Goal: Task Accomplishment & Management: Manage account settings

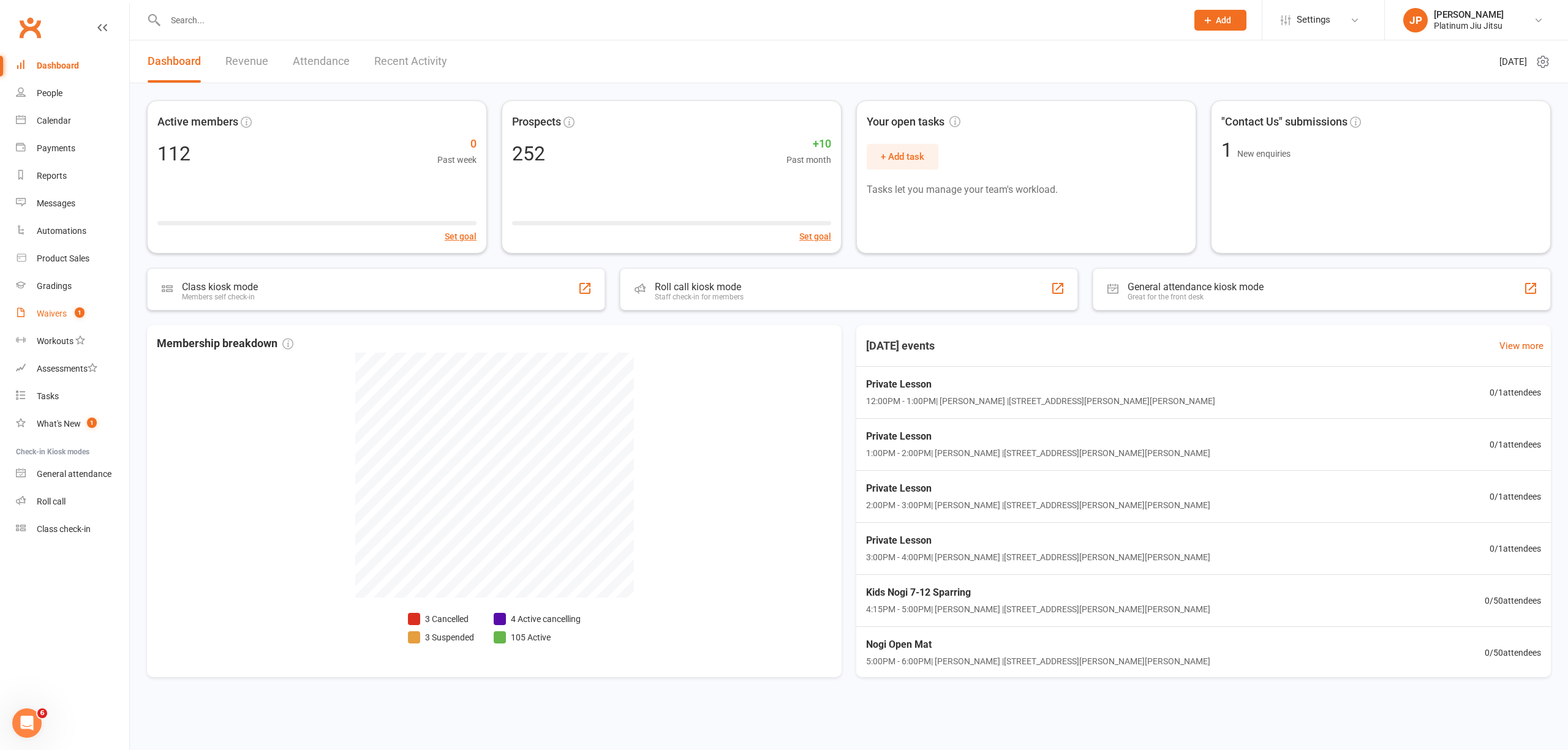
click at [59, 311] on div "Waivers" at bounding box center [52, 314] width 30 height 10
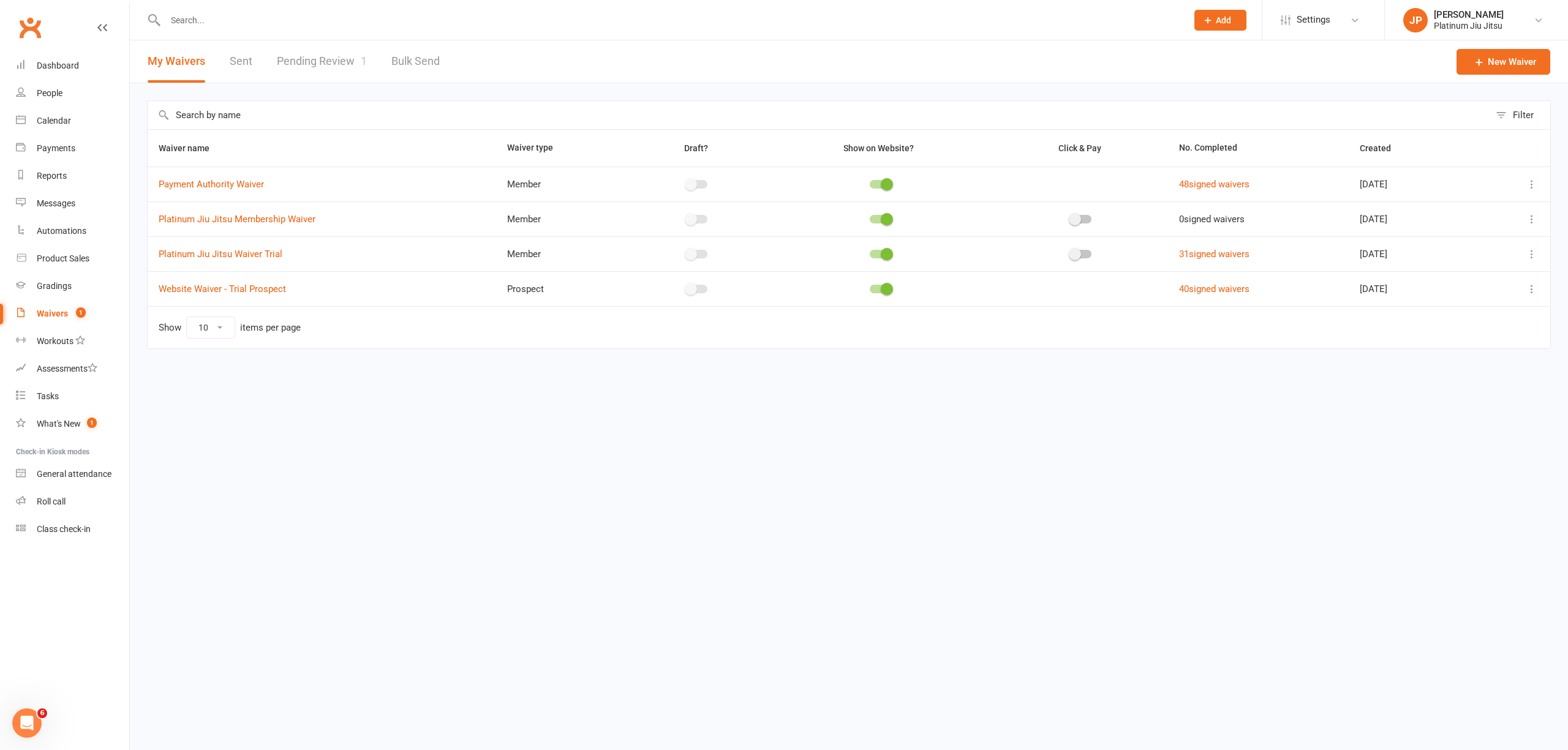
click at [328, 64] on link "Pending Review 1" at bounding box center [321, 61] width 90 height 42
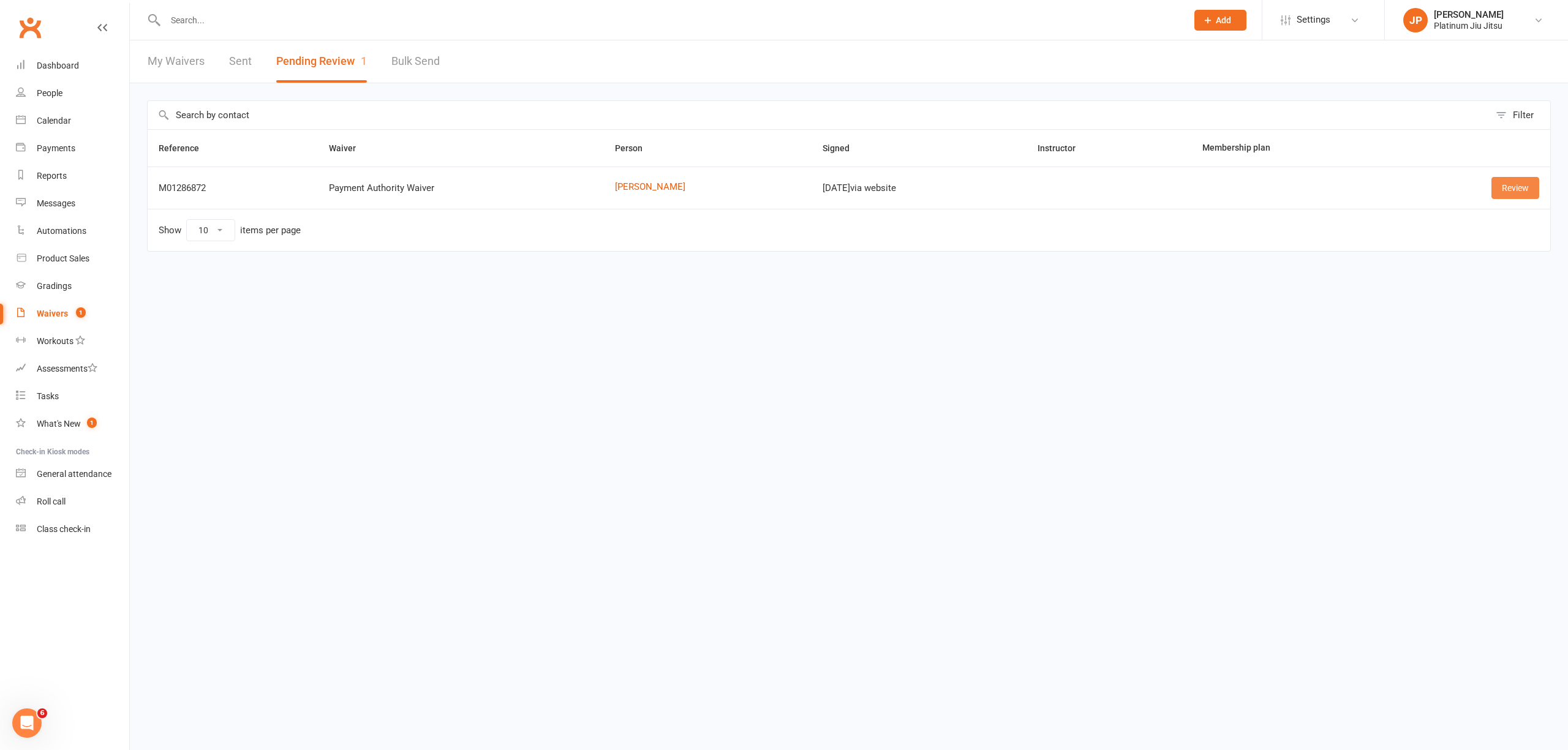
click at [1529, 192] on link "Review" at bounding box center [1515, 188] width 48 height 22
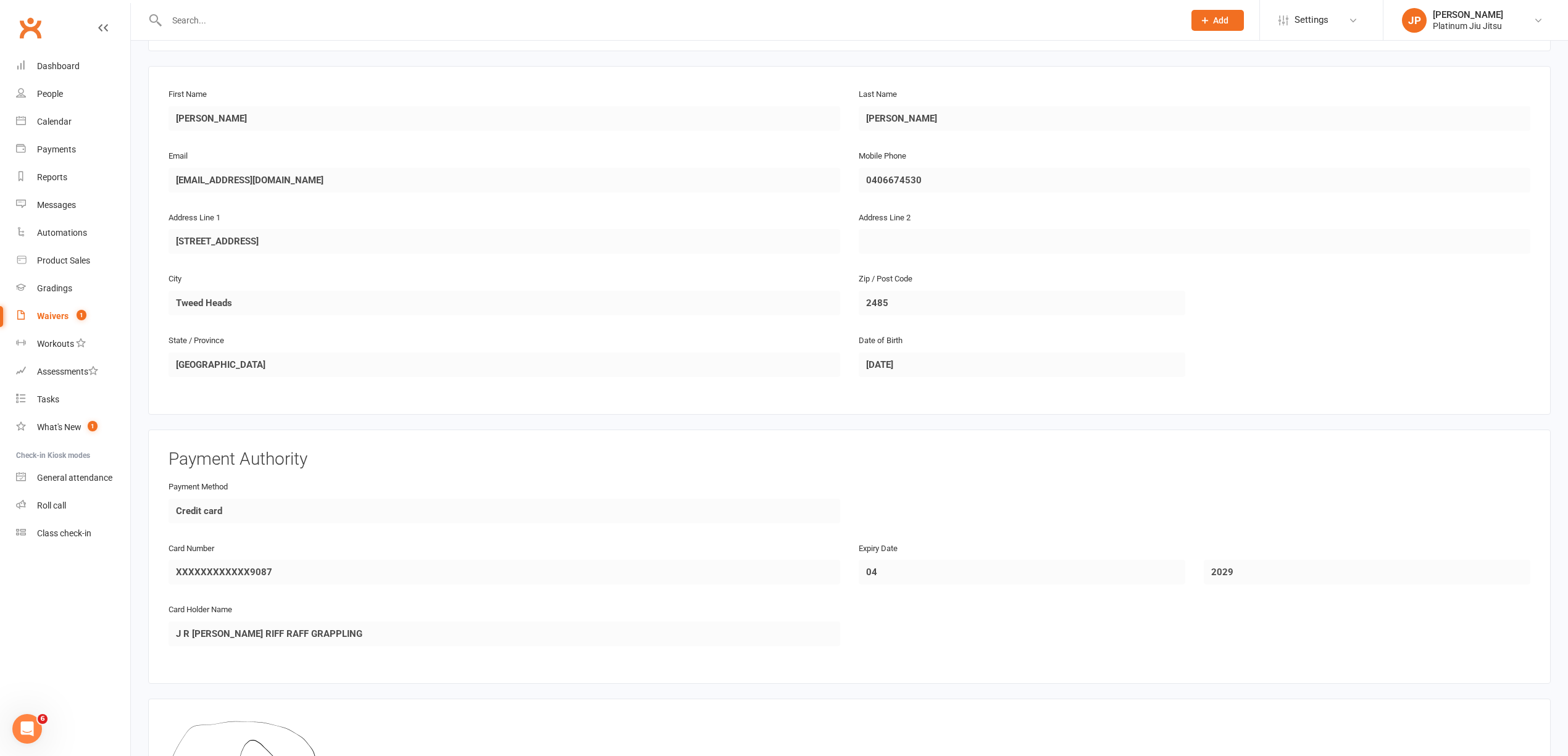
scroll to position [353, 0]
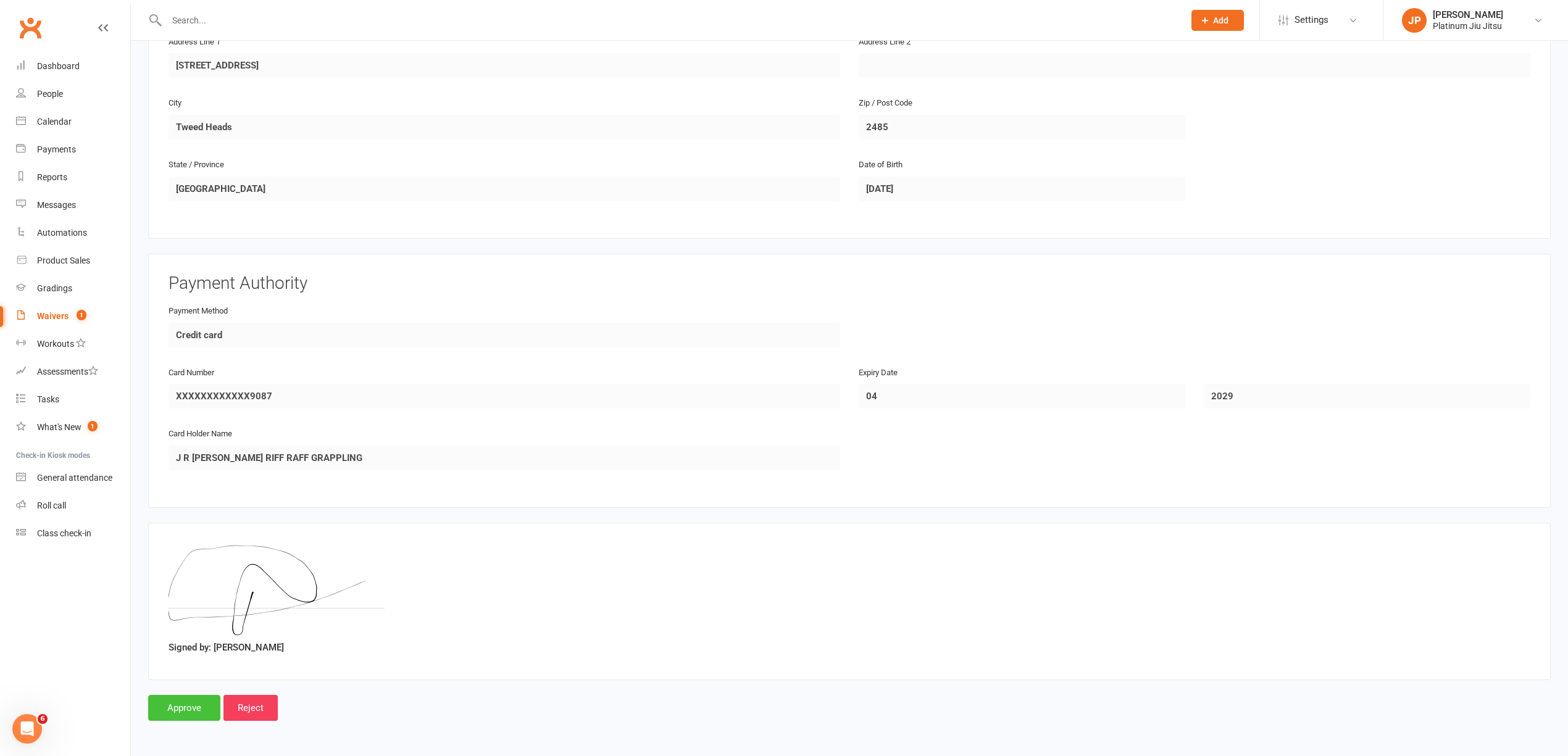
click at [186, 705] on input "Approve" at bounding box center [184, 708] width 72 height 26
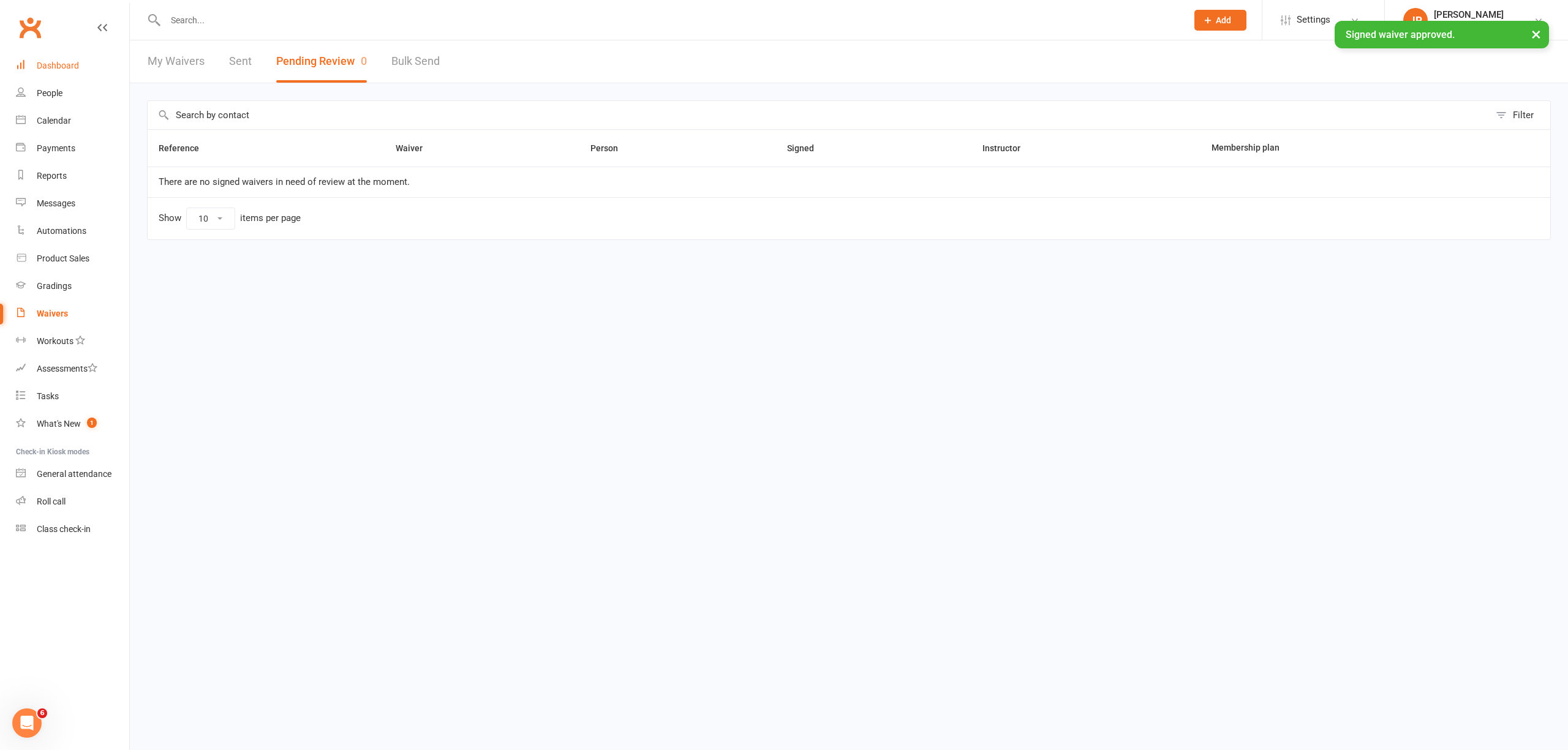
click at [66, 66] on div "Dashboard" at bounding box center [58, 66] width 42 height 10
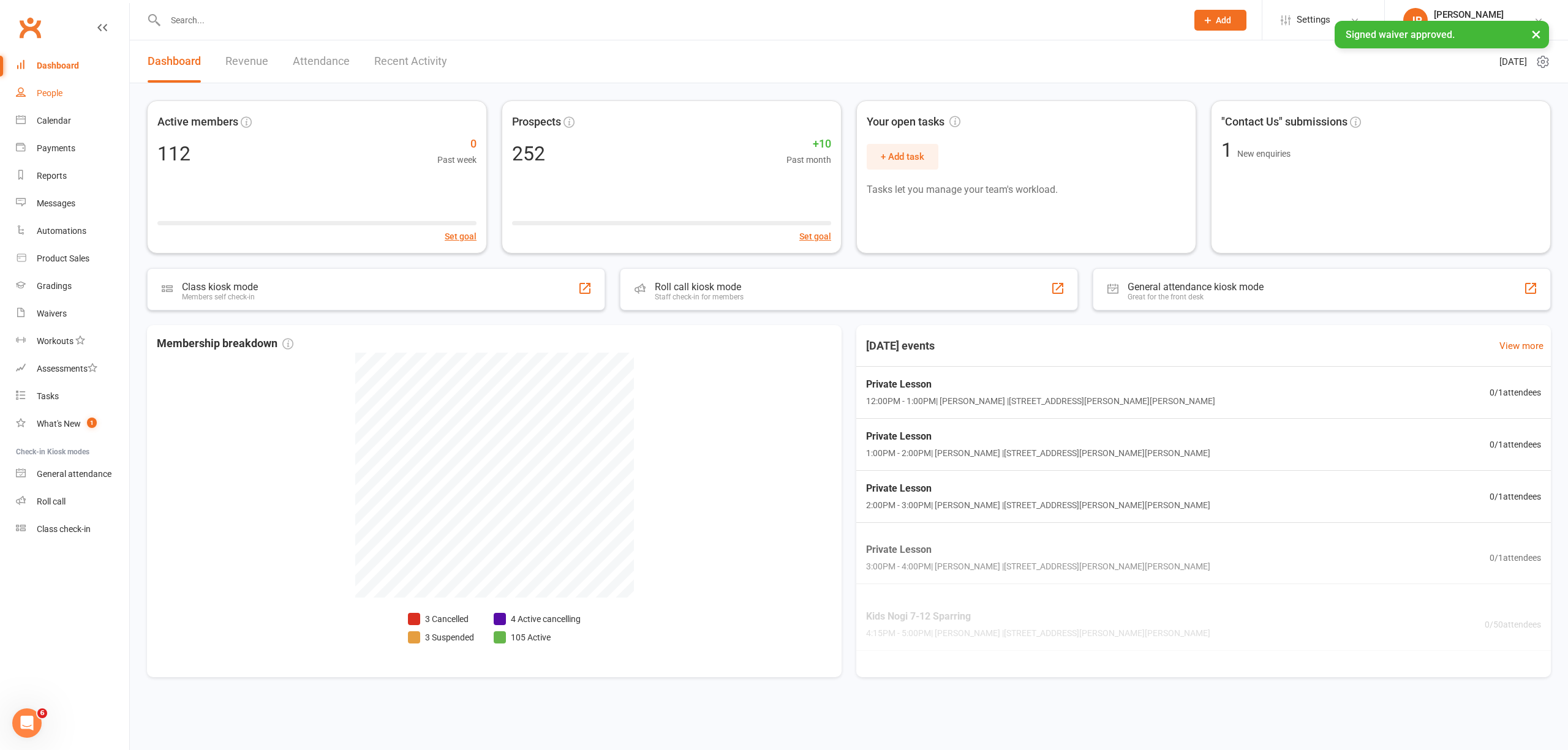
click at [52, 100] on link "People" at bounding box center [73, 93] width 114 height 28
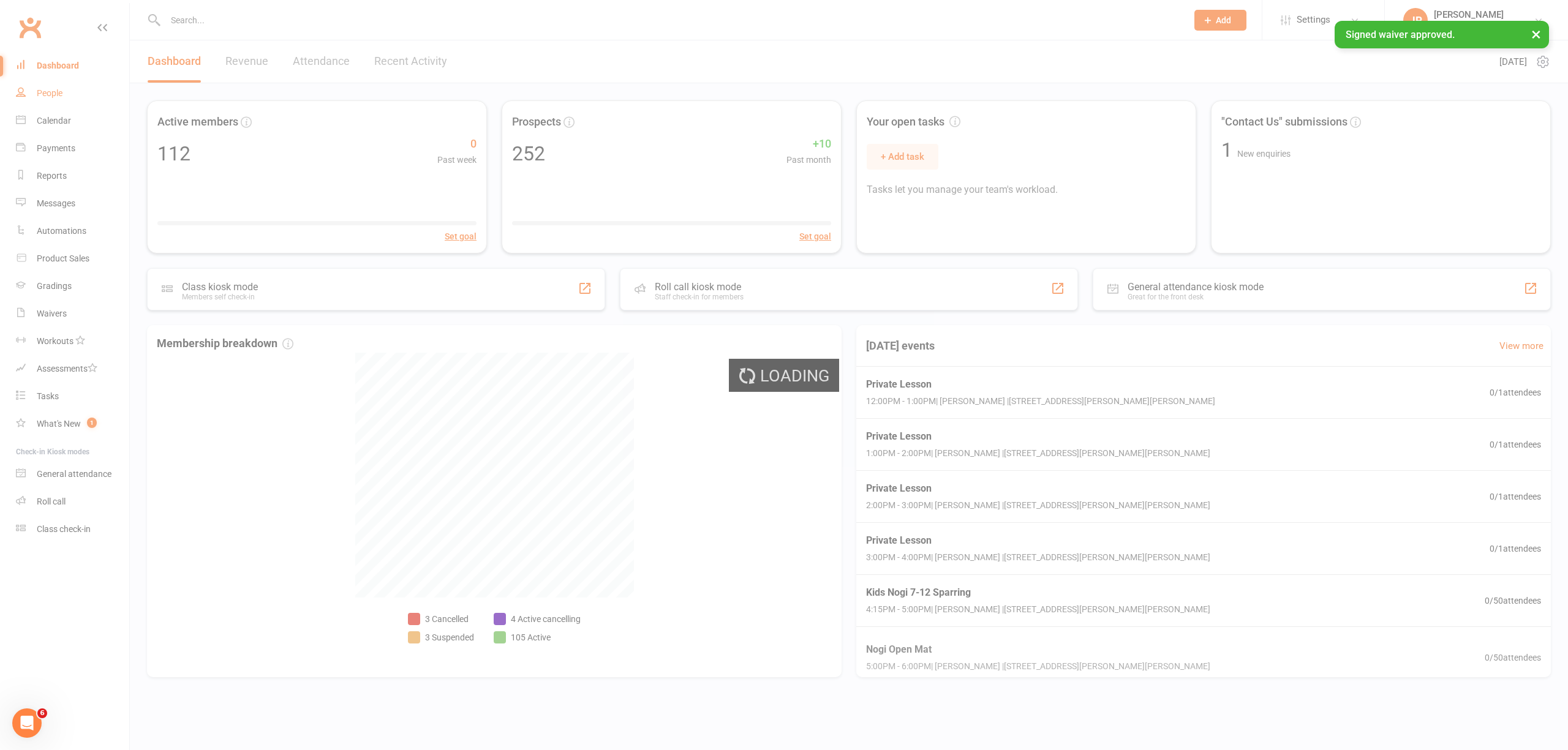
select select "100"
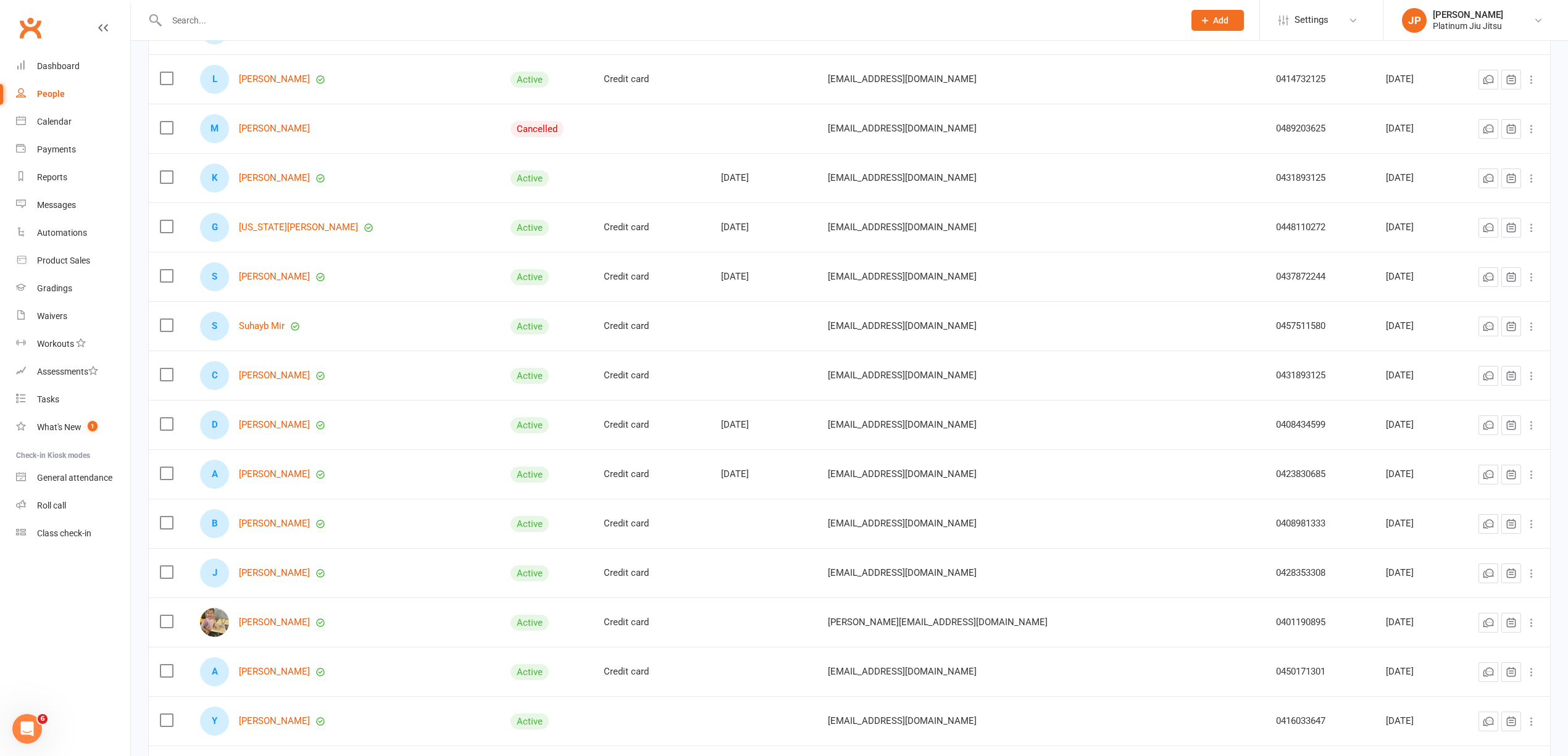
scroll to position [164, 0]
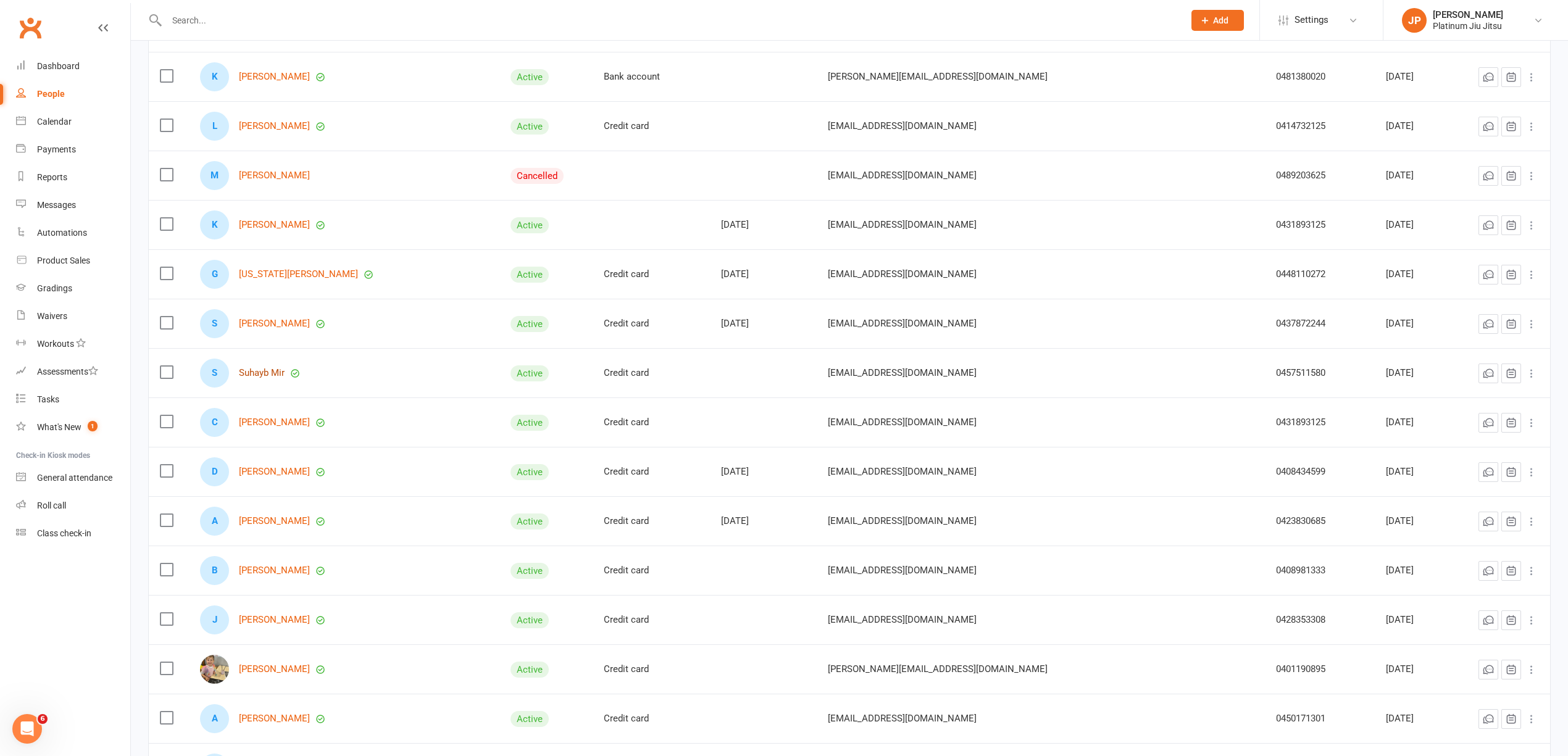
click at [276, 378] on link "Suhayb Mir" at bounding box center [262, 373] width 46 height 10
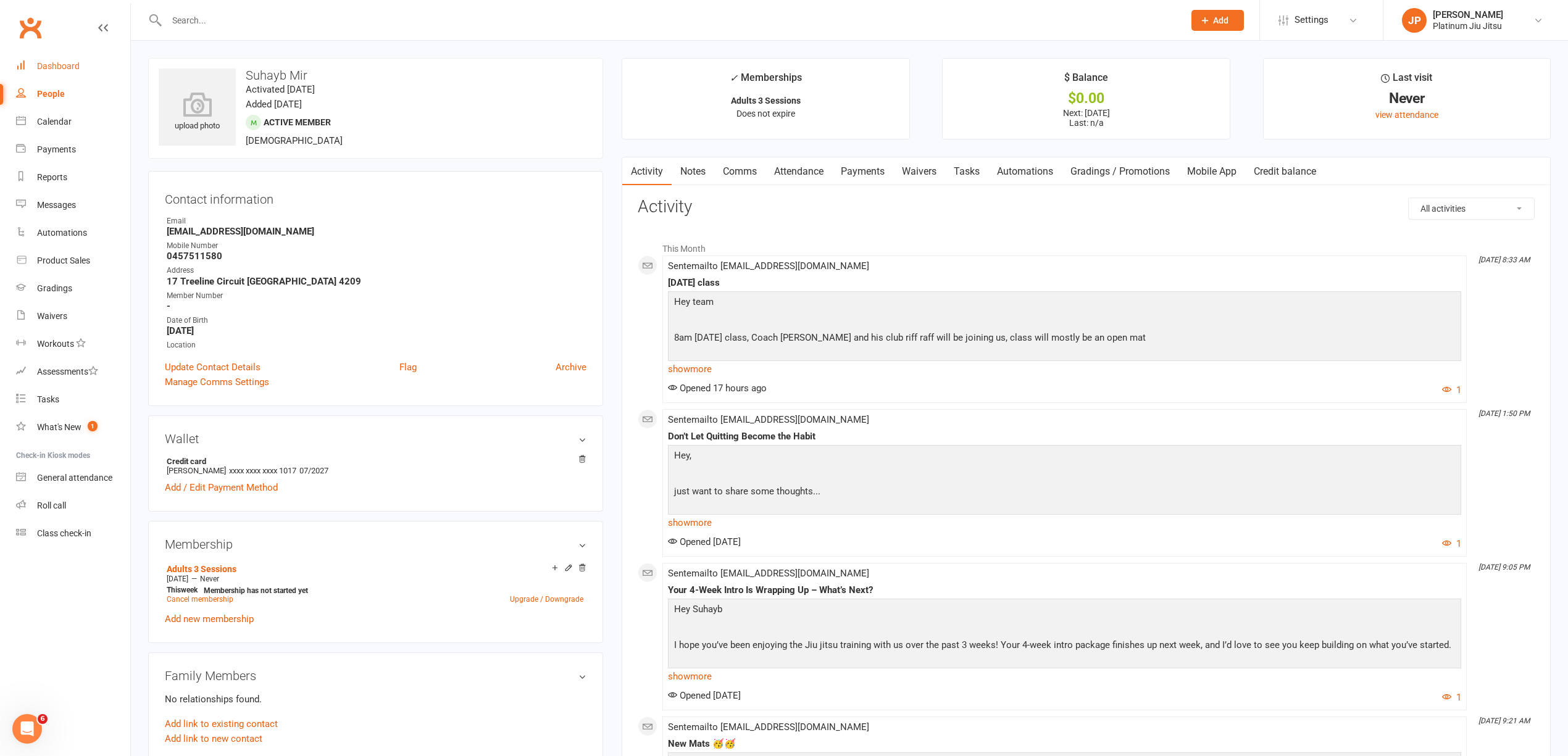
click at [61, 63] on div "Dashboard" at bounding box center [58, 66] width 43 height 10
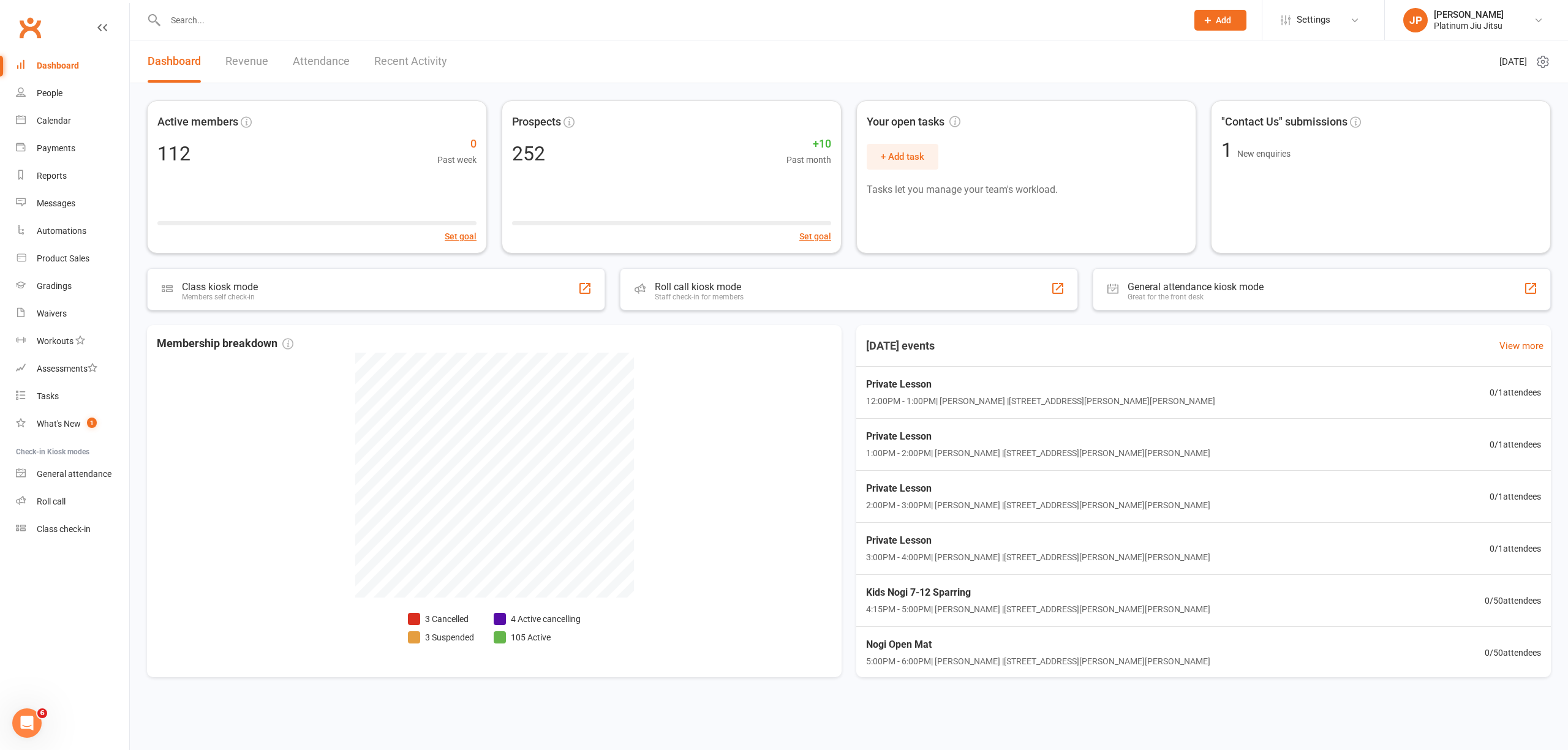
click at [226, 60] on link "Revenue" at bounding box center [247, 61] width 43 height 42
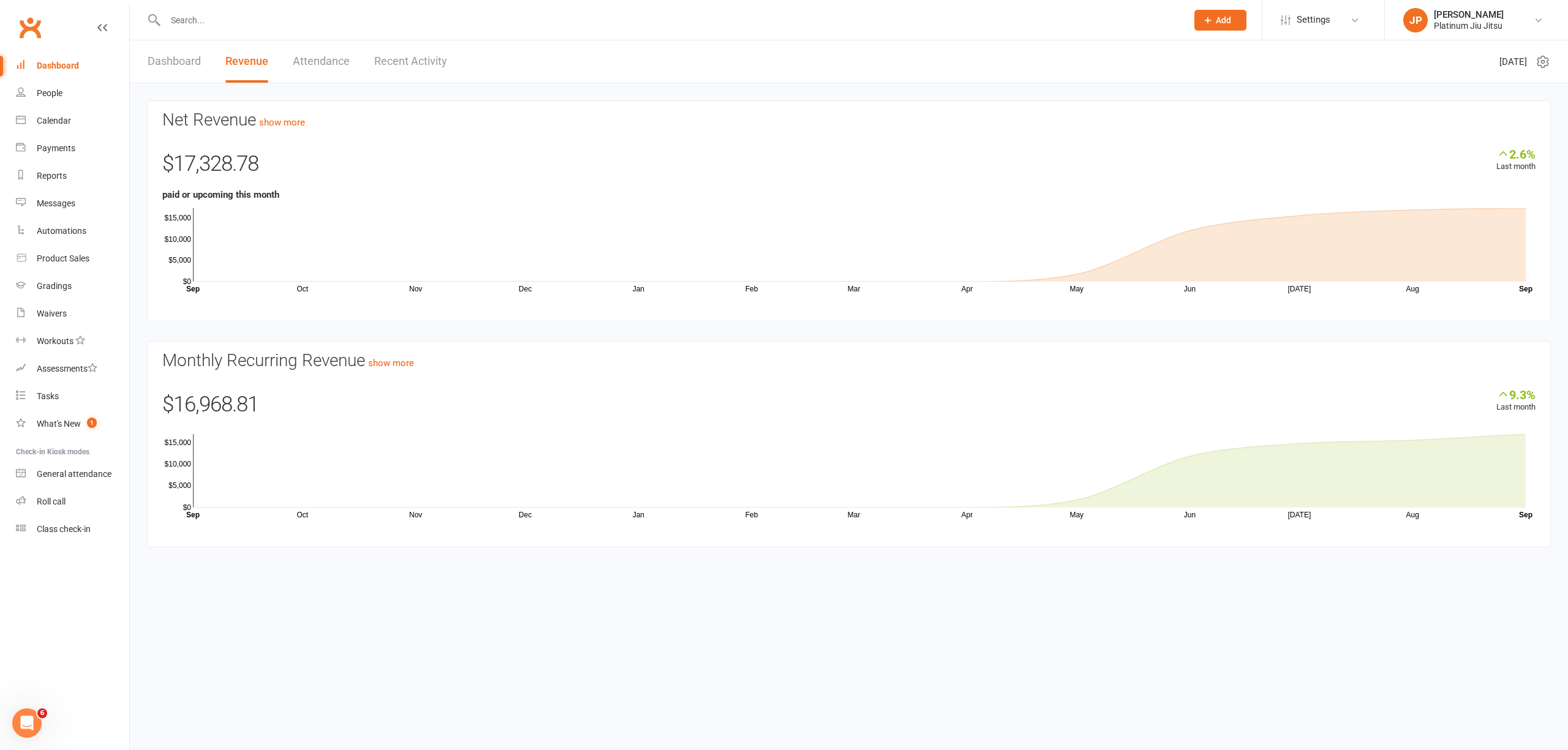
click at [59, 69] on div "Dashboard" at bounding box center [58, 66] width 42 height 10
click at [63, 100] on link "People" at bounding box center [73, 93] width 114 height 28
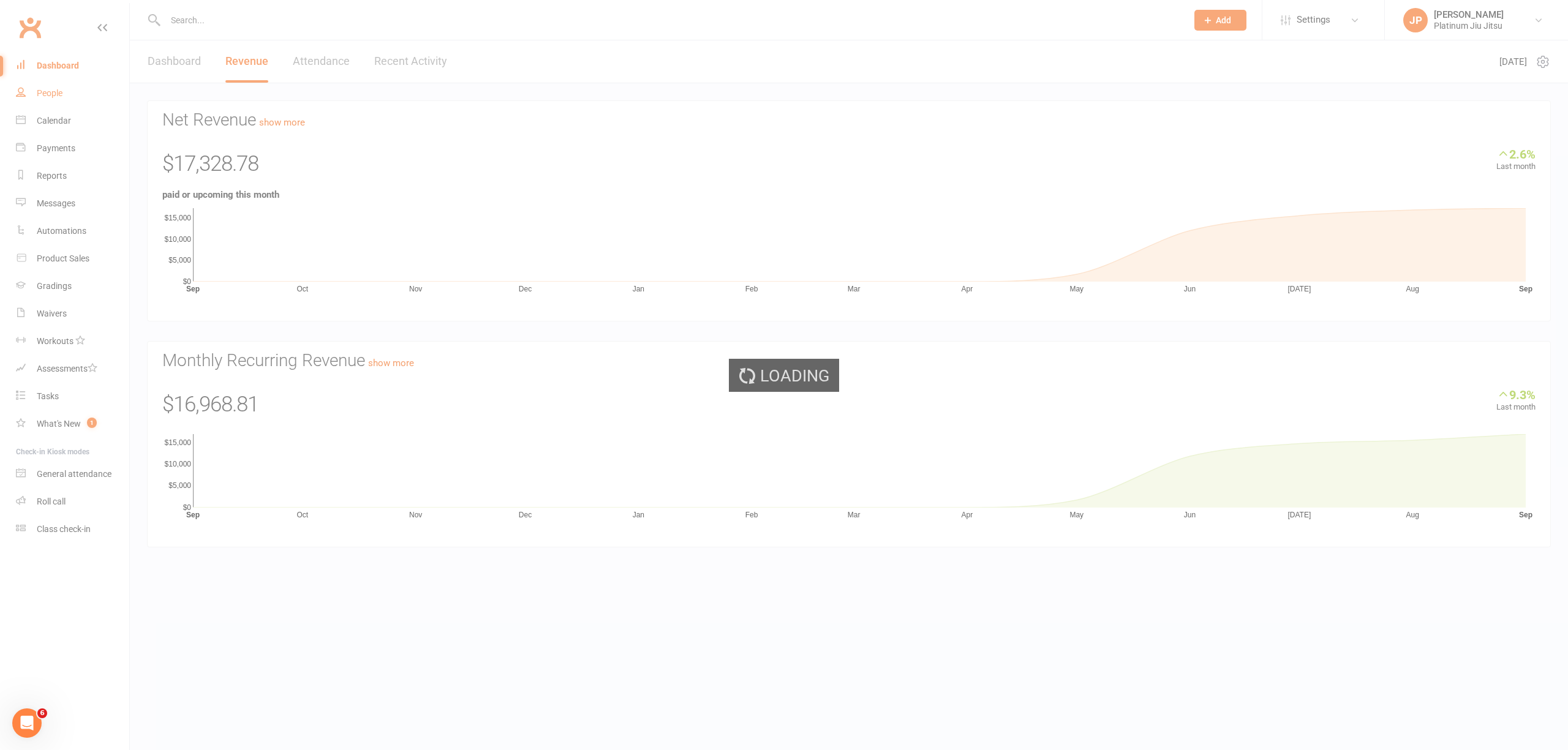
select select "100"
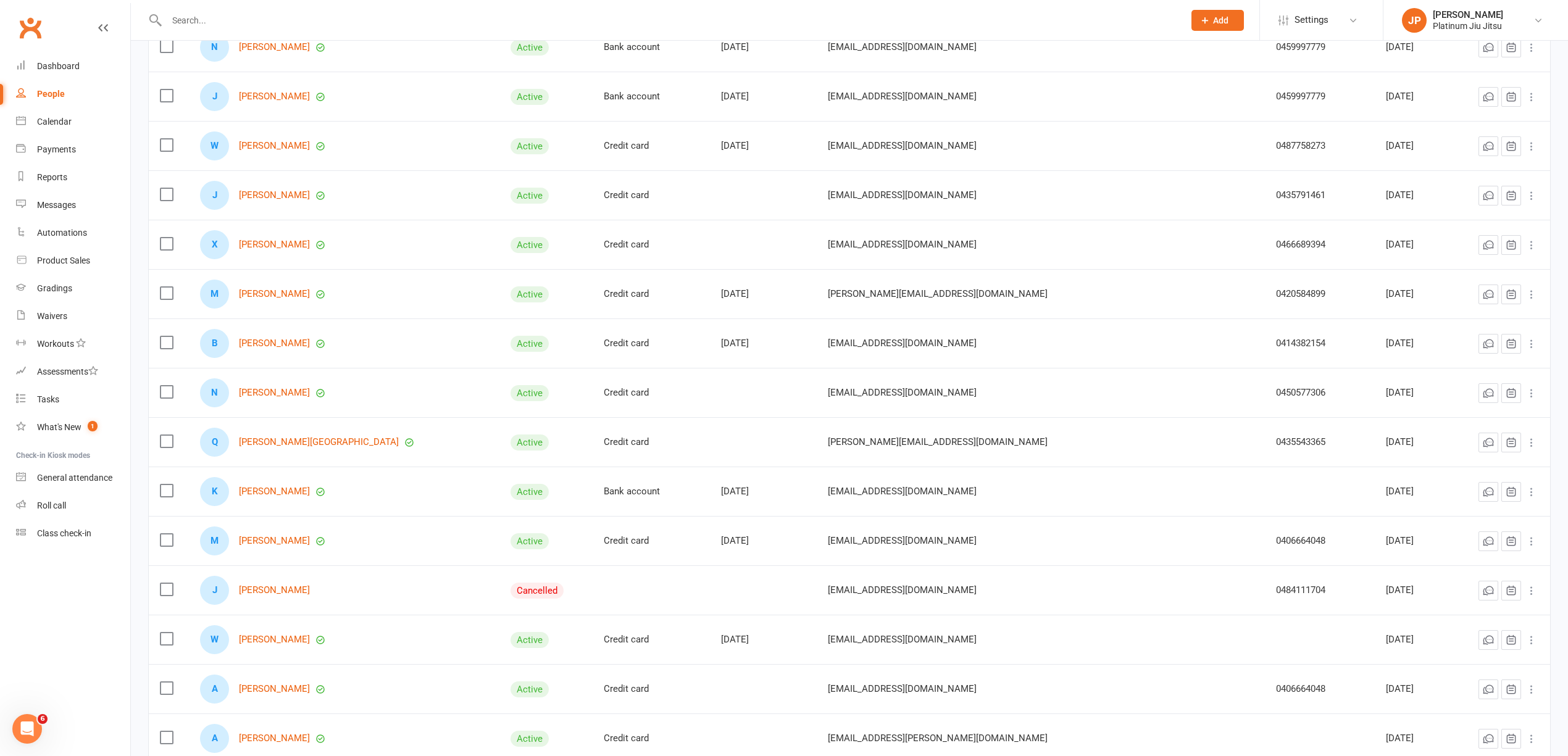
scroll to position [4532, 0]
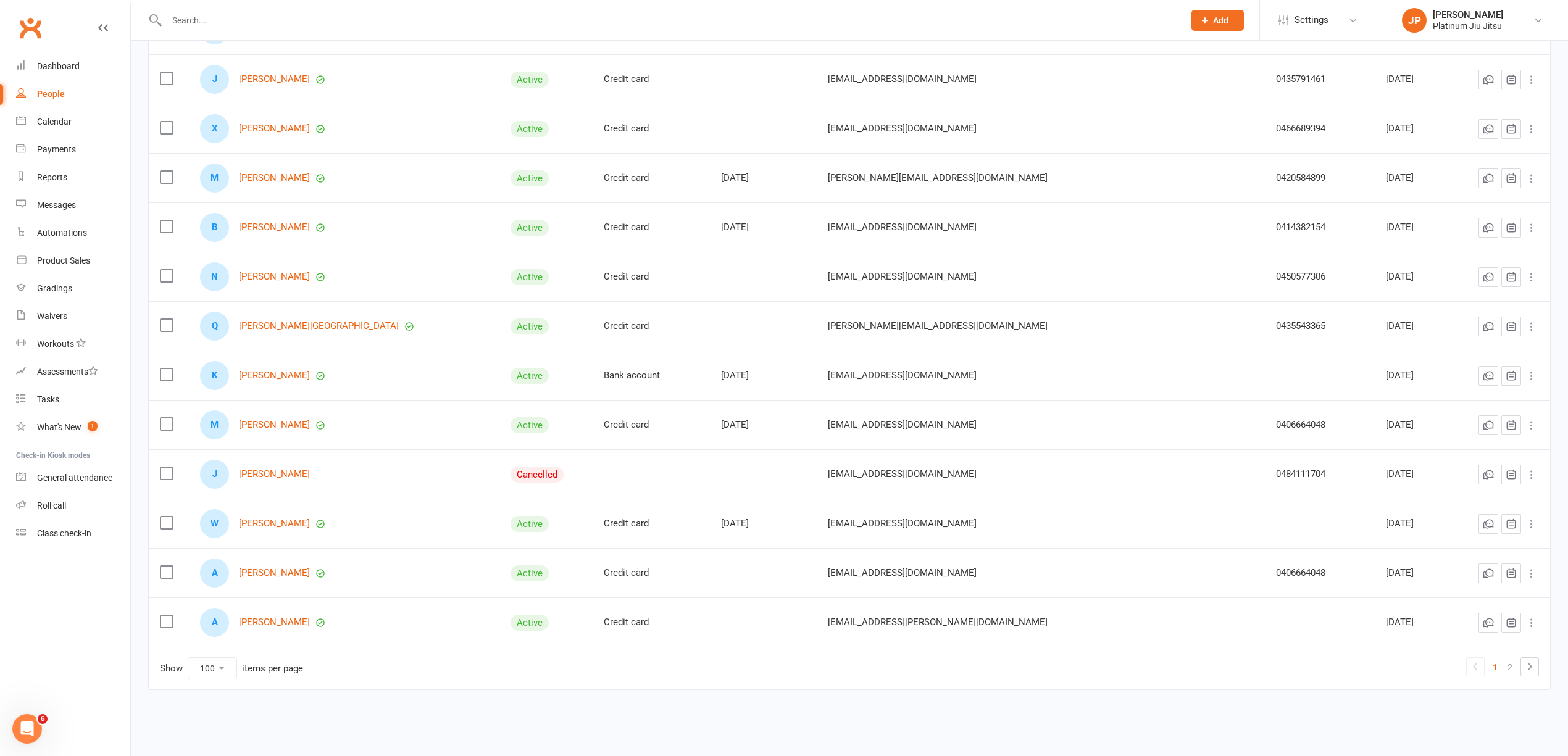
click at [287, 628] on div "A Avayah Burton" at bounding box center [344, 622] width 288 height 29
click at [295, 623] on link "[PERSON_NAME]" at bounding box center [274, 622] width 71 height 10
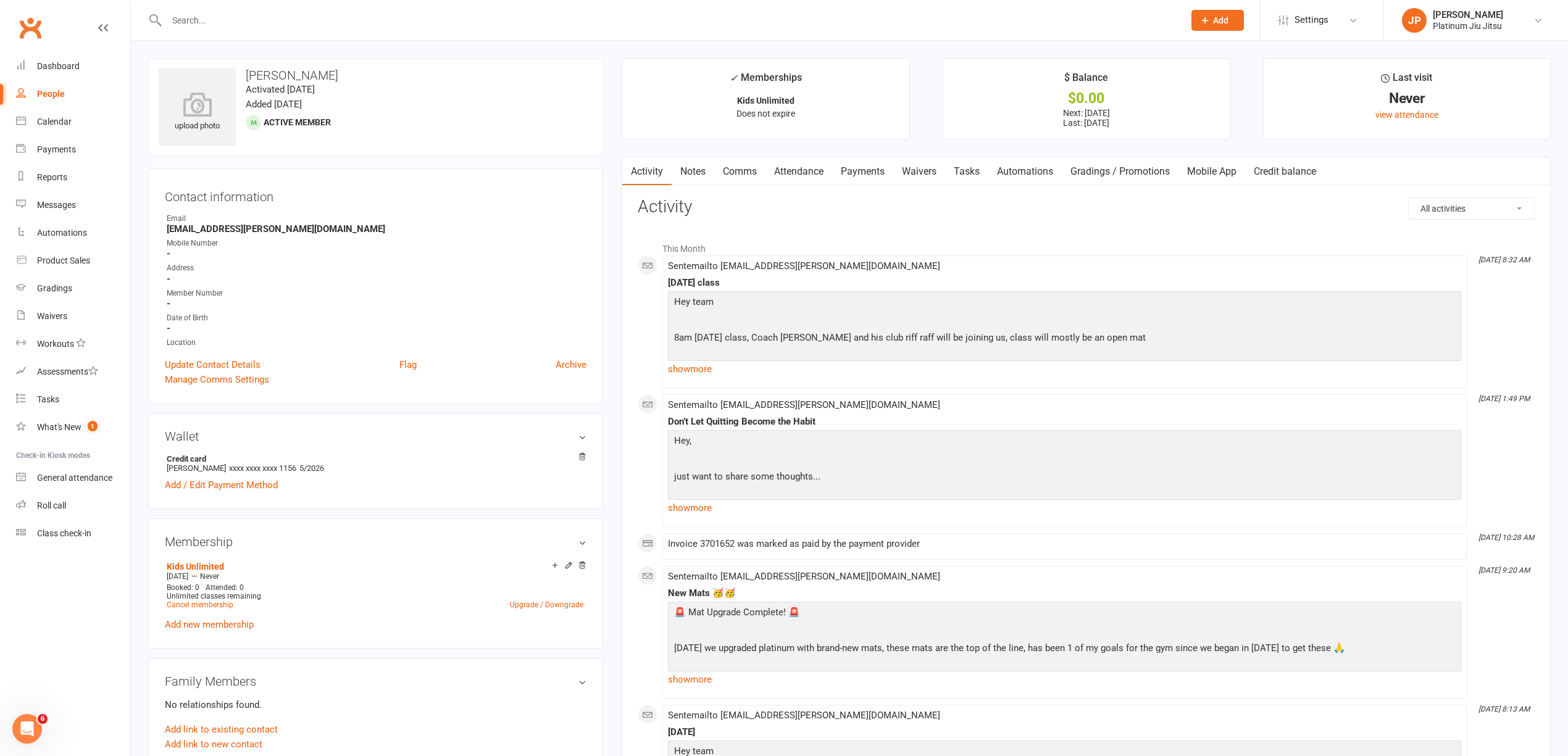
click at [877, 171] on link "Payments" at bounding box center [863, 171] width 62 height 28
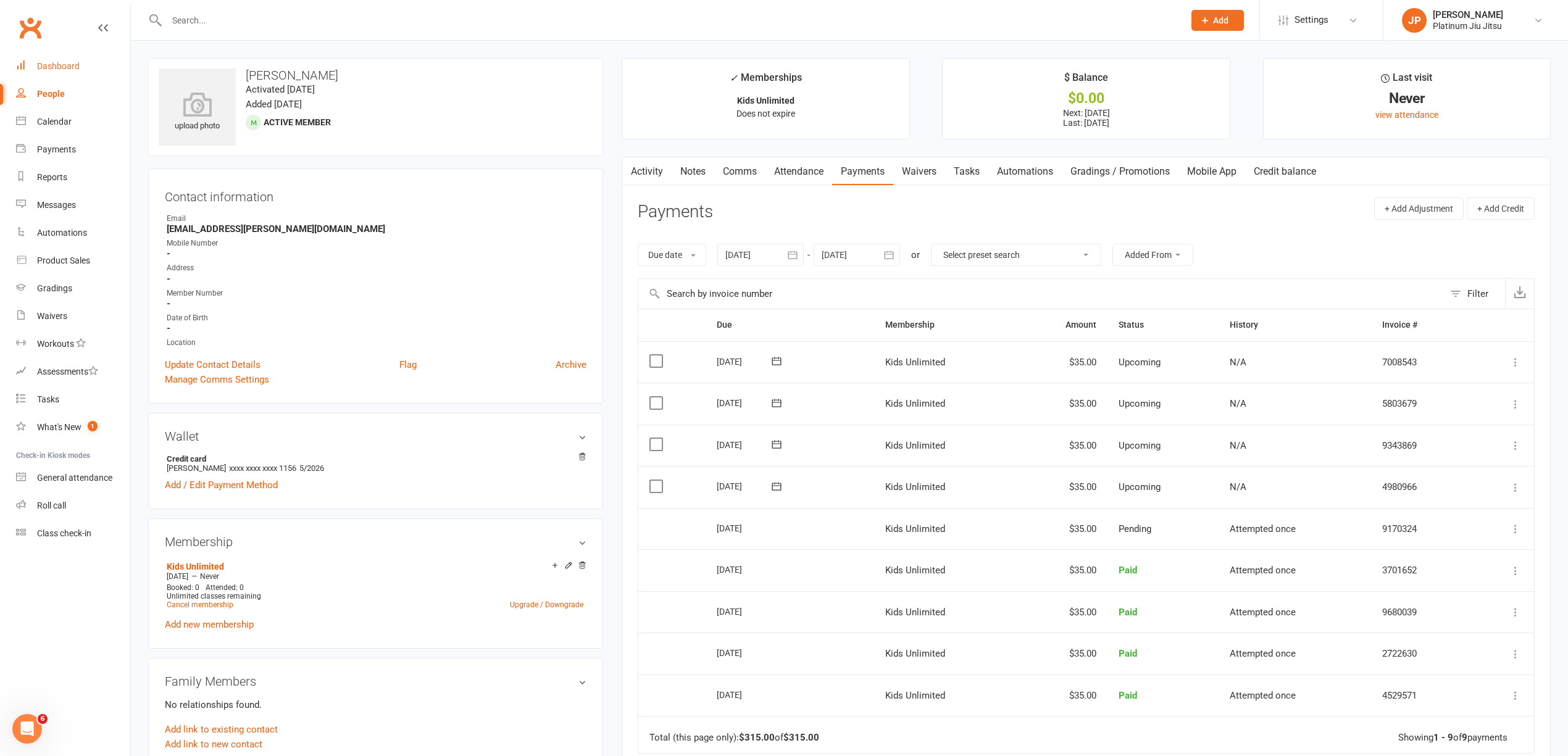
click at [75, 65] on div "Dashboard" at bounding box center [58, 66] width 43 height 10
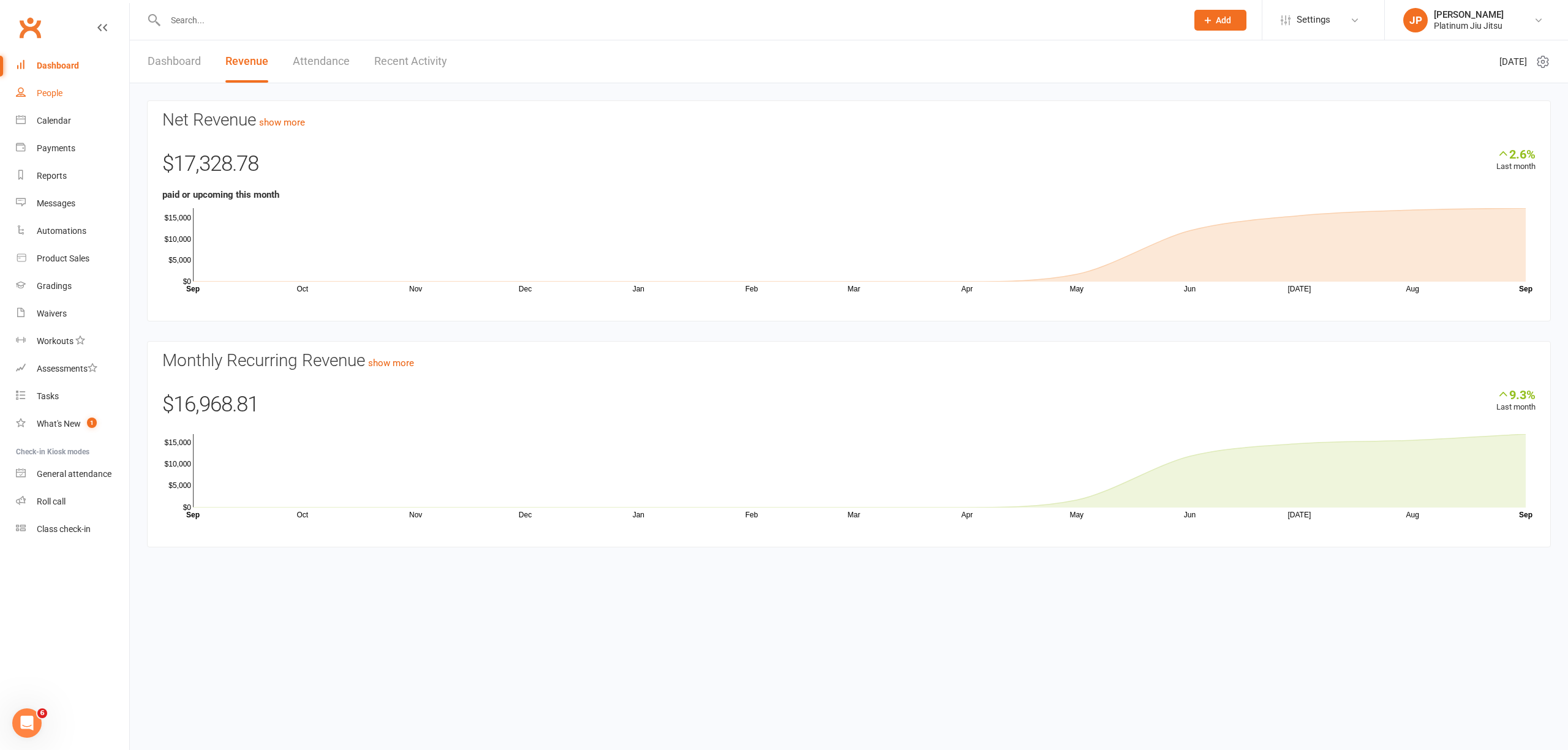
click at [55, 93] on div "People" at bounding box center [49, 93] width 25 height 10
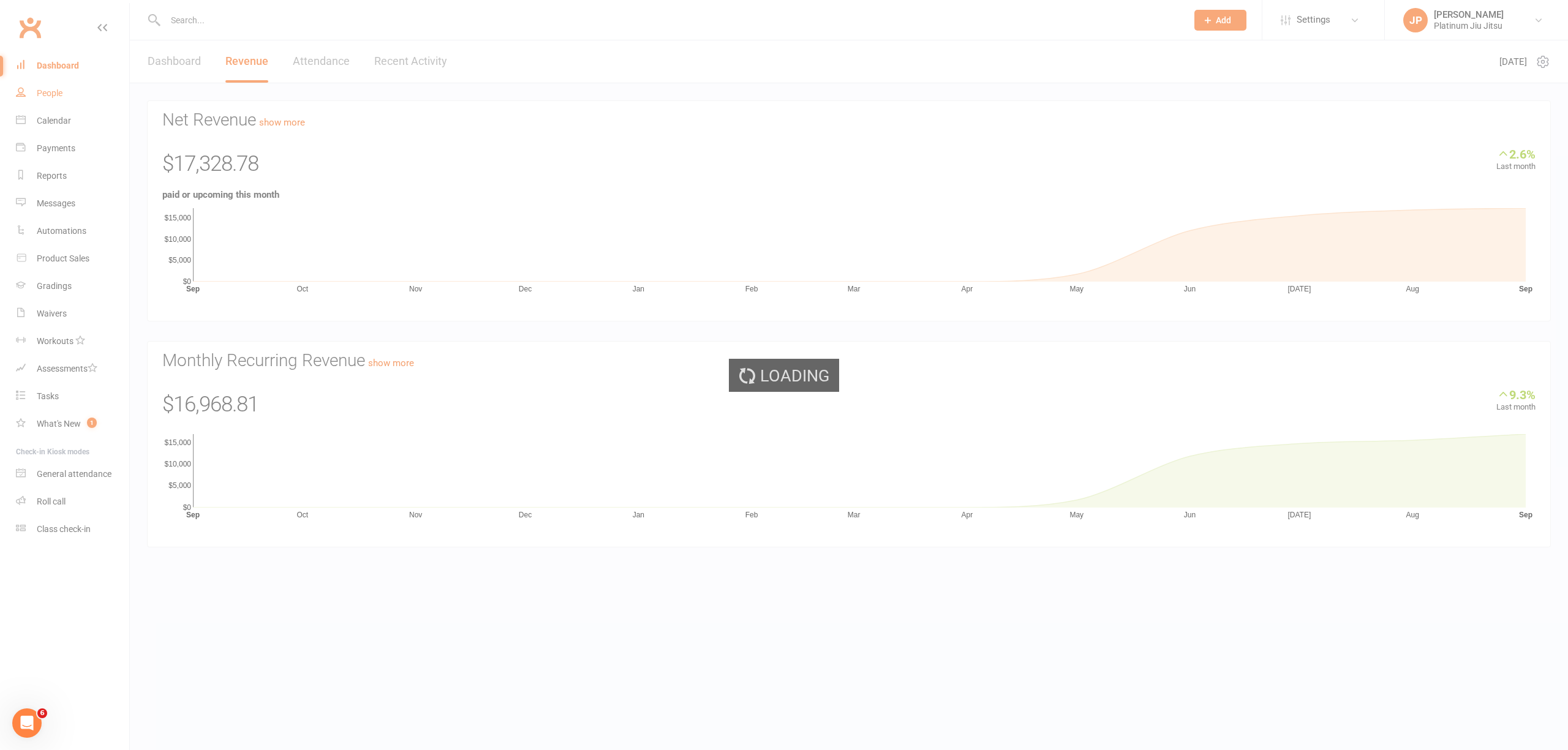
select select "100"
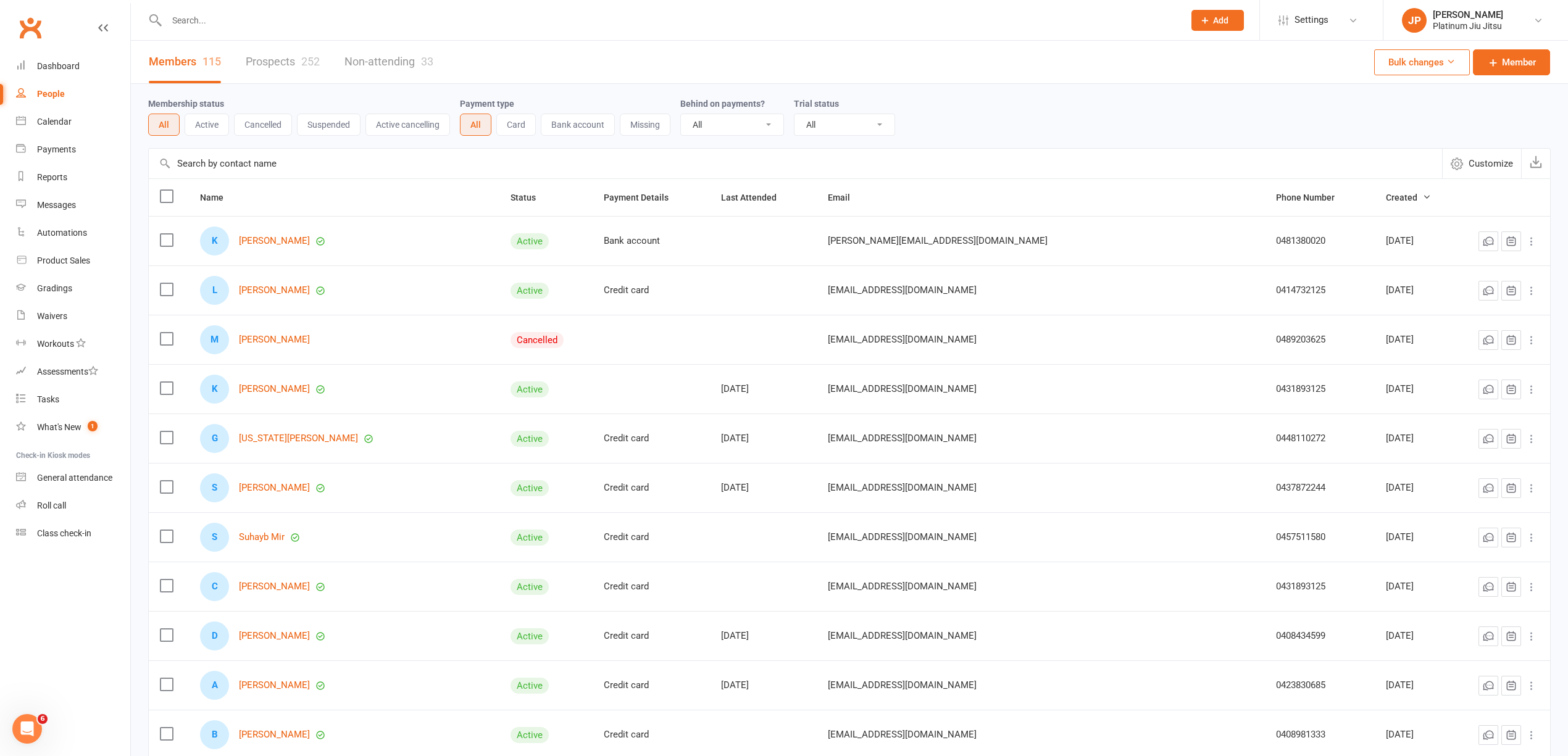
click at [232, 21] on input "text" at bounding box center [669, 20] width 1013 height 17
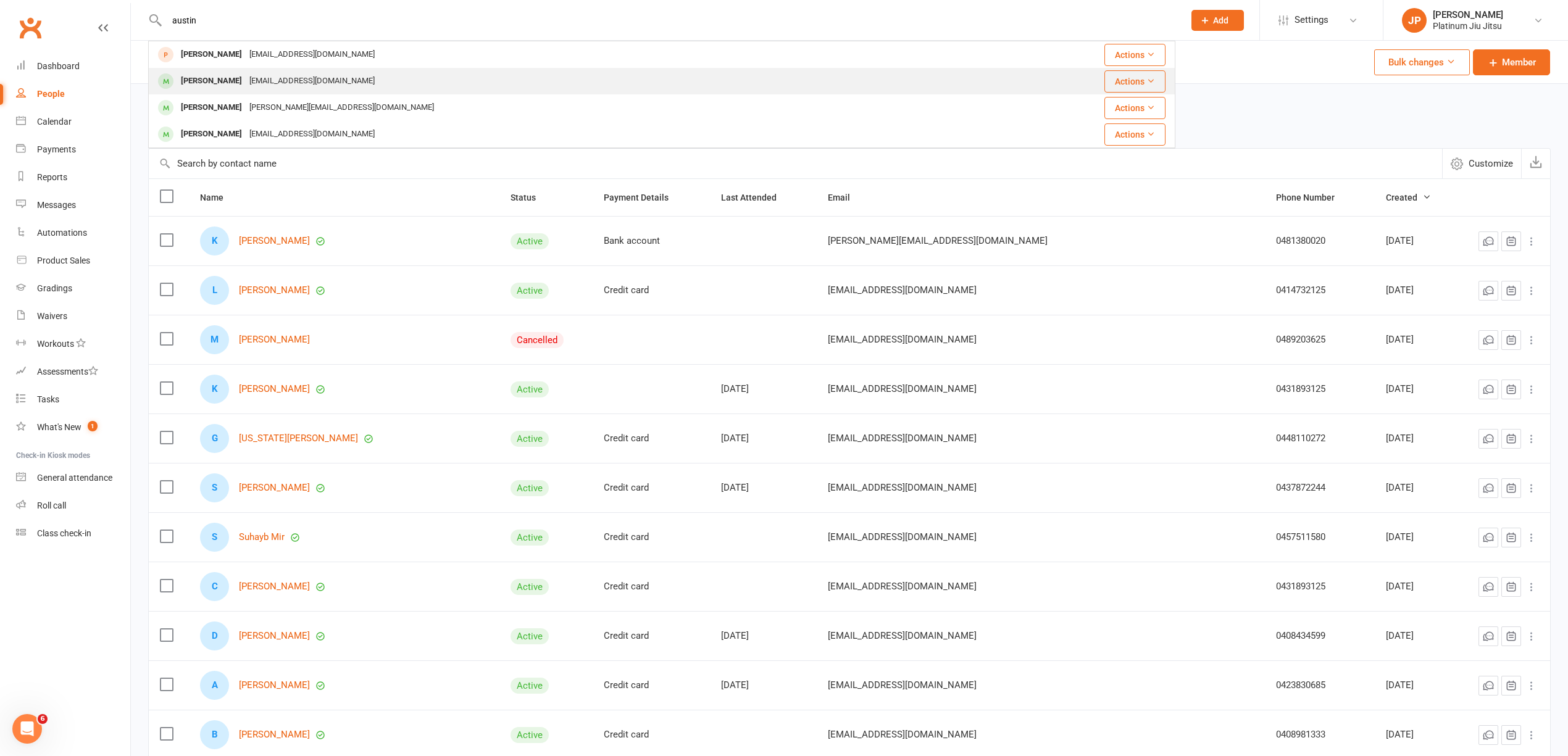
type input "austin"
click at [290, 80] on div "[EMAIL_ADDRESS][DOMAIN_NAME]" at bounding box center [312, 81] width 133 height 18
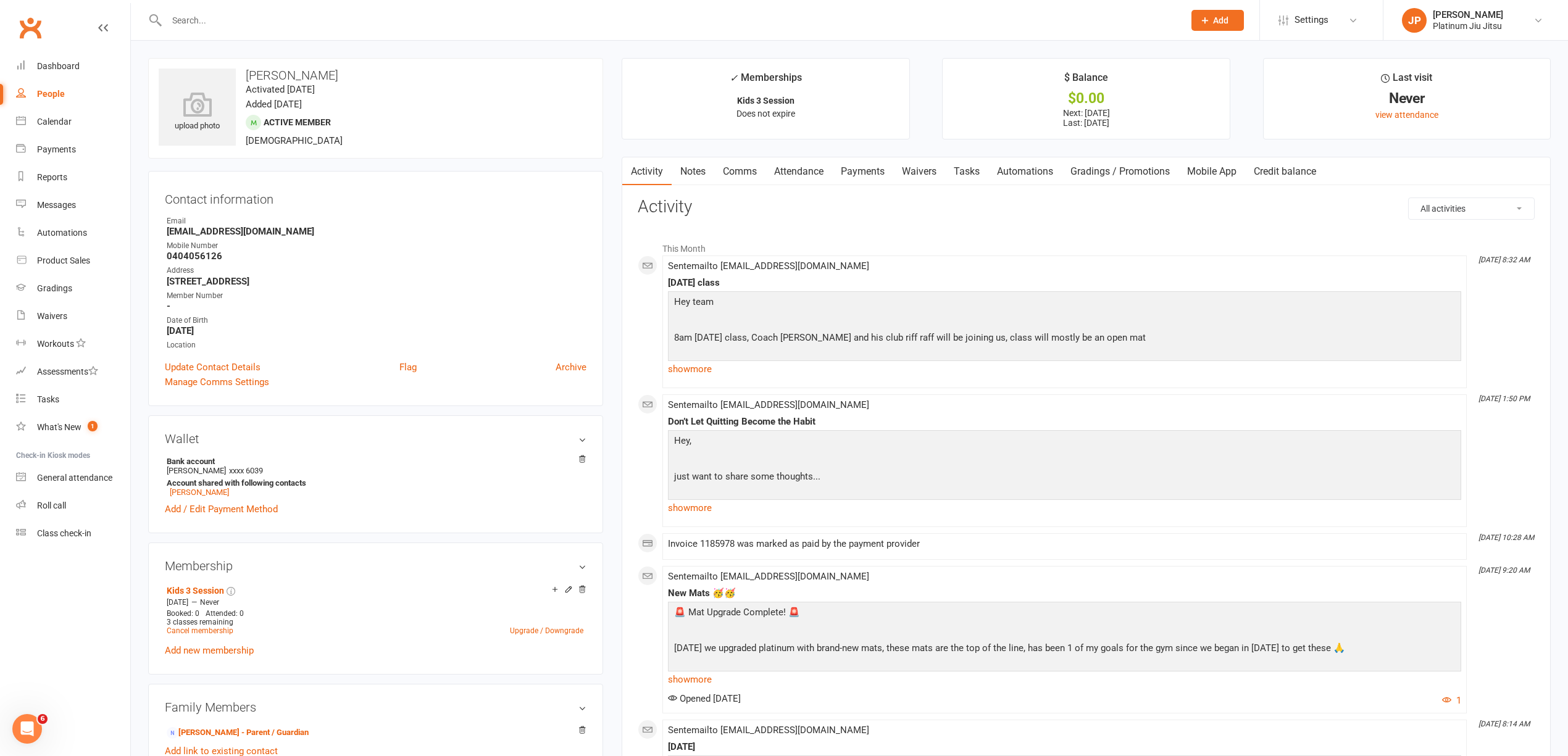
click at [882, 173] on link "Payments" at bounding box center [863, 171] width 62 height 28
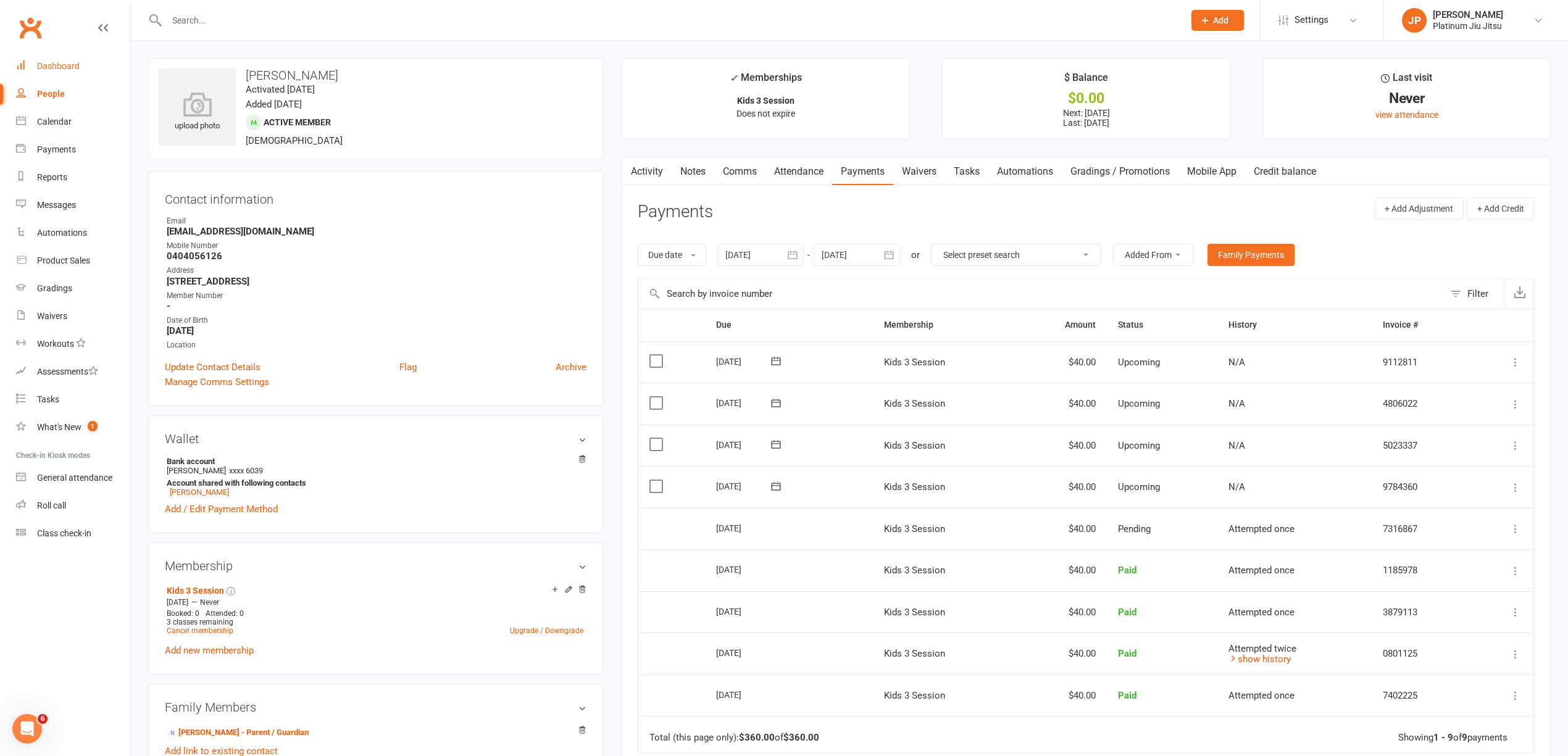
click at [52, 65] on div "Dashboard" at bounding box center [58, 66] width 43 height 10
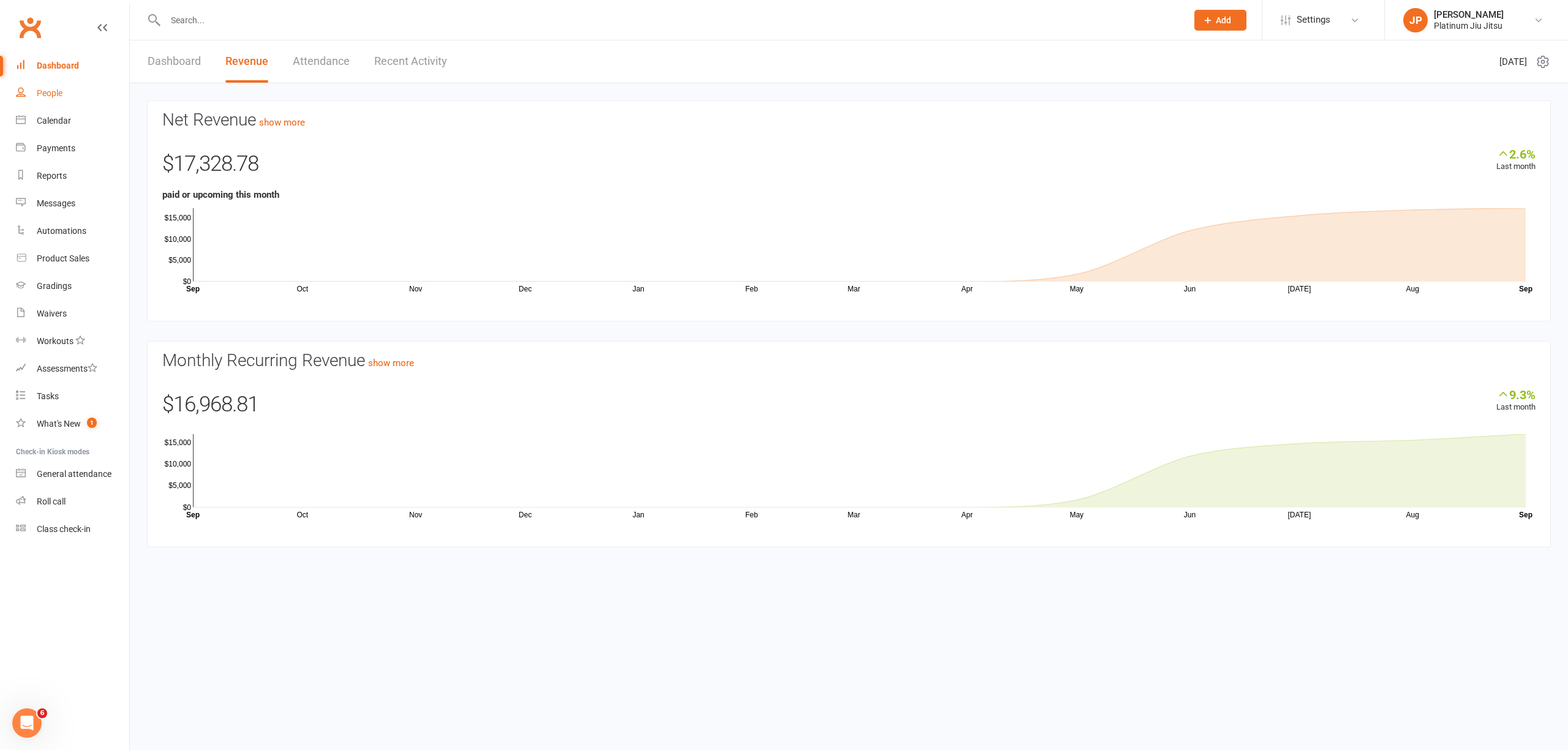
click at [52, 99] on link "People" at bounding box center [73, 93] width 114 height 28
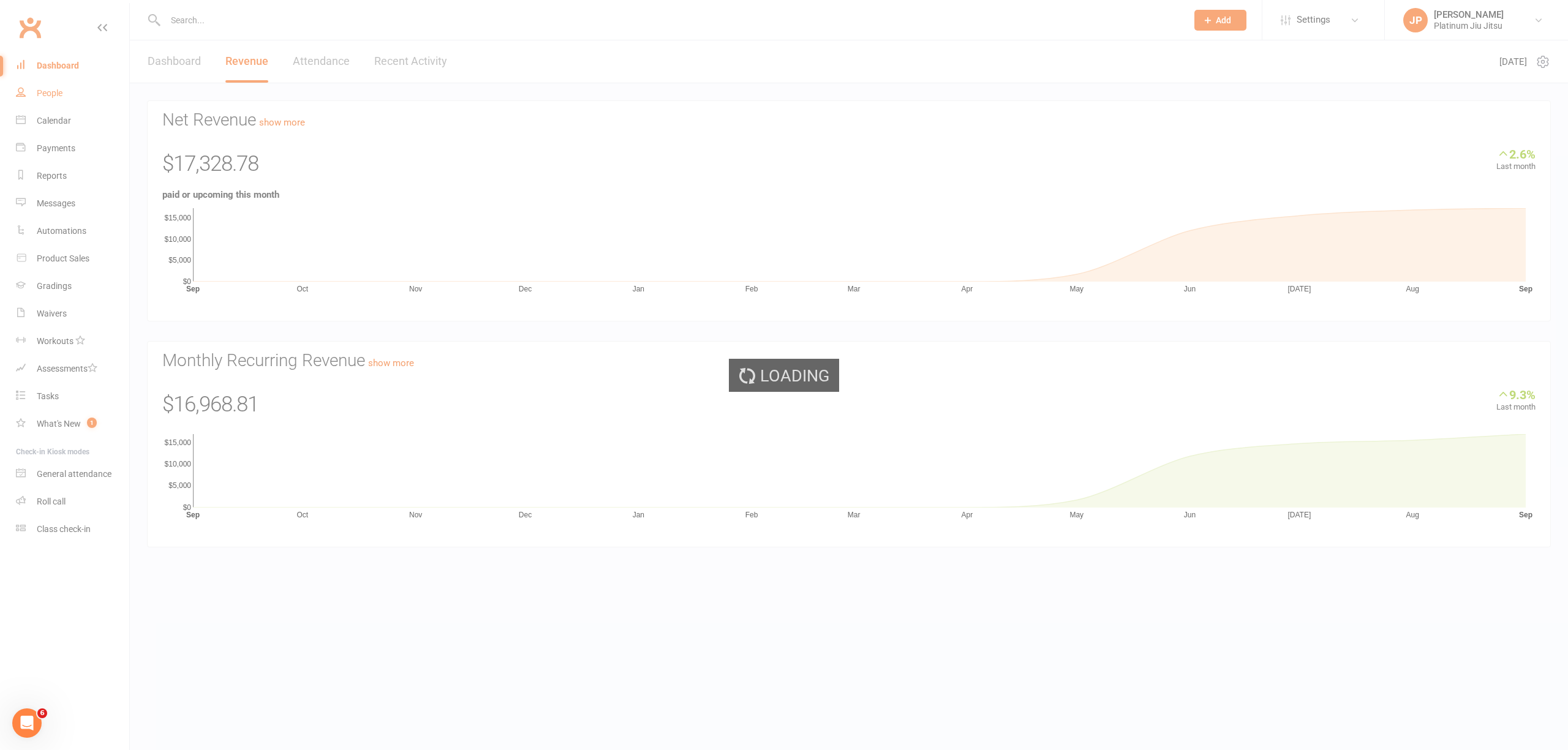
select select "100"
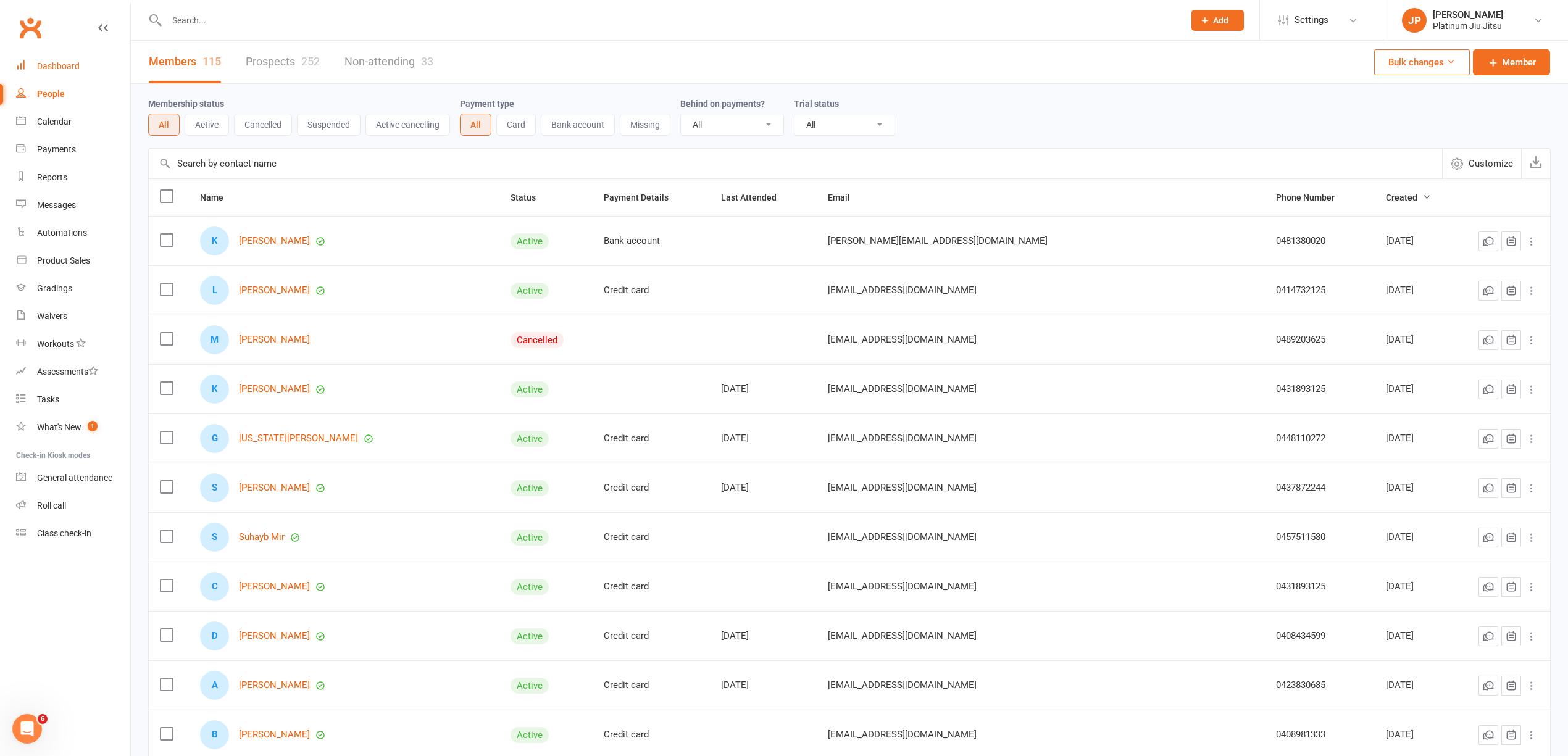
click at [46, 62] on div "Dashboard" at bounding box center [58, 66] width 43 height 10
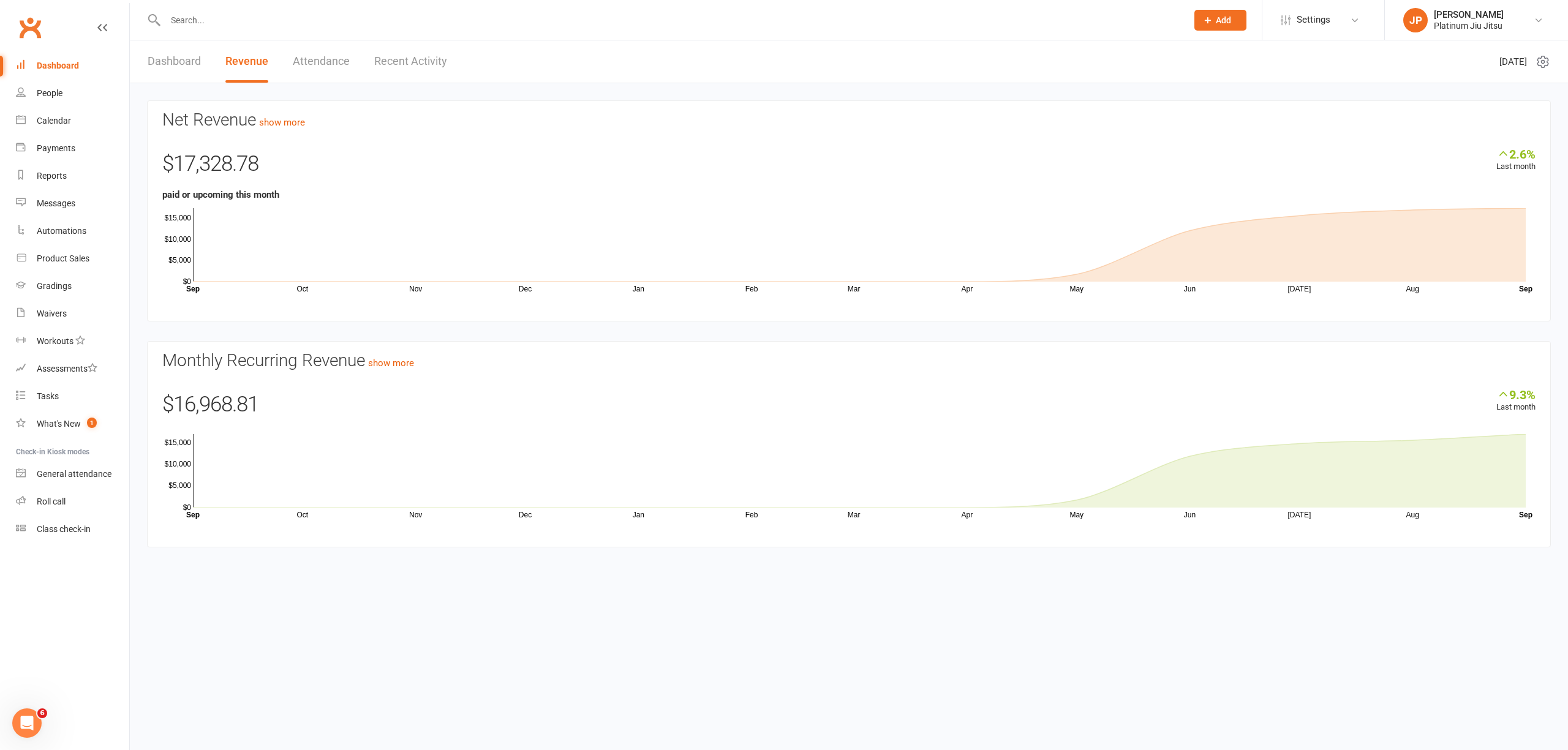
click at [179, 66] on link "Dashboard" at bounding box center [174, 61] width 53 height 42
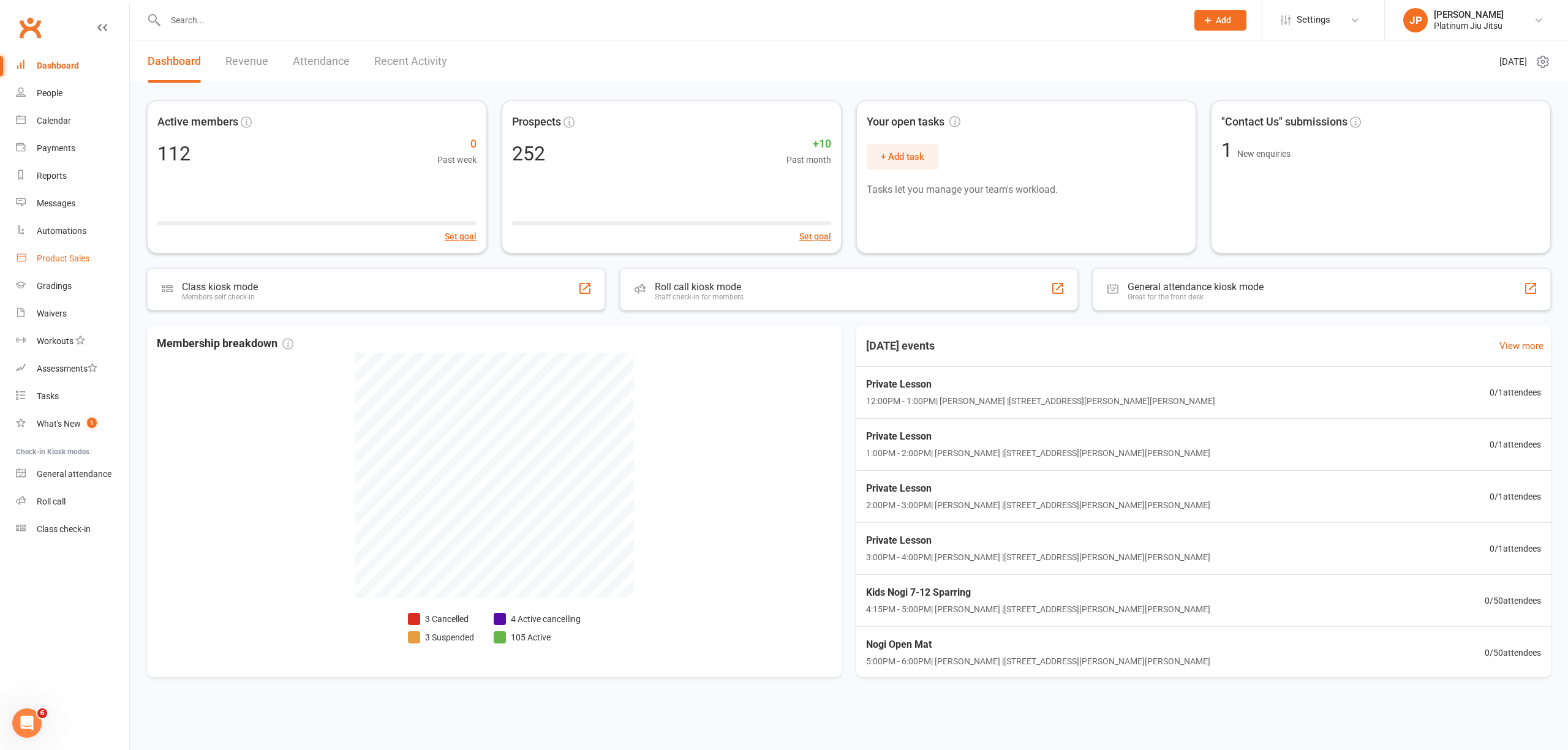
click at [65, 259] on div "Product Sales" at bounding box center [63, 258] width 53 height 10
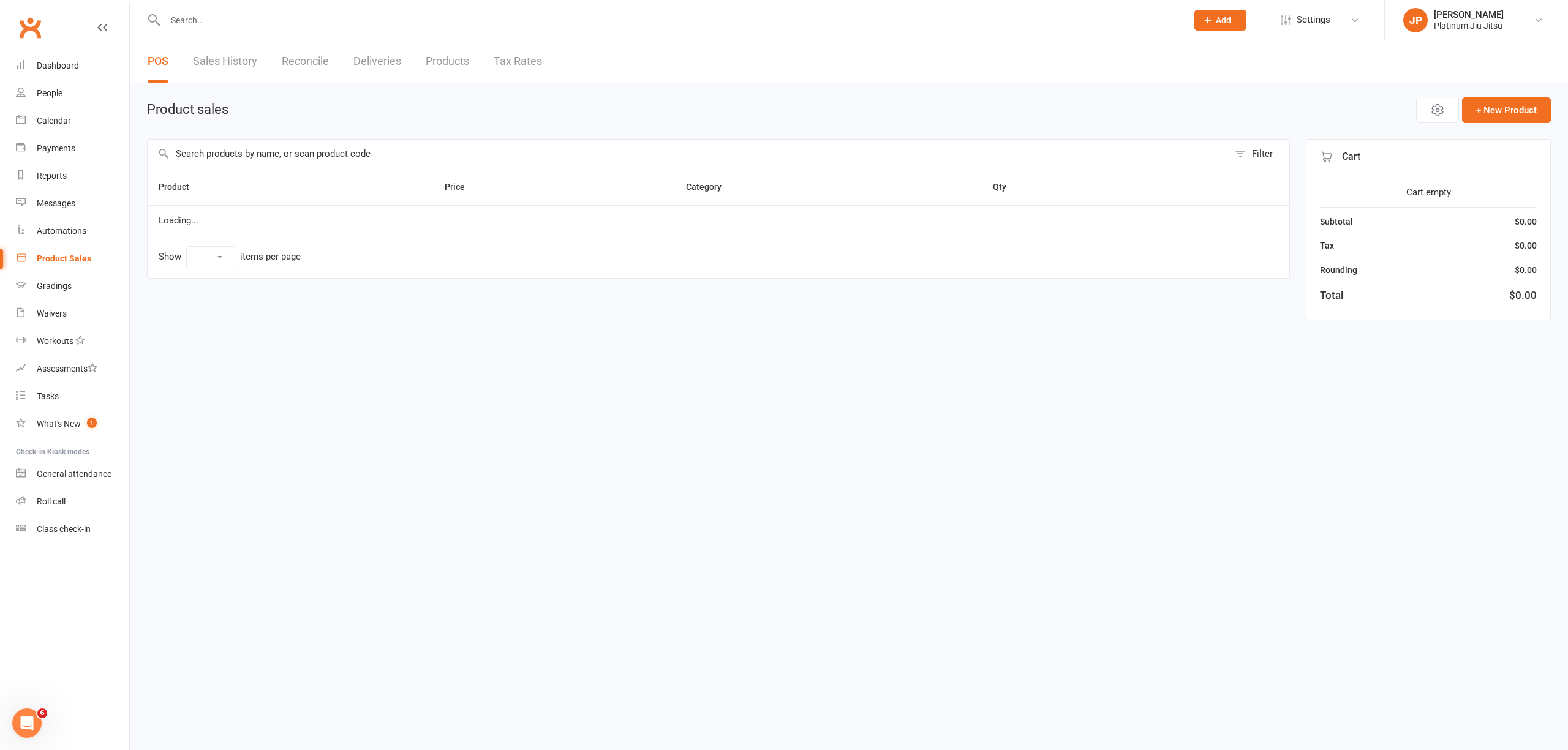
select select "10"
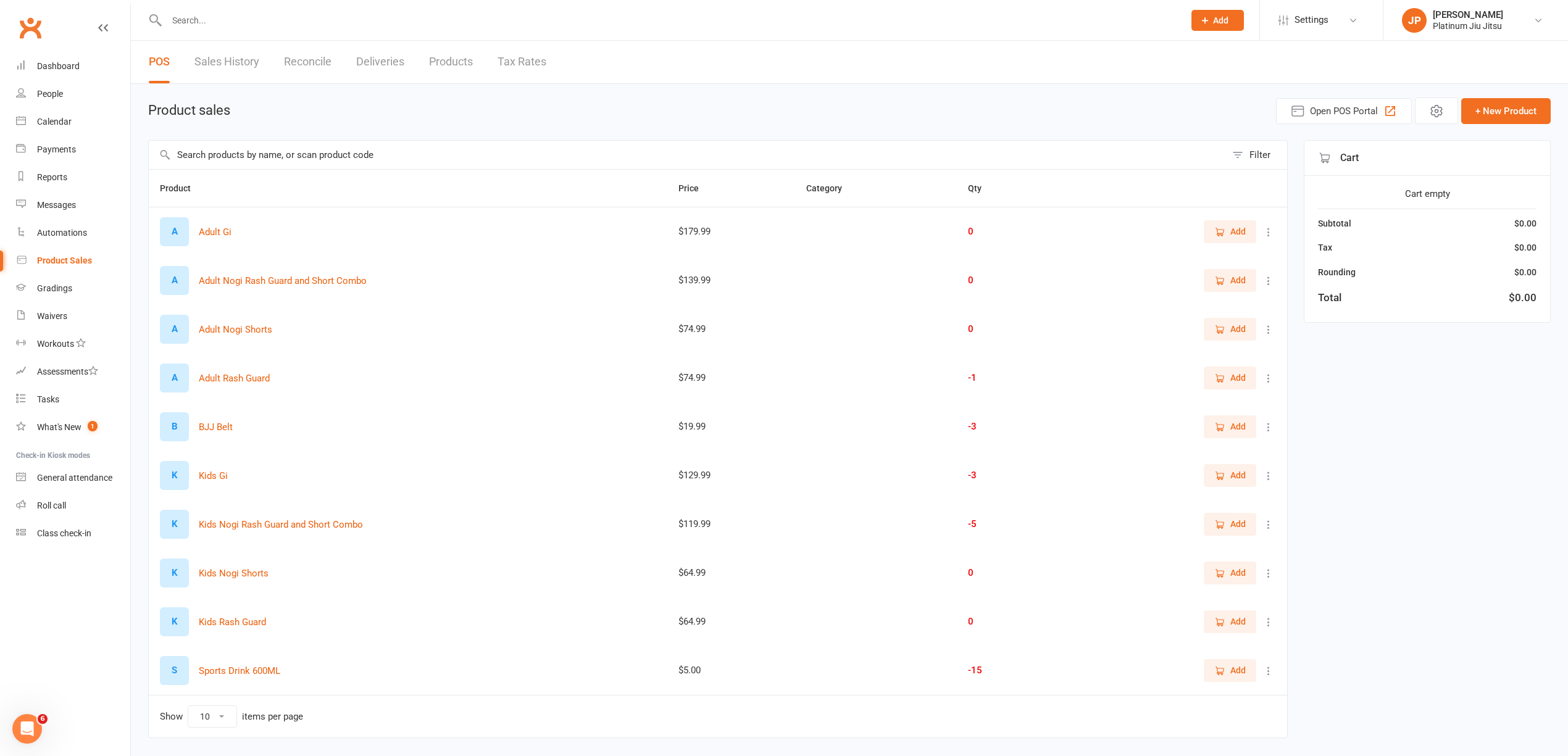
click at [1228, 477] on span "Add" at bounding box center [1230, 475] width 31 height 13
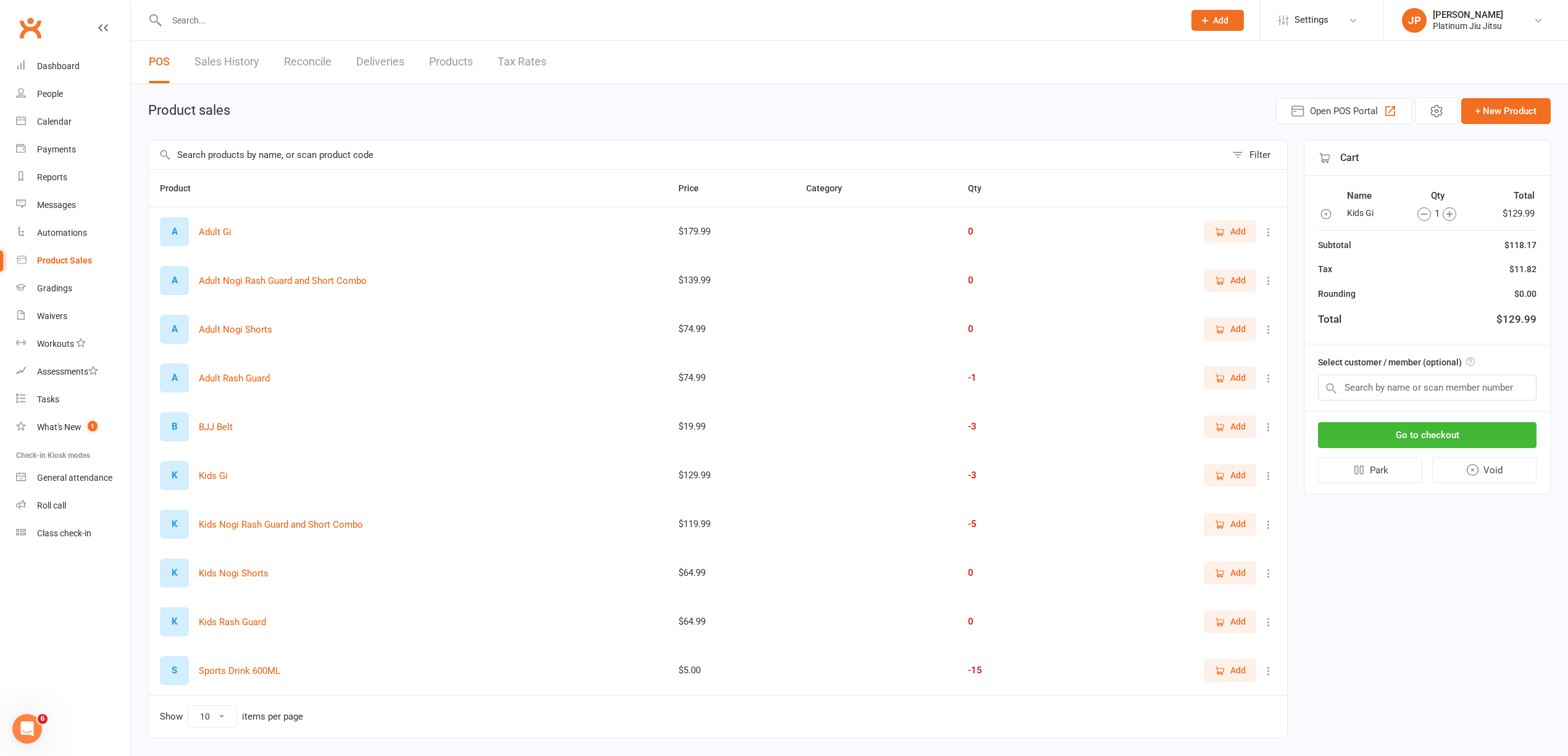
click at [1231, 427] on span "Add" at bounding box center [1239, 426] width 16 height 13
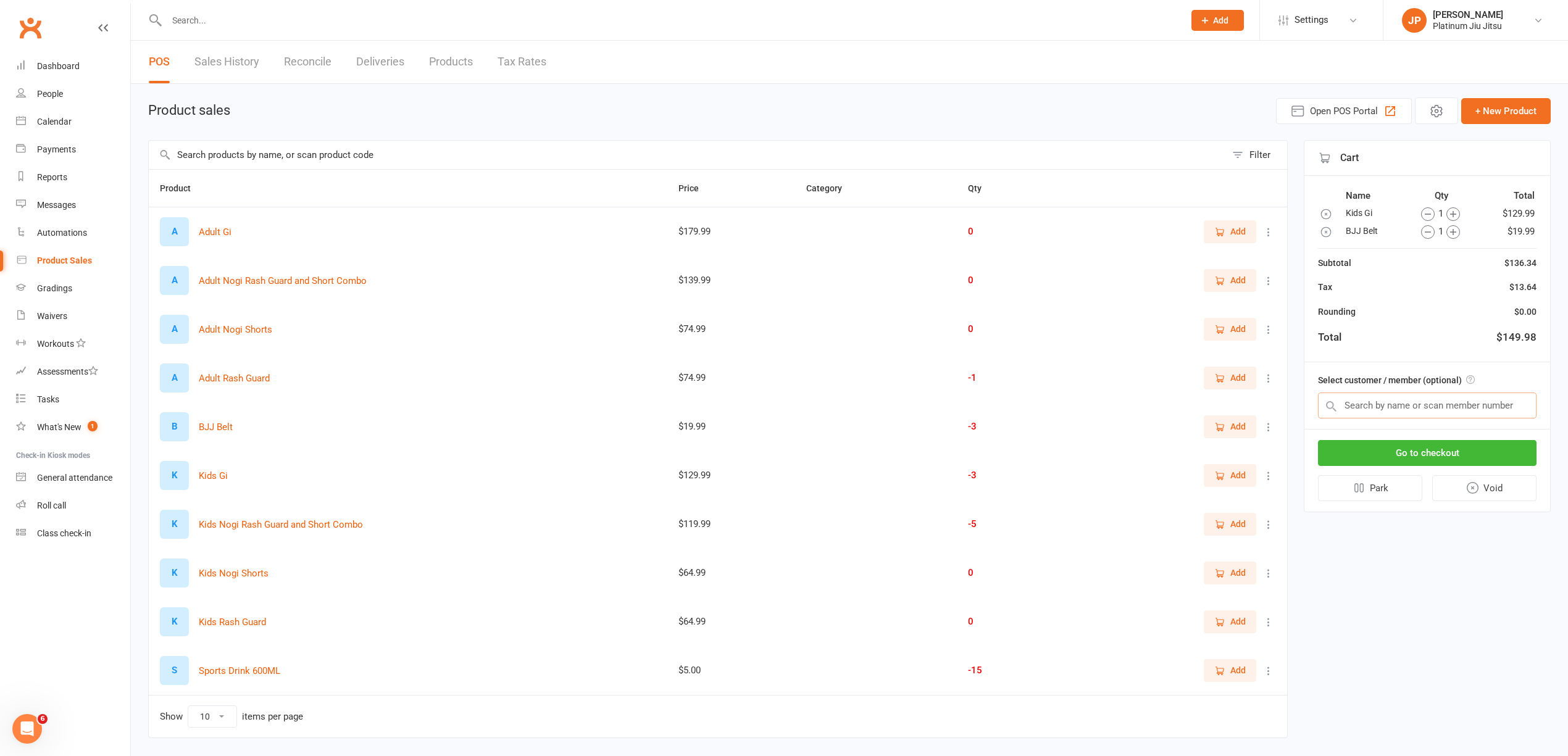
click at [1406, 405] on input "text" at bounding box center [1427, 405] width 219 height 26
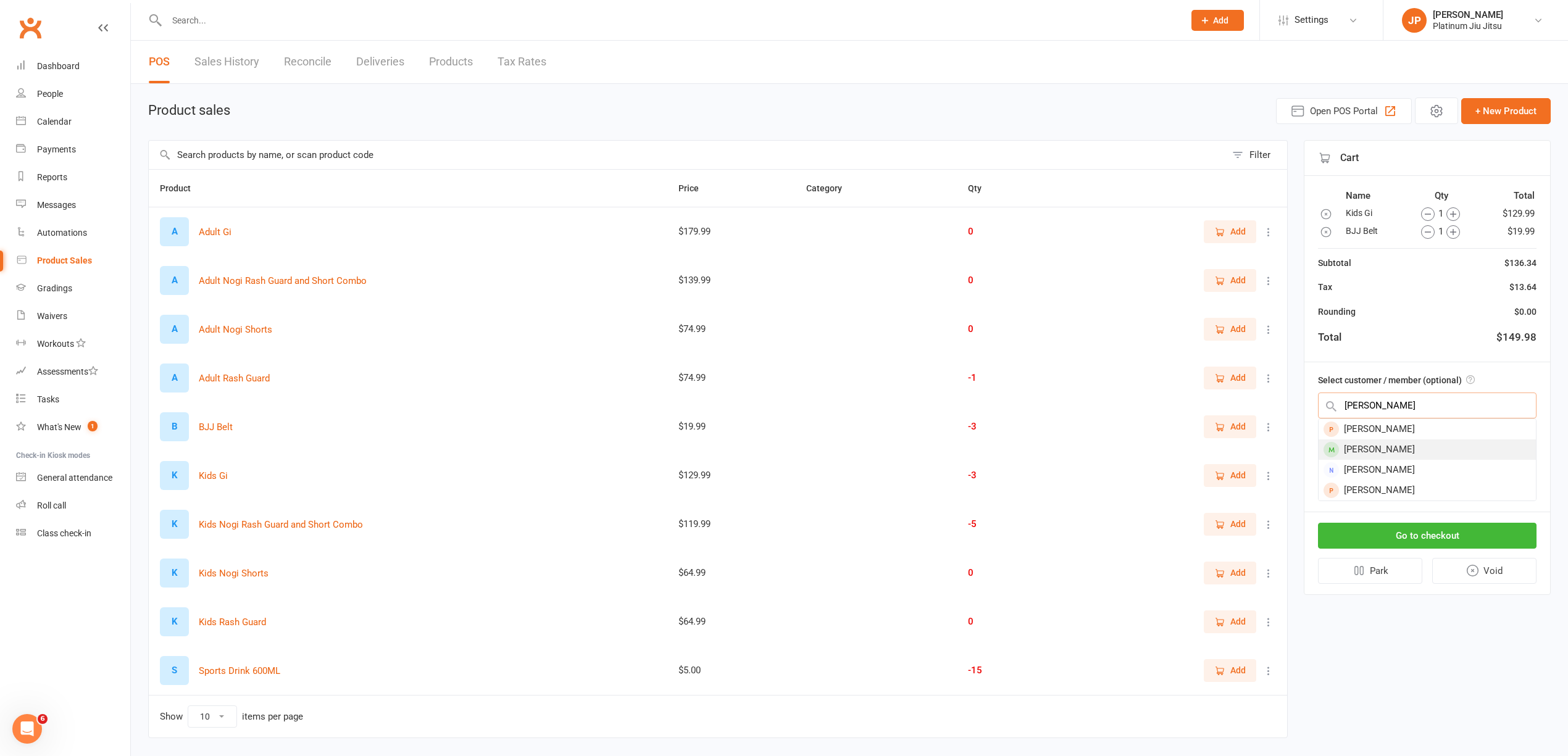
type input "liam"
click at [1394, 445] on div "[PERSON_NAME]" at bounding box center [1427, 450] width 217 height 20
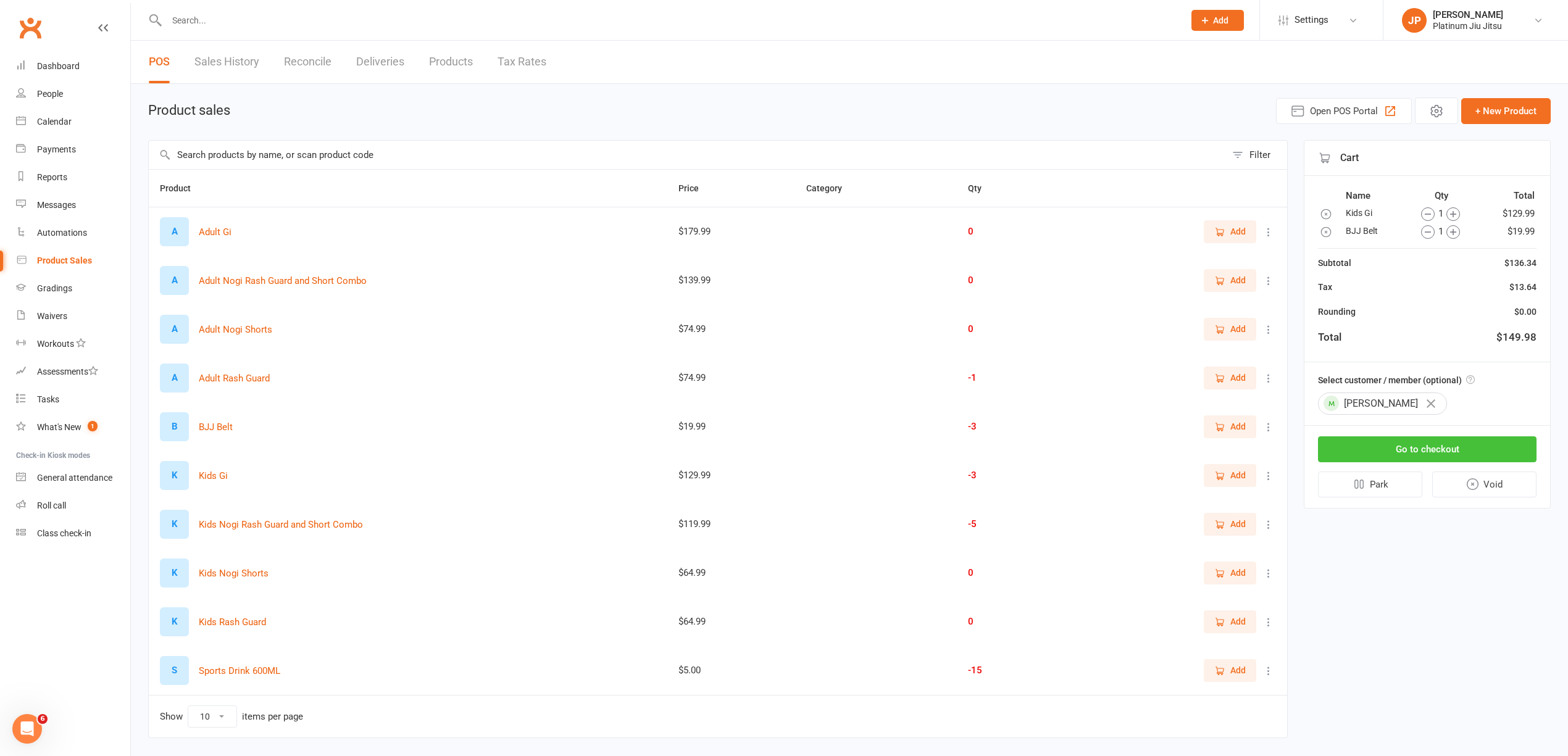
click at [1433, 455] on button "Go to checkout" at bounding box center [1427, 449] width 219 height 26
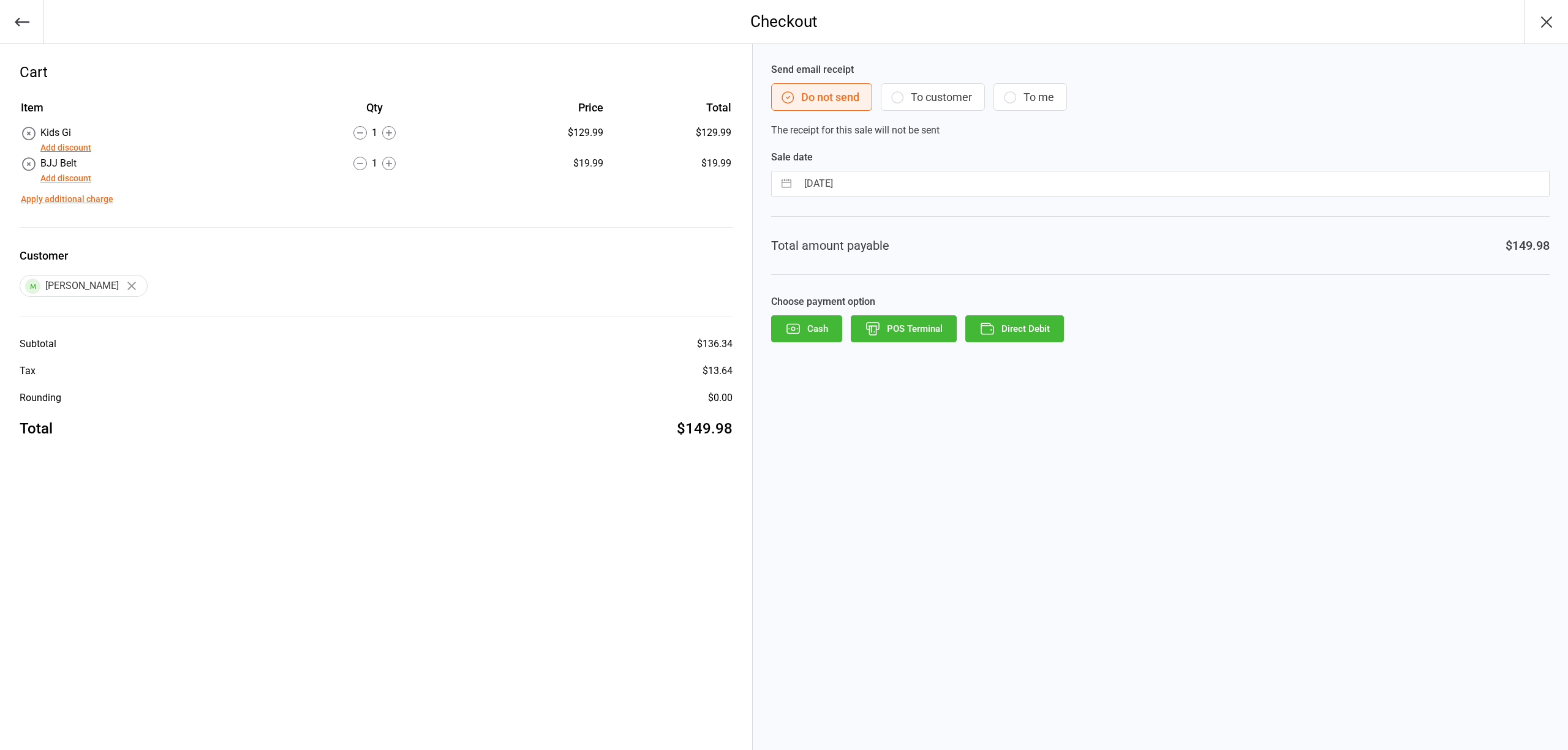
click at [931, 93] on button "To customer" at bounding box center [932, 97] width 104 height 28
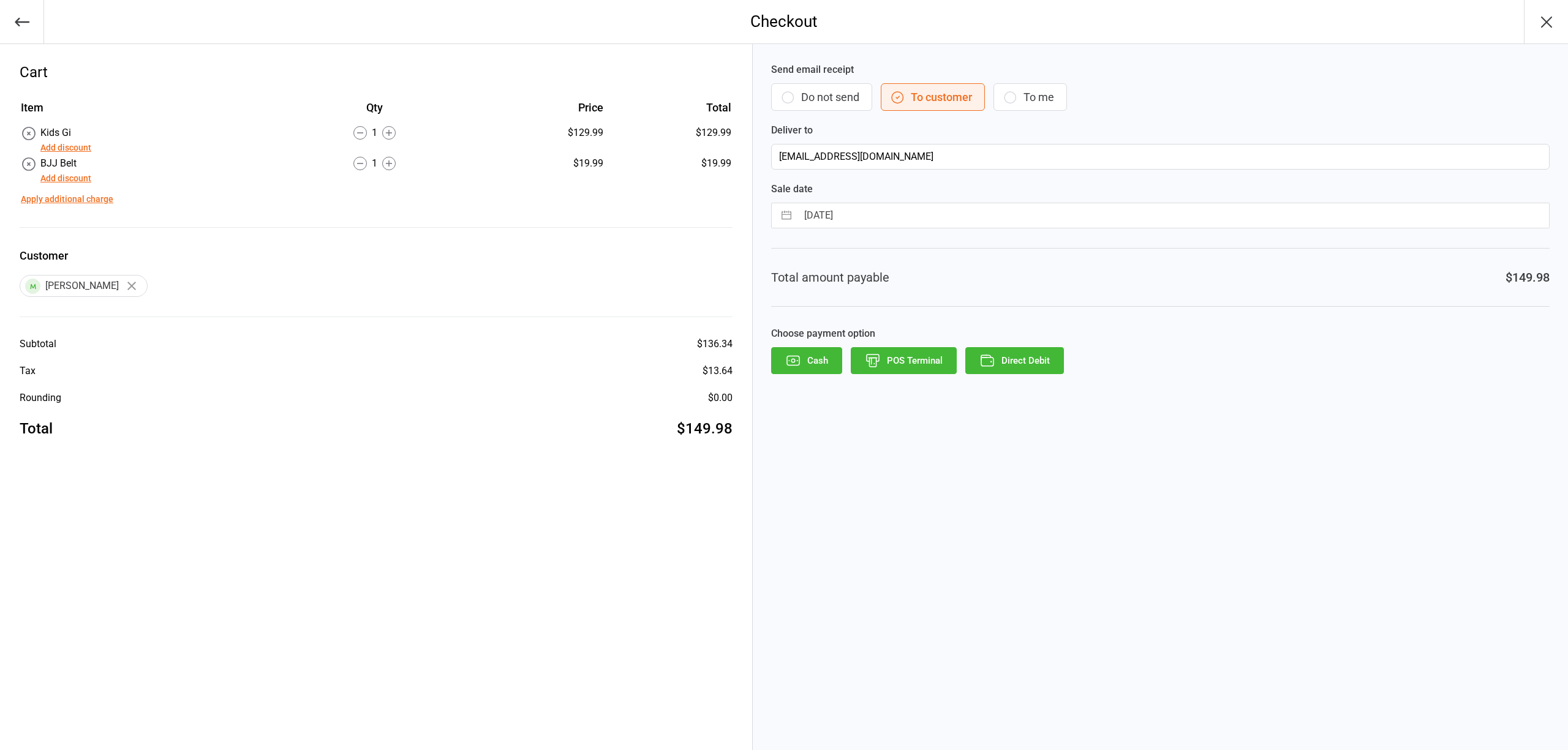
click at [1033, 361] on button "Direct Debit" at bounding box center [1015, 361] width 99 height 27
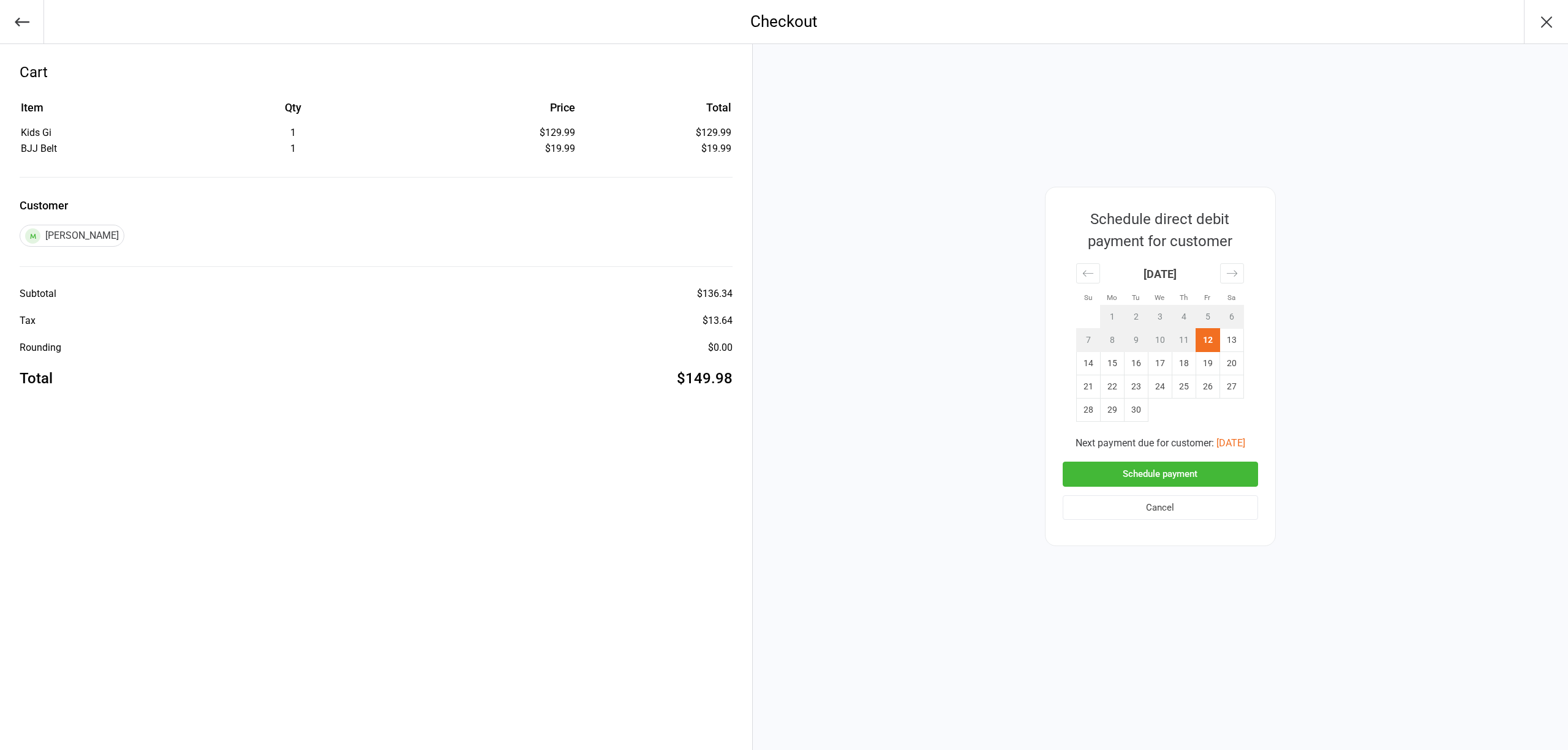
click at [1162, 468] on button "Schedule payment" at bounding box center [1160, 474] width 195 height 25
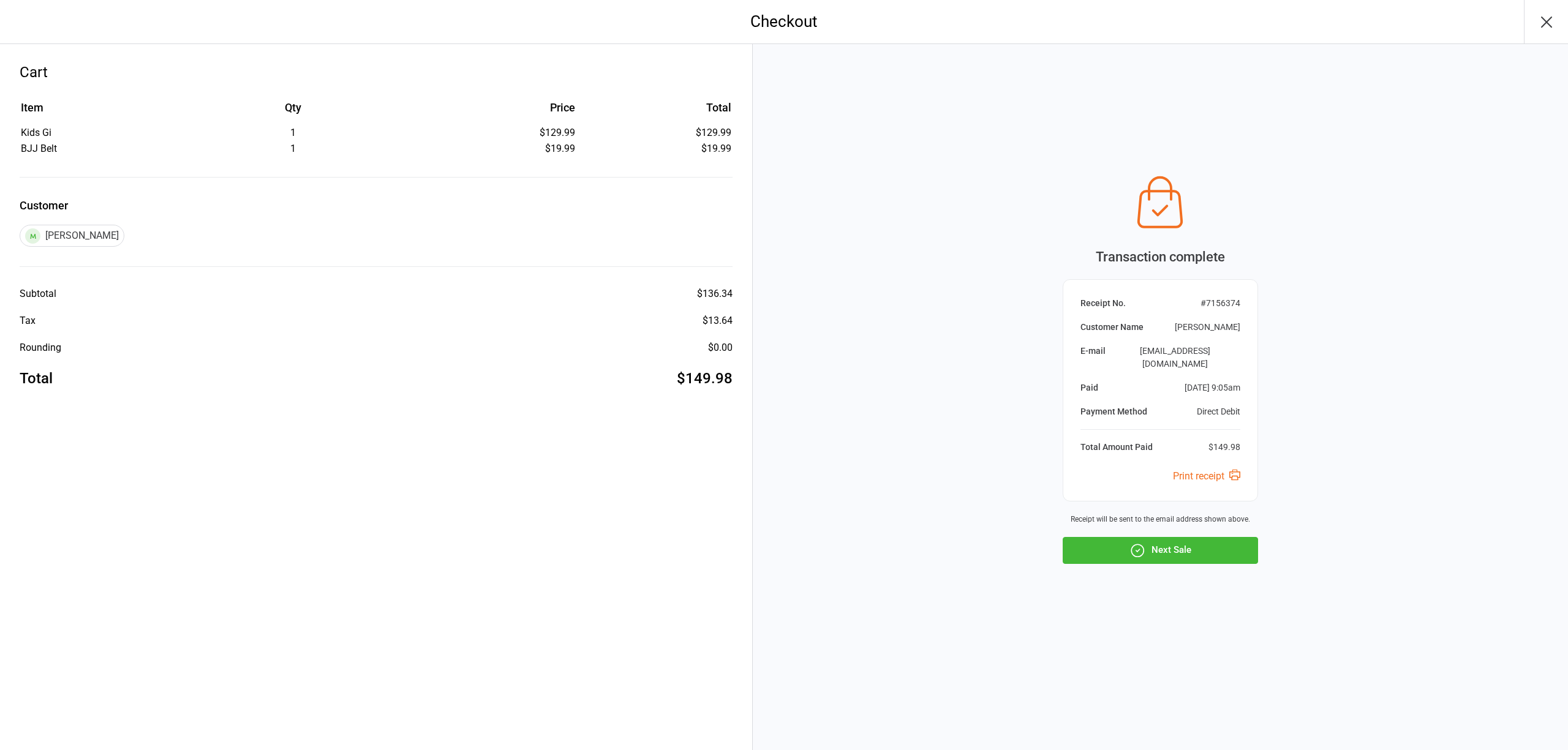
click at [1554, 19] on icon "button" at bounding box center [1546, 22] width 19 height 19
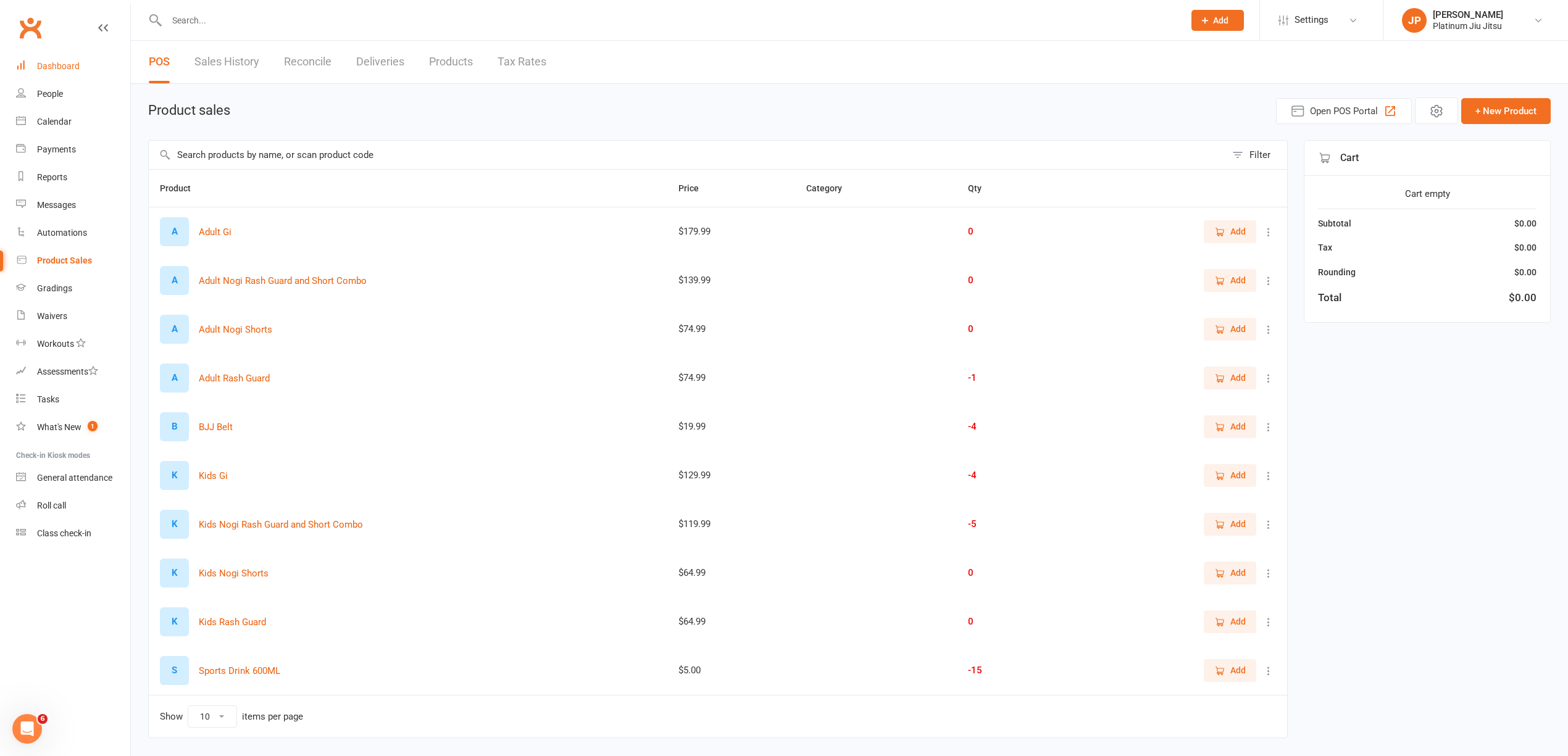
click at [64, 65] on div "Dashboard" at bounding box center [58, 66] width 43 height 10
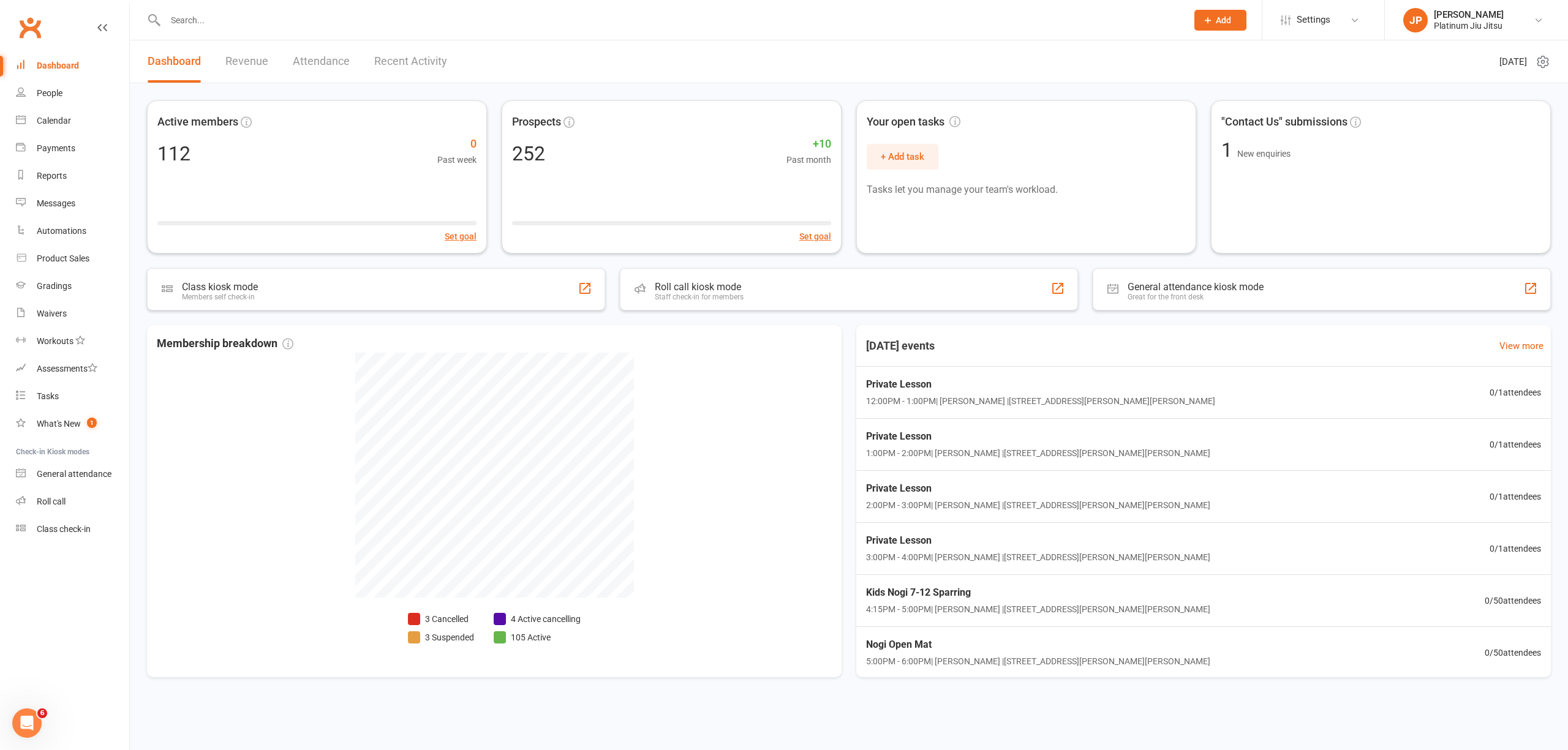
click at [774, 321] on div "Active members 112 0 Past week Set goal Prospects 252 +10 Past month Set goal Y…" at bounding box center [849, 395] width 1438 height 623
click at [54, 58] on link "Dashboard" at bounding box center [73, 66] width 114 height 28
click at [55, 91] on div "People" at bounding box center [49, 93] width 25 height 10
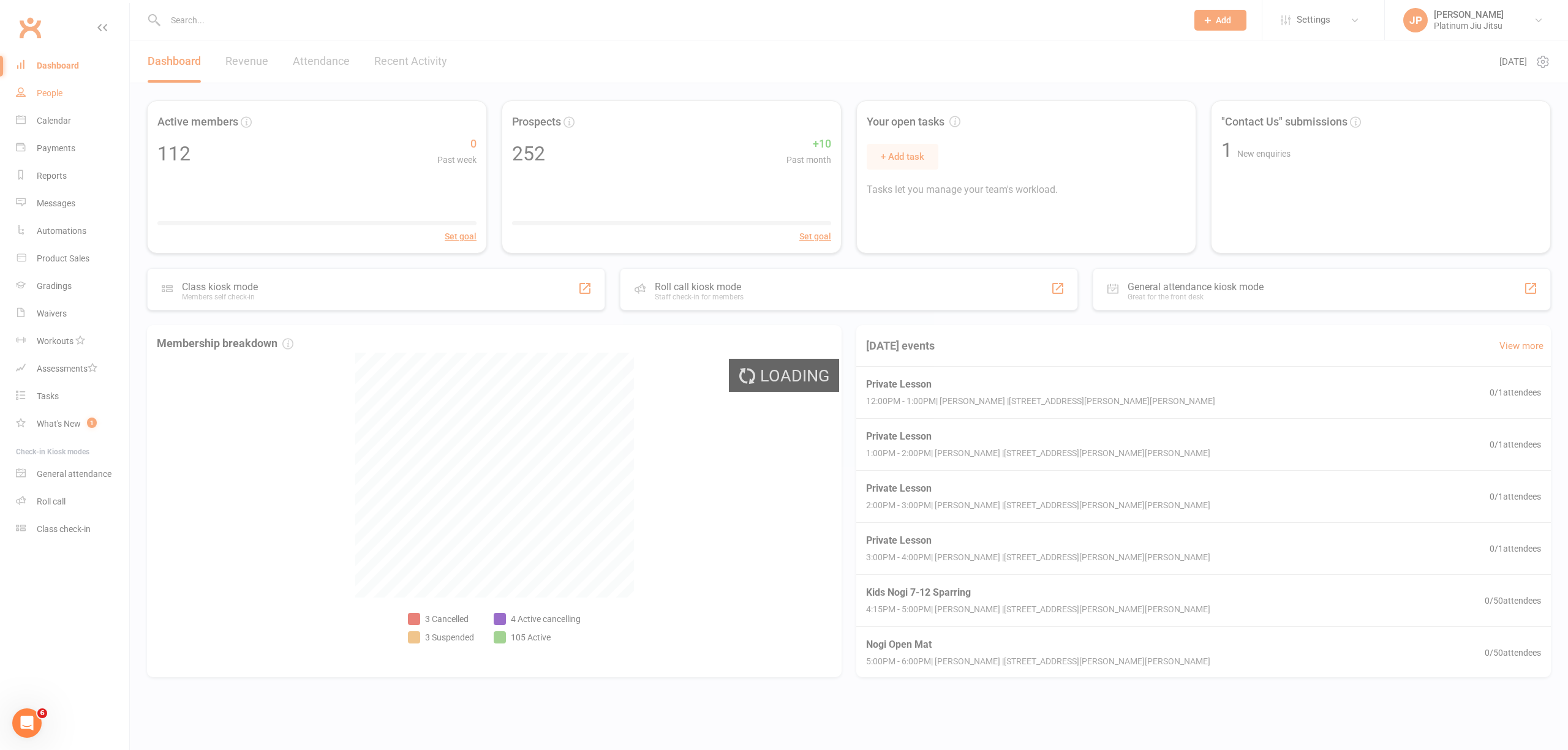
select select "100"
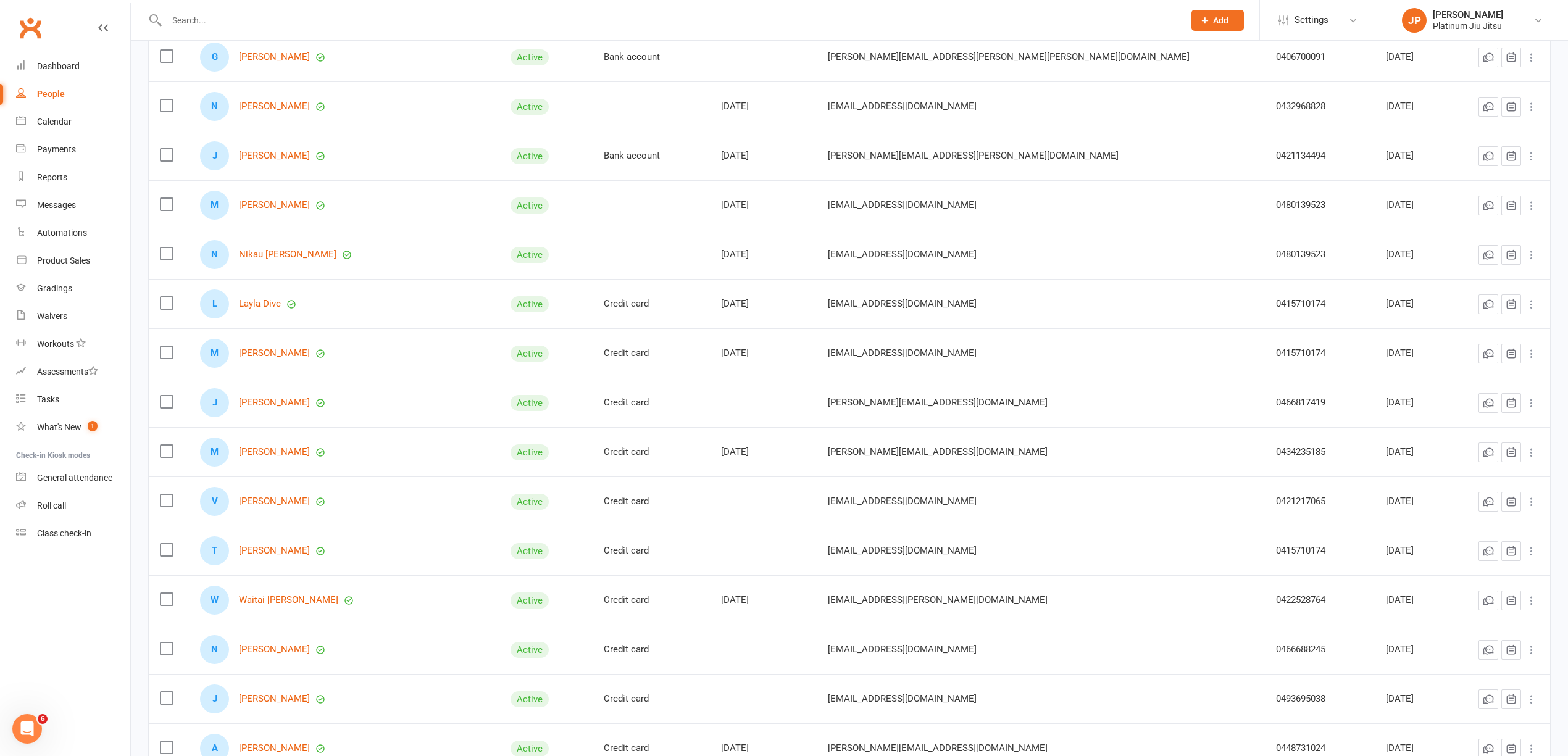
scroll to position [1070, 0]
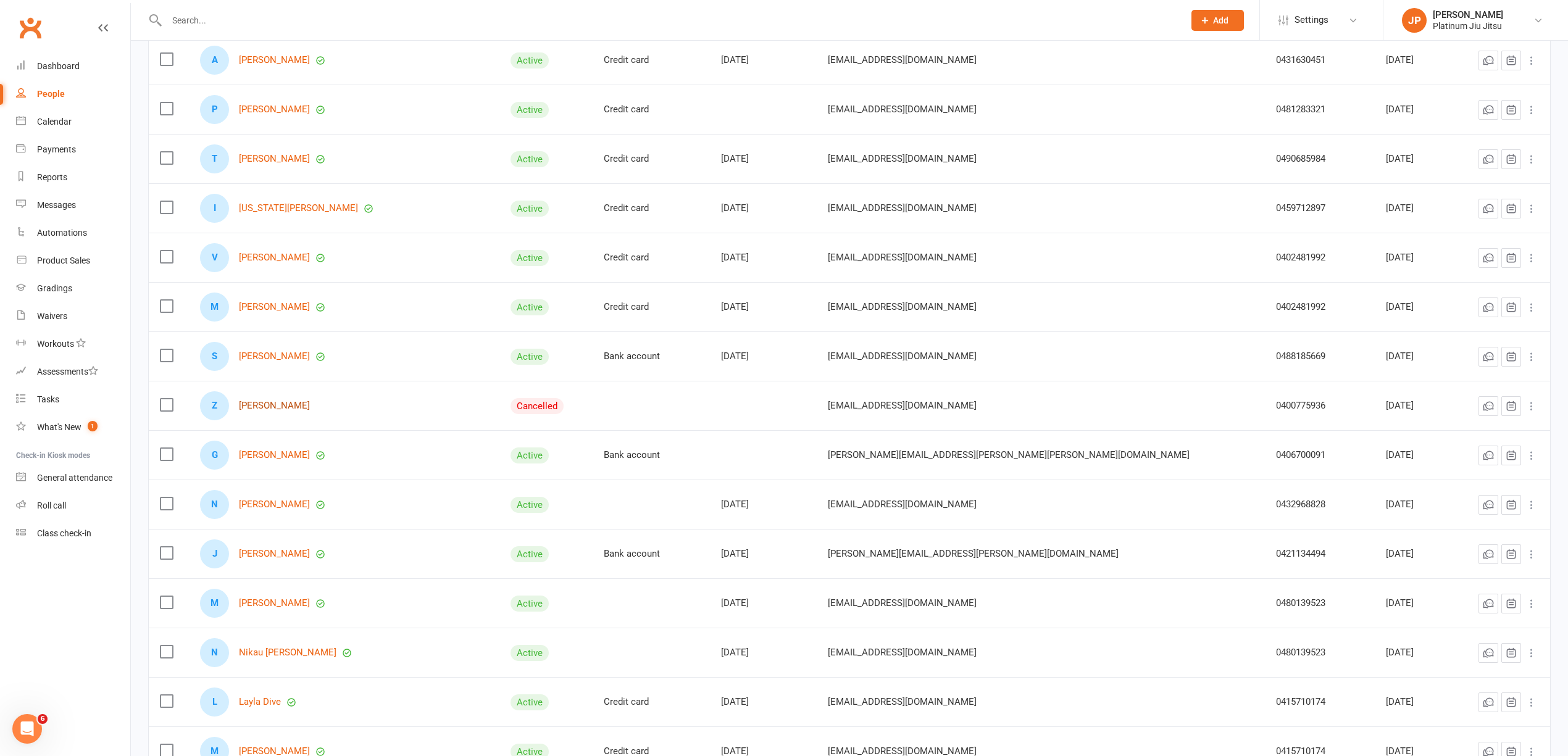
click at [275, 410] on link "[PERSON_NAME]" at bounding box center [274, 406] width 71 height 10
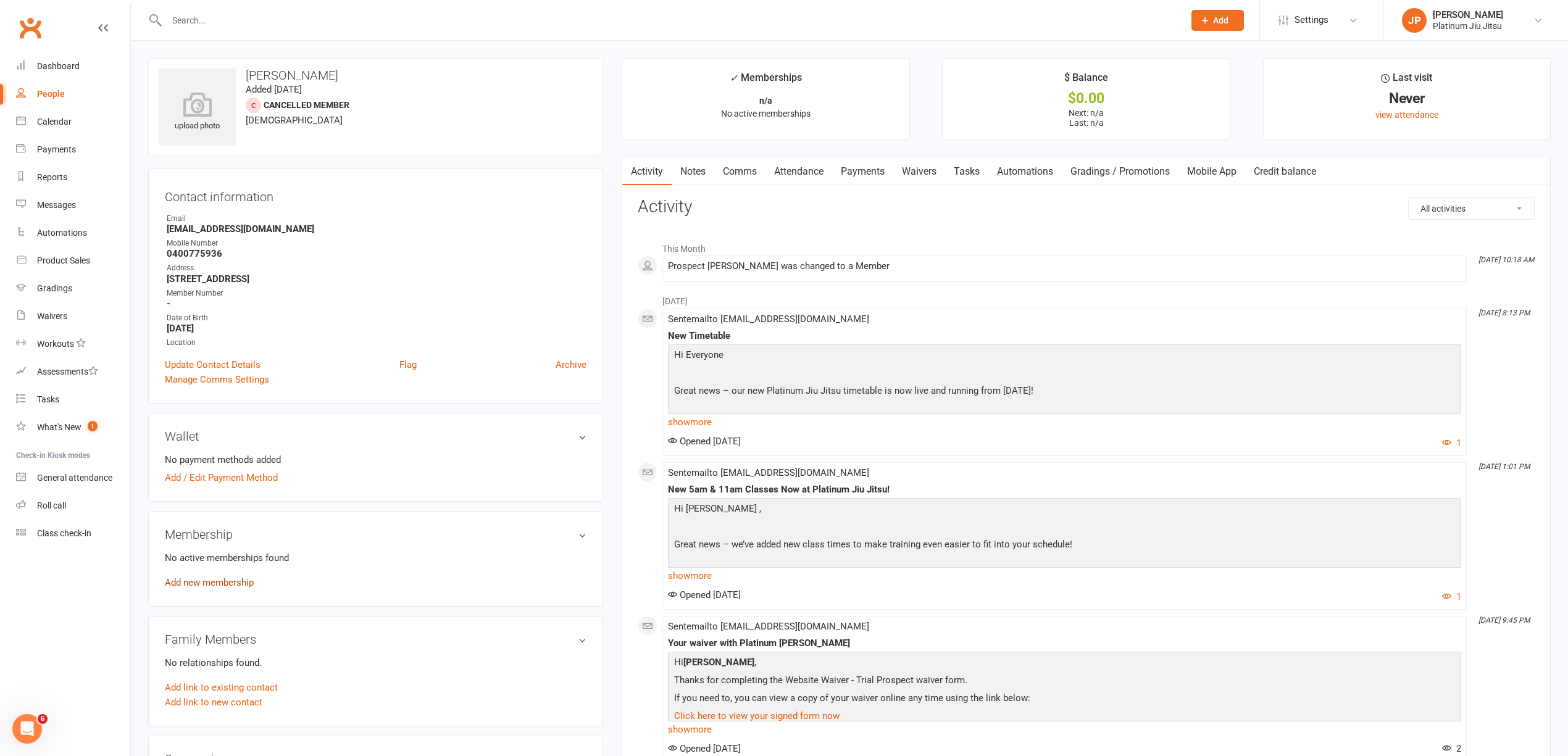
click at [225, 586] on link "Add new membership" at bounding box center [209, 582] width 89 height 11
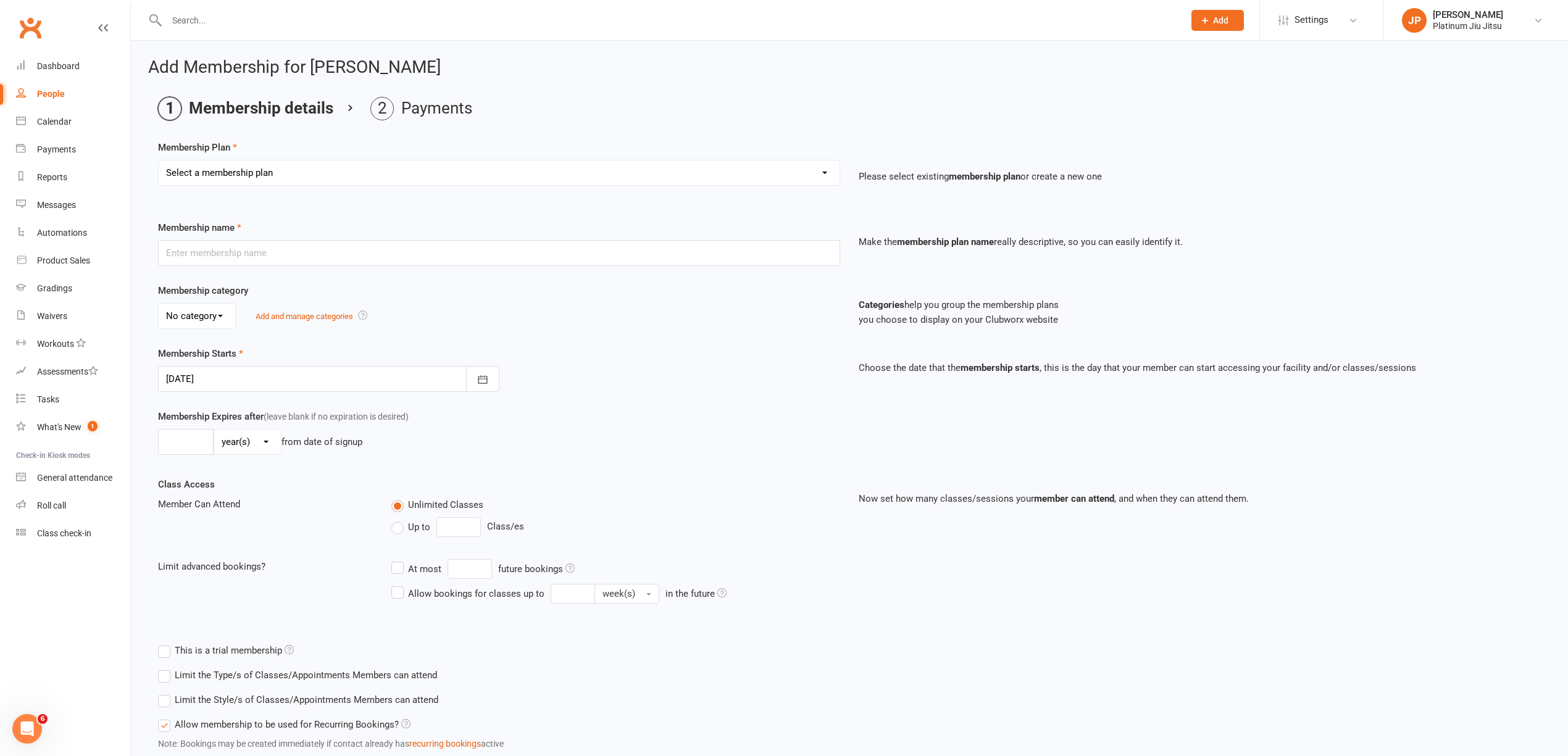
click at [325, 189] on div "Select a membership plan Create new Membership Plan Kids Unlimited Adults Unlim…" at bounding box center [499, 181] width 701 height 44
click at [302, 171] on select "Select a membership plan Create new Membership Plan Kids Unlimited Adults Unlim…" at bounding box center [499, 173] width 681 height 25
select select "6"
click at [159, 160] on select "Select a membership plan Create new Membership Plan Kids Unlimited Adults Unlim…" at bounding box center [499, 173] width 681 height 25
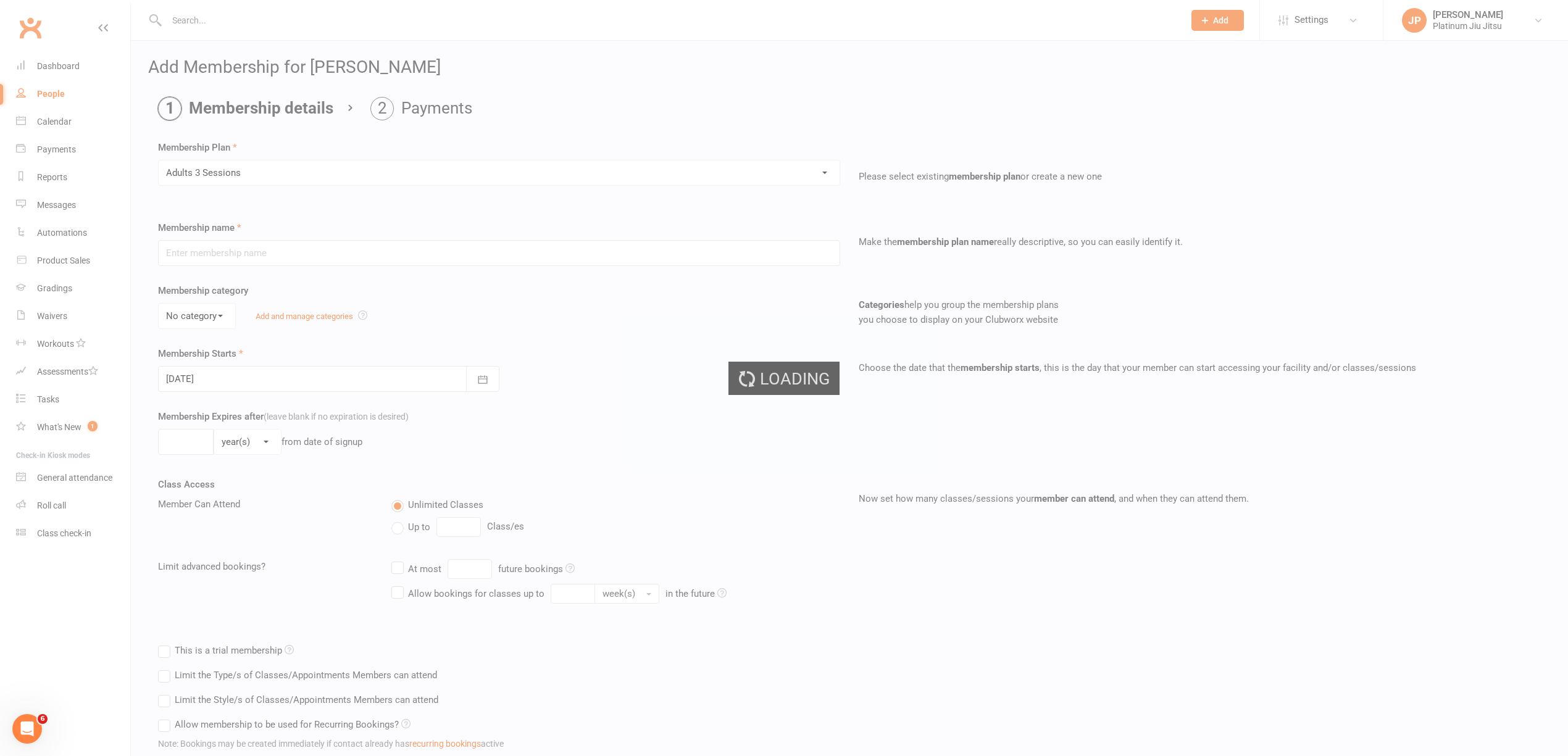
type input "Adults 3 Sessions"
select select "1"
type input "0"
type input "3"
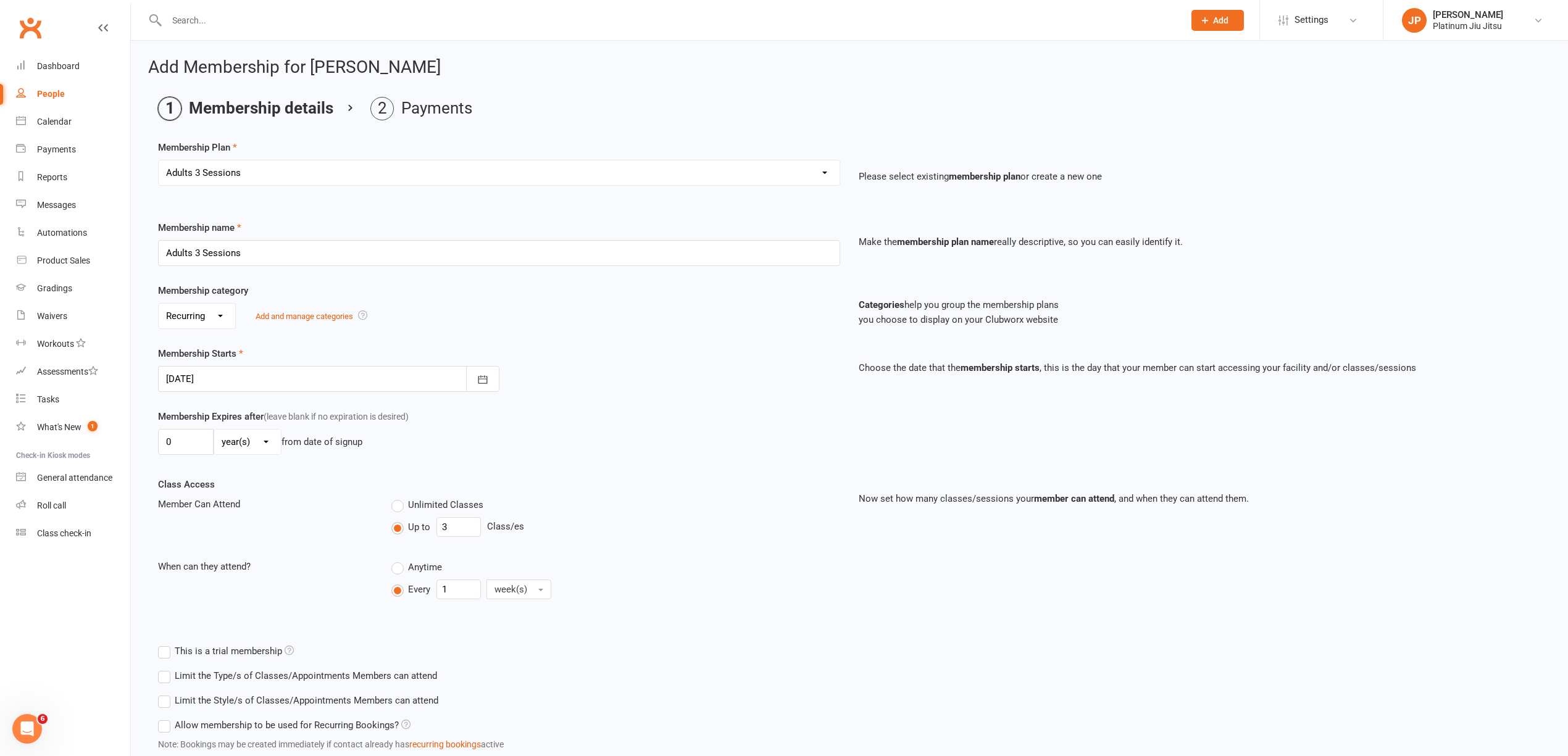
click at [233, 383] on div at bounding box center [329, 378] width 342 height 26
click at [312, 526] on span "25" at bounding box center [316, 528] width 10 height 10
type input "25 Sep 2025"
click at [640, 396] on div "Membership Starts 25 Sep 2025 September 2025 Sun Mon Tue Wed Thu Fri Sat 36 31 …" at bounding box center [849, 378] width 1401 height 63
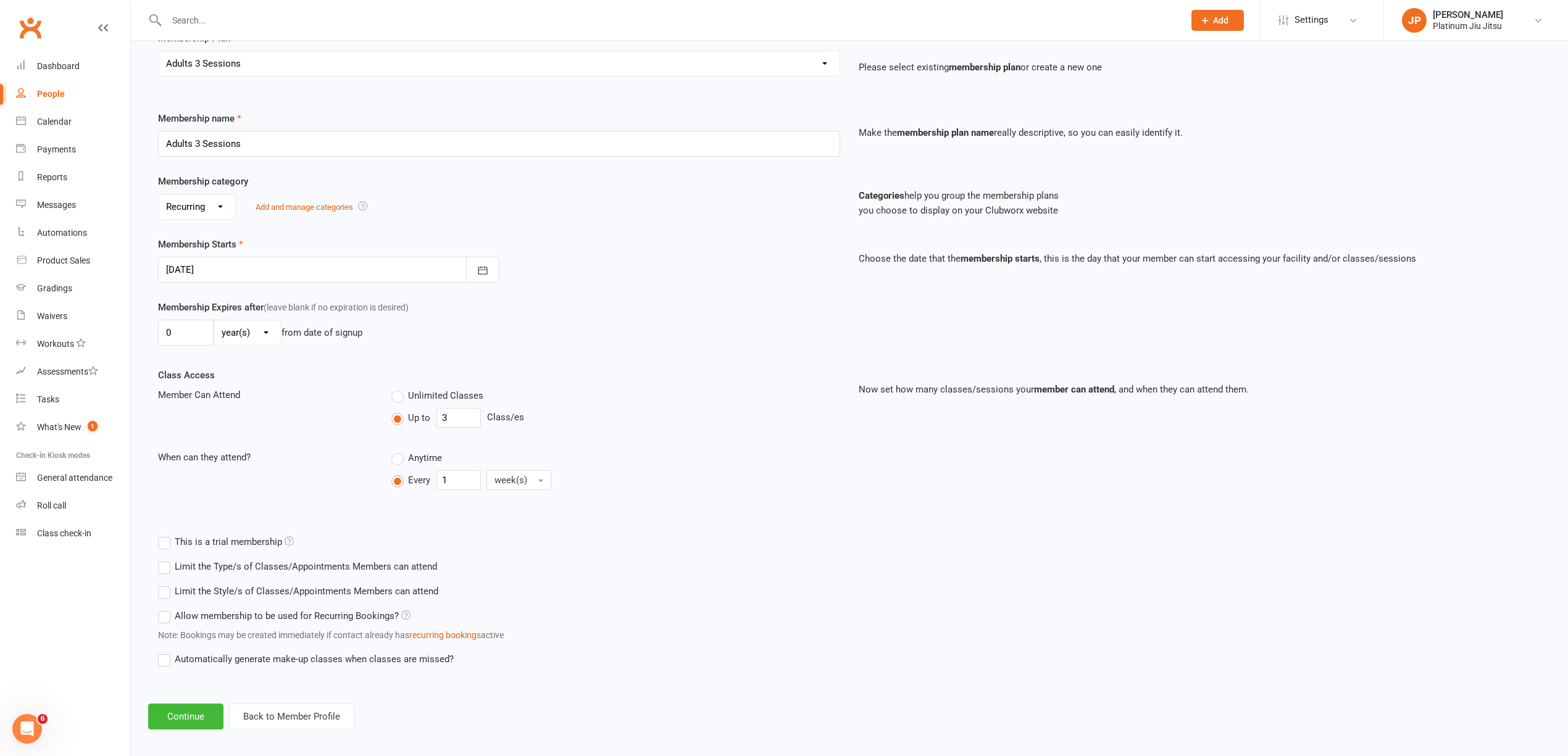
scroll to position [122, 0]
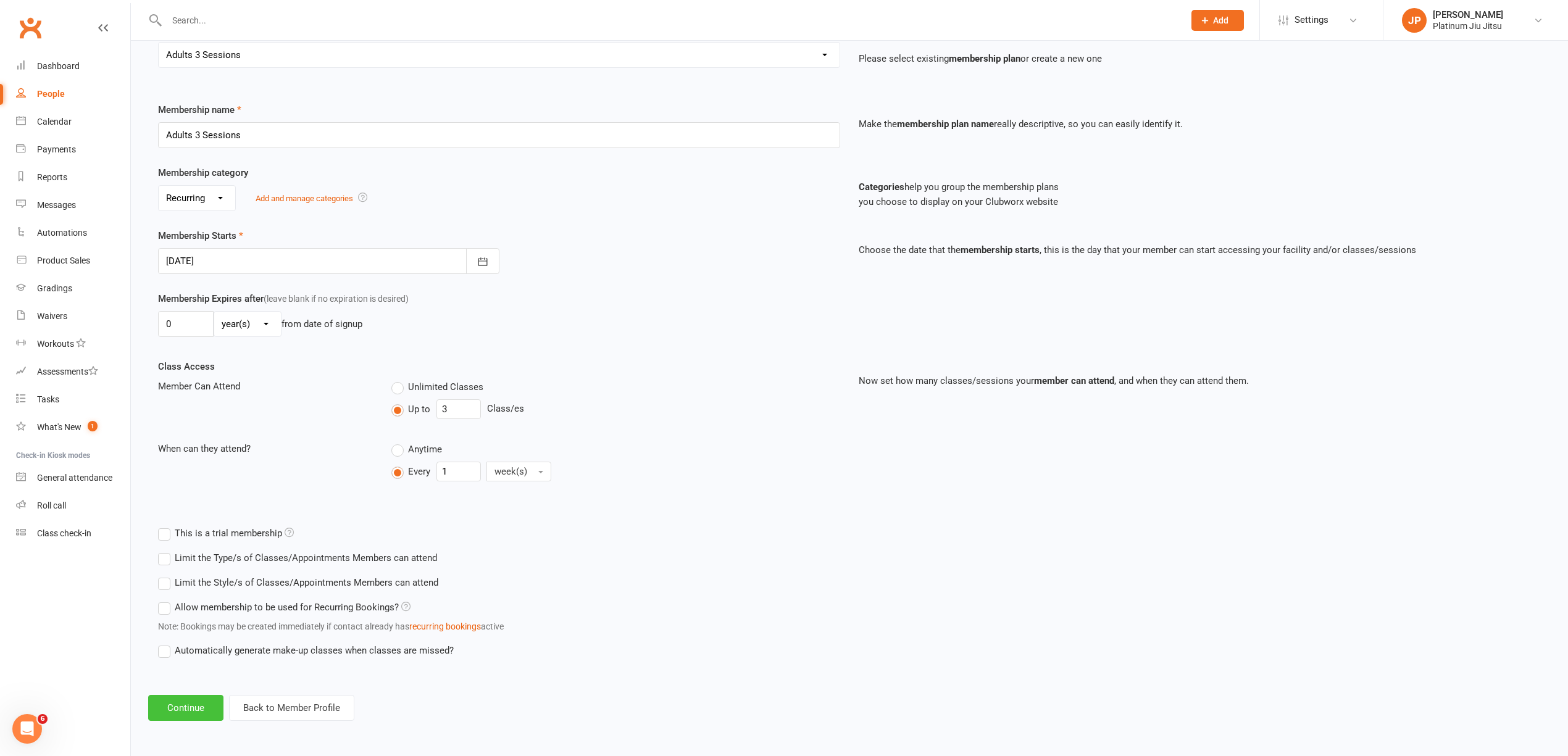
click at [191, 712] on button "Continue" at bounding box center [185, 708] width 76 height 26
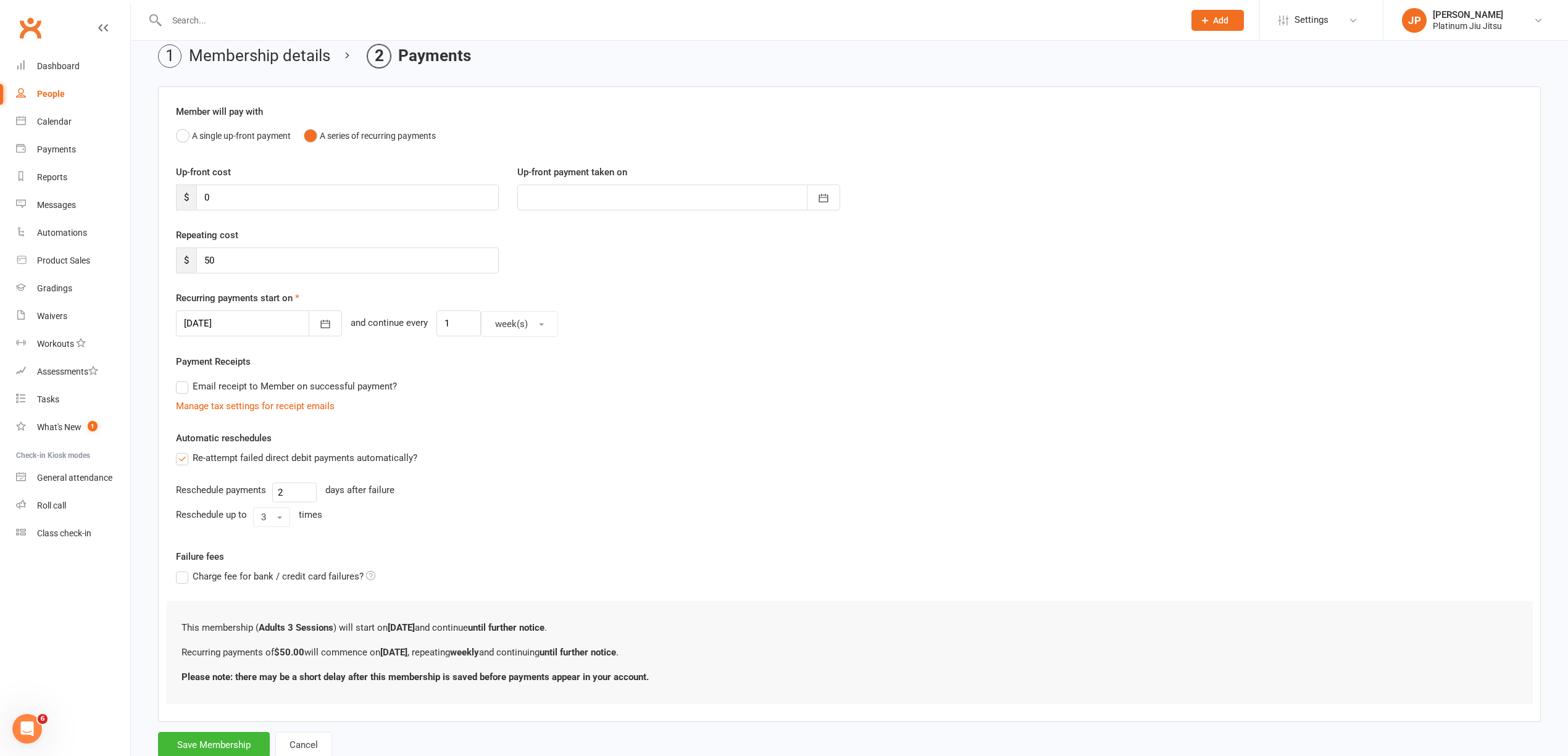
scroll to position [82, 0]
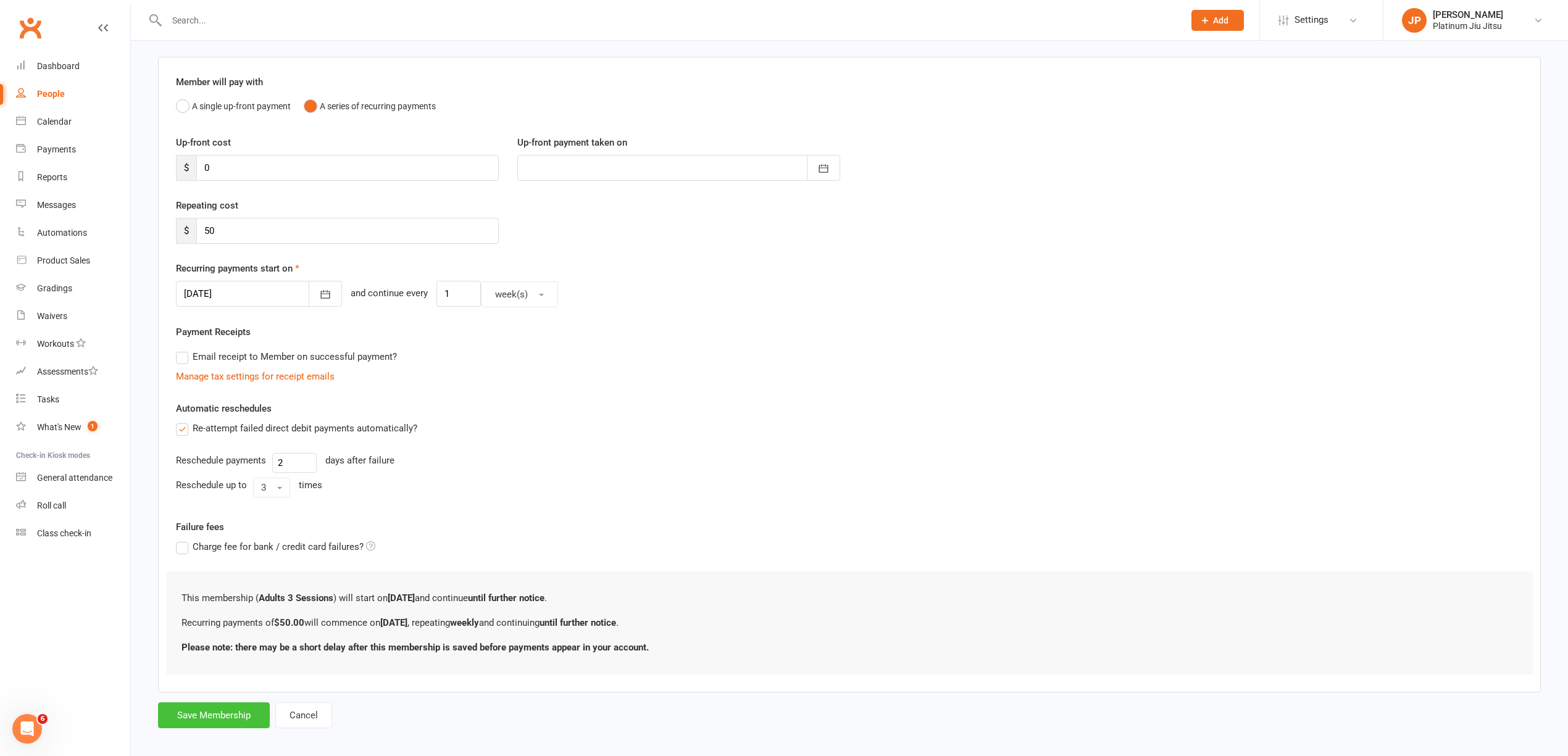
click at [206, 718] on button "Save Membership" at bounding box center [214, 715] width 112 height 26
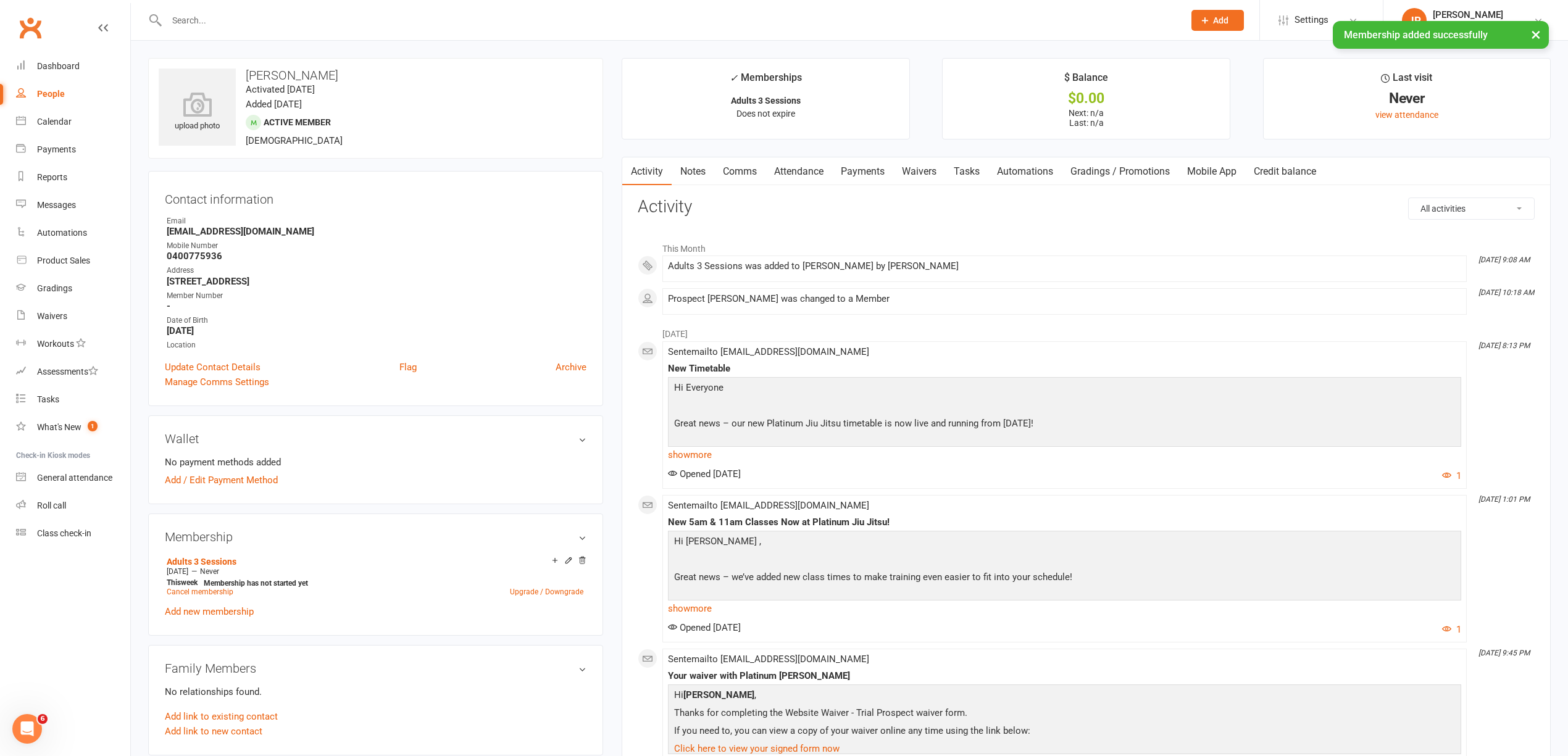
click at [53, 97] on div "People" at bounding box center [51, 93] width 28 height 10
select select "100"
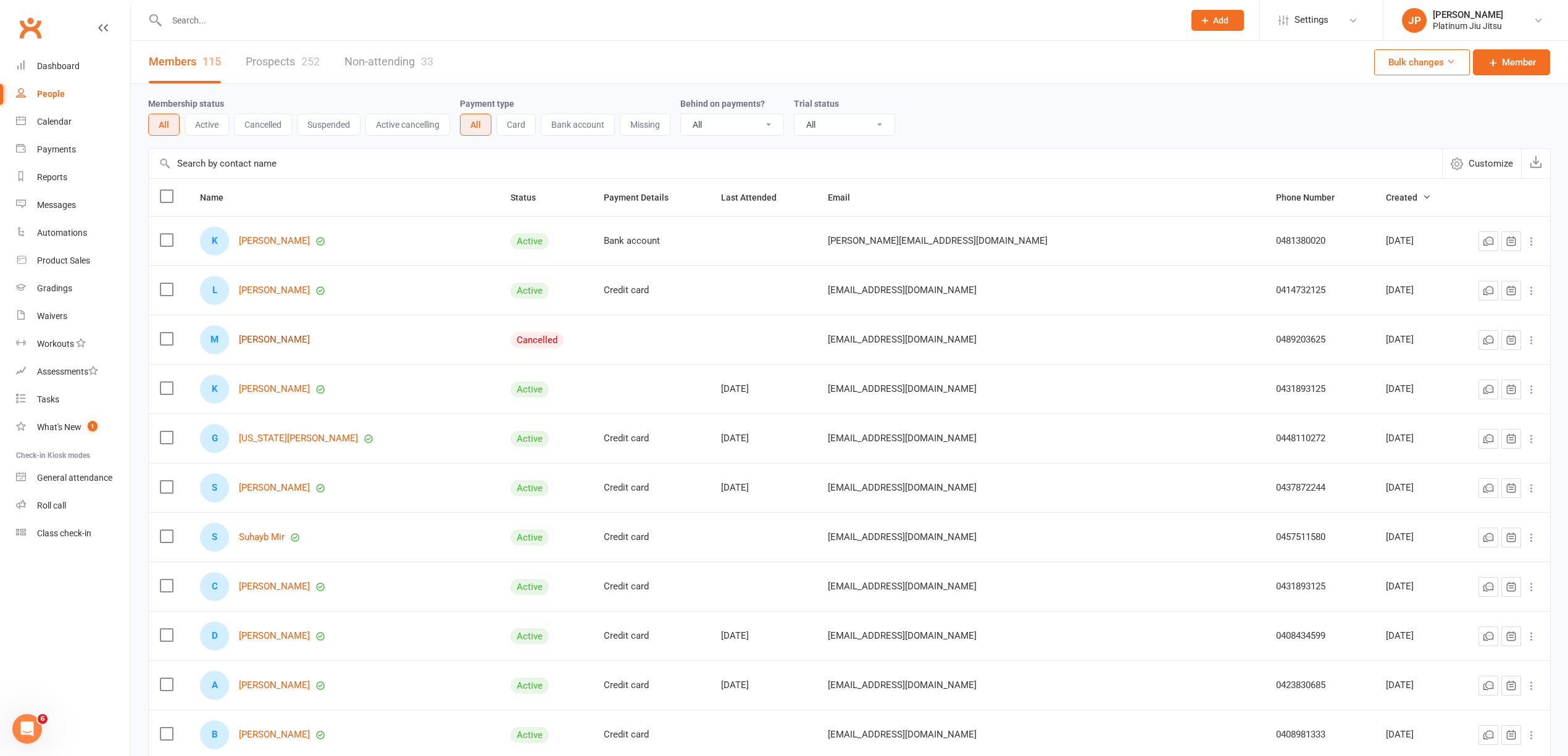
click at [269, 343] on link "[PERSON_NAME]" at bounding box center [274, 339] width 71 height 10
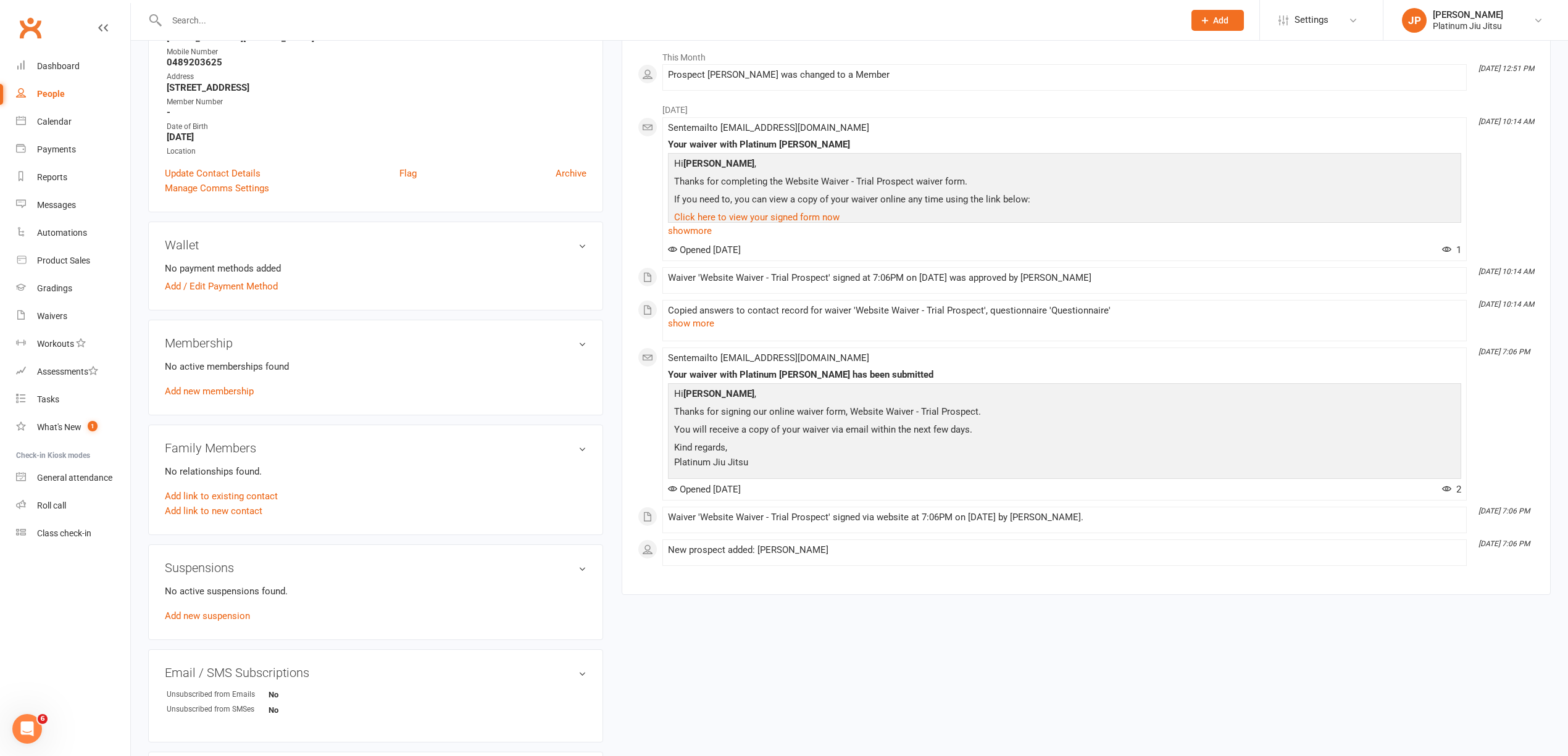
scroll to position [167, 0]
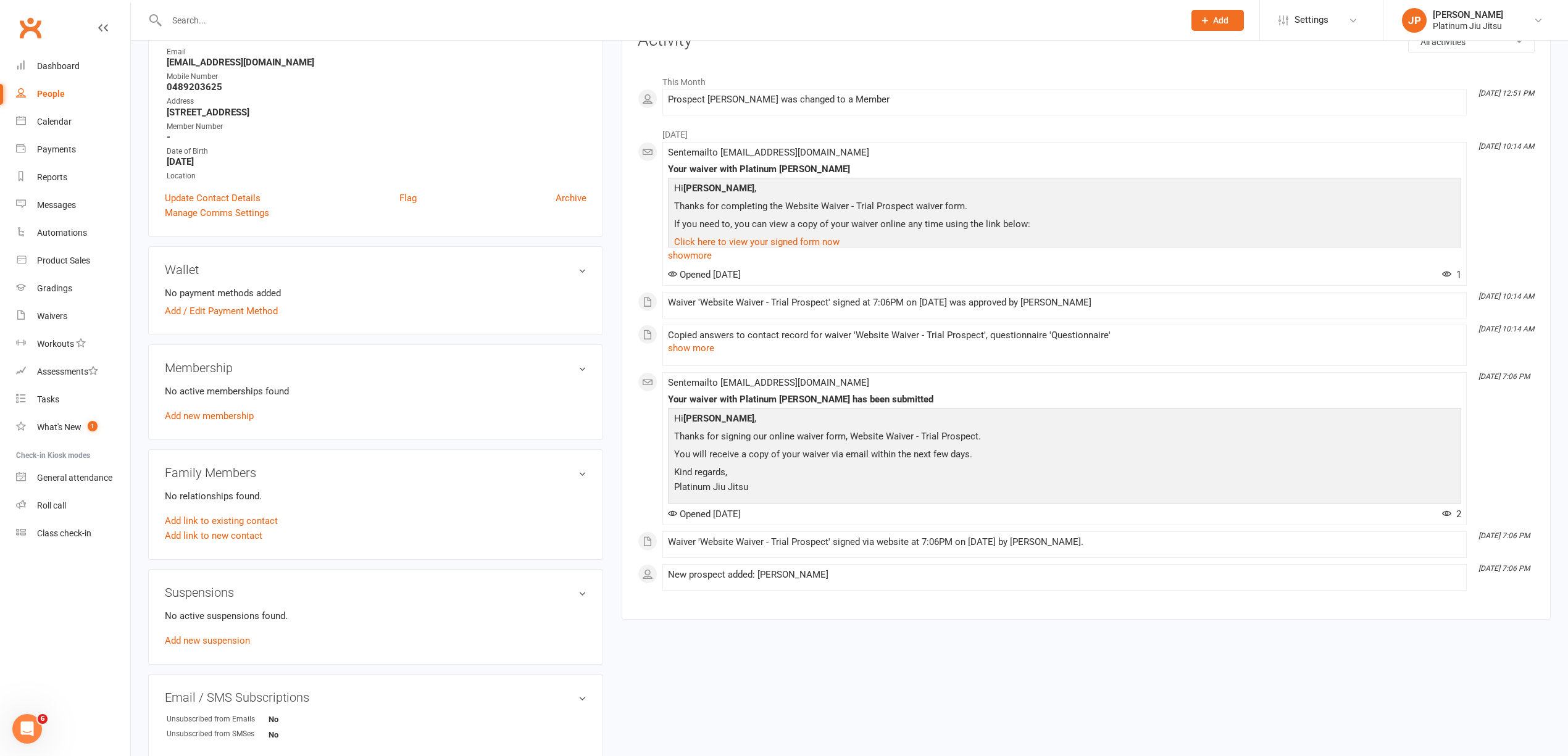
click at [616, 508] on main "✓ Memberships n/a No active memberships $ Balance $0.00 Next: n/a Last: n/a Las…" at bounding box center [1086, 262] width 947 height 741
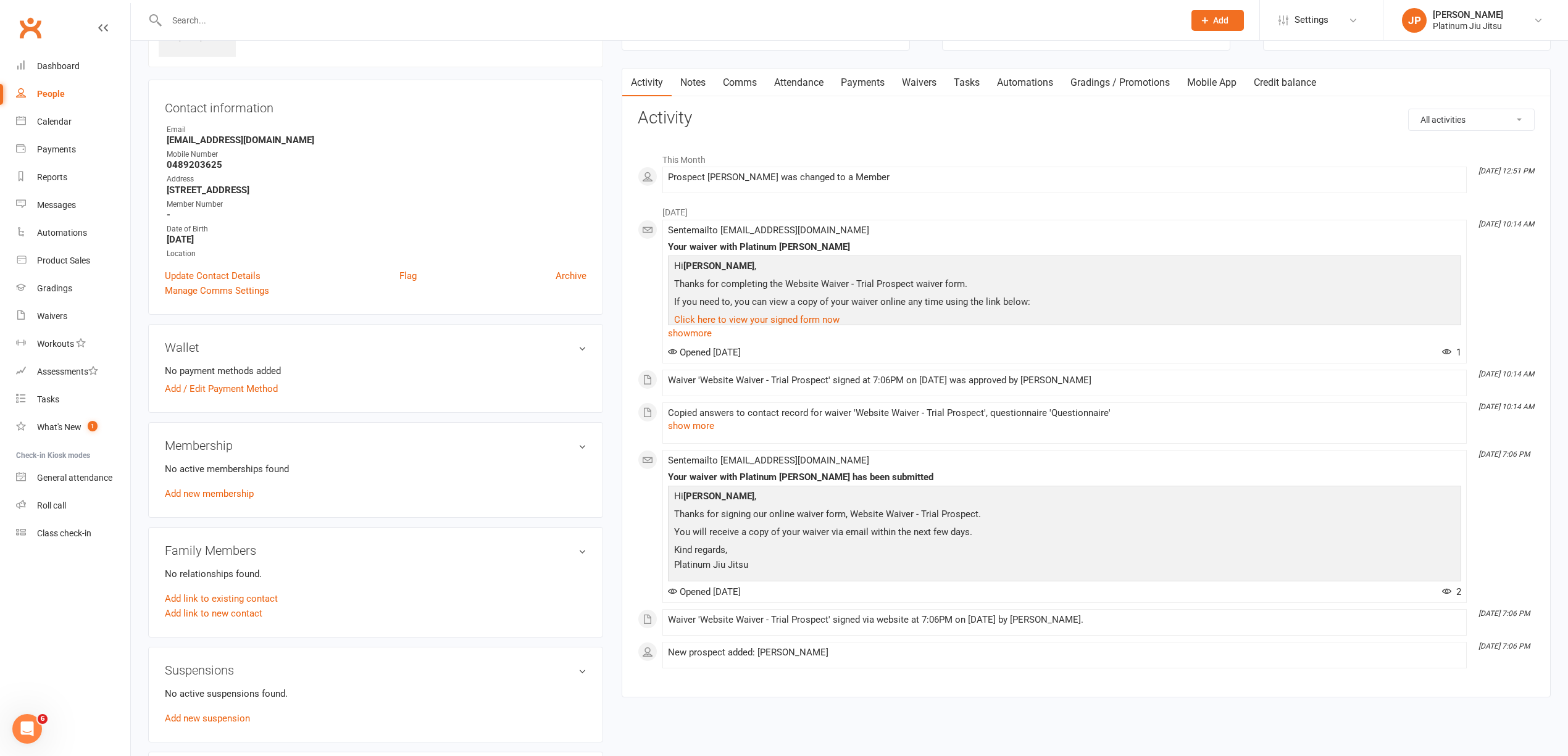
scroll to position [0, 0]
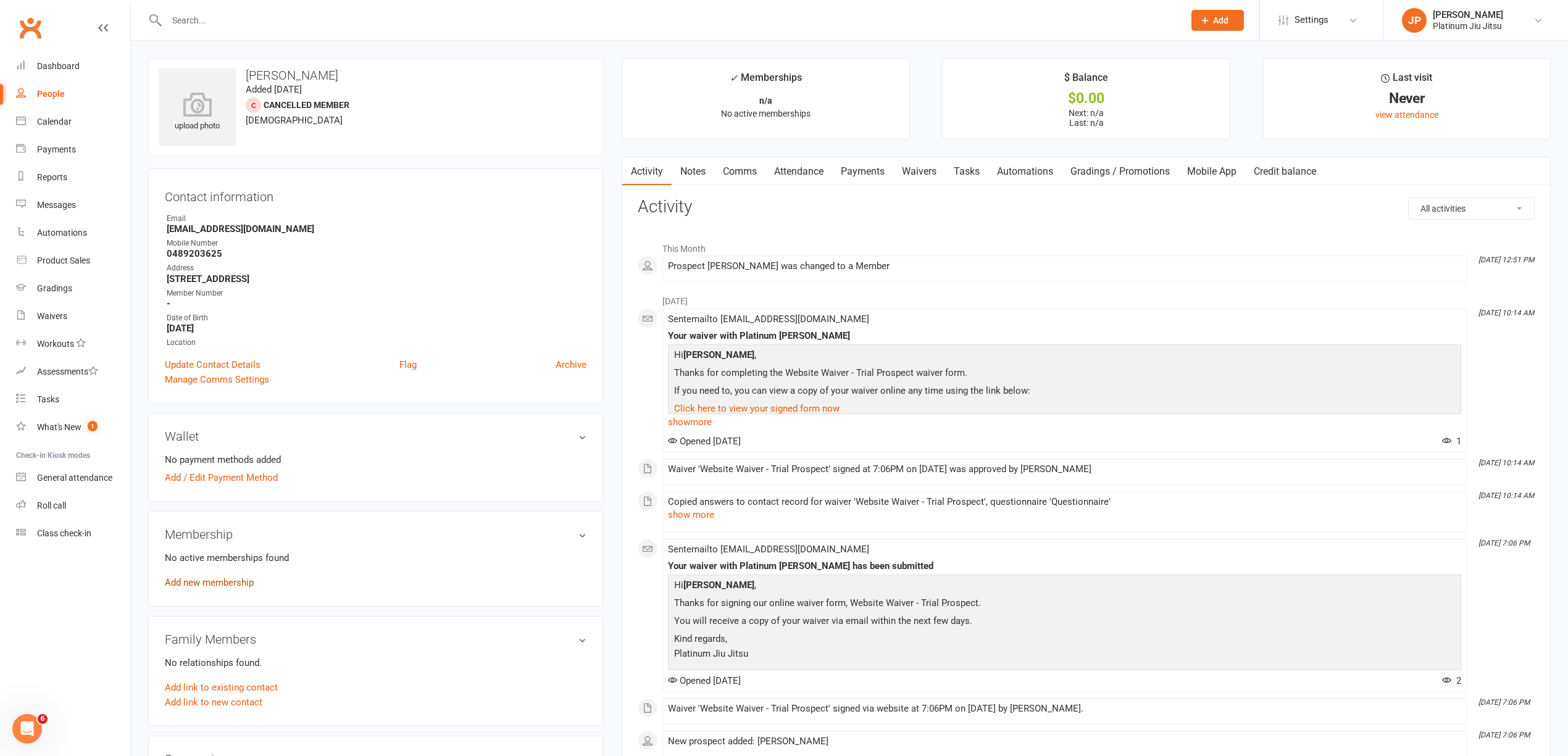
click at [192, 586] on link "Add new membership" at bounding box center [209, 582] width 89 height 11
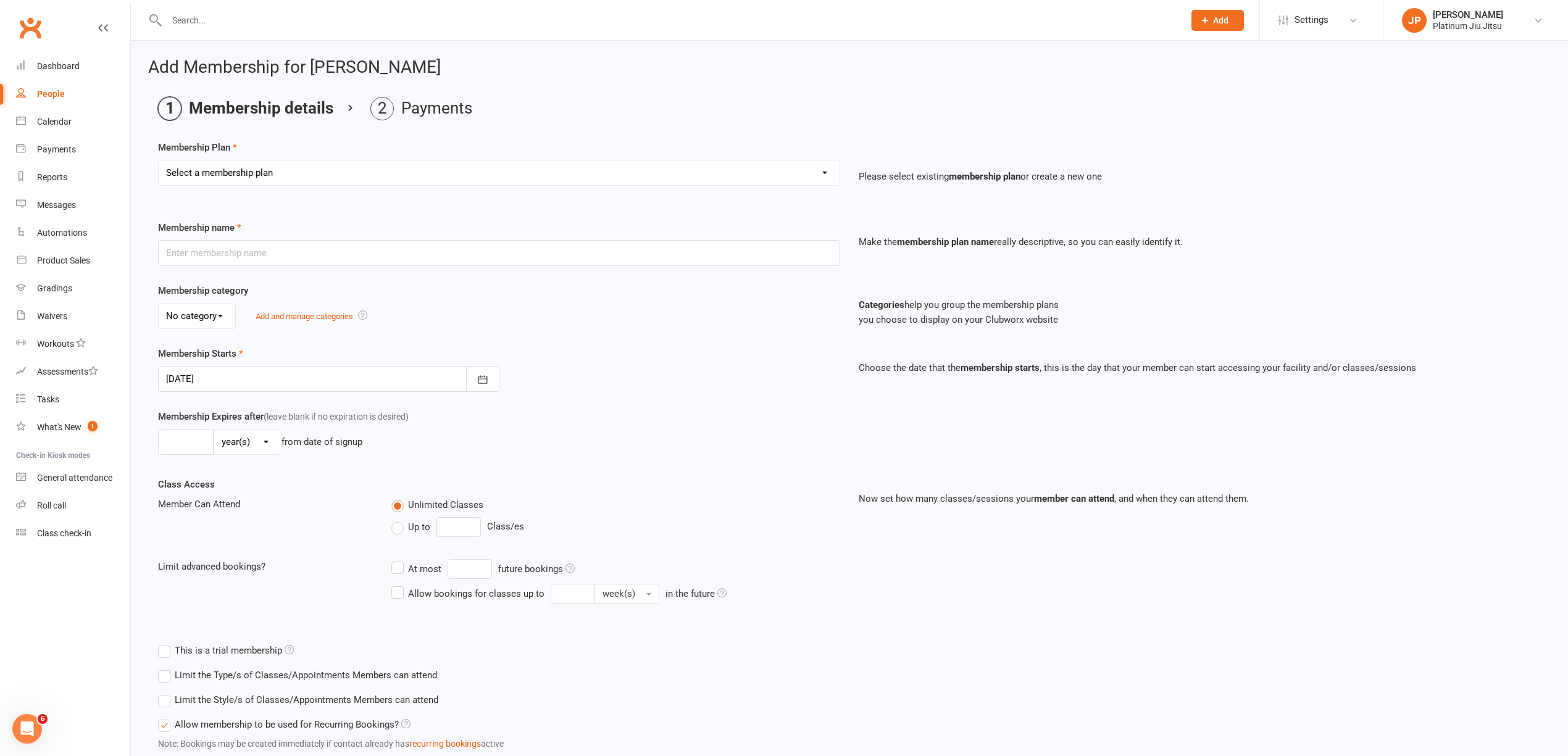
click at [200, 178] on select "Select a membership plan Create new Membership Plan Kids Unlimited Adults Unlim…" at bounding box center [499, 173] width 681 height 25
select select "6"
click at [159, 160] on select "Select a membership plan Create new Membership Plan Kids Unlimited Adults Unlim…" at bounding box center [499, 173] width 681 height 25
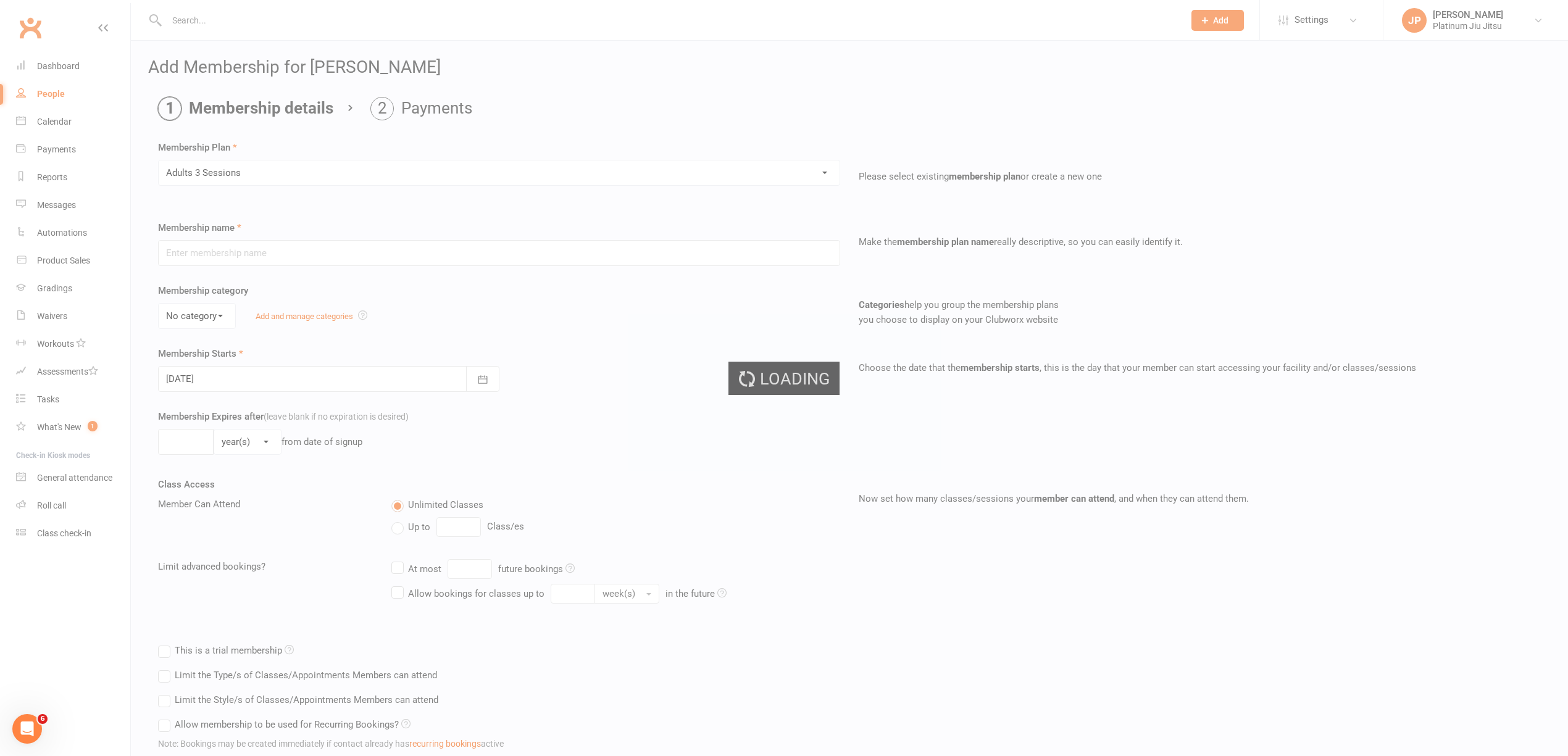
type input "Adults 3 Sessions"
select select "1"
type input "0"
type input "3"
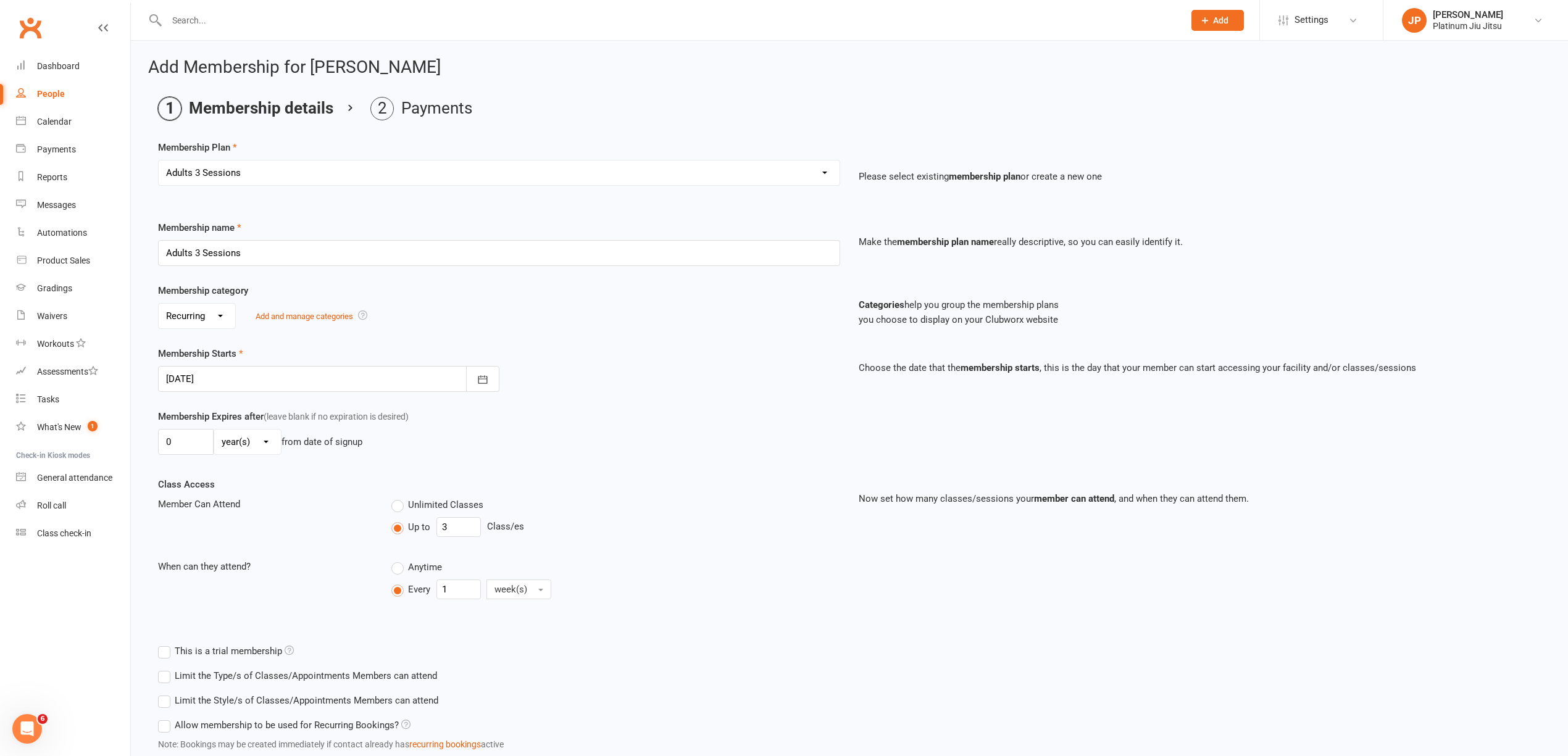
click at [201, 382] on div at bounding box center [329, 378] width 342 height 26
click at [236, 526] on span "22" at bounding box center [235, 528] width 10 height 10
type input "22 Sep 2025"
click at [668, 448] on div "0 day(s) week(s) month(s) year(s) from date of signup" at bounding box center [499, 441] width 682 height 26
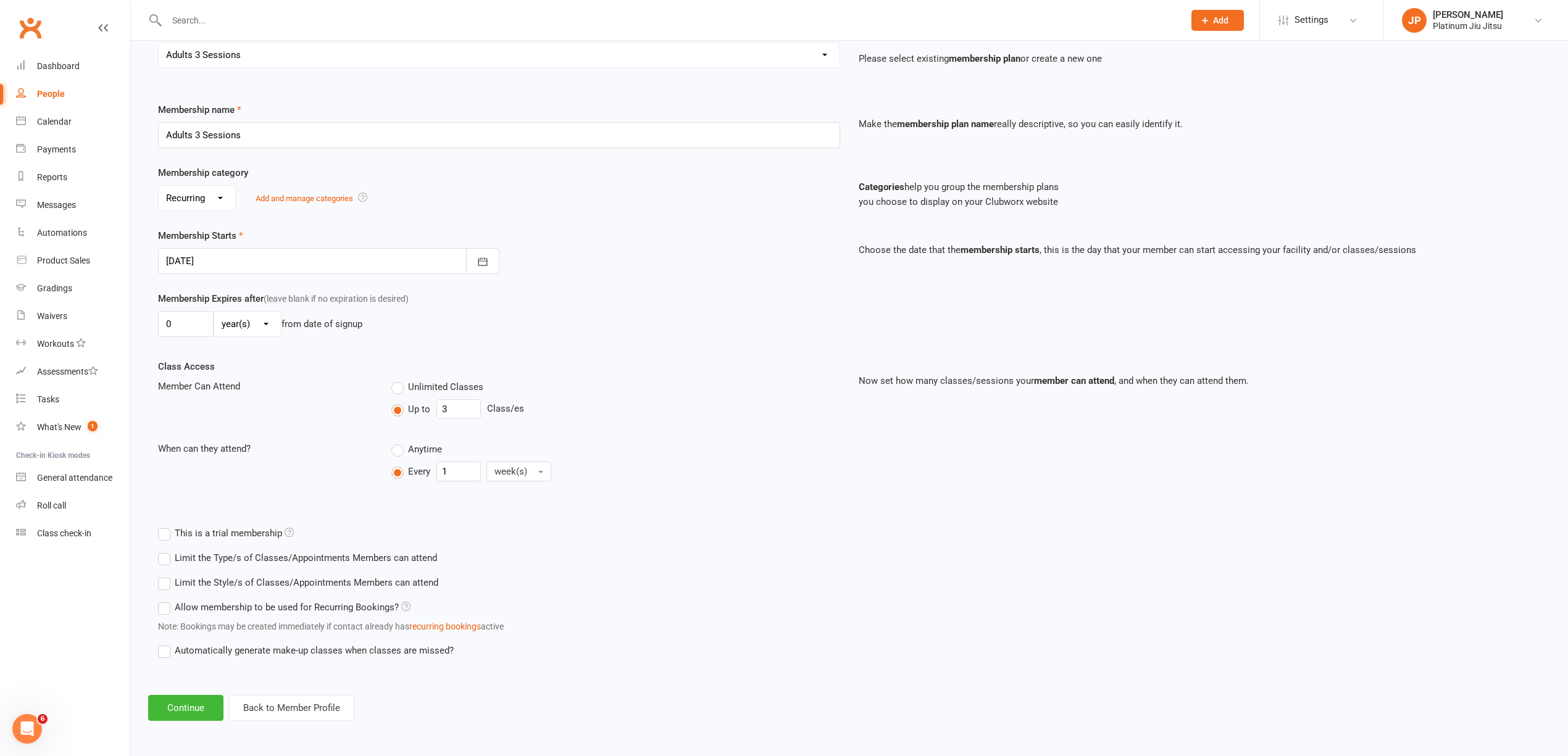
scroll to position [122, 0]
click at [174, 710] on button "Continue" at bounding box center [185, 708] width 76 height 26
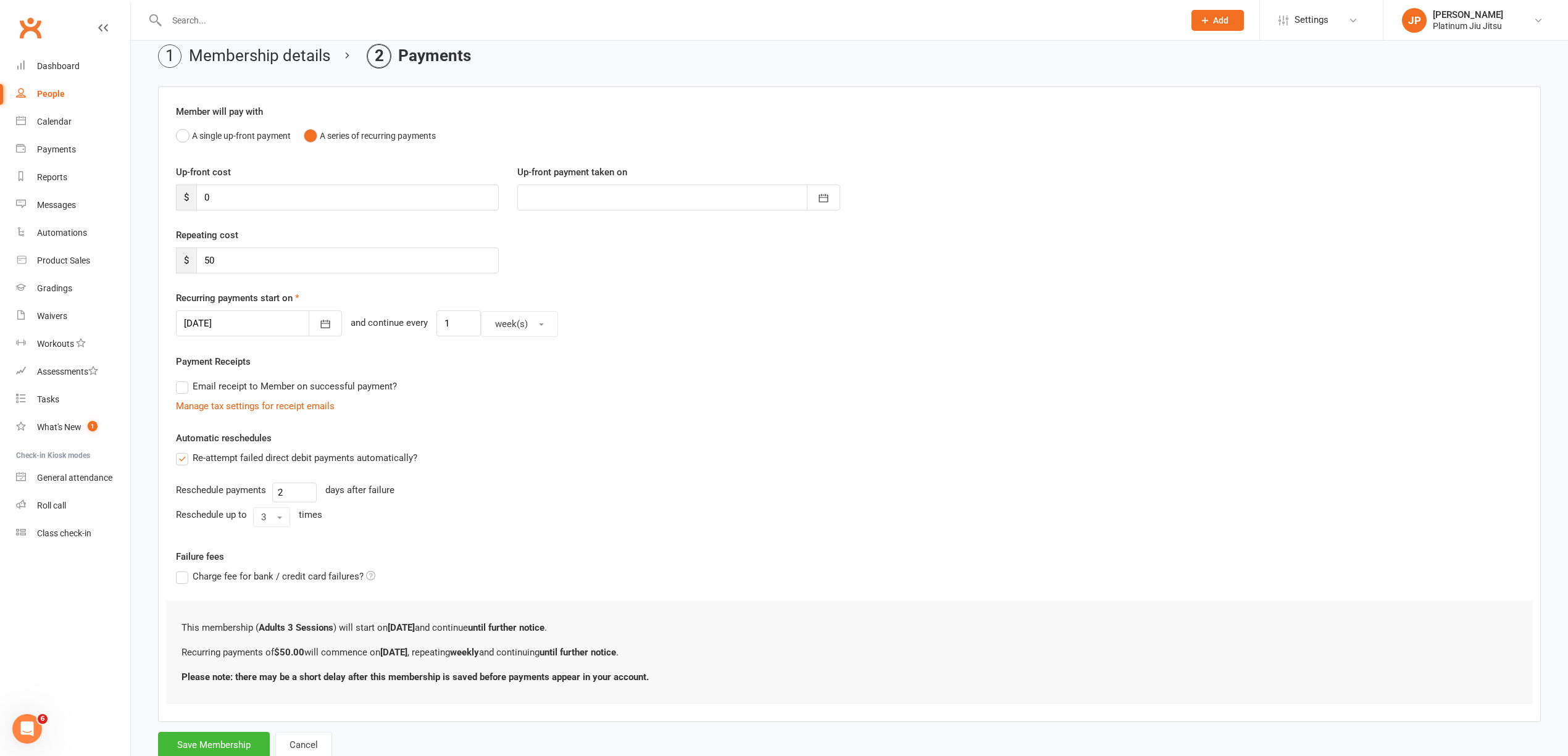
scroll to position [94, 0]
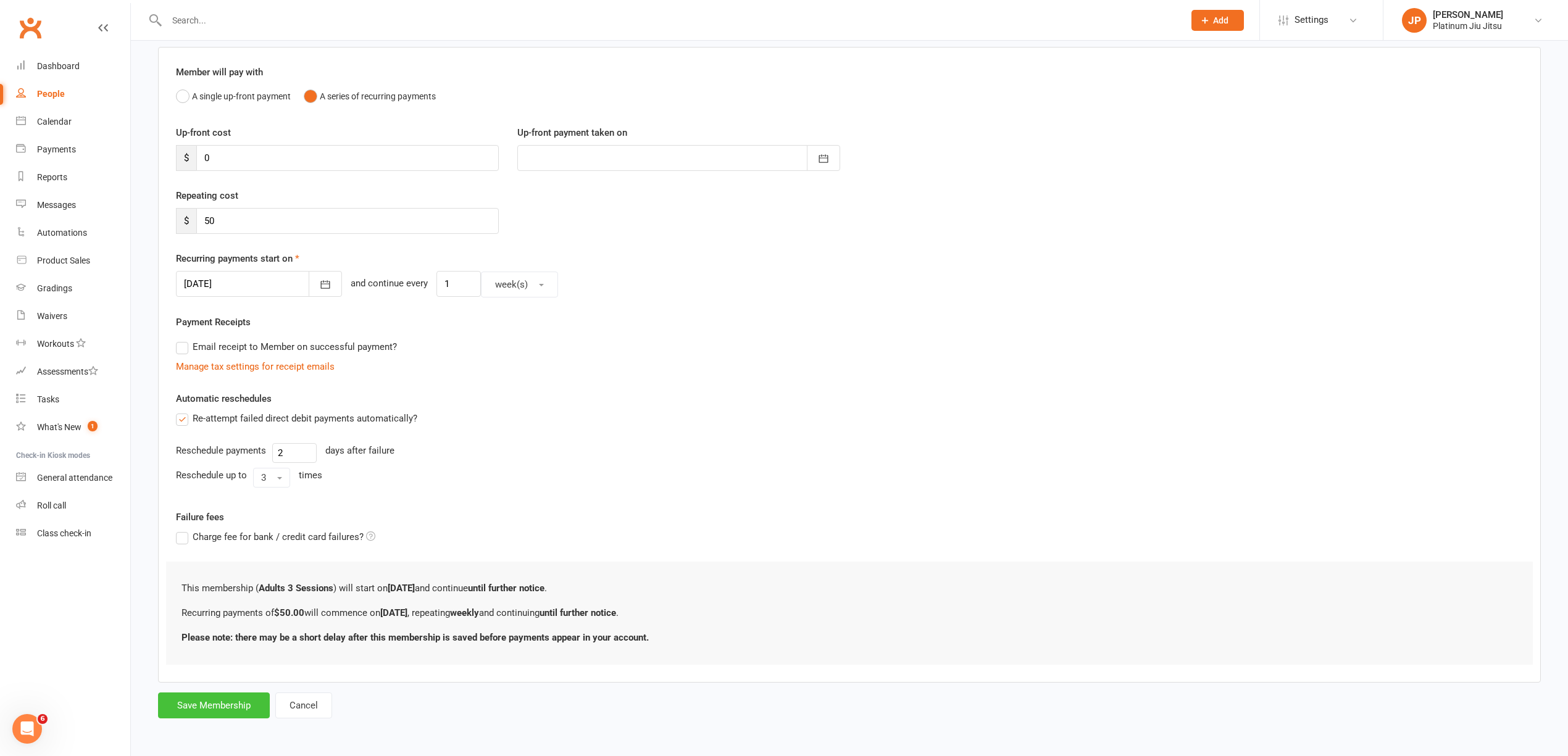
click at [234, 706] on button "Save Membership" at bounding box center [214, 705] width 112 height 26
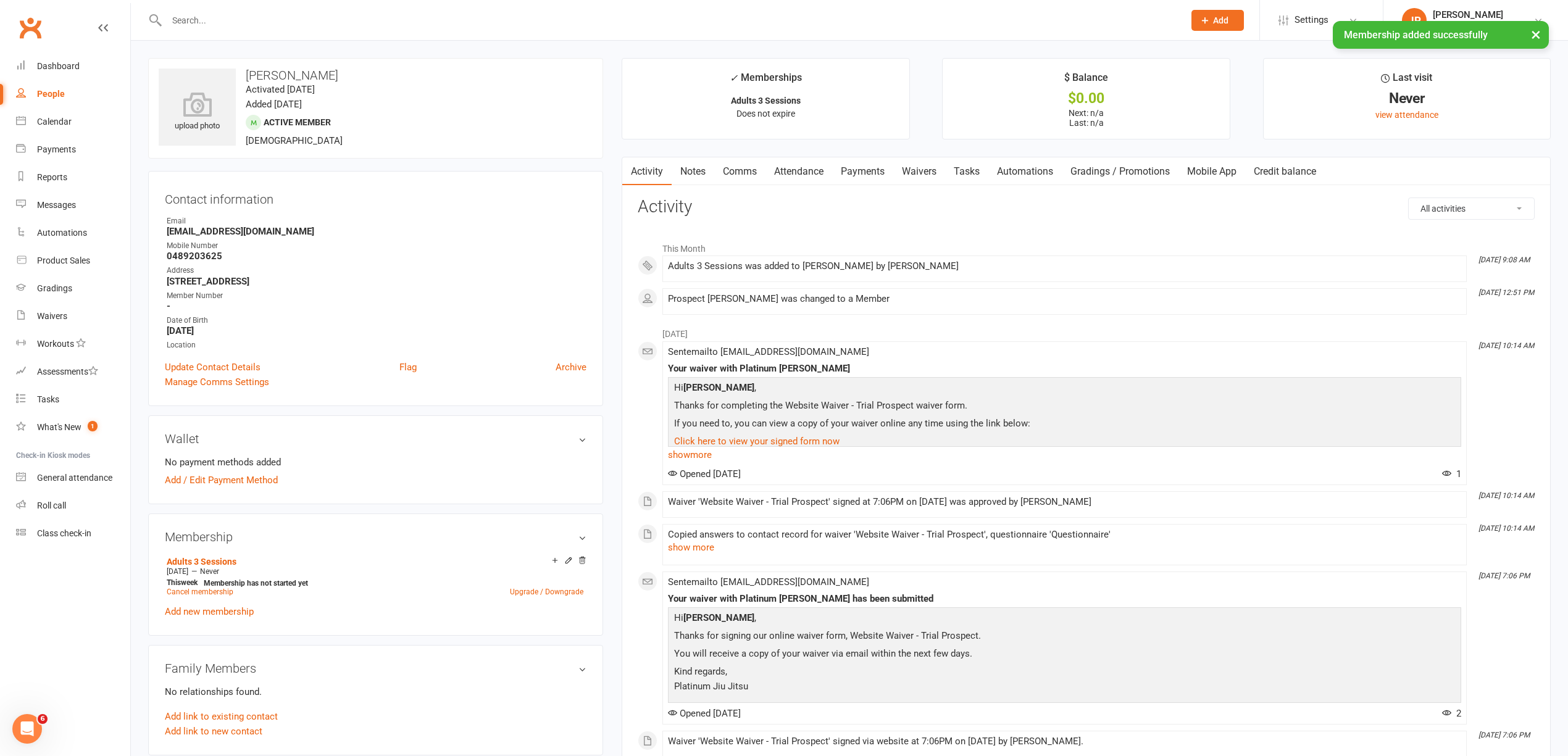
click at [52, 90] on div "People" at bounding box center [51, 93] width 28 height 10
select select "100"
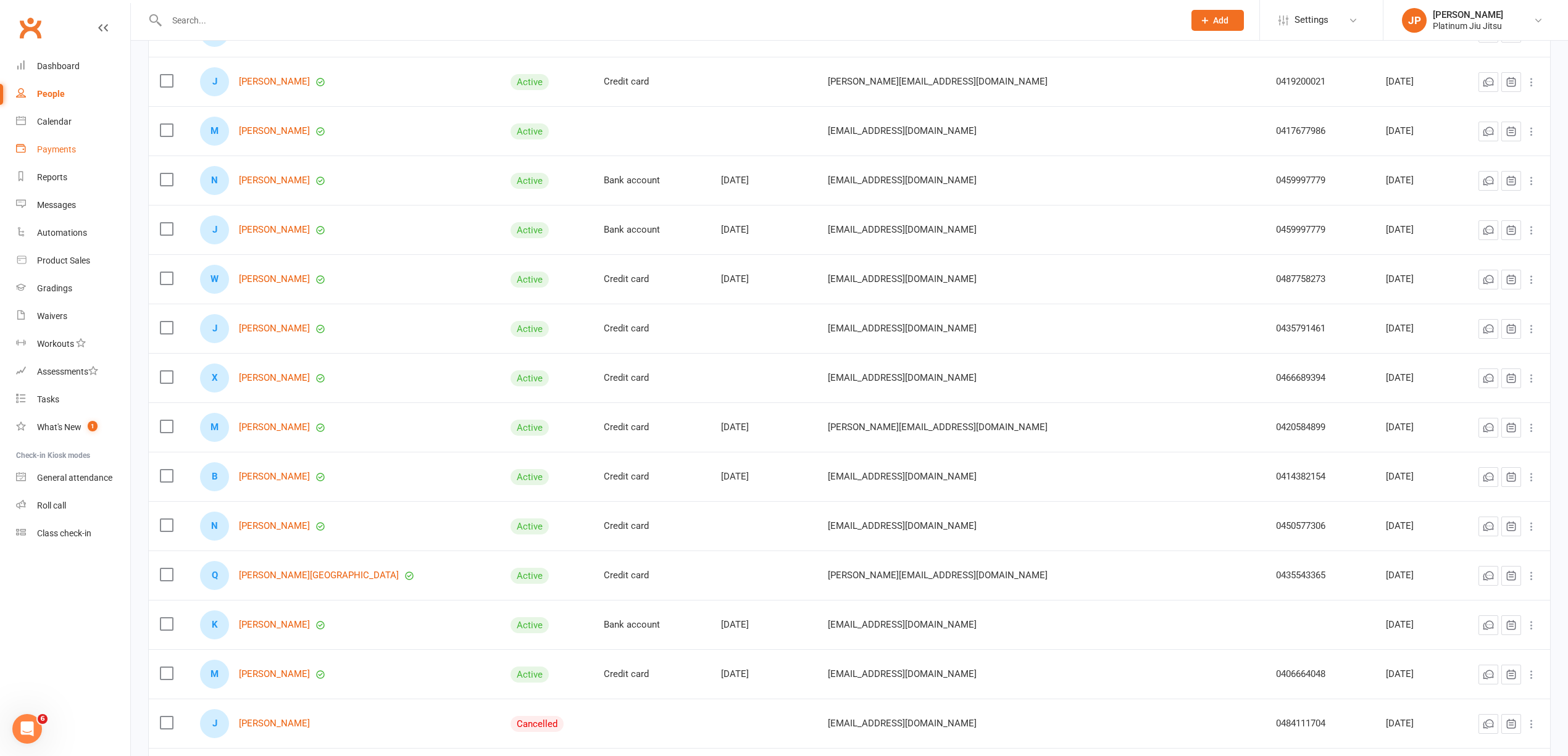
scroll to position [4038, 0]
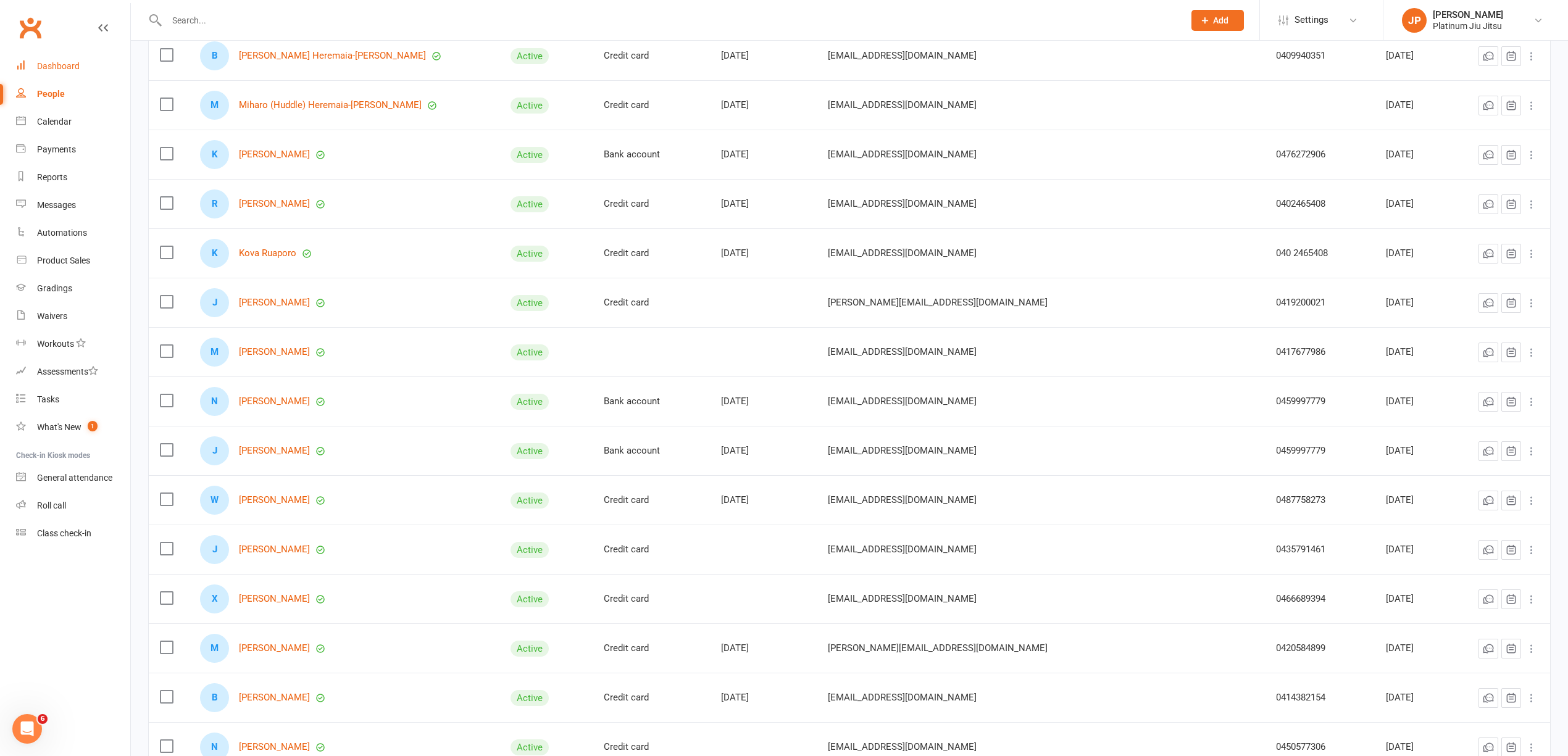
click at [64, 78] on link "Dashboard" at bounding box center [73, 66] width 114 height 28
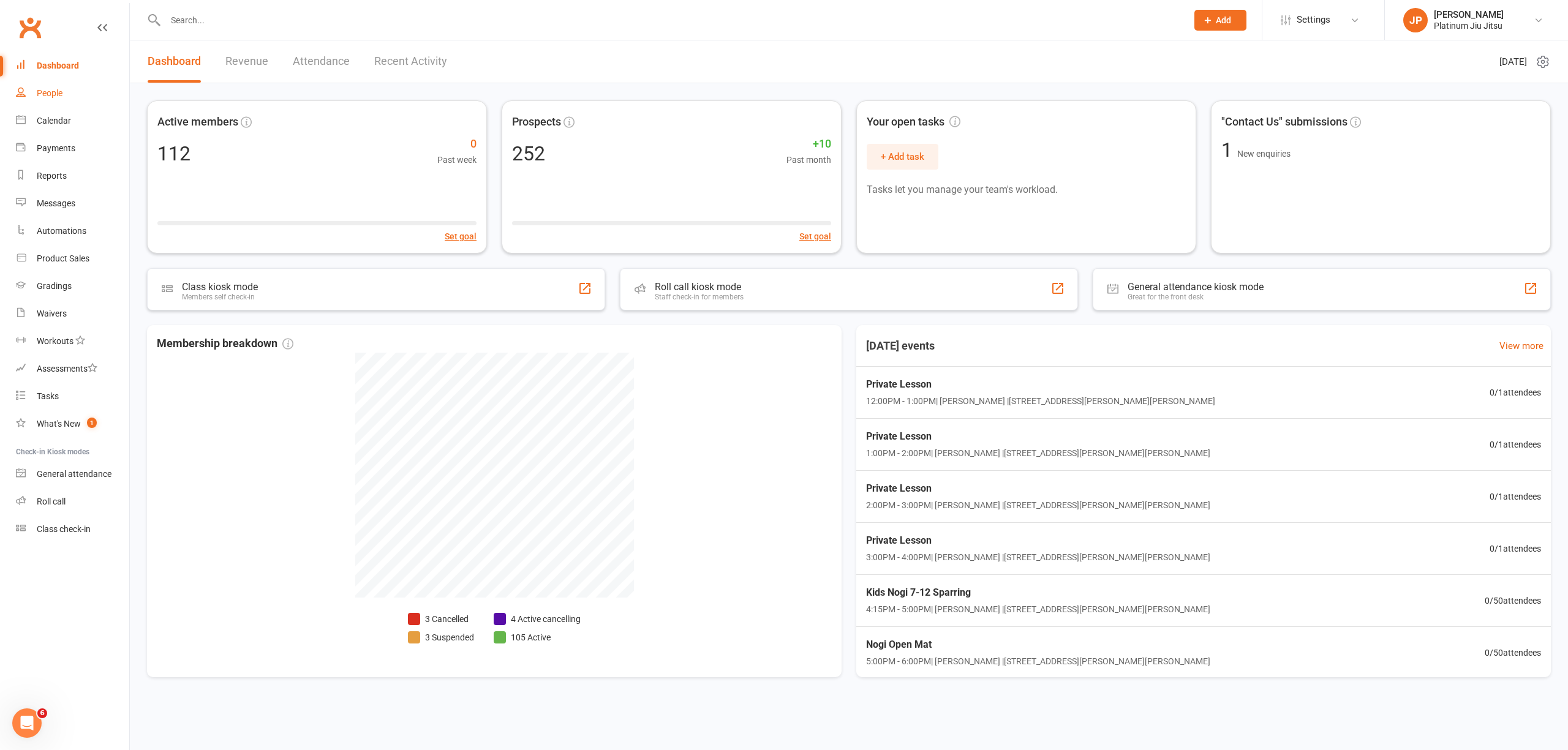
click at [54, 90] on div "People" at bounding box center [49, 93] width 25 height 10
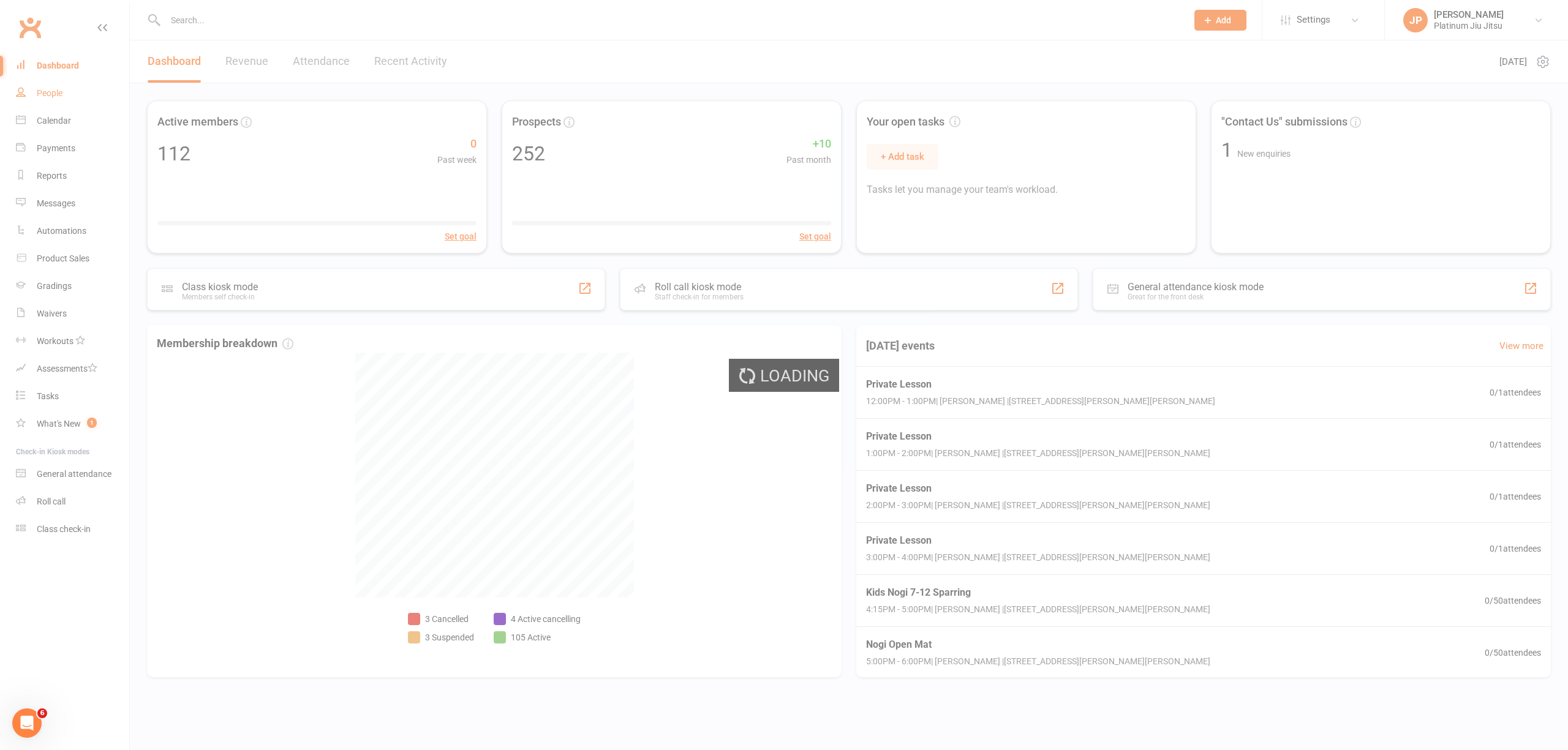
select select "100"
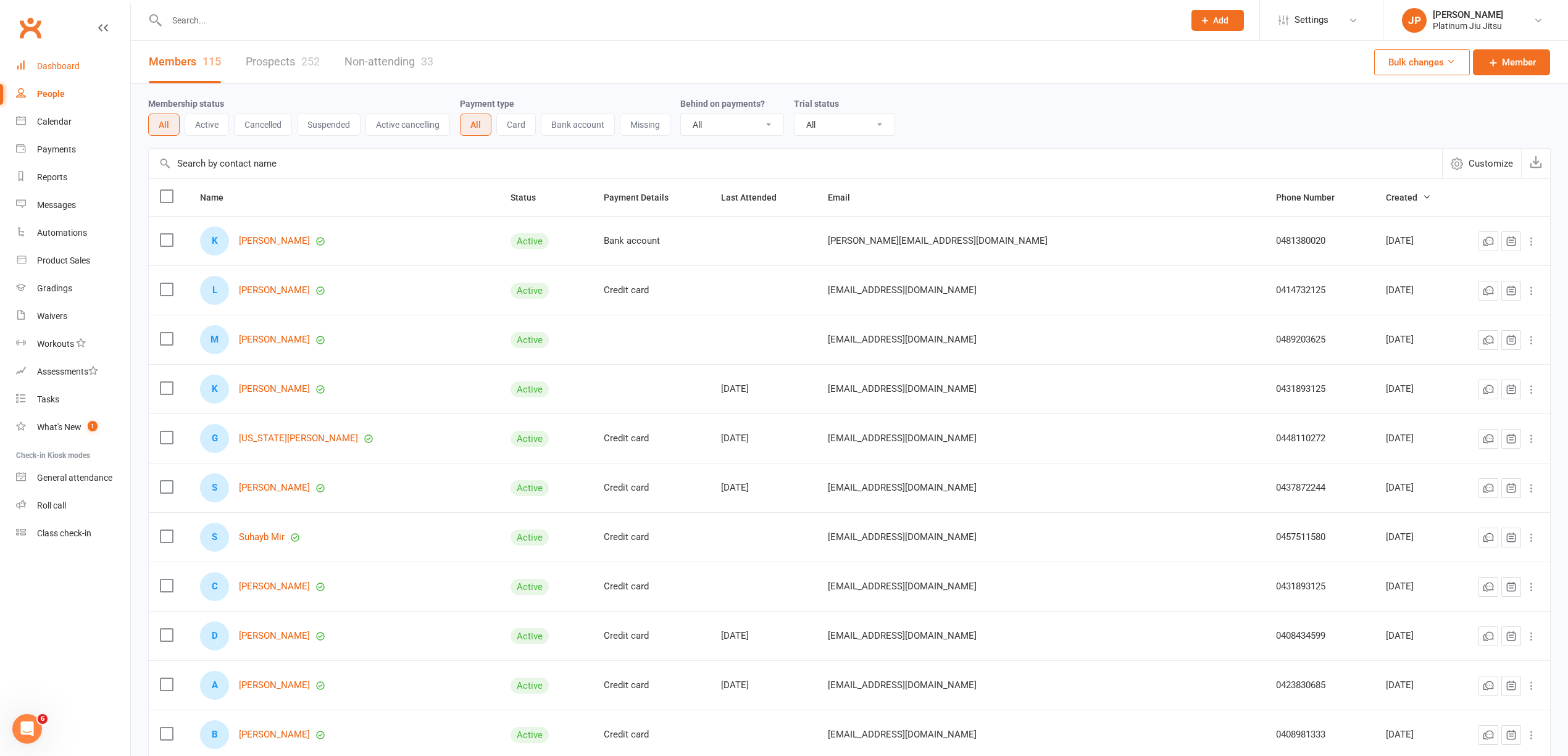
click at [44, 73] on link "Dashboard" at bounding box center [73, 66] width 114 height 28
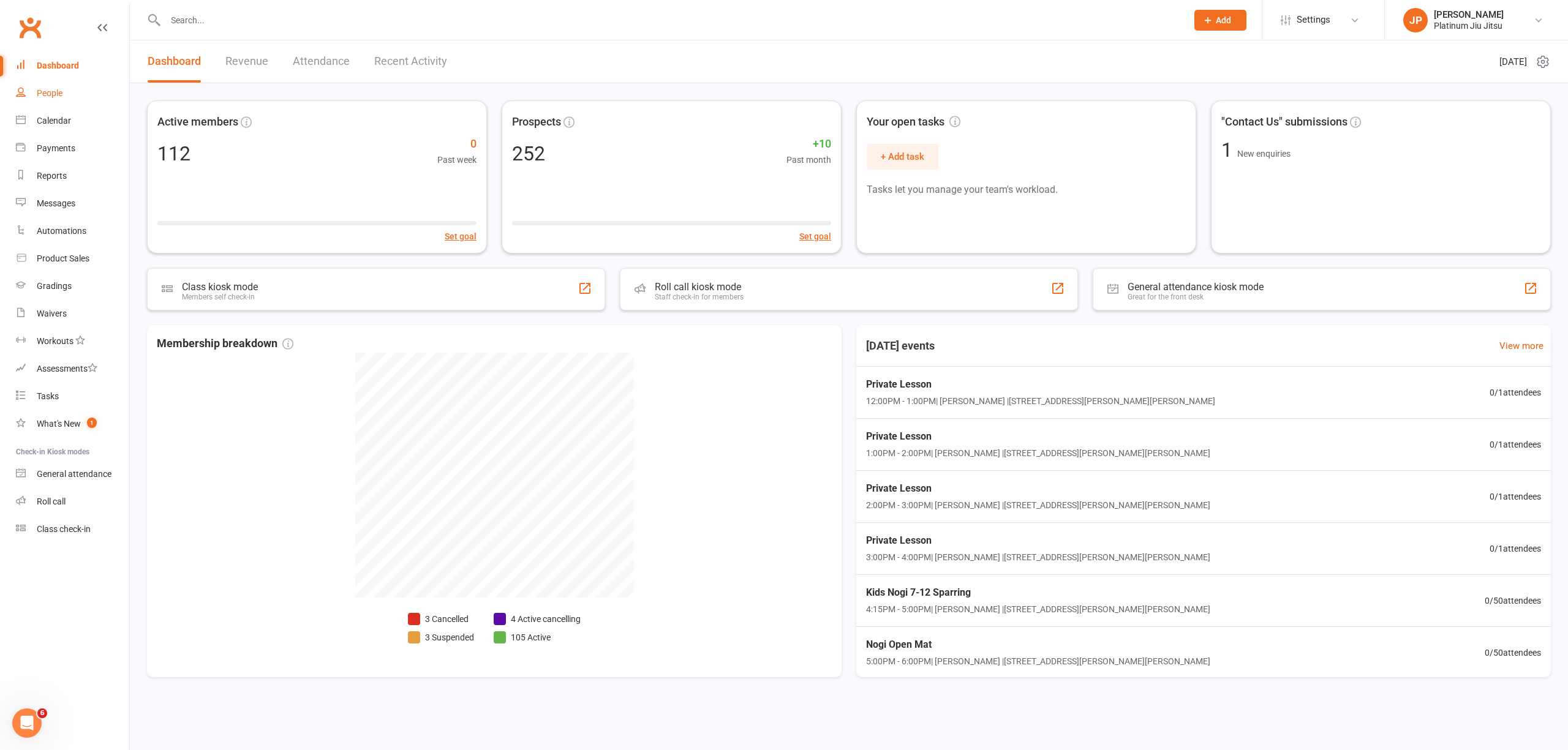
click at [45, 88] on div "People" at bounding box center [49, 93] width 25 height 10
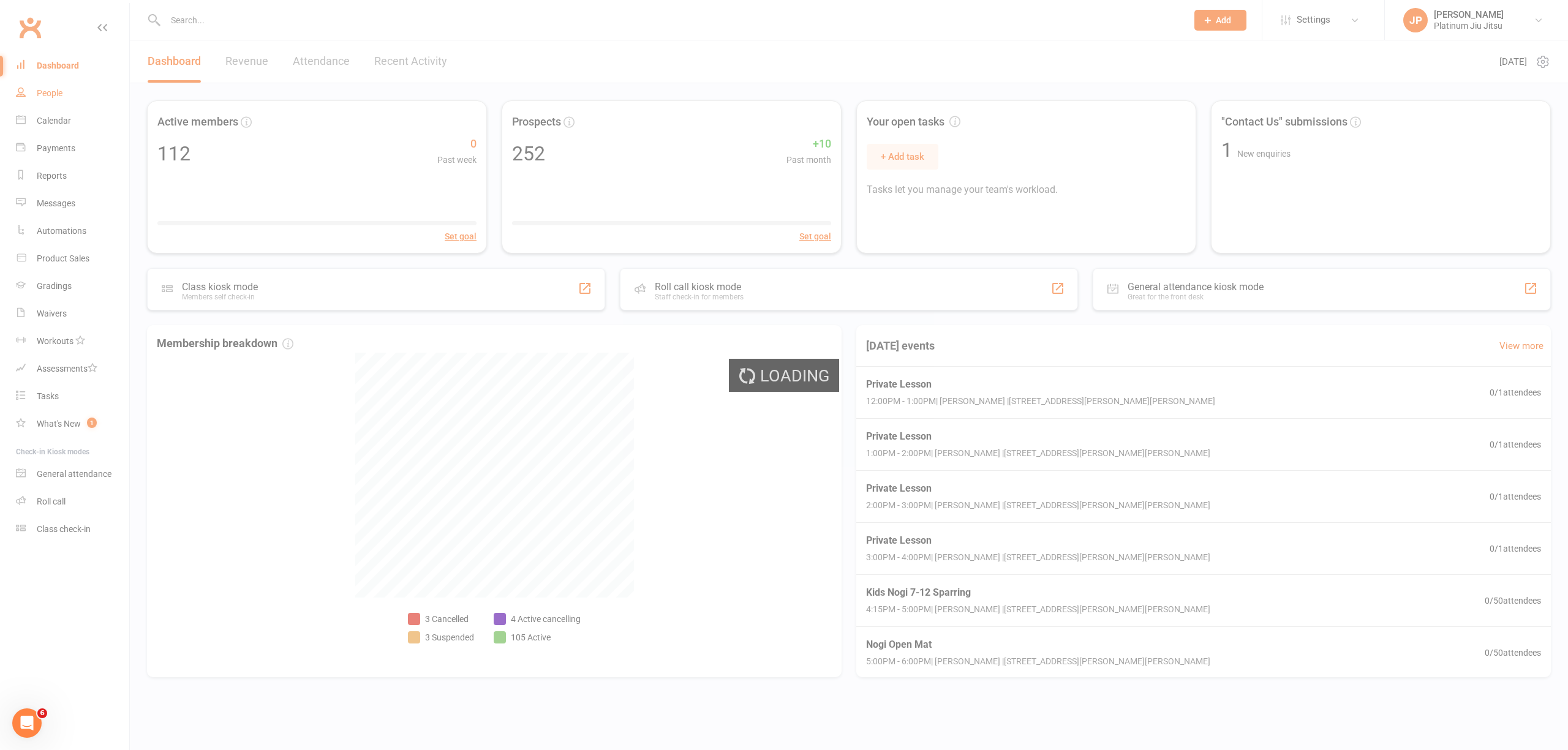
select select "100"
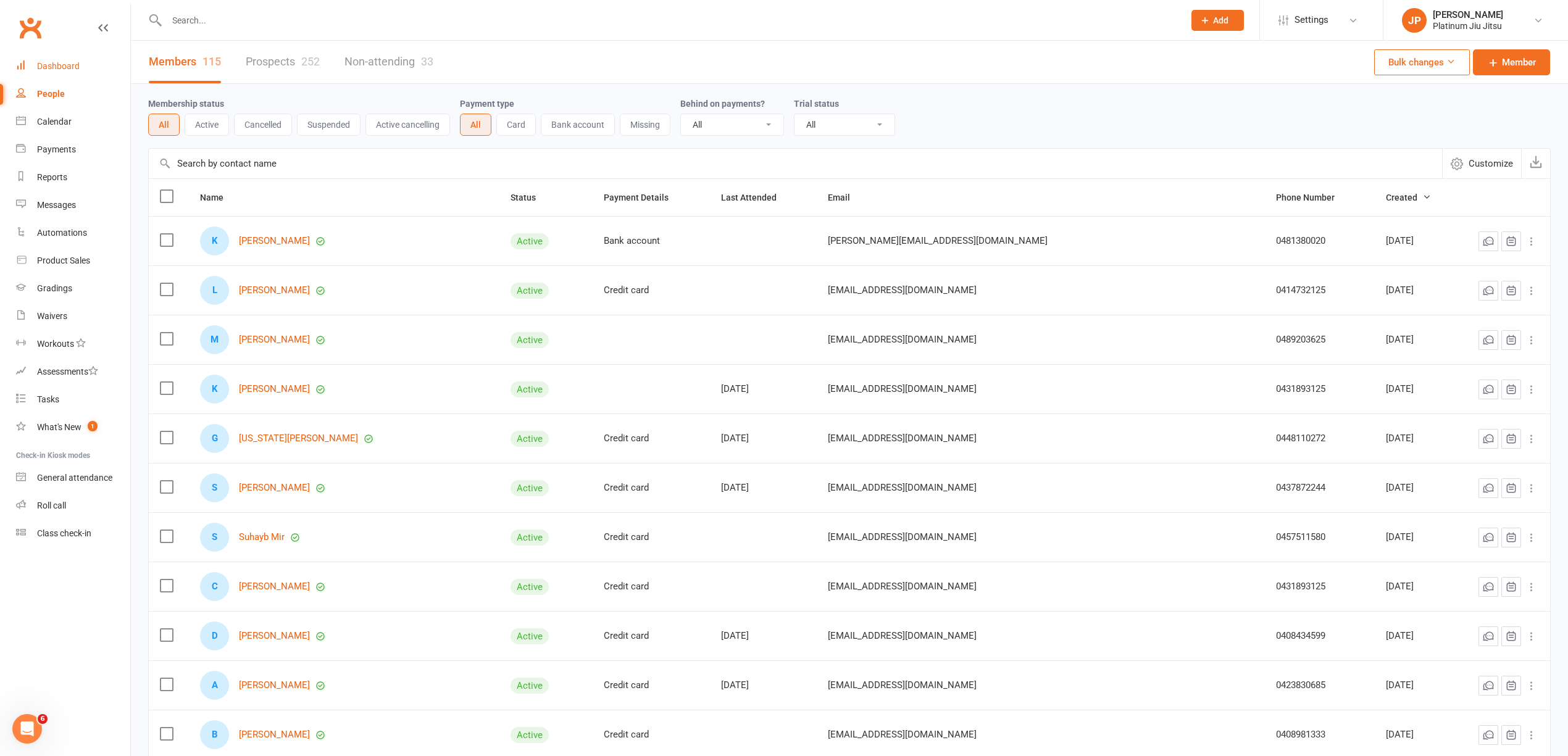
click at [62, 65] on div "Dashboard" at bounding box center [58, 66] width 43 height 10
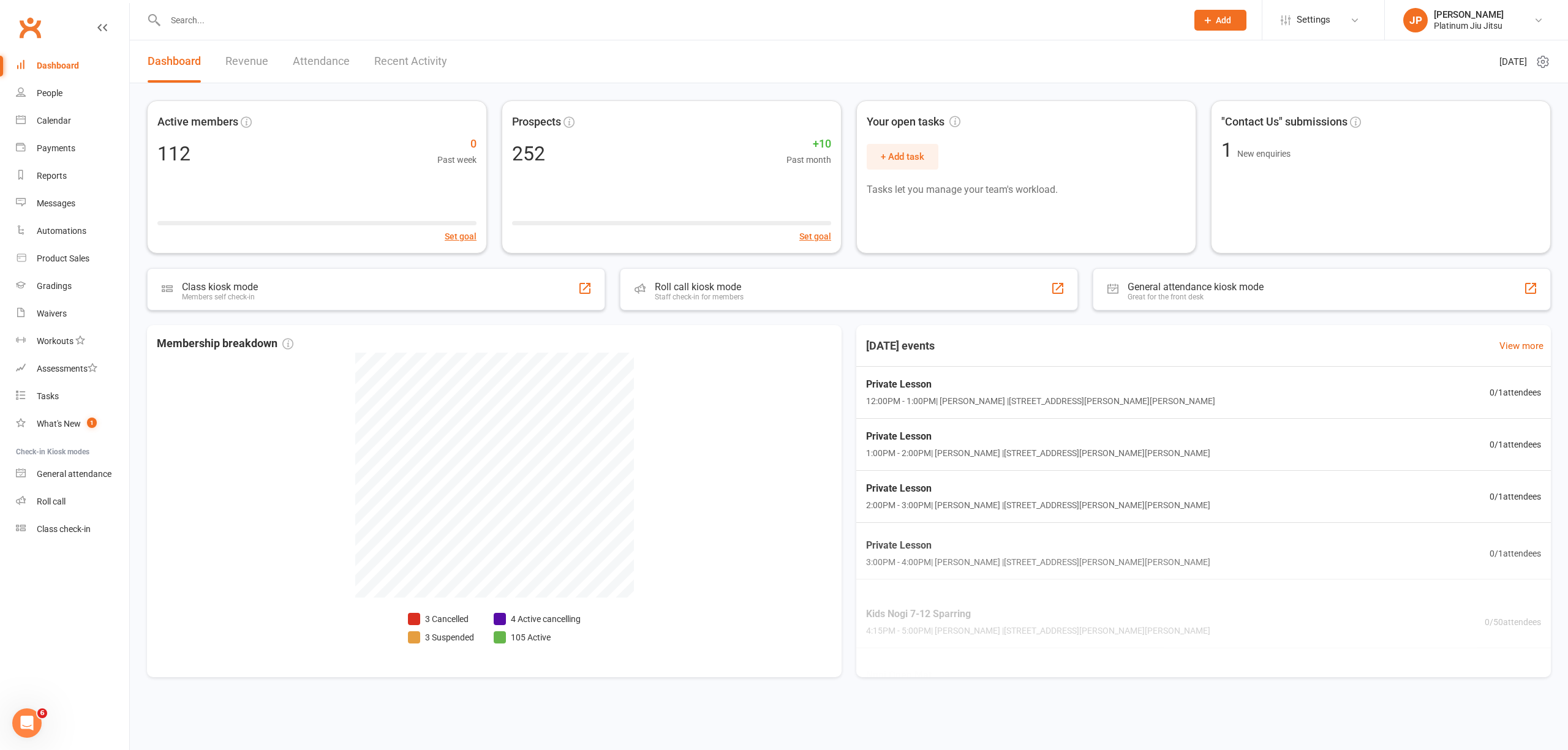
click at [236, 58] on link "Revenue" at bounding box center [247, 61] width 43 height 42
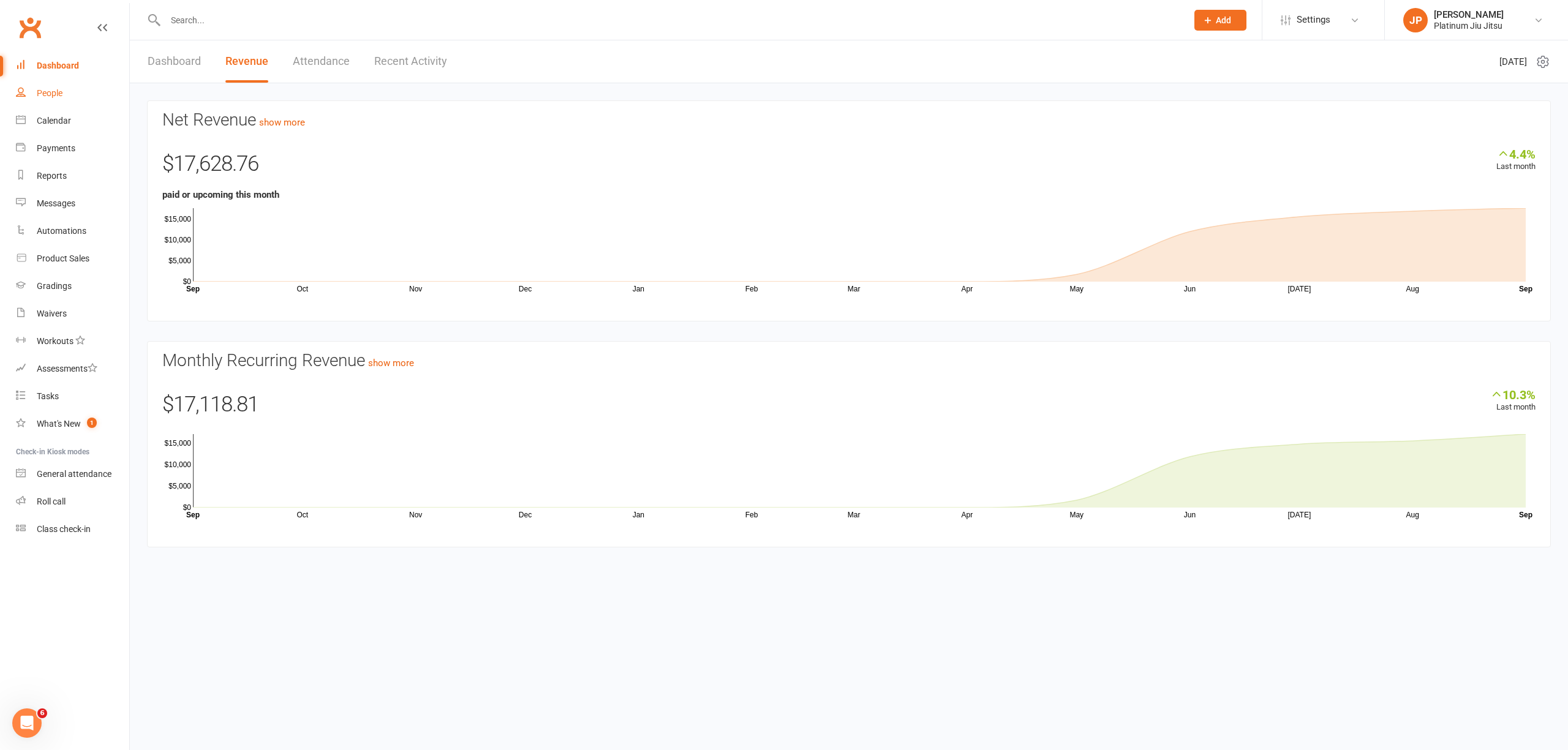
click at [55, 97] on div "People" at bounding box center [49, 93] width 25 height 10
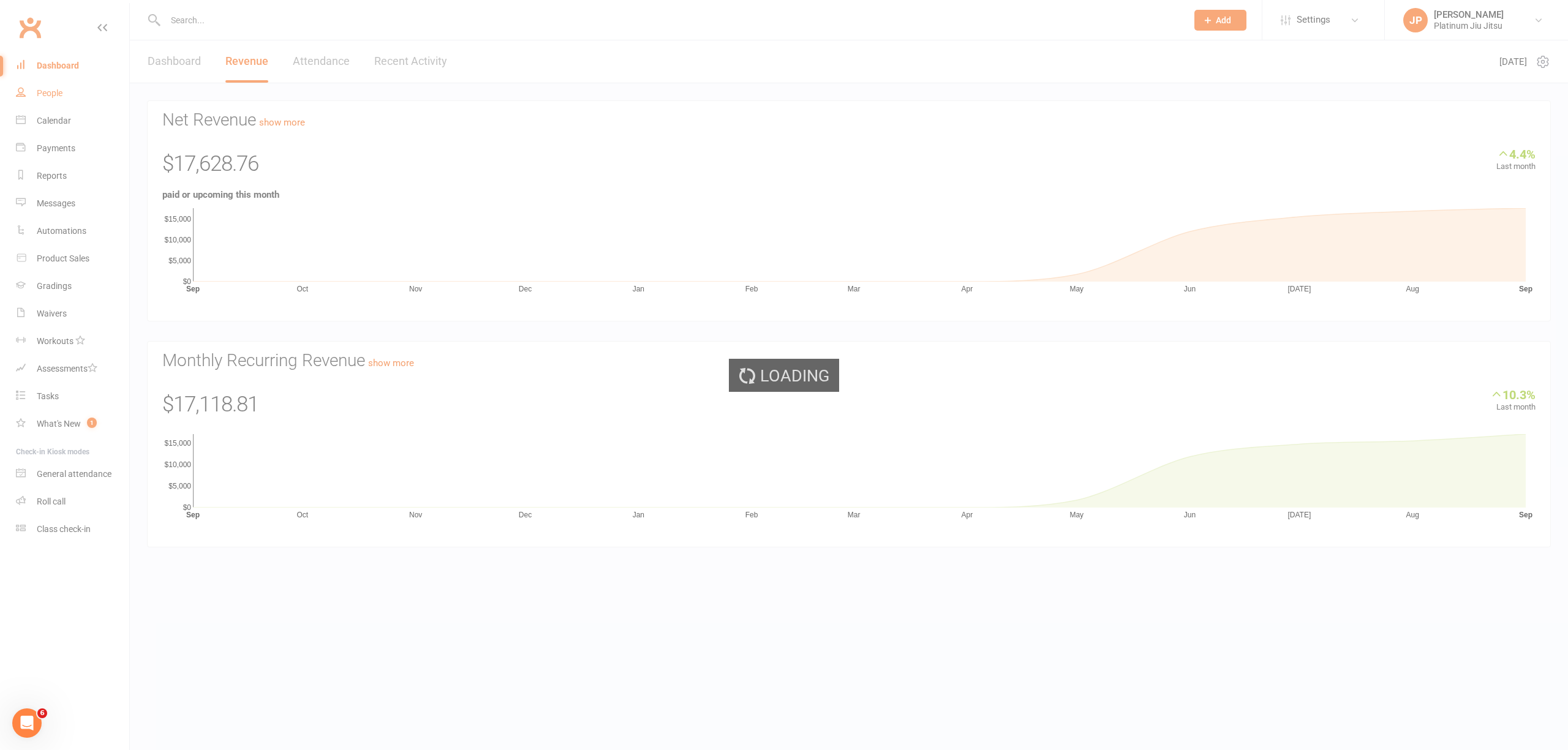
select select "100"
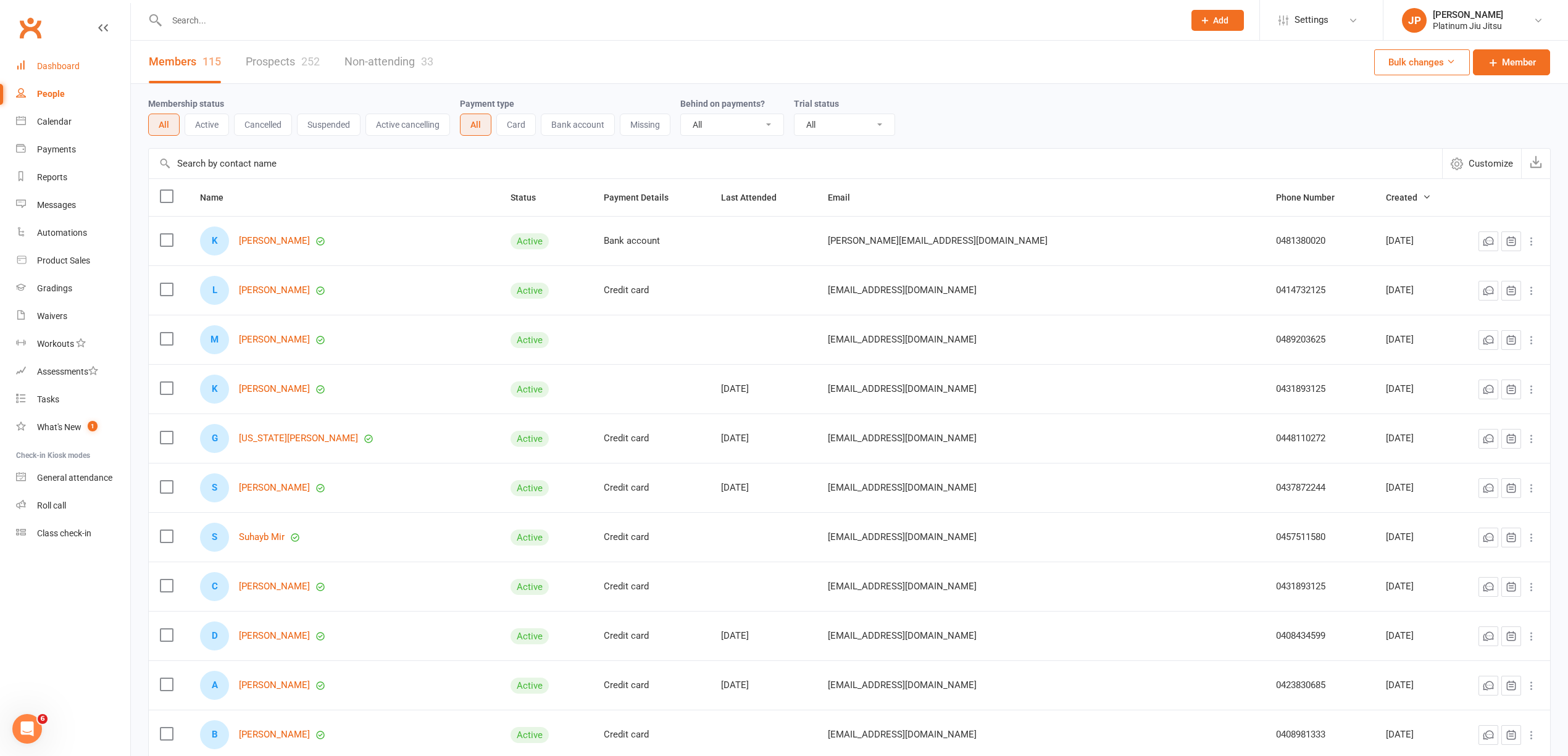
click at [76, 74] on link "Dashboard" at bounding box center [73, 66] width 114 height 28
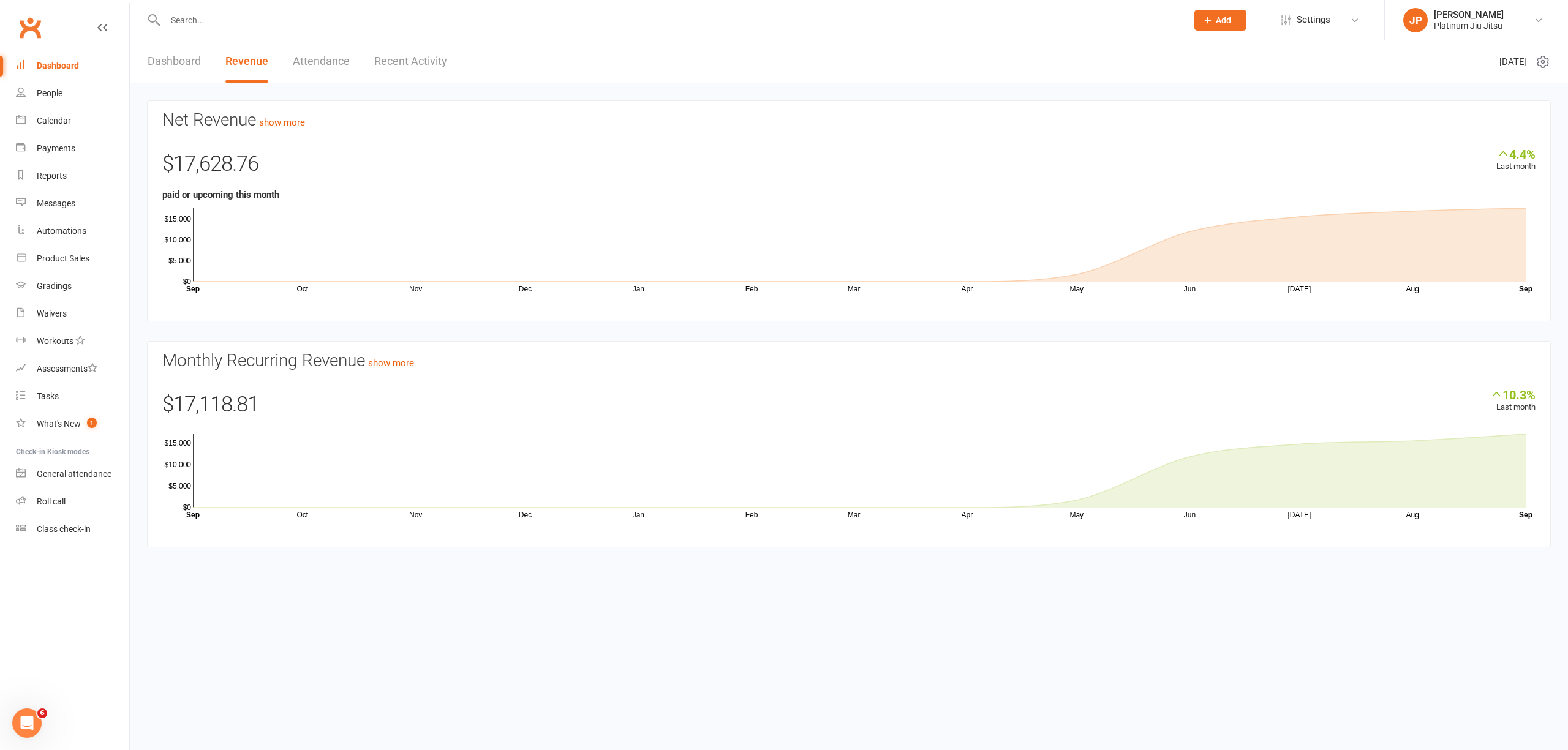
click at [155, 63] on link "Dashboard" at bounding box center [174, 61] width 53 height 42
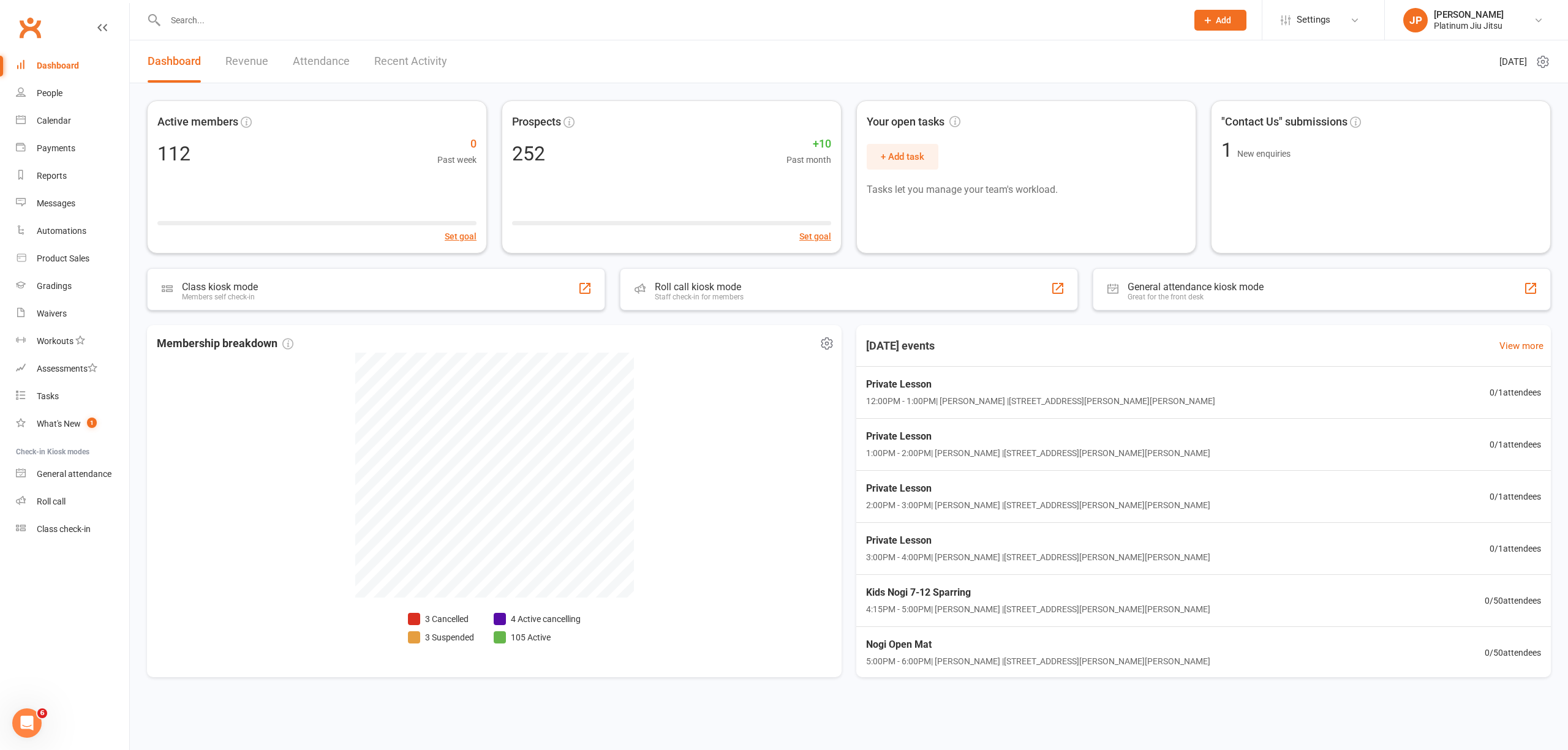
click at [529, 643] on li "105 Active" at bounding box center [537, 637] width 87 height 13
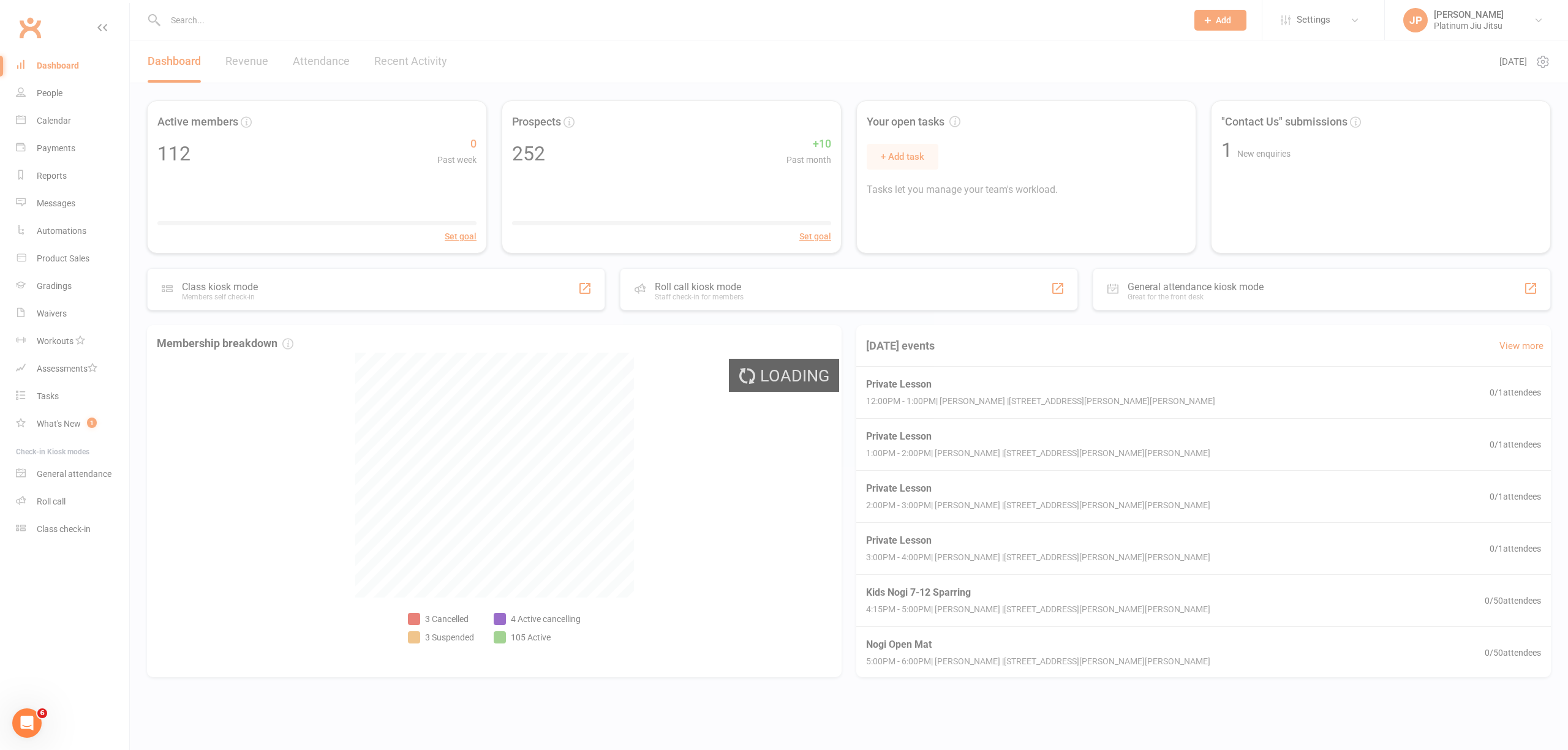
select select "no_trial"
select select "100"
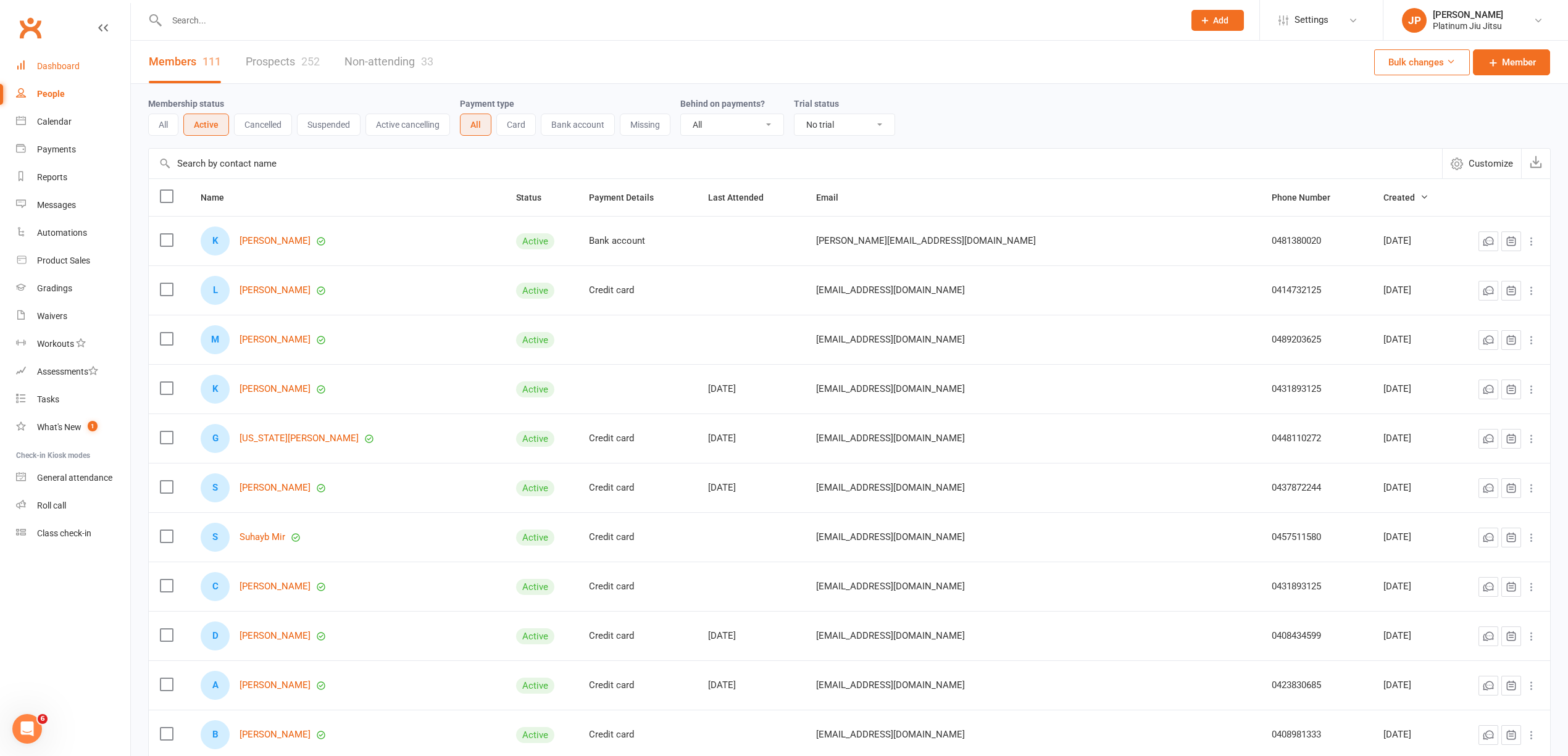
click at [67, 65] on div "Dashboard" at bounding box center [58, 66] width 43 height 10
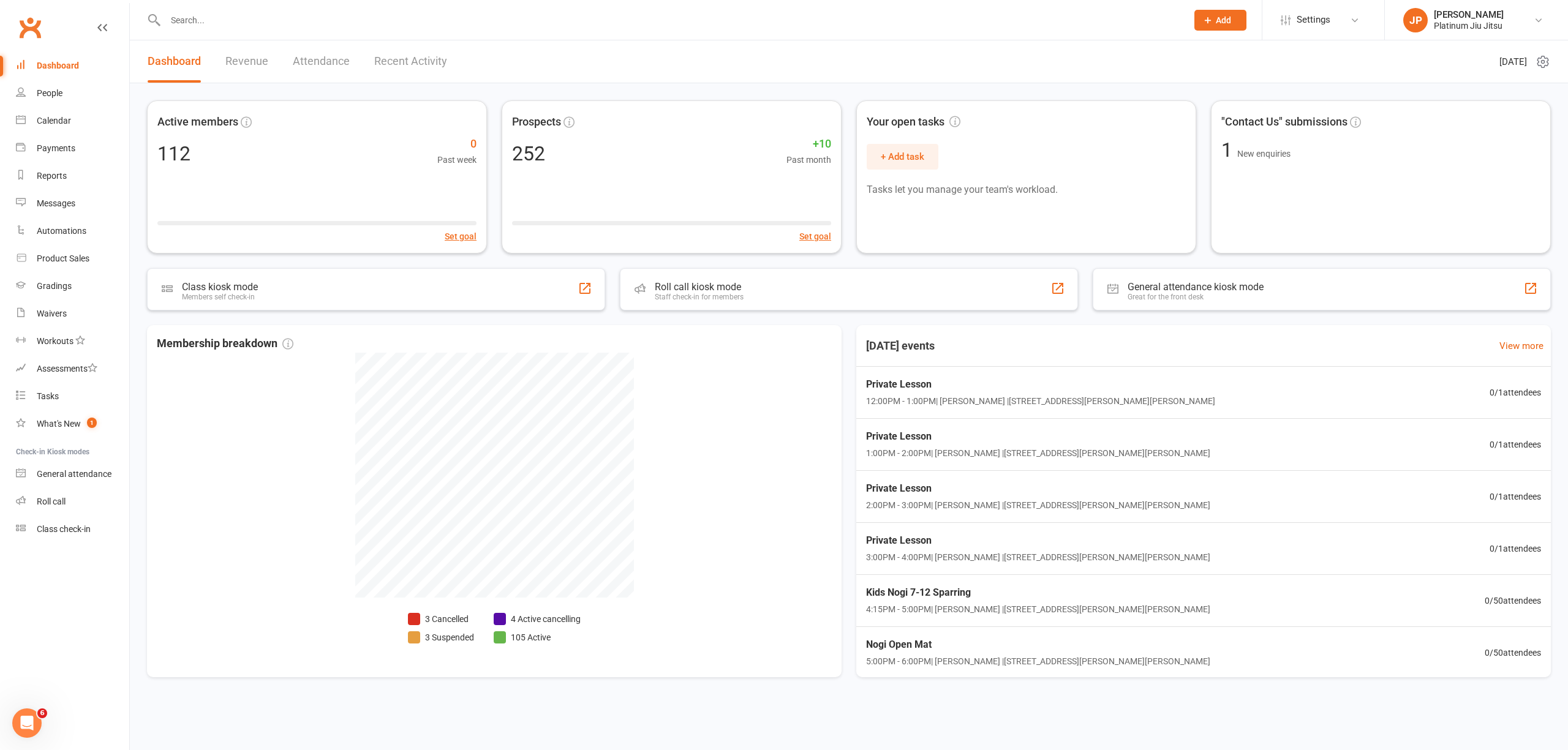
click at [213, 21] on input "text" at bounding box center [670, 20] width 1016 height 17
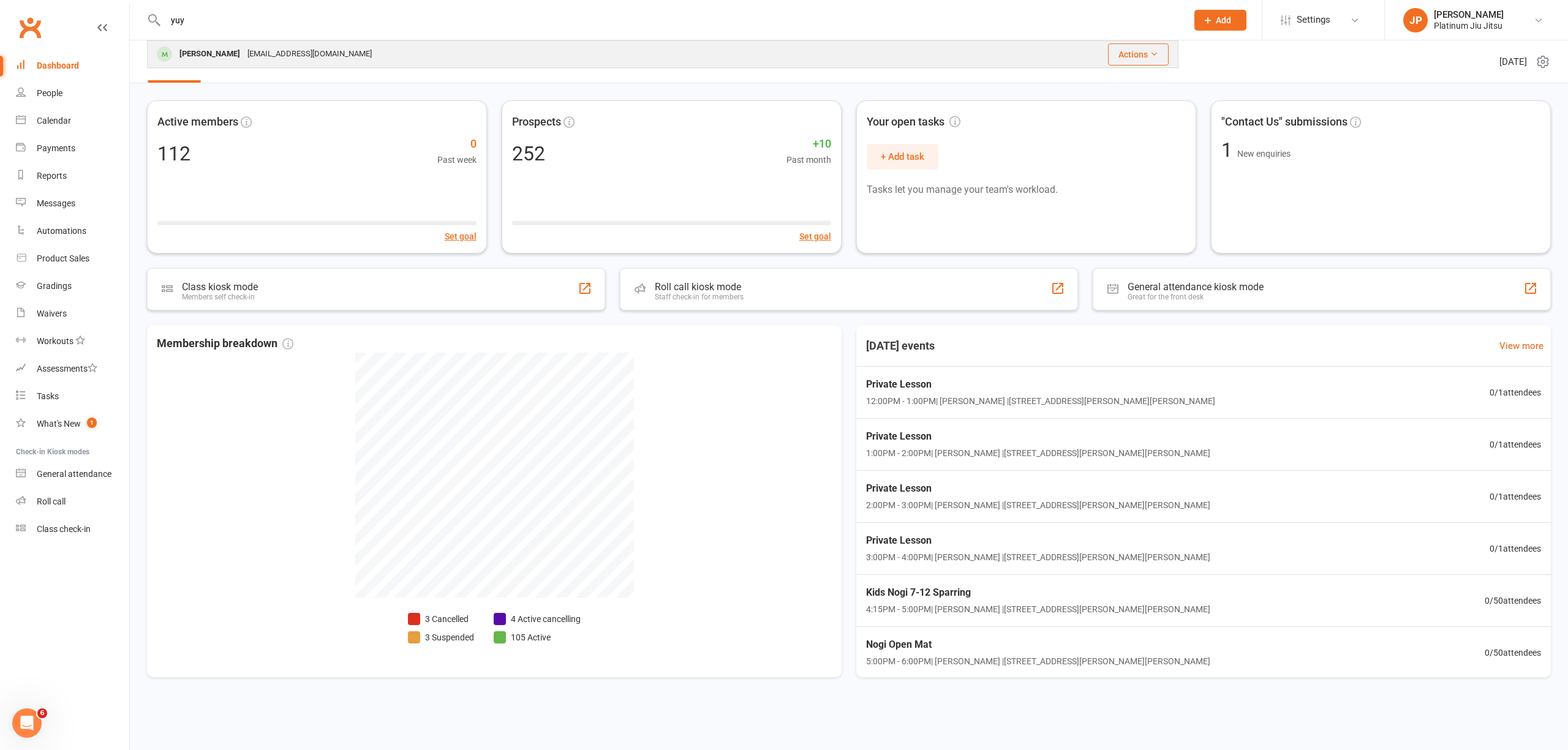
type input "yuy"
click at [238, 50] on div "[PERSON_NAME]" at bounding box center [210, 54] width 68 height 18
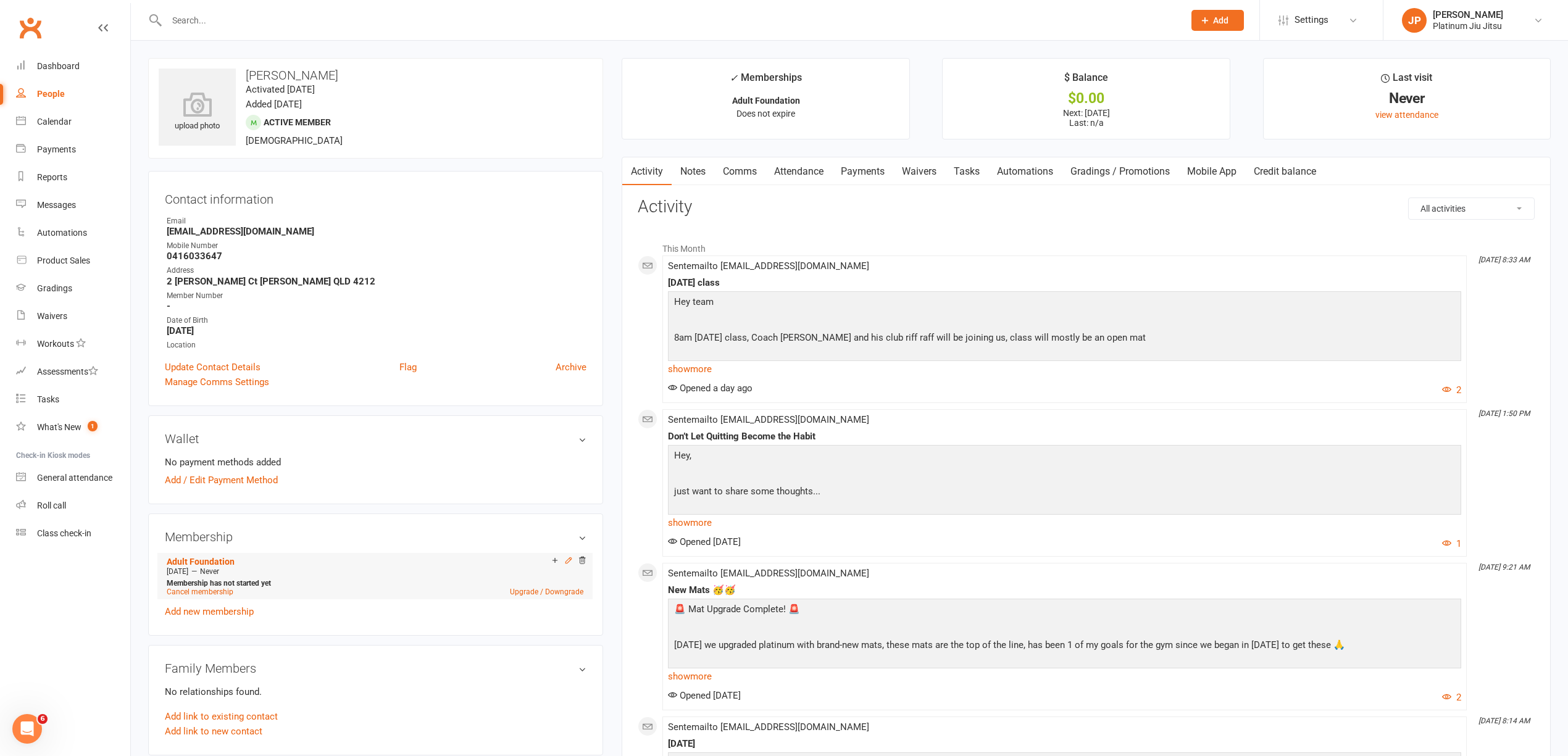
click at [568, 563] on icon at bounding box center [568, 560] width 5 height 5
click at [580, 564] on icon at bounding box center [582, 561] width 9 height 9
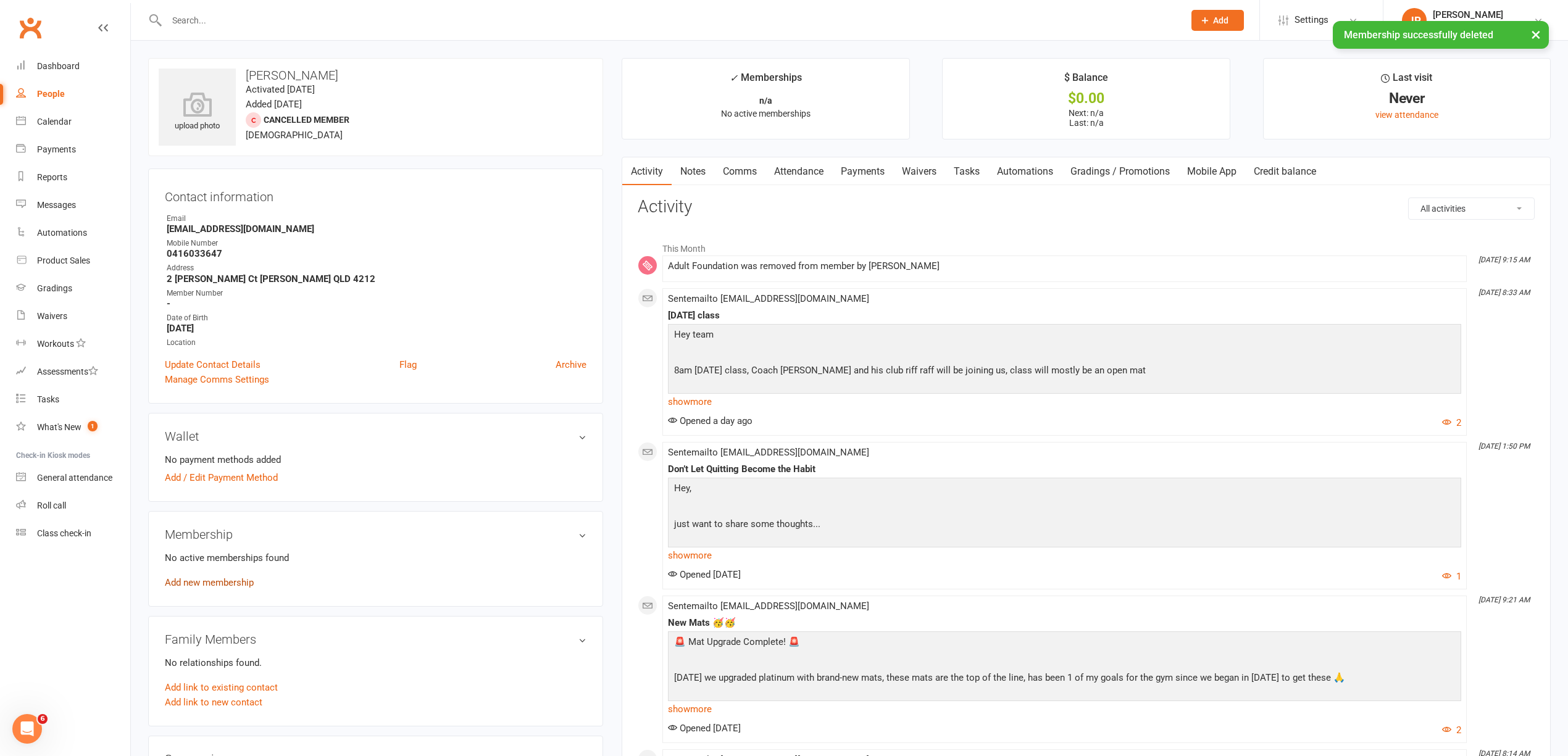
click at [223, 586] on link "Add new membership" at bounding box center [209, 582] width 89 height 11
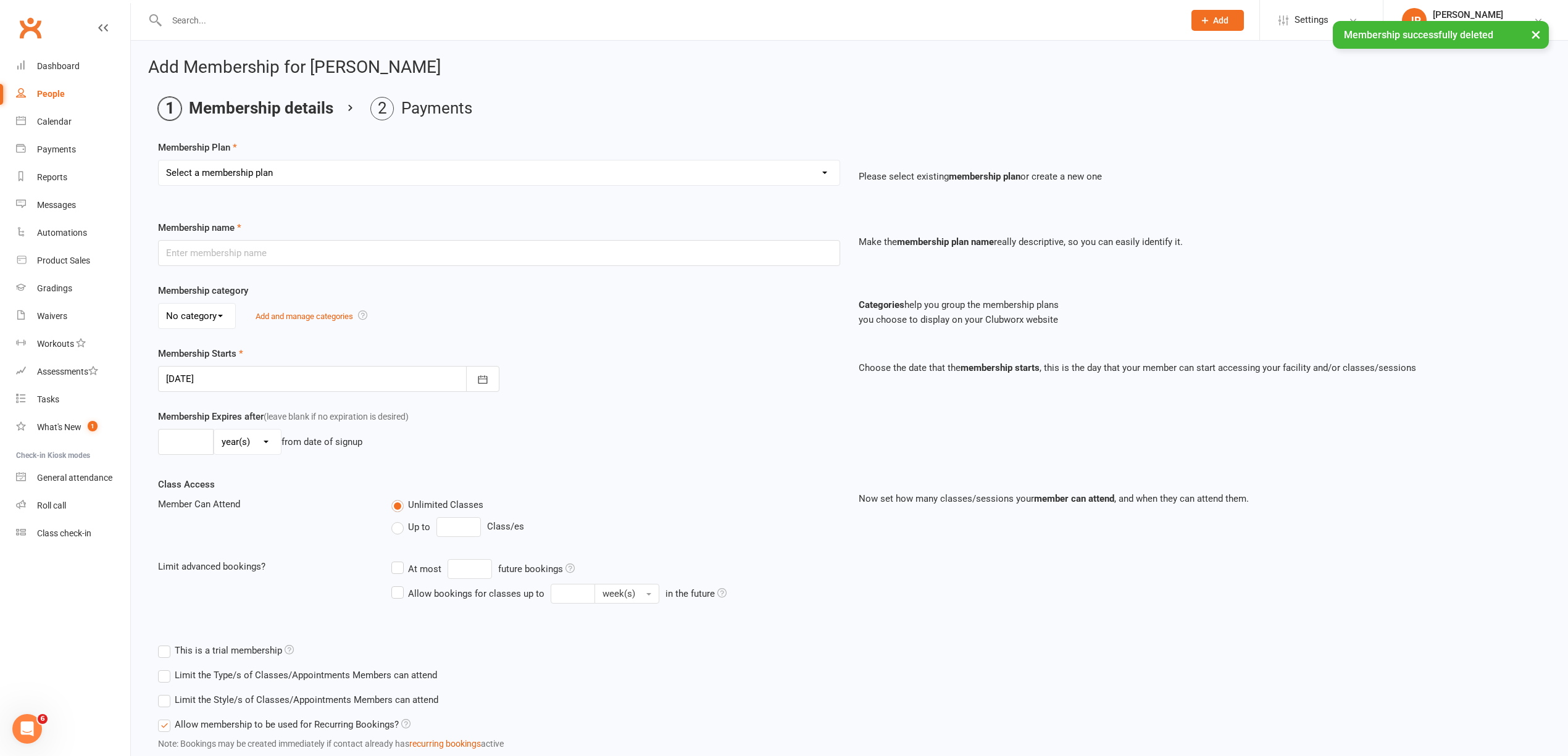
click at [223, 186] on div "Select a membership plan Create new Membership Plan Kids Unlimited Adults Unlim…" at bounding box center [499, 172] width 682 height 26
click at [227, 176] on select "Select a membership plan Create new Membership Plan Kids Unlimited Adults Unlim…" at bounding box center [499, 173] width 681 height 25
select select "6"
click at [159, 160] on select "Select a membership plan Create new Membership Plan Kids Unlimited Adults Unlim…" at bounding box center [499, 173] width 681 height 25
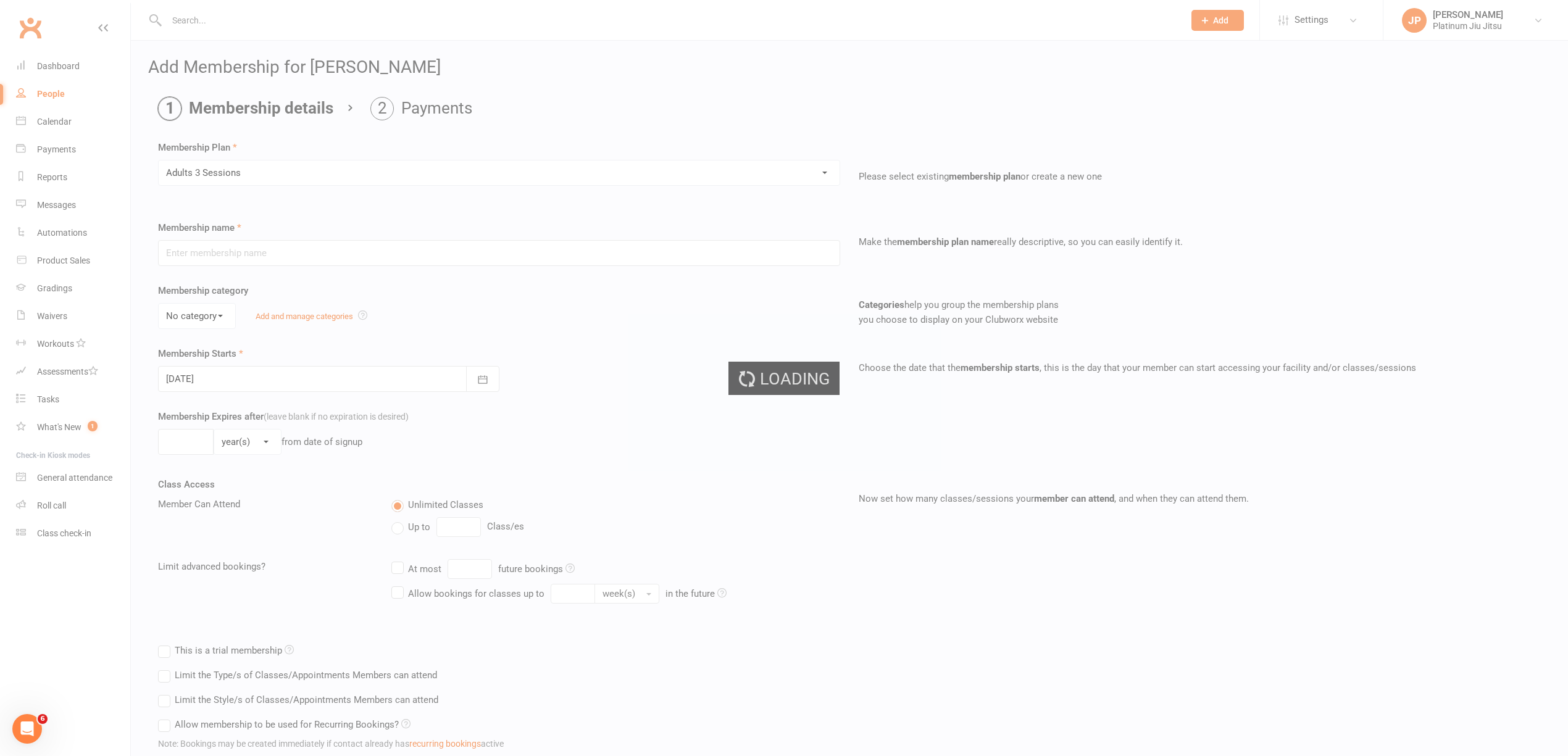
type input "Adults 3 Sessions"
select select "1"
type input "0"
type input "3"
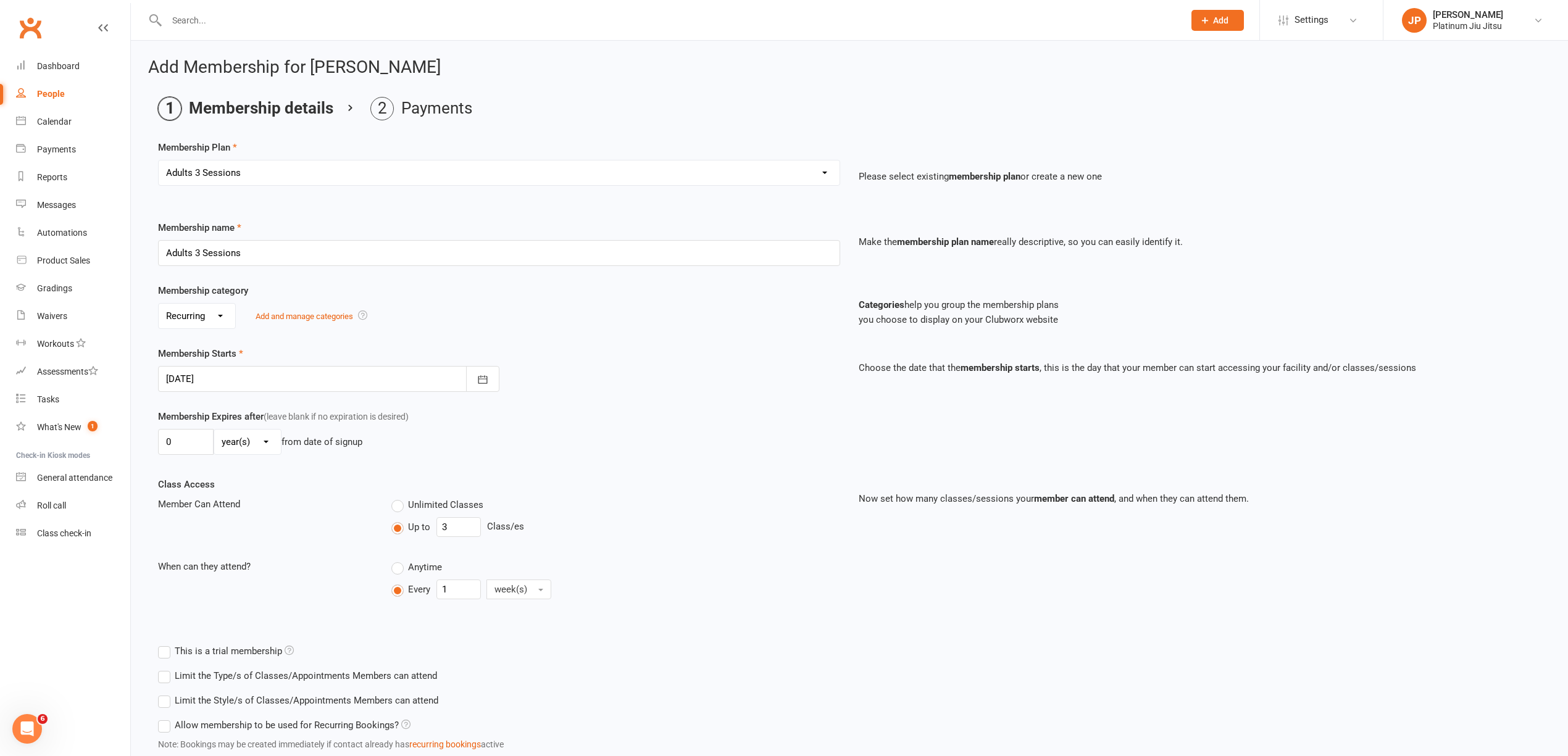
click at [193, 382] on div at bounding box center [329, 378] width 342 height 26
click at [368, 411] on icon "button" at bounding box center [372, 411] width 9 height 10
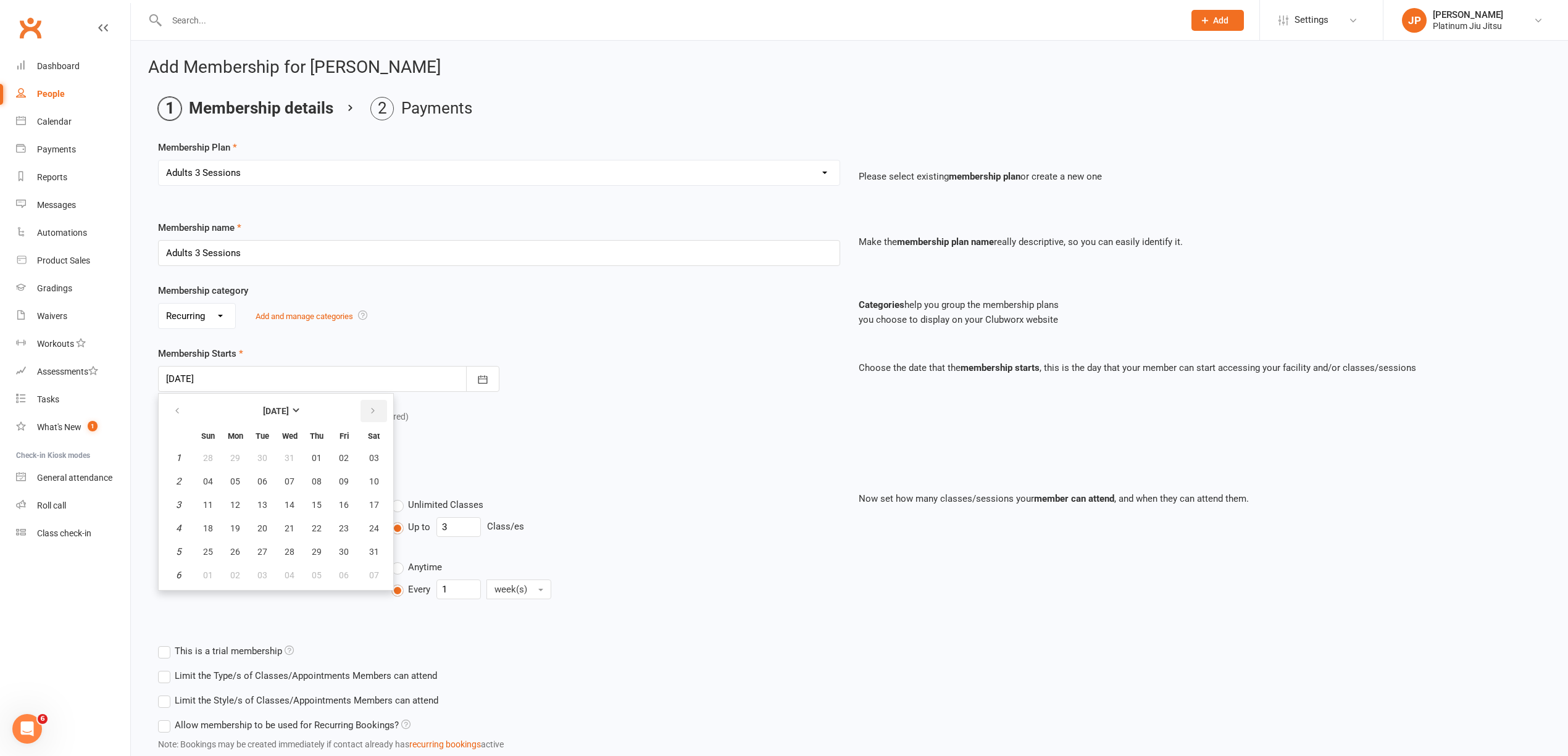
click at [368, 411] on icon "button" at bounding box center [372, 411] width 9 height 10
click at [236, 460] on span "02" at bounding box center [235, 458] width 10 height 10
type input "02 Mar 2026"
click at [687, 420] on div "Membership Expires after (leave blank if no expiration is desired) 0 day(s) wee…" at bounding box center [499, 434] width 701 height 51
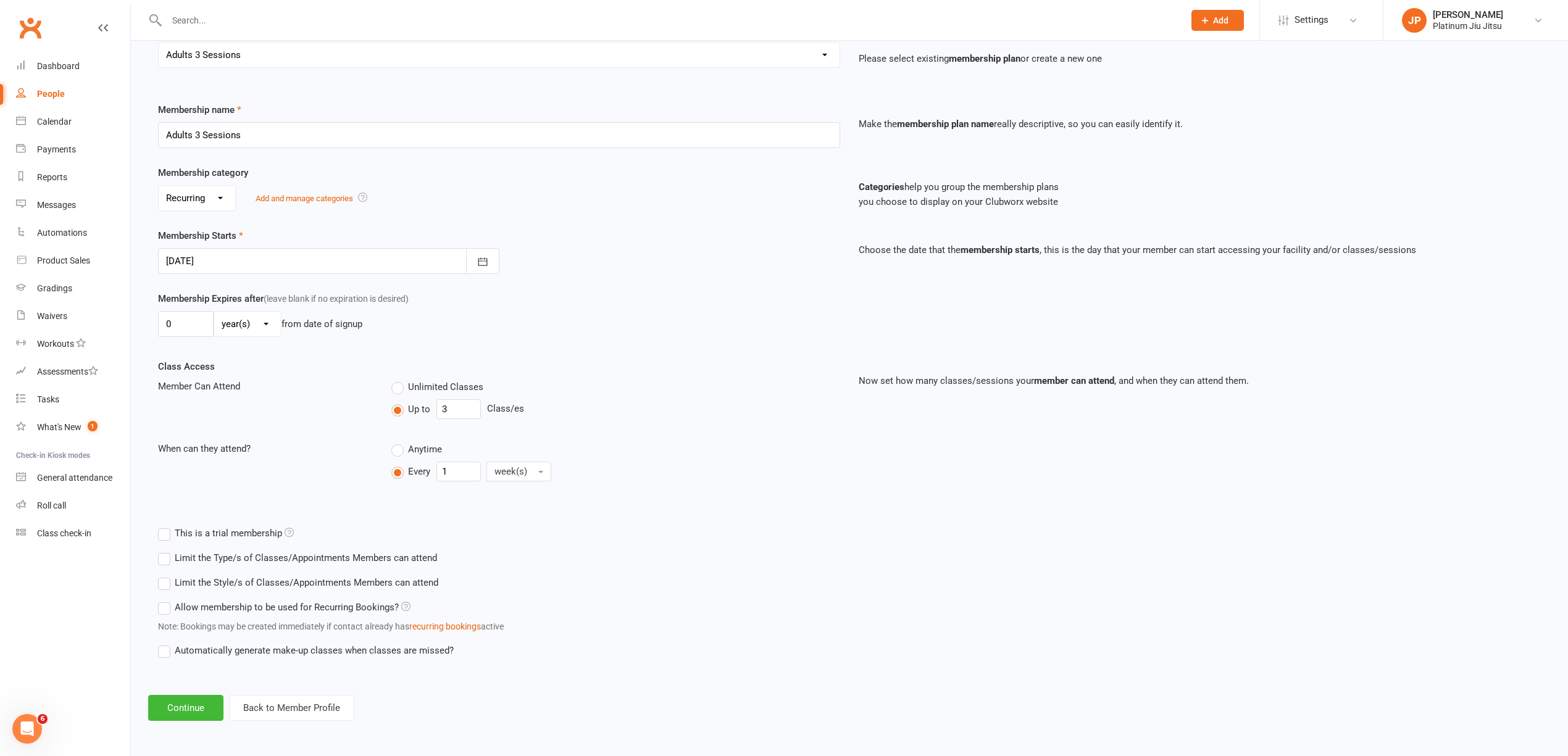
scroll to position [122, 0]
click at [181, 704] on button "Continue" at bounding box center [185, 708] width 76 height 26
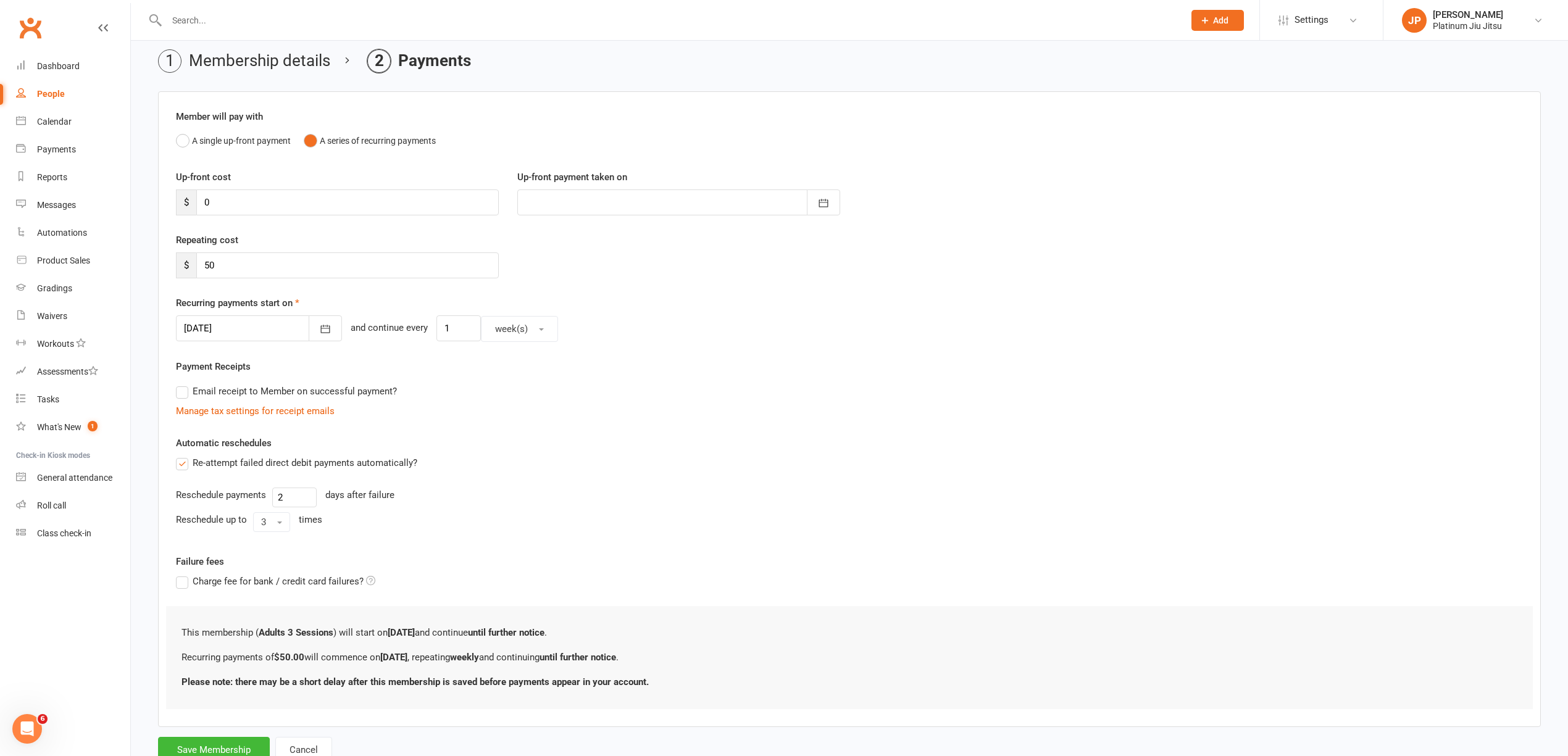
scroll to position [94, 0]
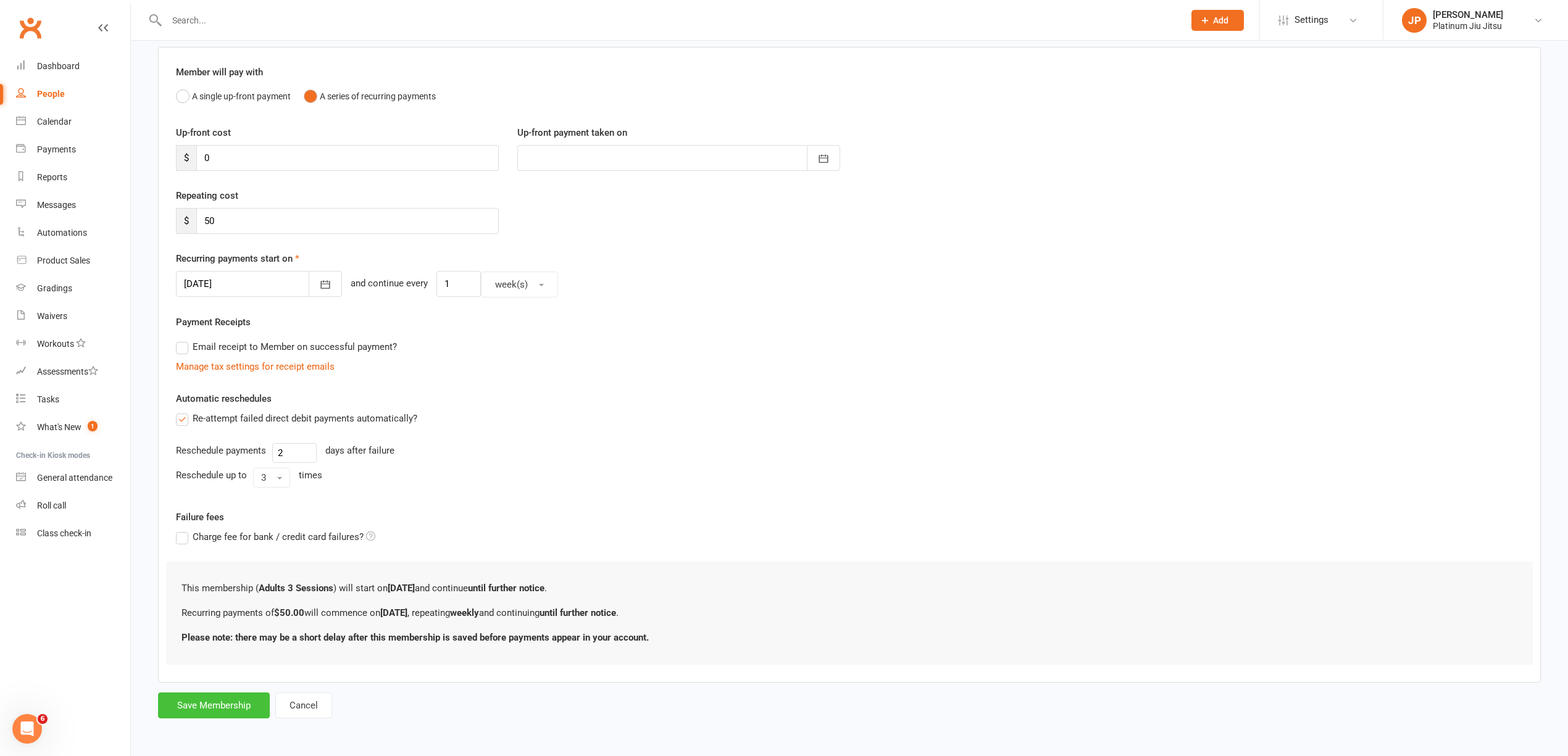
click at [207, 704] on button "Save Membership" at bounding box center [214, 705] width 112 height 26
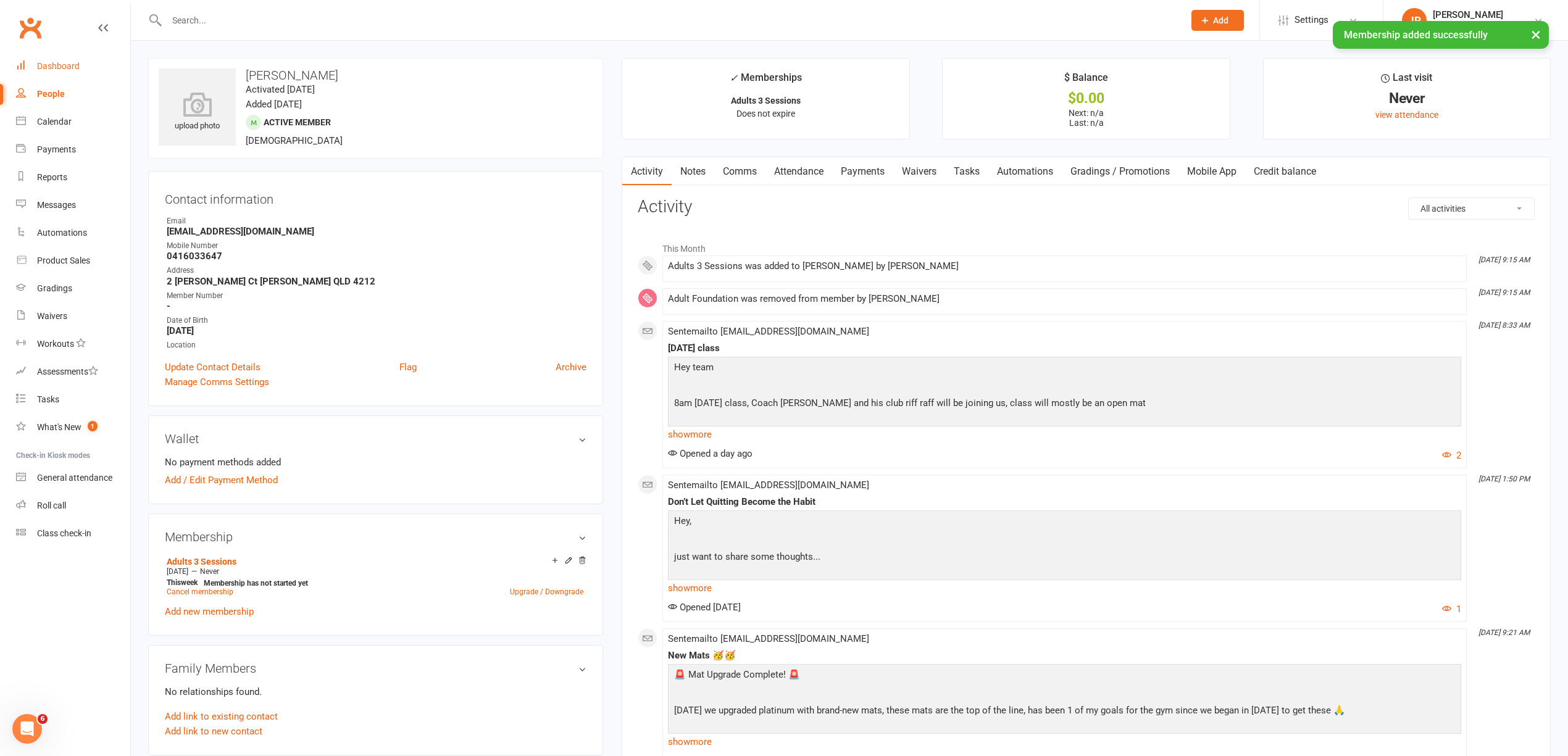
click at [57, 65] on div "Dashboard" at bounding box center [58, 66] width 43 height 10
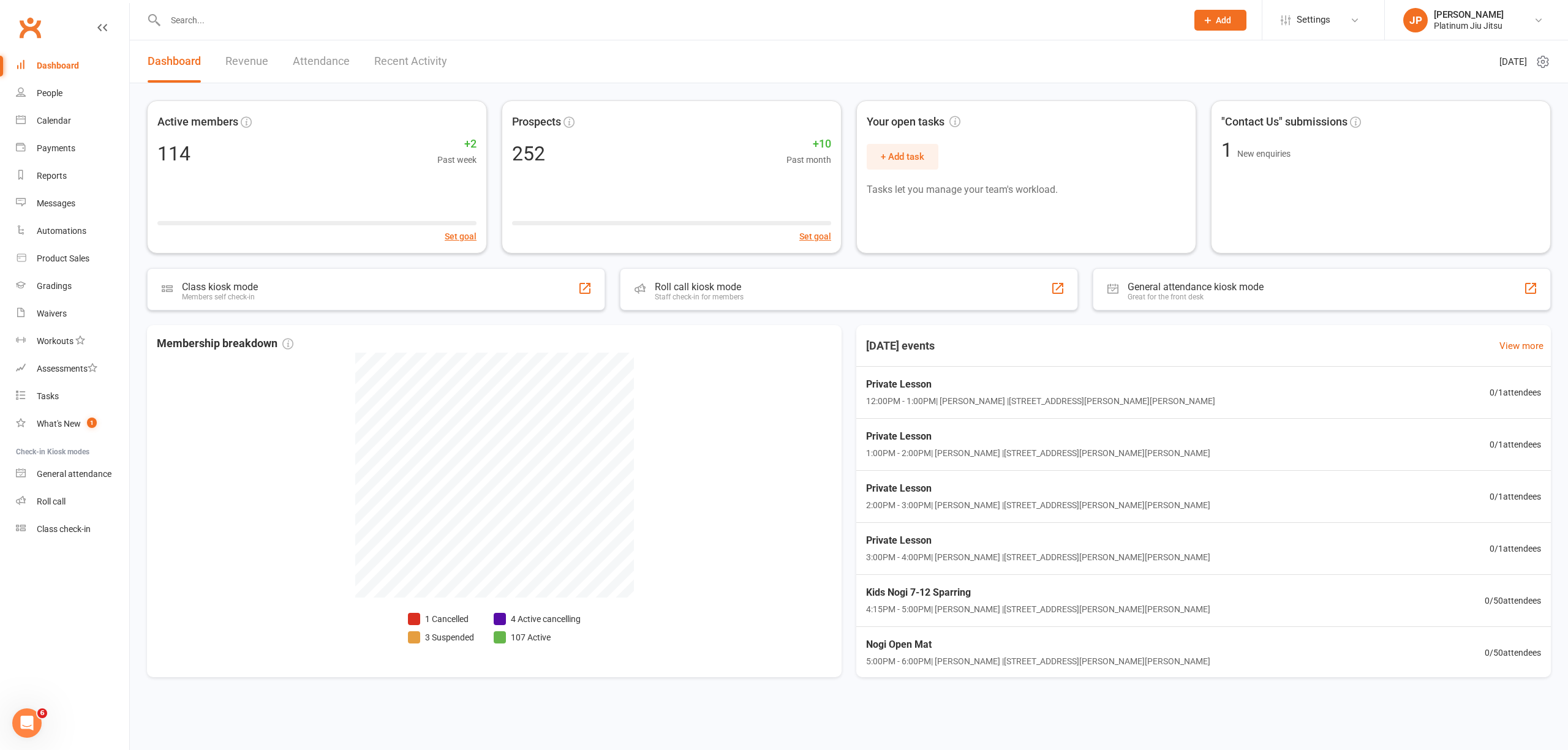
click at [52, 66] on div "Dashboard" at bounding box center [58, 66] width 42 height 10
click at [52, 90] on div "People" at bounding box center [49, 93] width 25 height 10
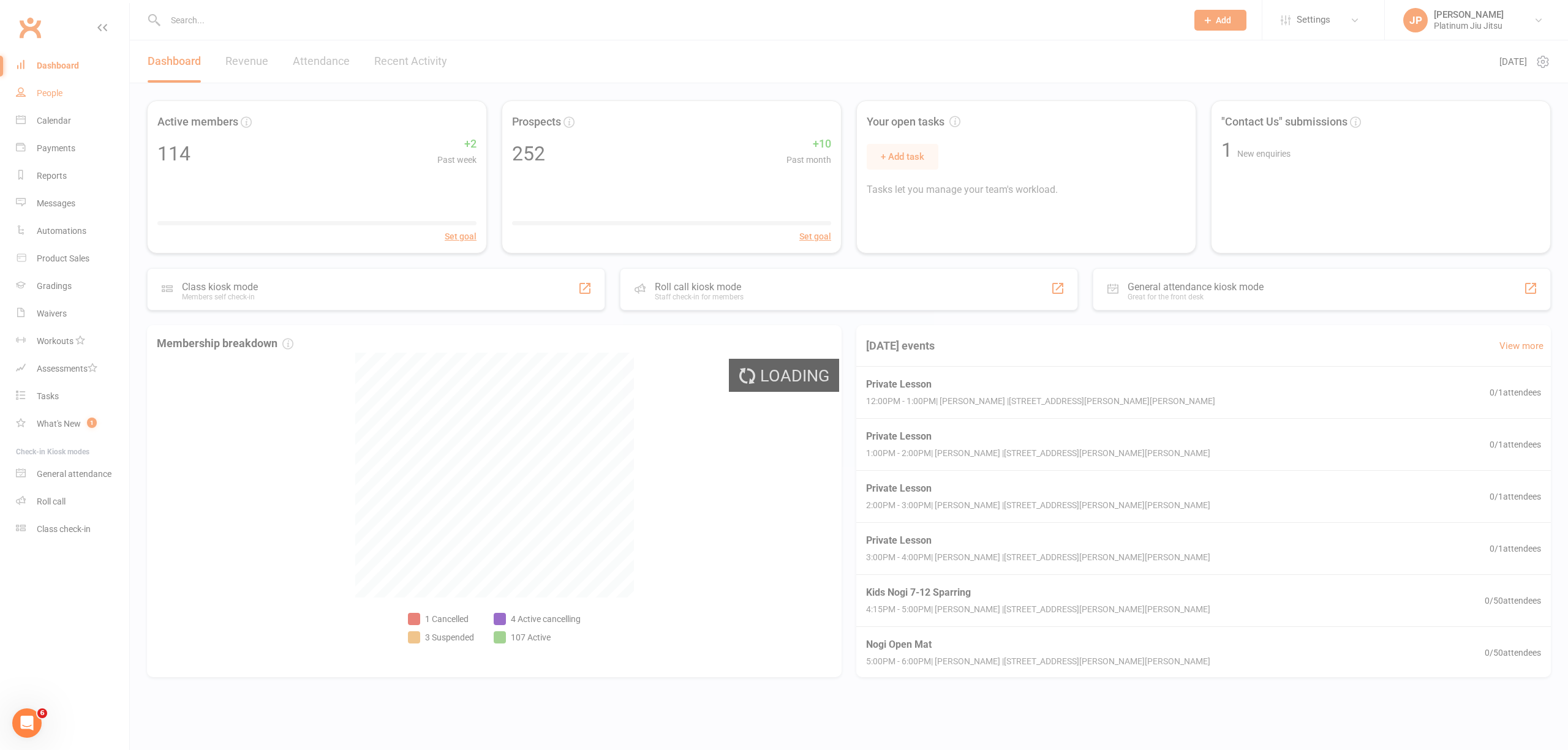
select select "100"
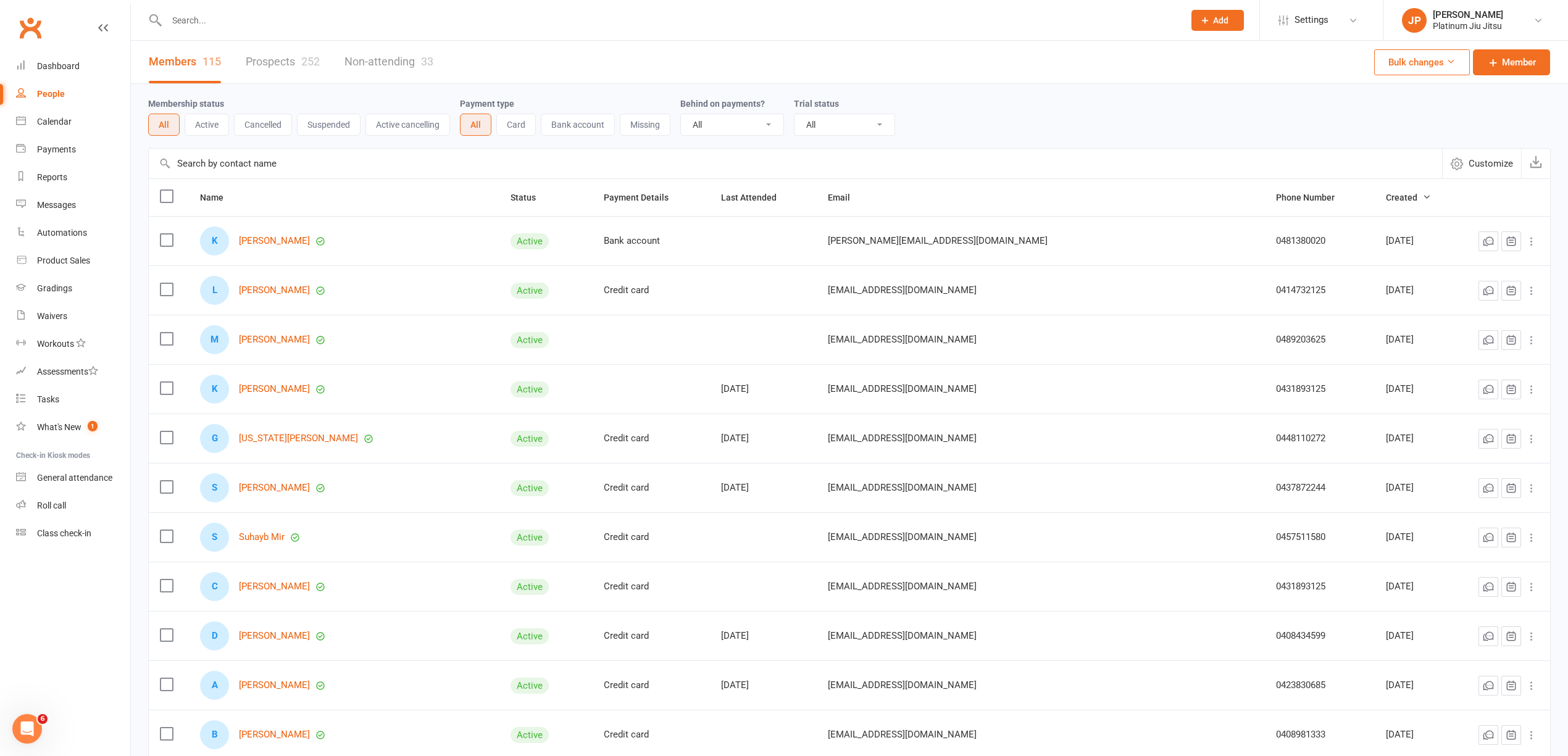
click at [48, 99] on div "People" at bounding box center [51, 93] width 28 height 10
click at [216, 23] on input "text" at bounding box center [669, 20] width 1013 height 17
click at [211, 20] on input "text" at bounding box center [669, 20] width 1013 height 17
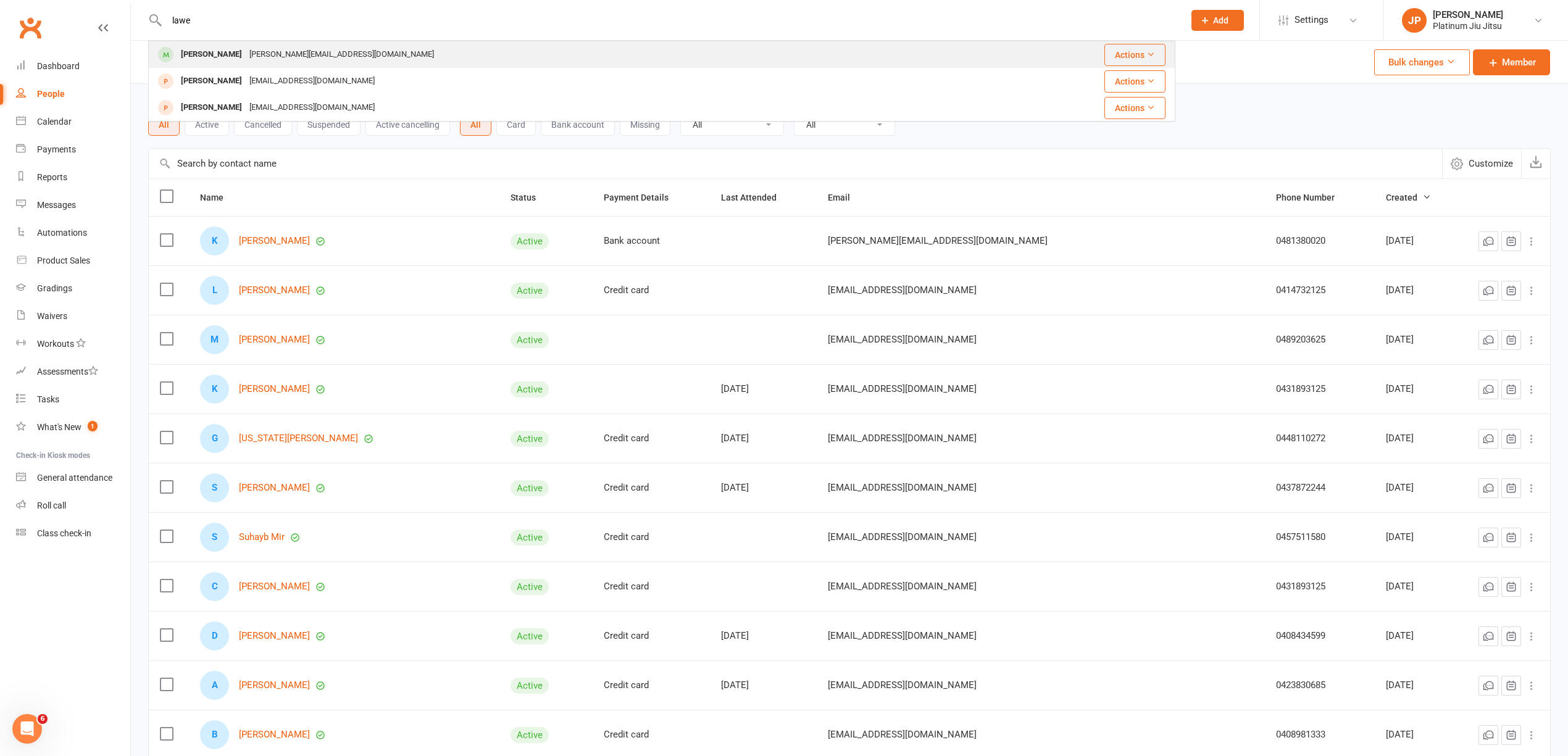
type input "lawe"
click at [299, 53] on div "[PERSON_NAME][EMAIL_ADDRESS][DOMAIN_NAME]" at bounding box center [342, 55] width 192 height 18
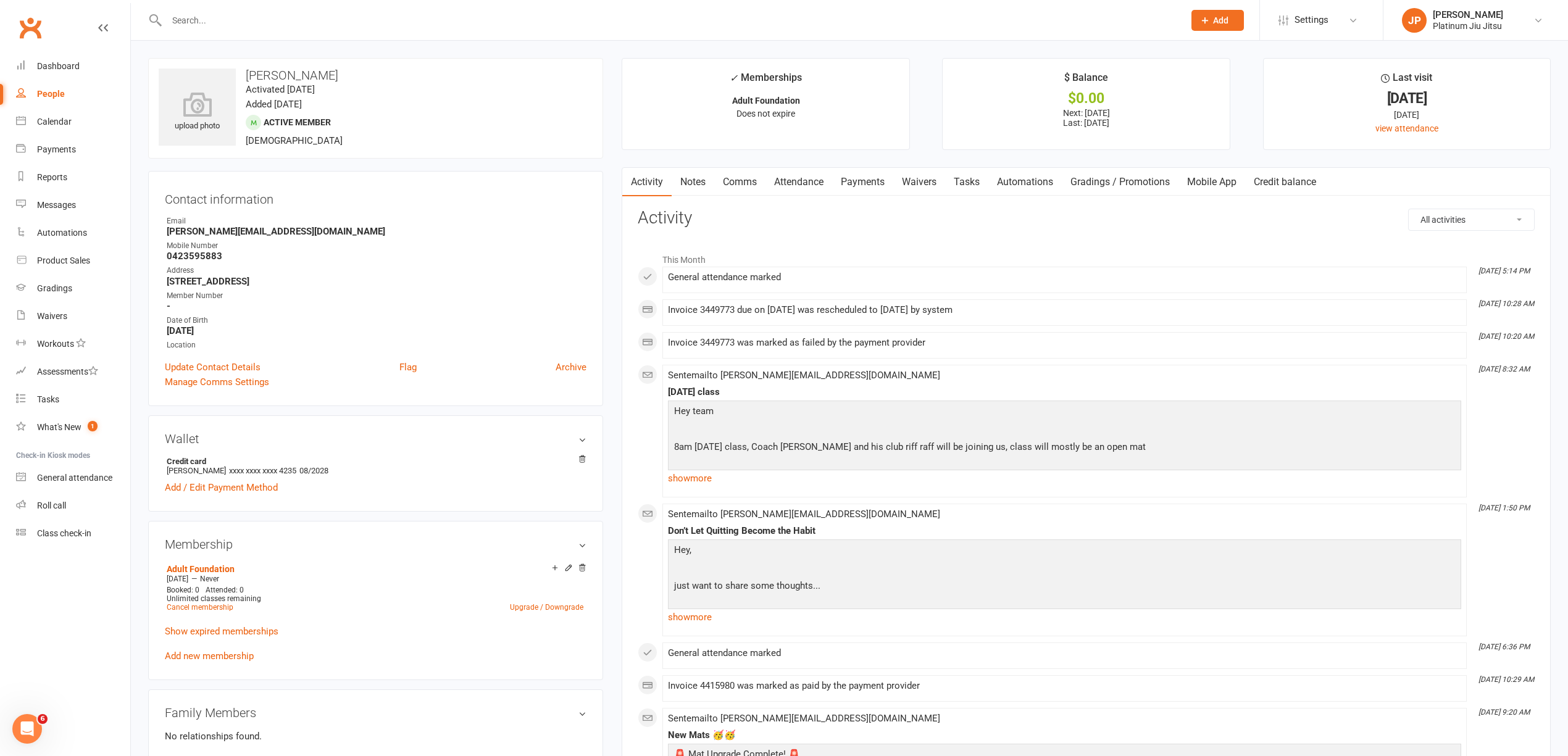
click at [872, 186] on link "Payments" at bounding box center [863, 182] width 62 height 28
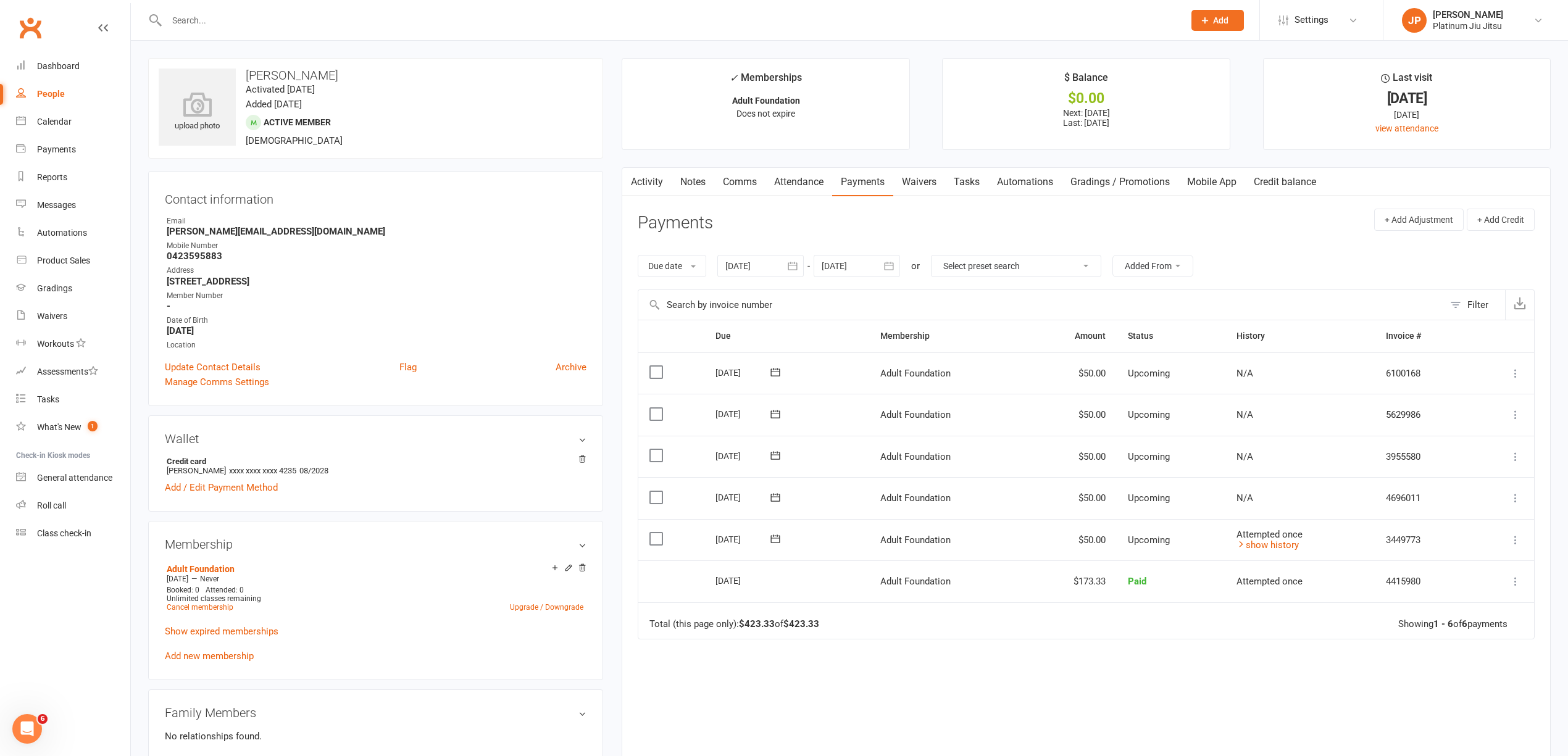
click at [1517, 544] on icon at bounding box center [1516, 540] width 12 height 12
click at [1408, 642] on link "Skip" at bounding box center [1449, 638] width 146 height 25
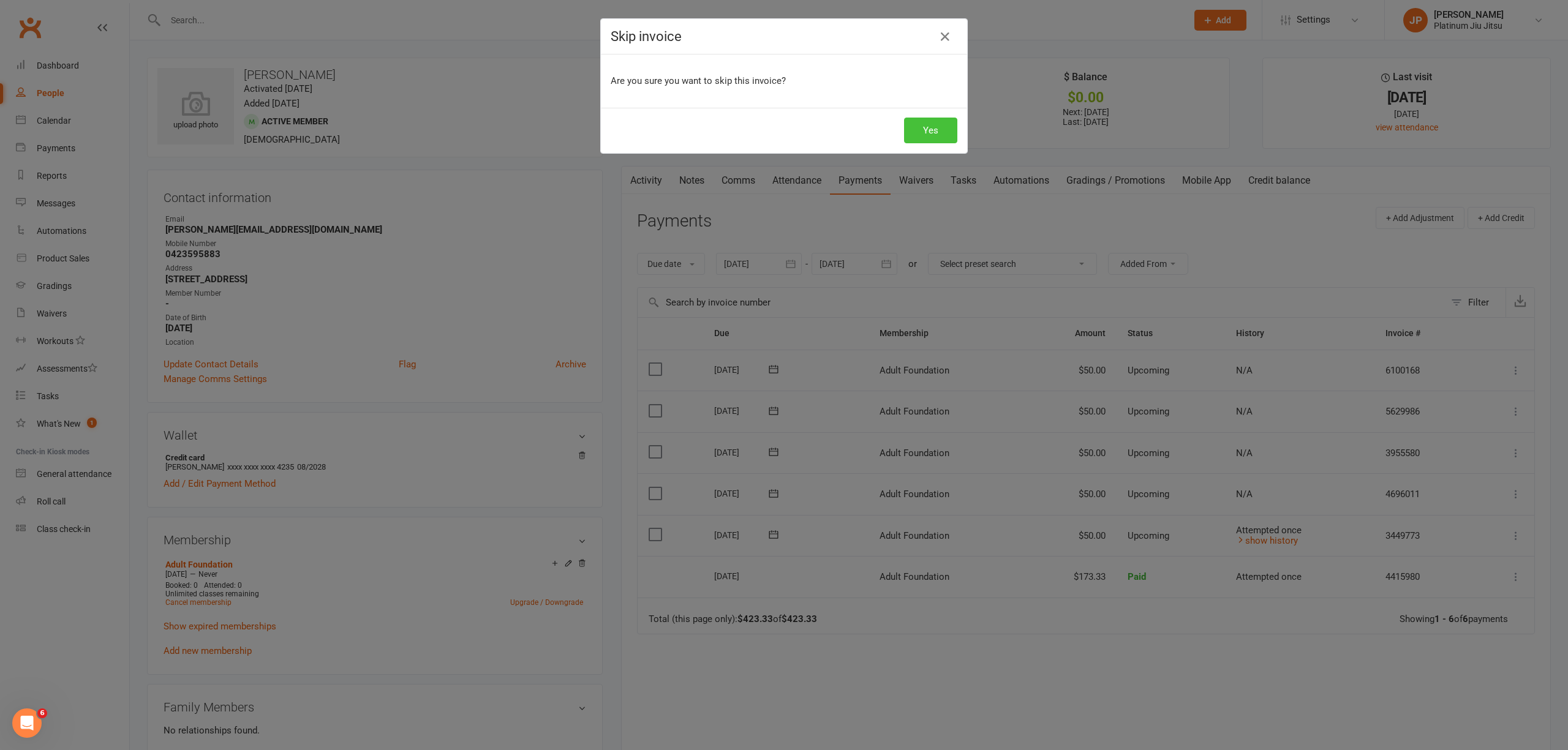
click at [922, 132] on button "Yes" at bounding box center [931, 130] width 53 height 25
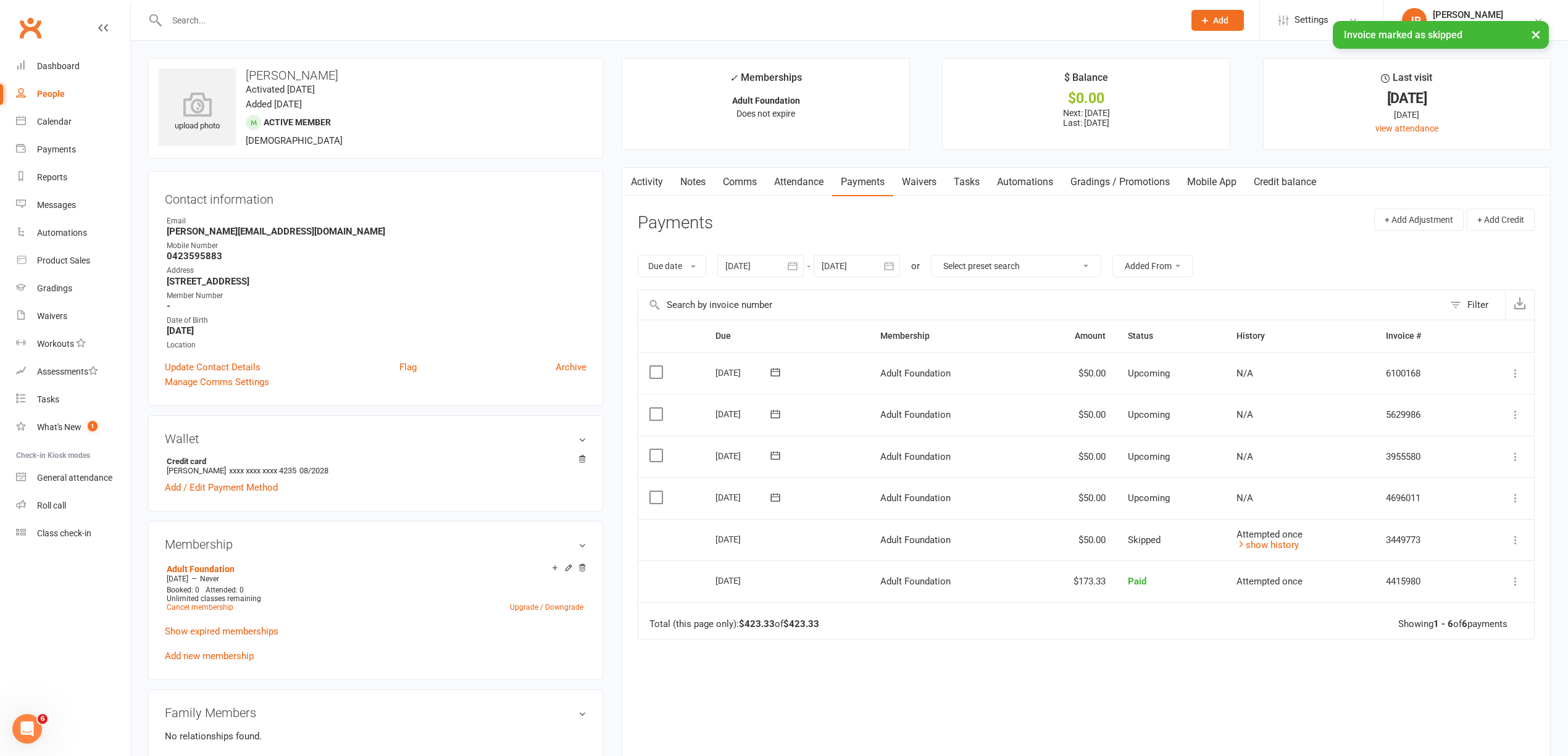
click at [1510, 501] on icon at bounding box center [1516, 498] width 12 height 12
click at [1428, 596] on link "Skip" at bounding box center [1449, 596] width 146 height 25
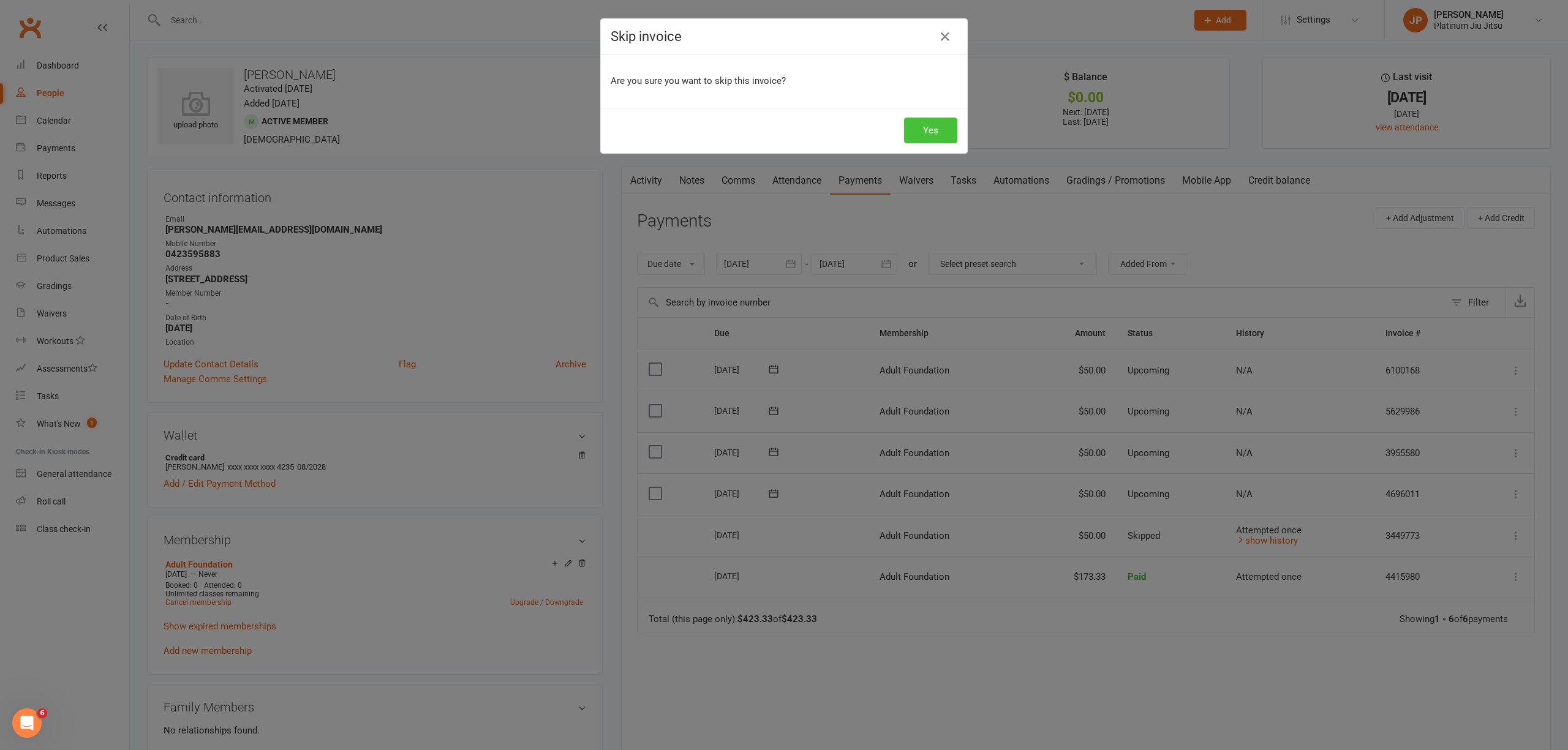
click at [928, 126] on button "Yes" at bounding box center [931, 130] width 53 height 25
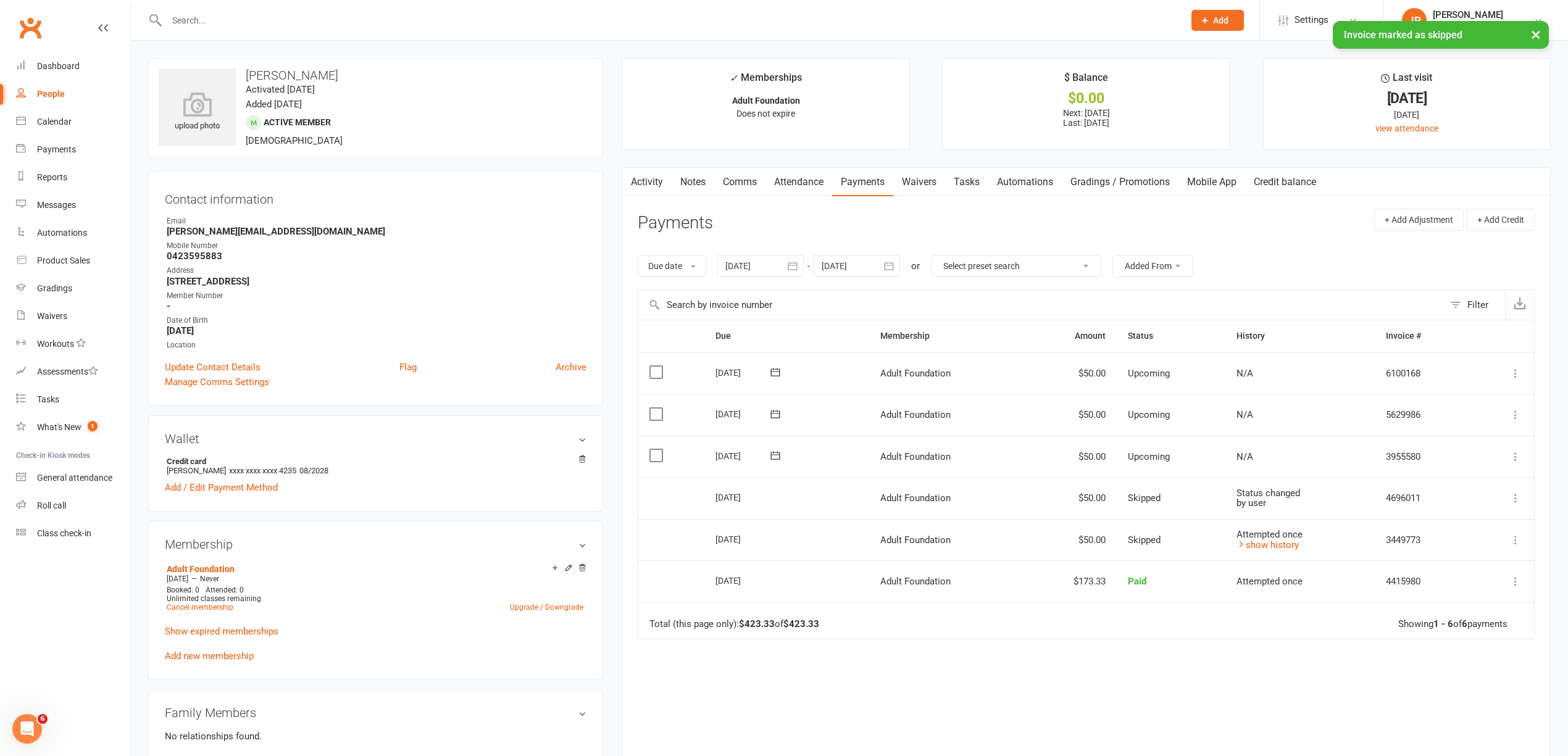
click at [1511, 462] on icon at bounding box center [1516, 457] width 12 height 12
click at [1418, 564] on link "Skip" at bounding box center [1449, 555] width 146 height 25
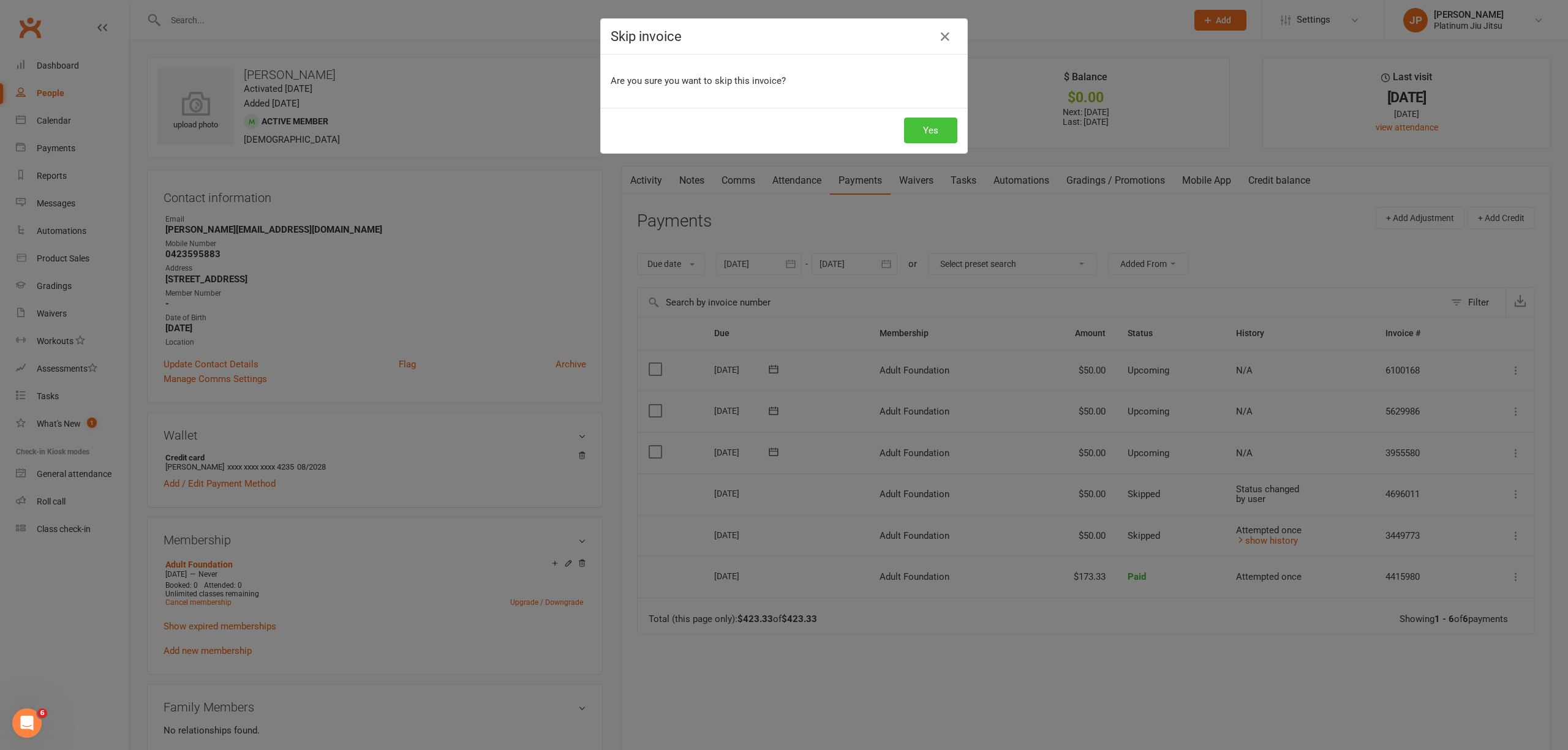
click at [907, 130] on button "Yes" at bounding box center [931, 130] width 53 height 25
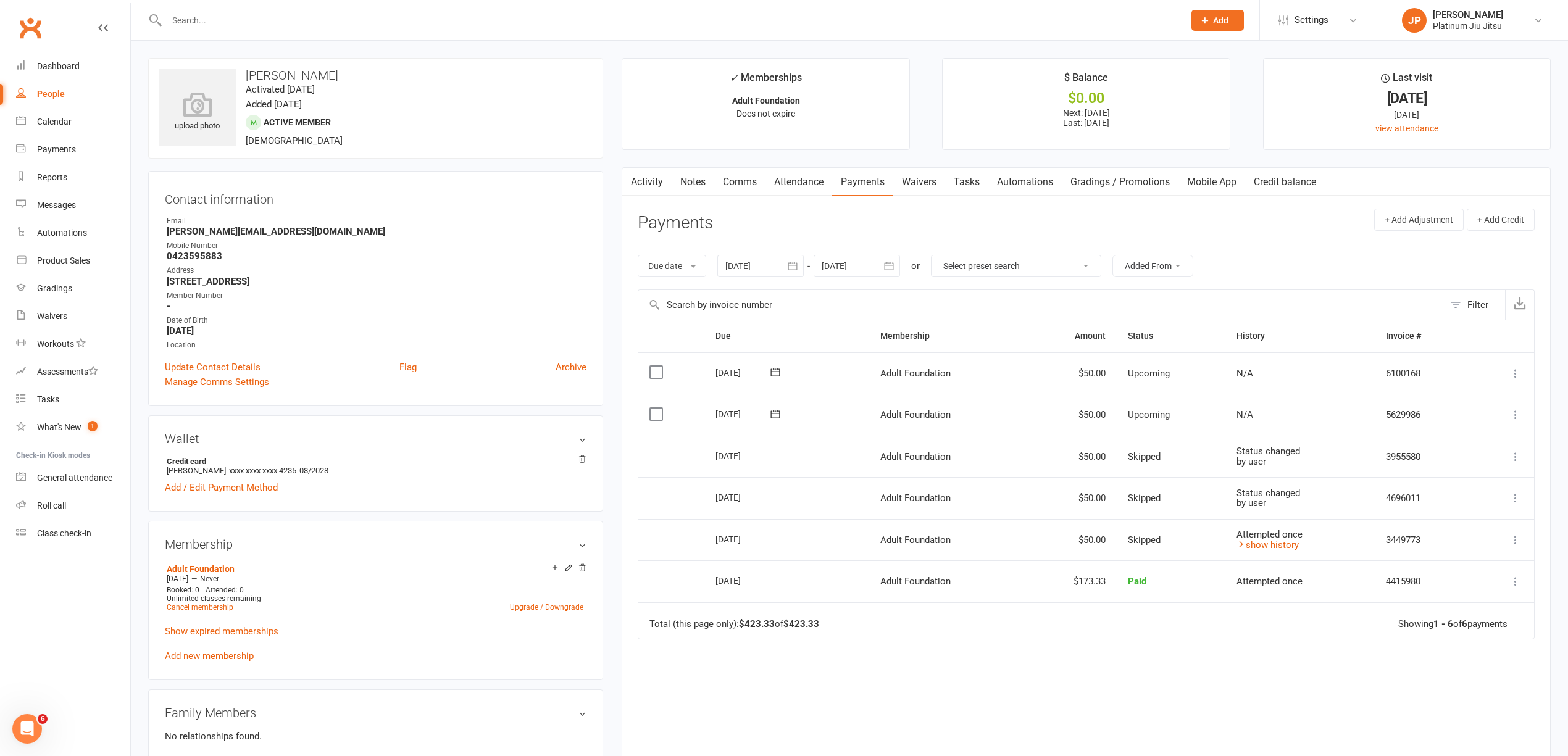
click at [215, 16] on input "text" at bounding box center [669, 20] width 1013 height 17
click at [47, 97] on div "People" at bounding box center [51, 93] width 28 height 10
select select "100"
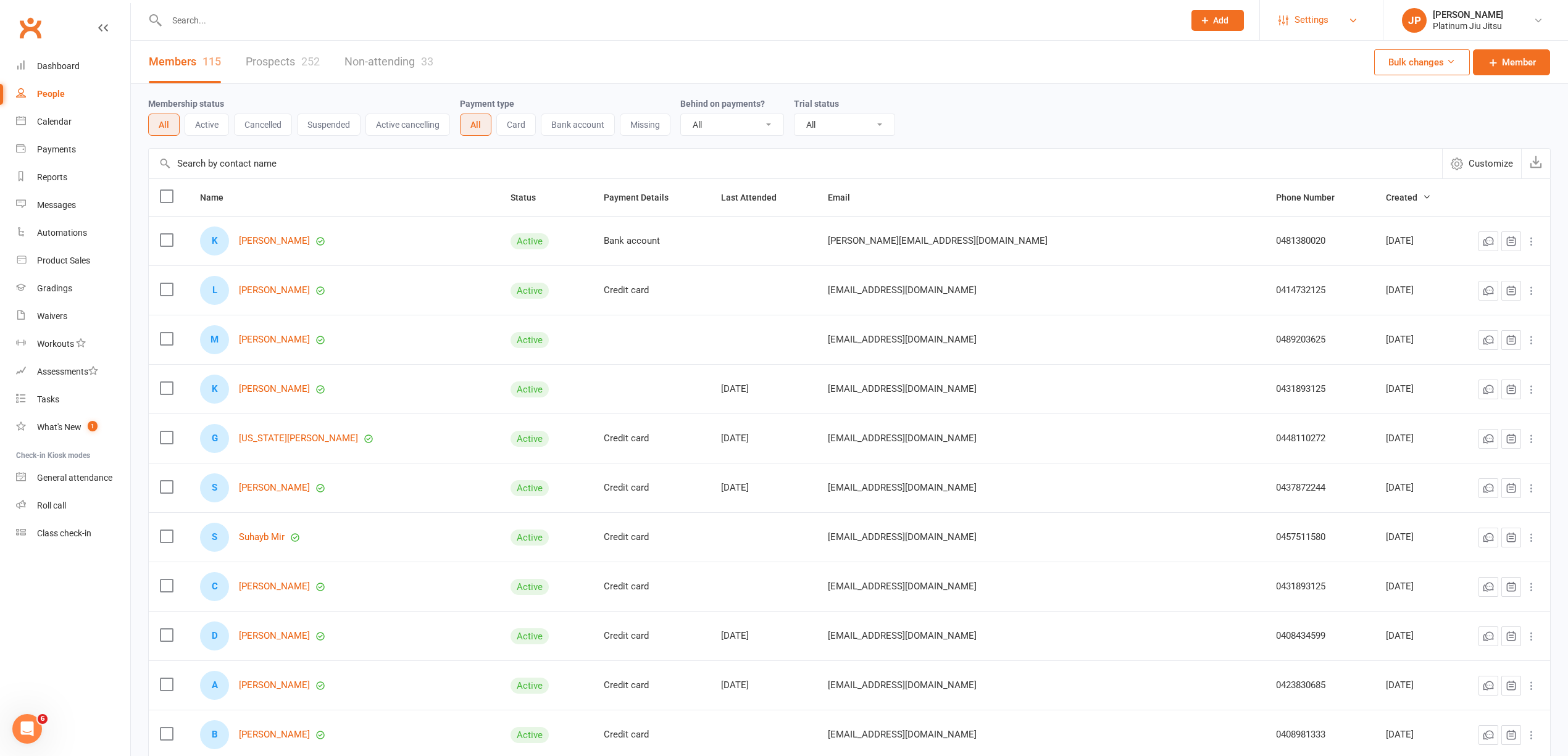
click at [1317, 17] on span "Settings" at bounding box center [1312, 20] width 34 height 28
click at [1327, 55] on link "Membership Plans" at bounding box center [1322, 55] width 123 height 28
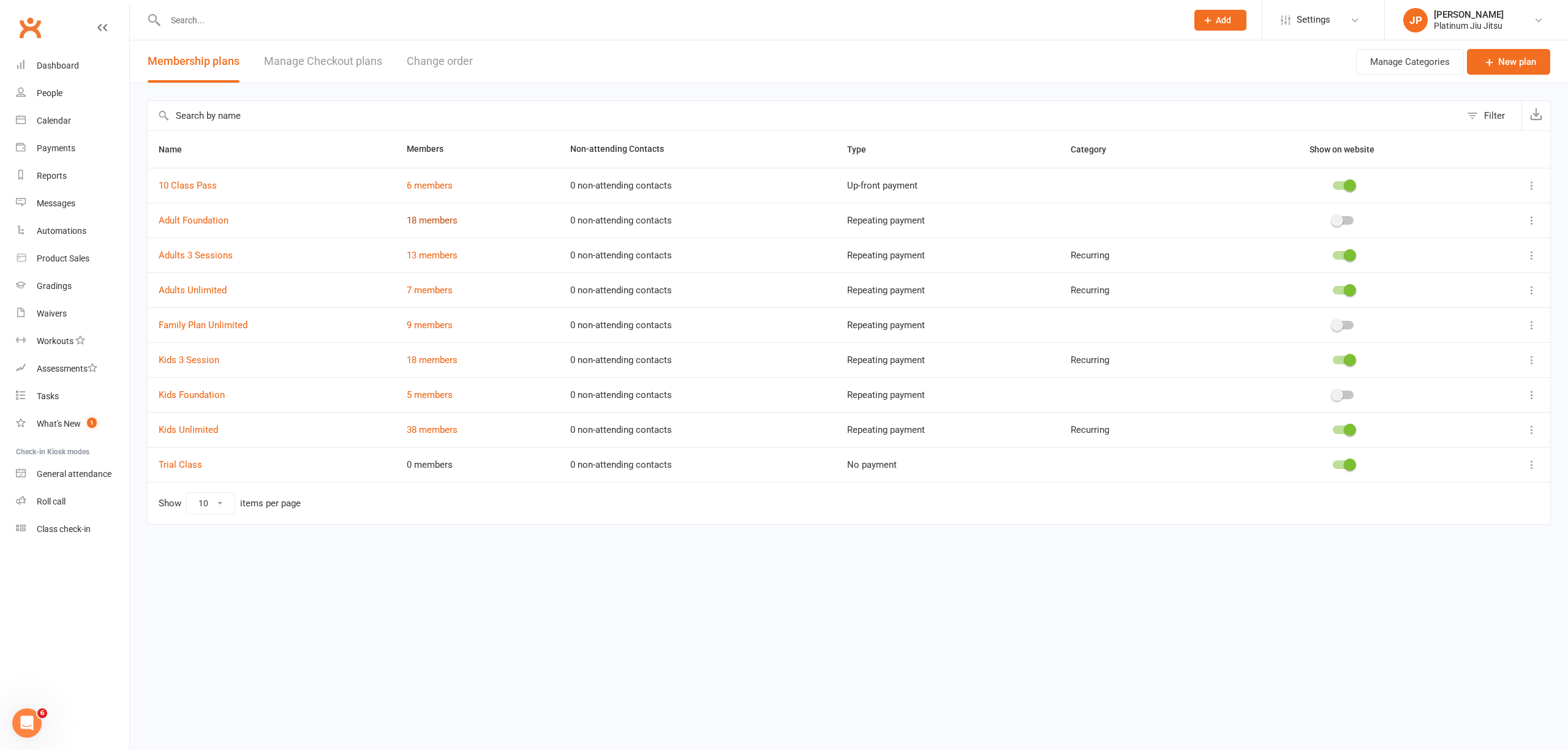
click at [426, 222] on link "18 members" at bounding box center [433, 220] width 51 height 11
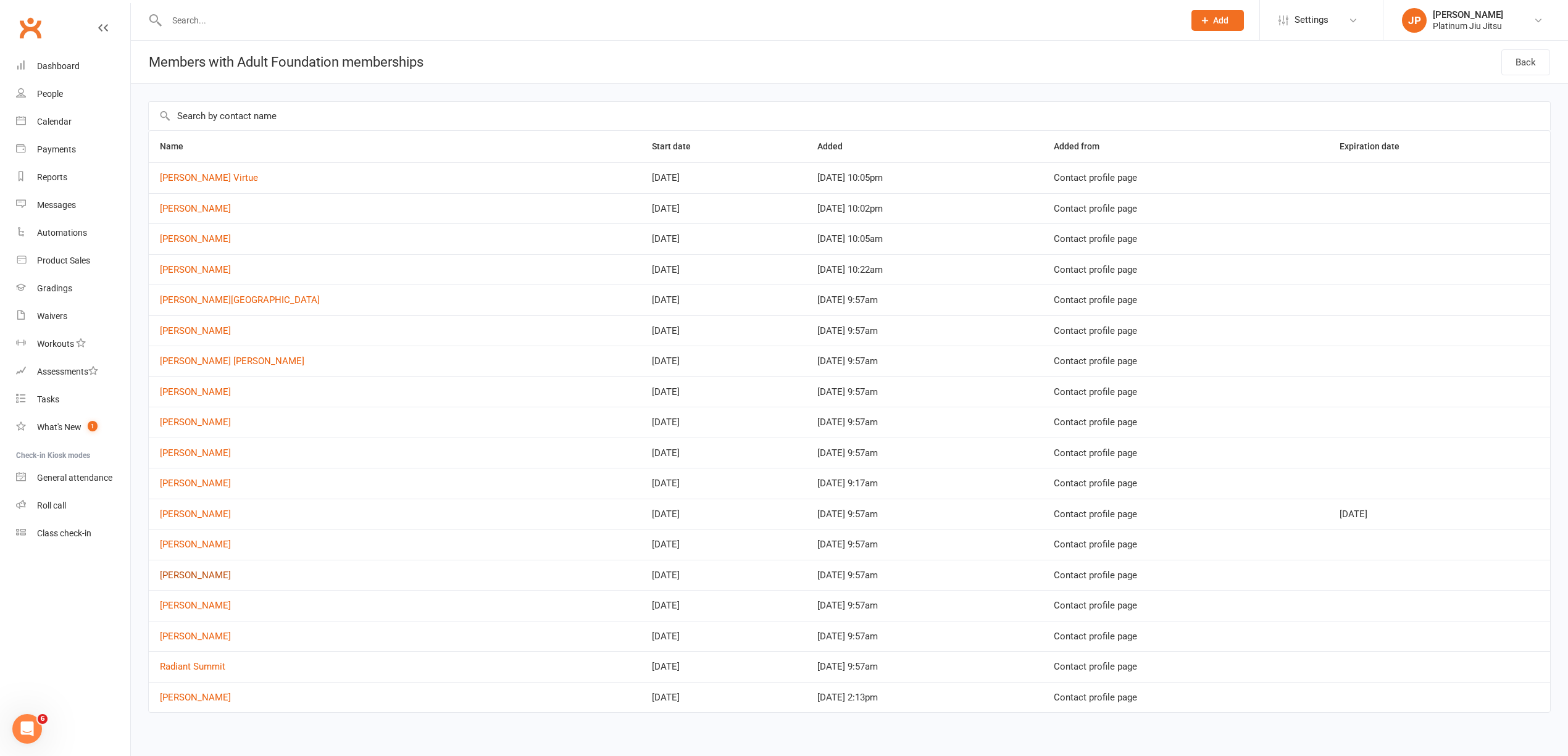
click at [206, 578] on link "[PERSON_NAME]" at bounding box center [195, 575] width 71 height 11
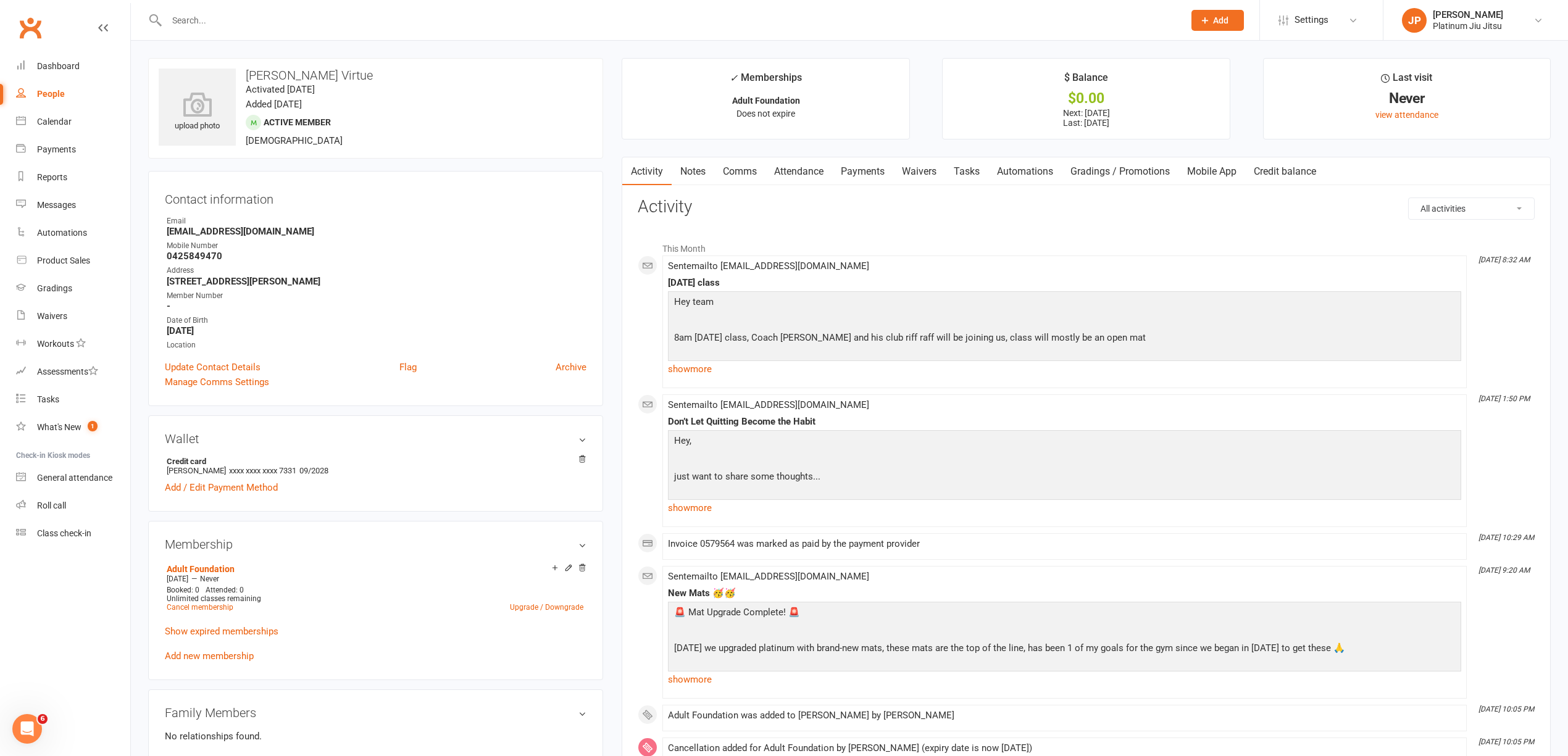
click at [853, 173] on link "Payments" at bounding box center [863, 171] width 62 height 28
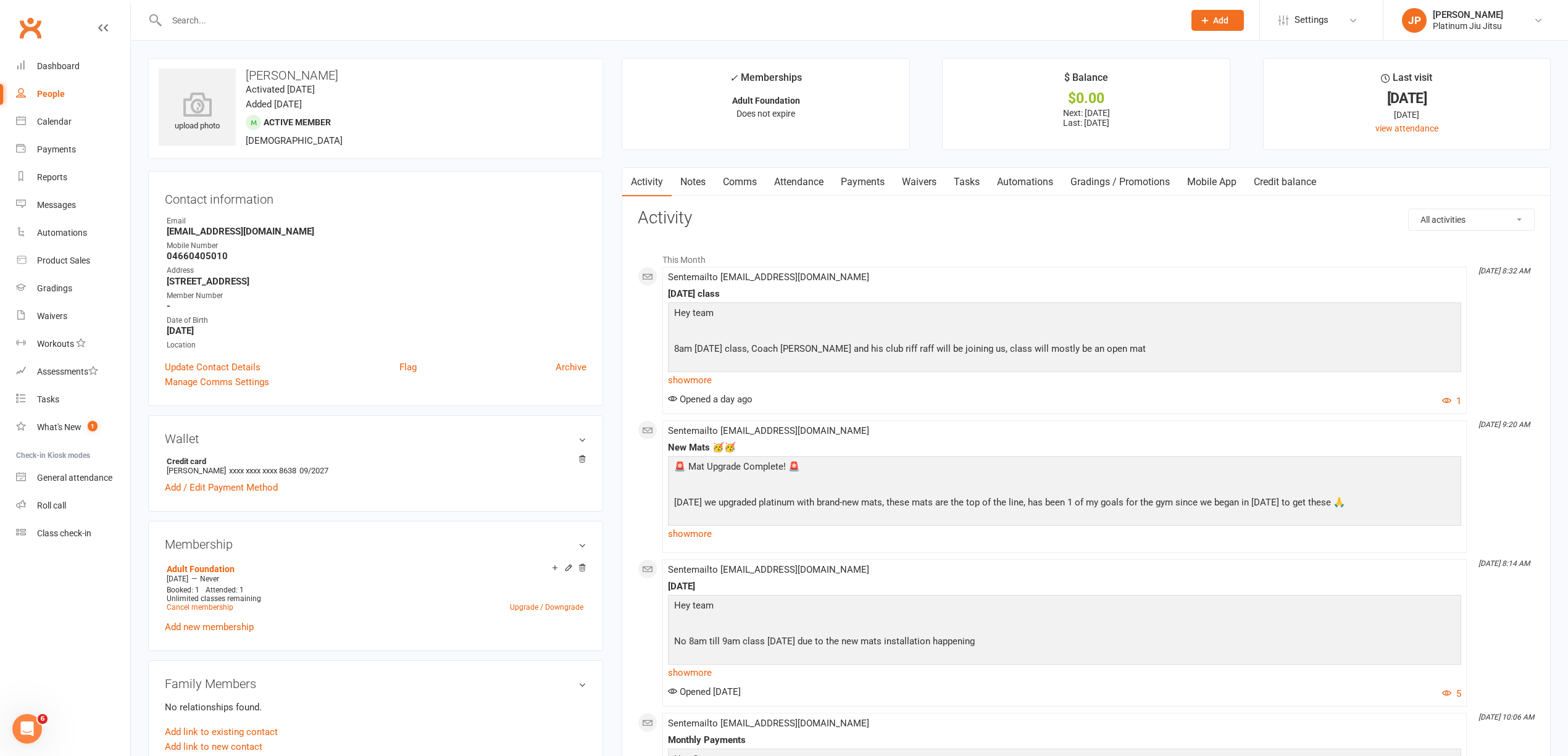
click at [868, 181] on link "Payments" at bounding box center [863, 182] width 62 height 28
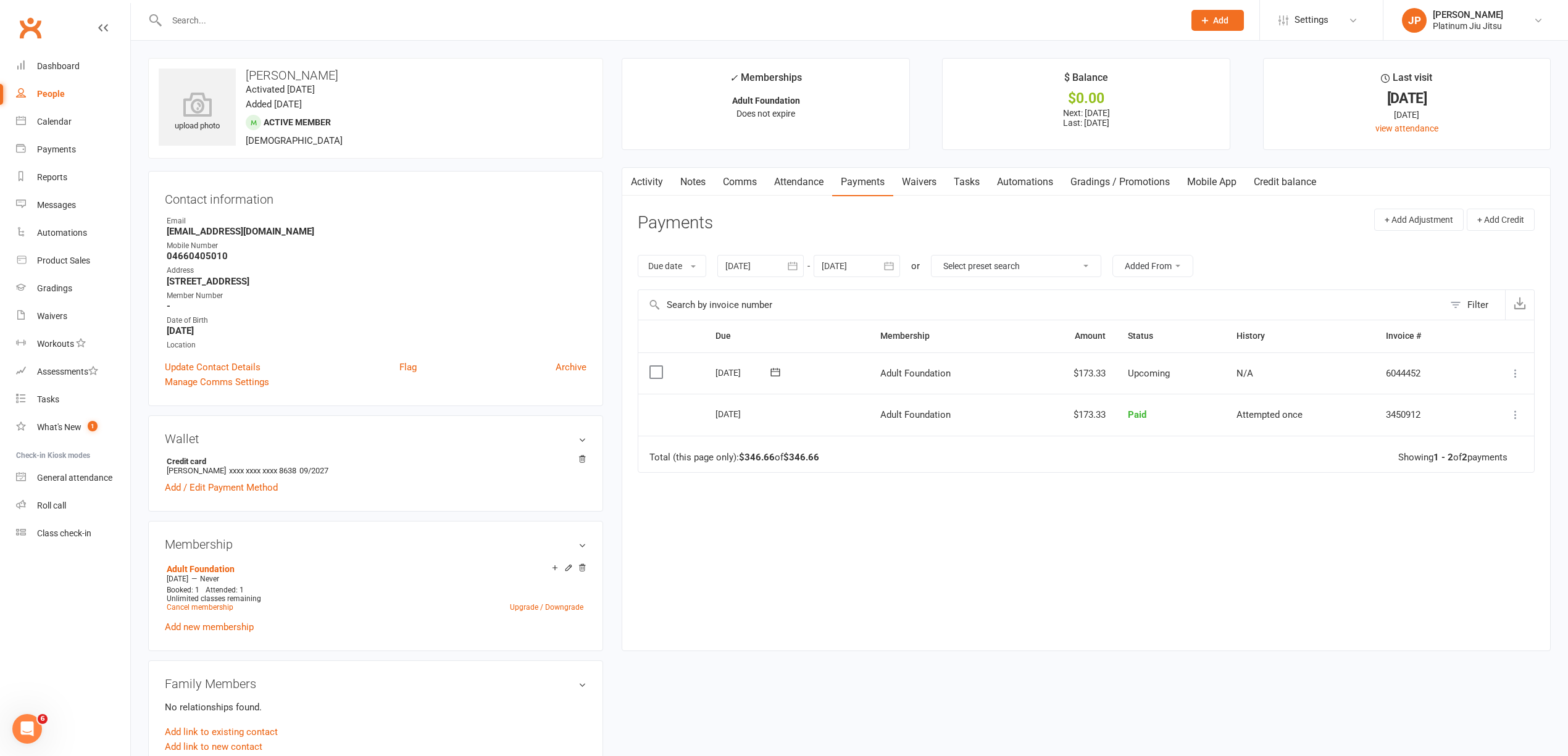
click at [1514, 377] on icon at bounding box center [1516, 374] width 12 height 12
click at [1450, 505] on link "Change amount" at bounding box center [1449, 497] width 146 height 25
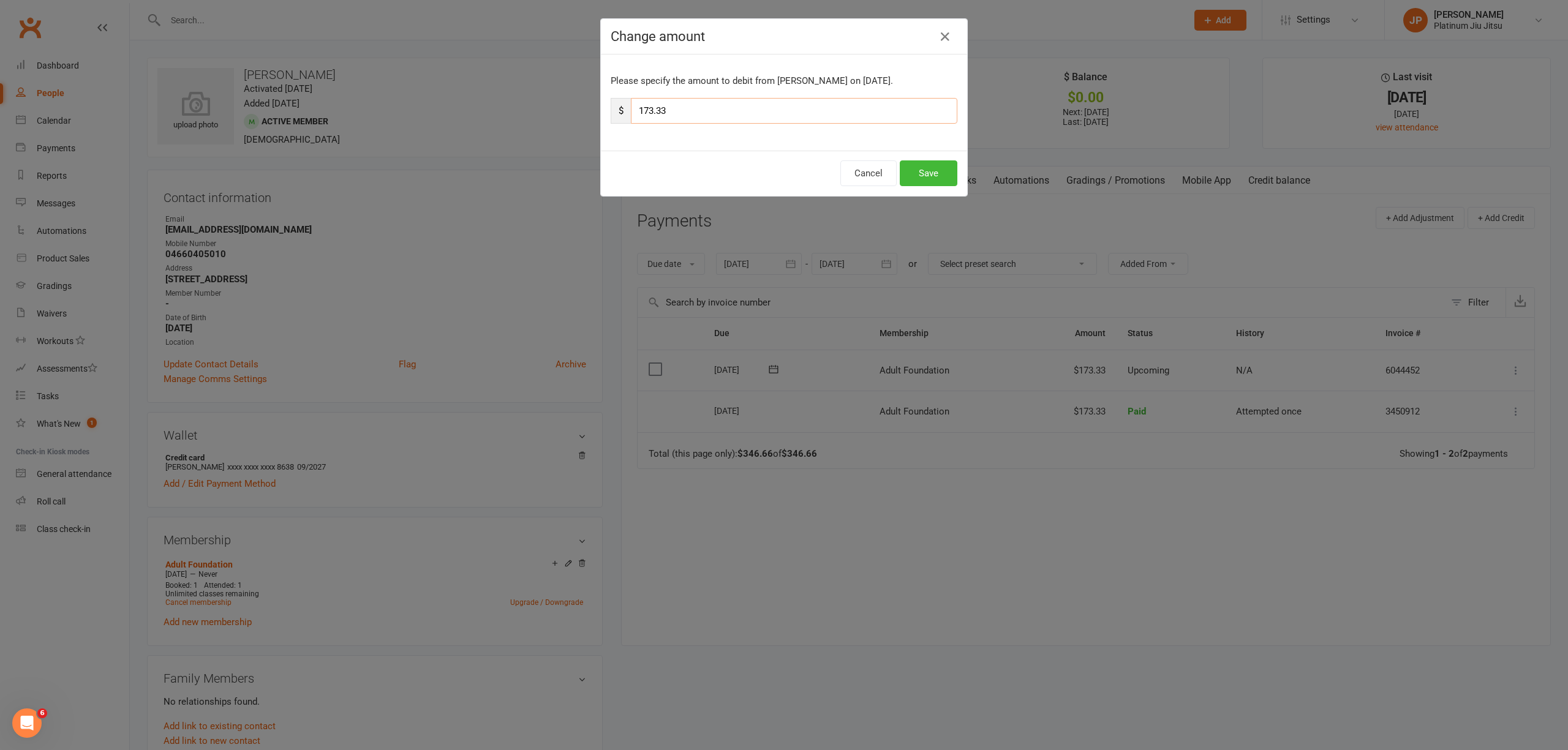
click at [643, 111] on input "173.33" at bounding box center [794, 110] width 327 height 25
click at [938, 40] on icon "button" at bounding box center [945, 36] width 15 height 15
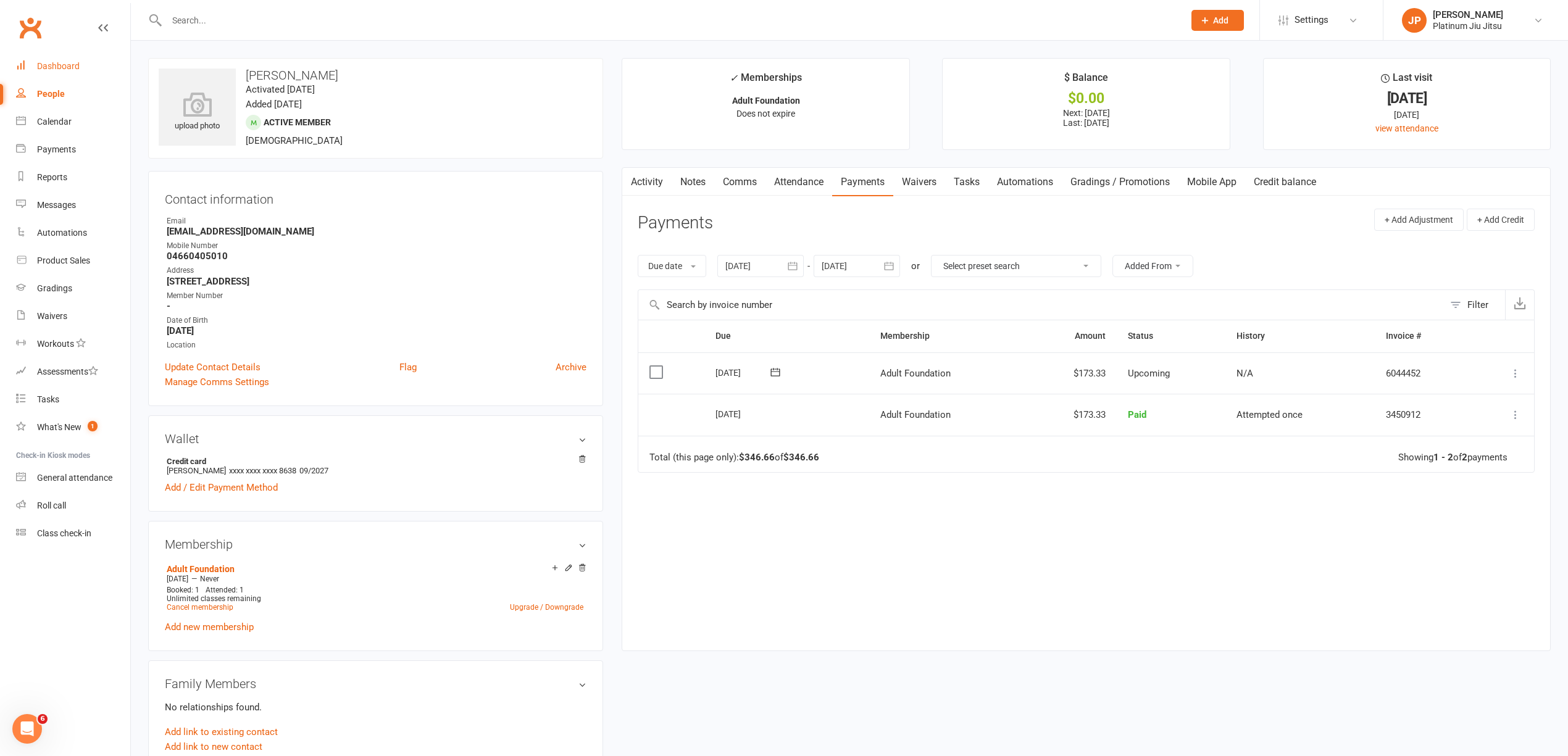
click at [49, 76] on link "Dashboard" at bounding box center [73, 66] width 114 height 28
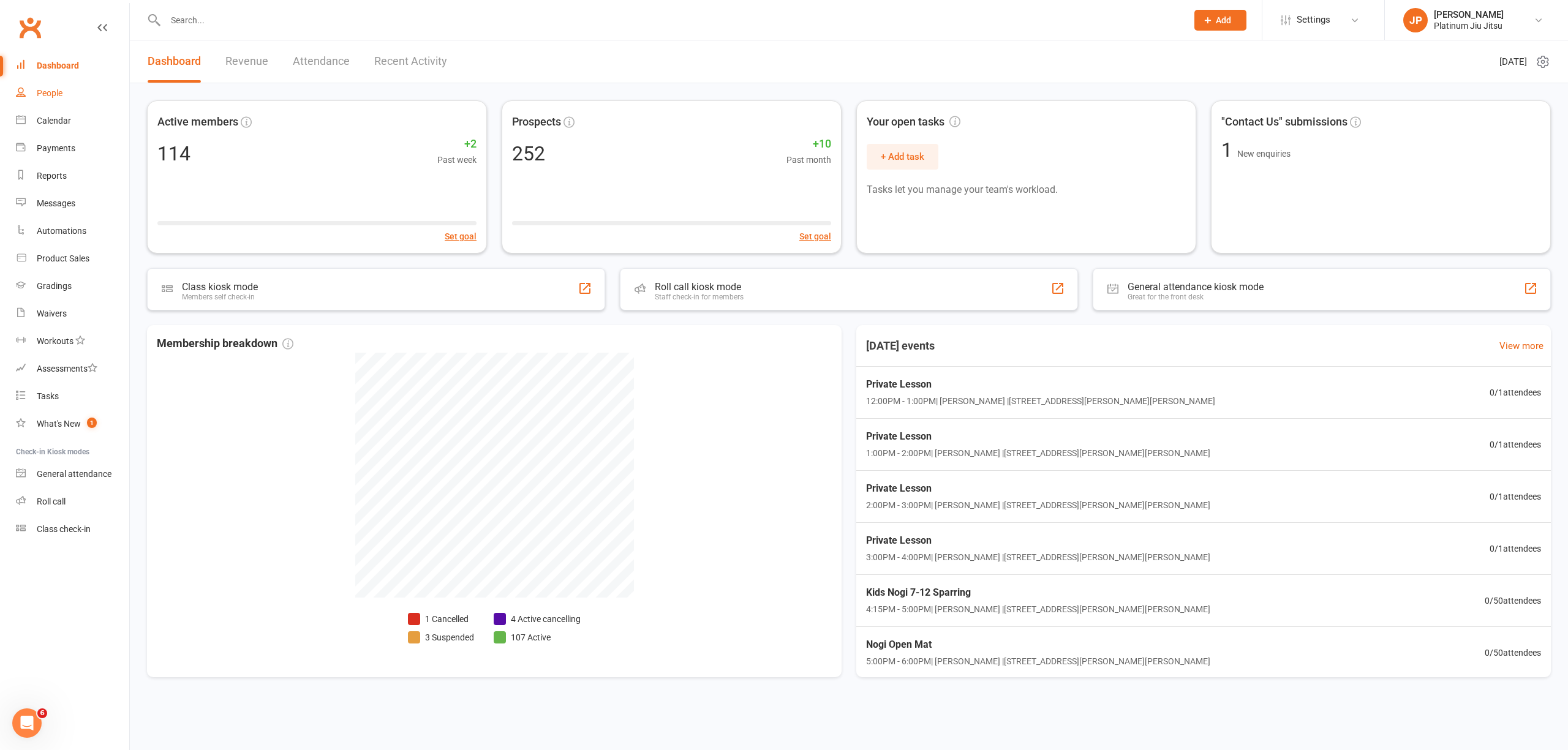
click at [53, 98] on div "People" at bounding box center [49, 93] width 25 height 10
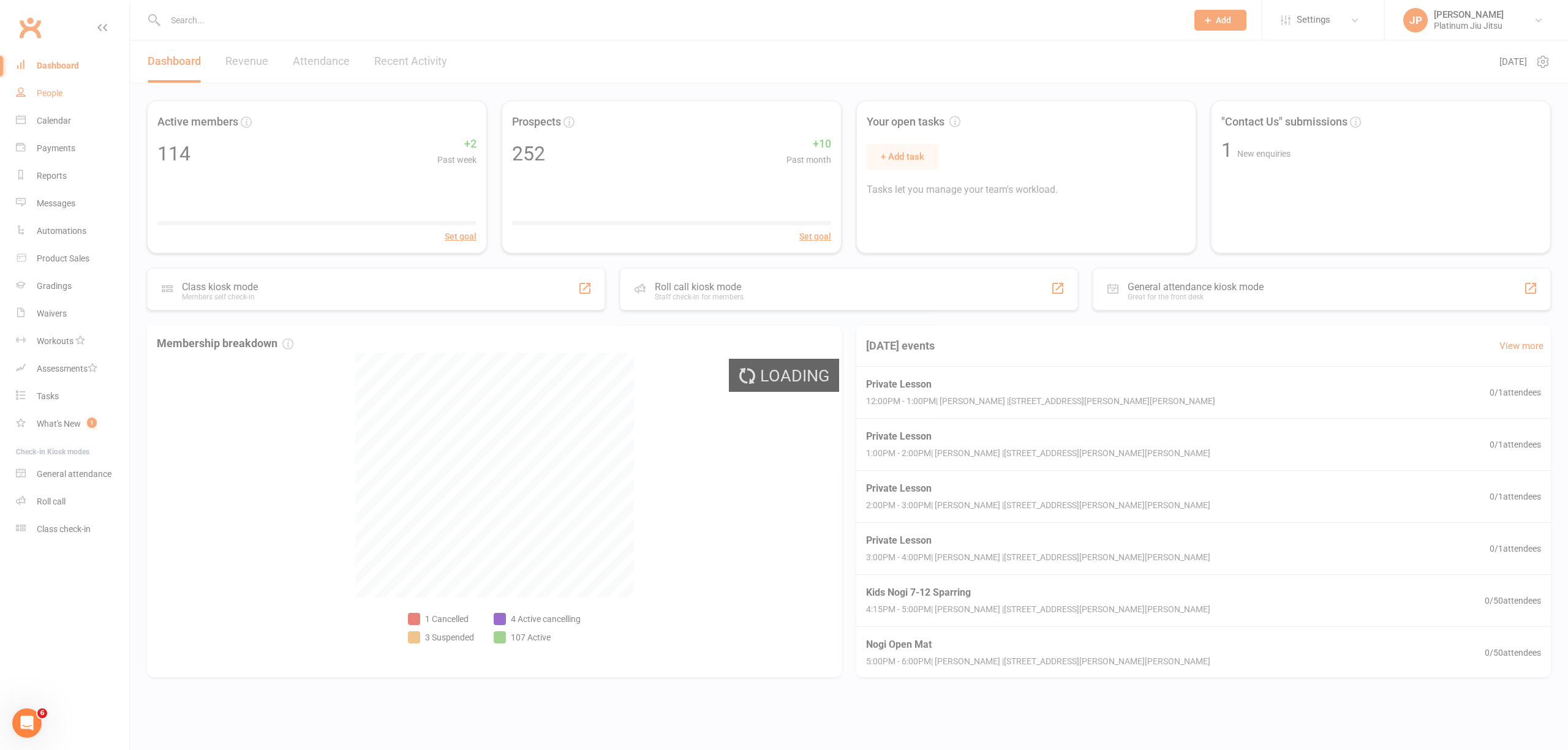
select select "100"
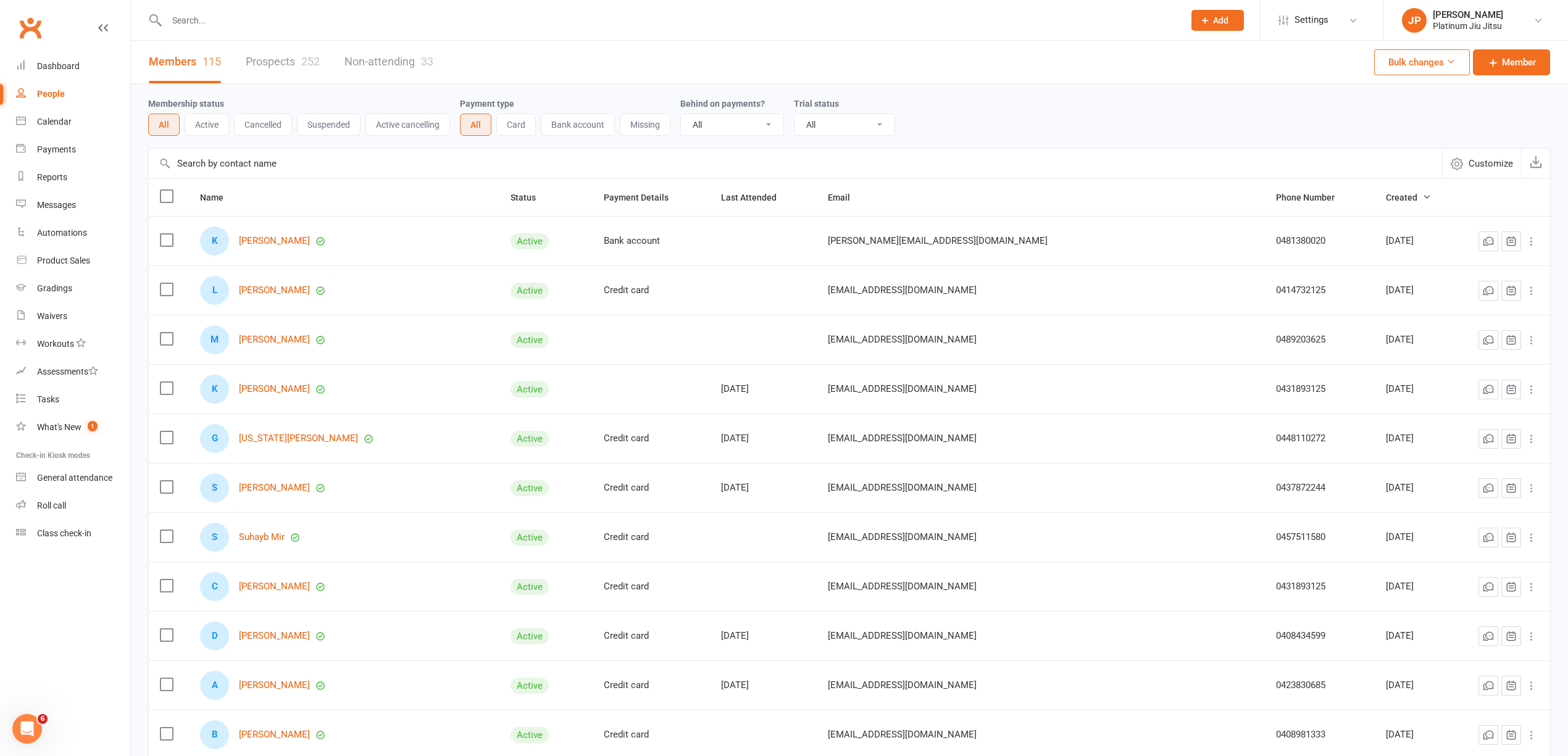
click at [52, 95] on div "People" at bounding box center [51, 93] width 28 height 10
click at [279, 59] on link "Prospects 252" at bounding box center [283, 62] width 74 height 43
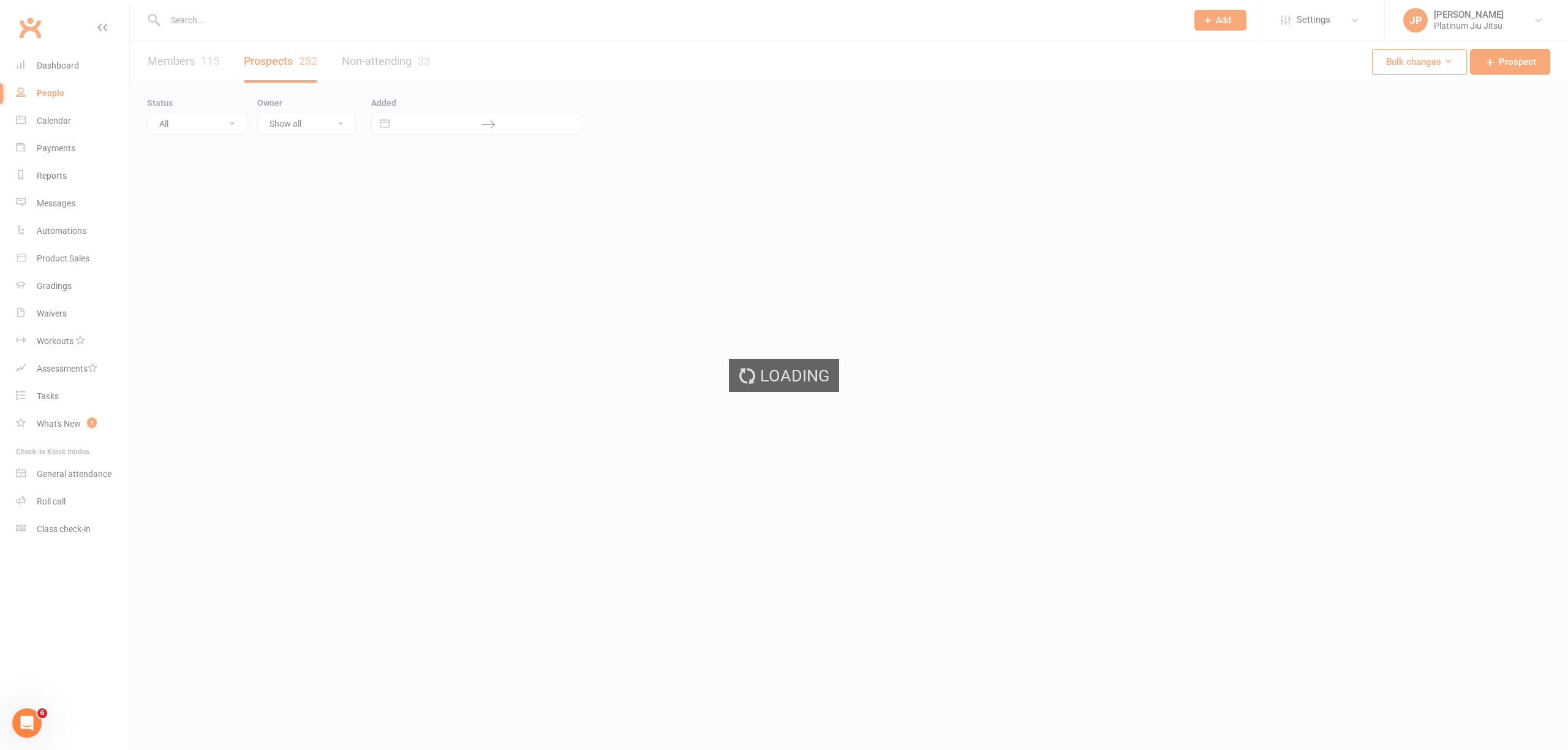
select select "100"
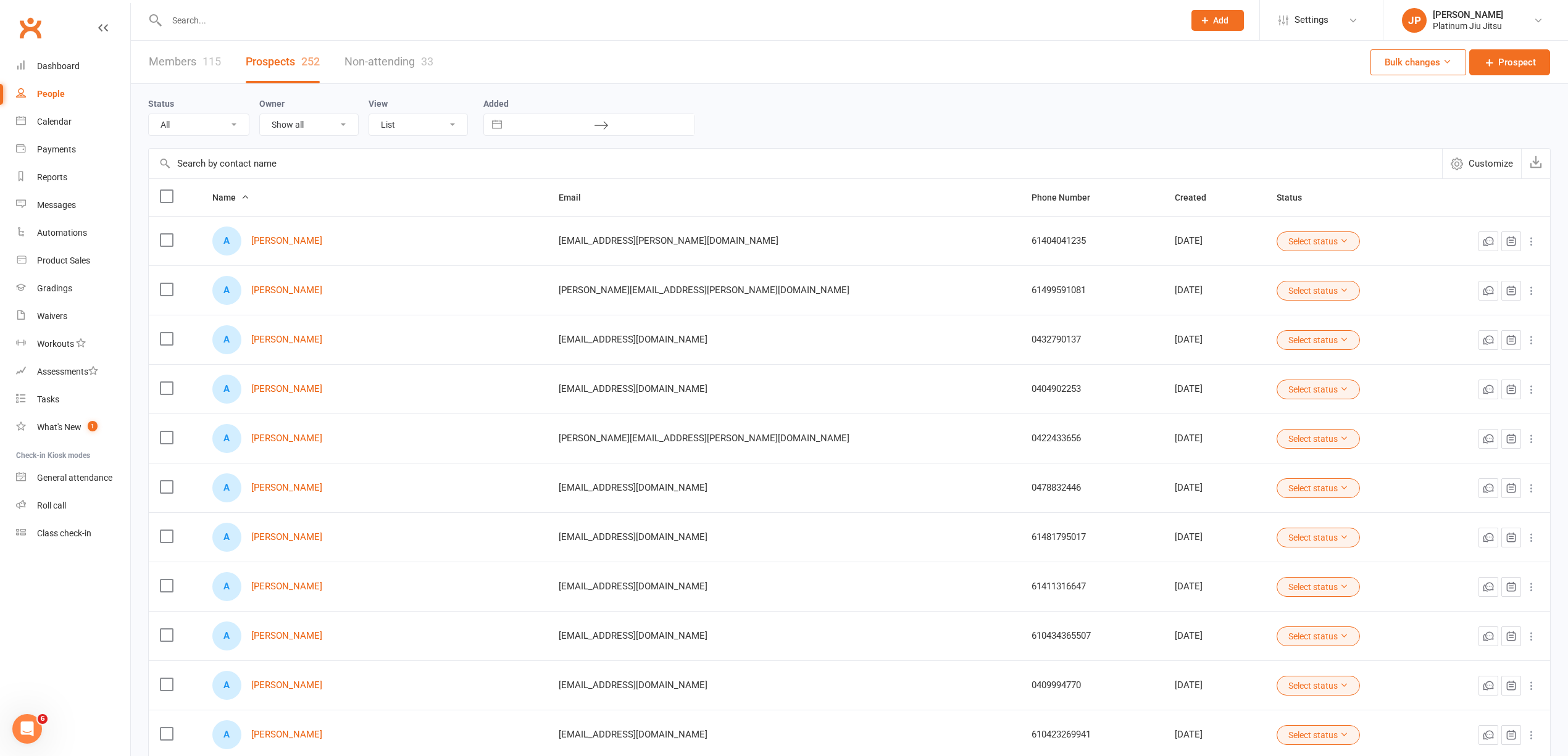
click at [1482, 166] on span "Customize" at bounding box center [1491, 164] width 44 height 15
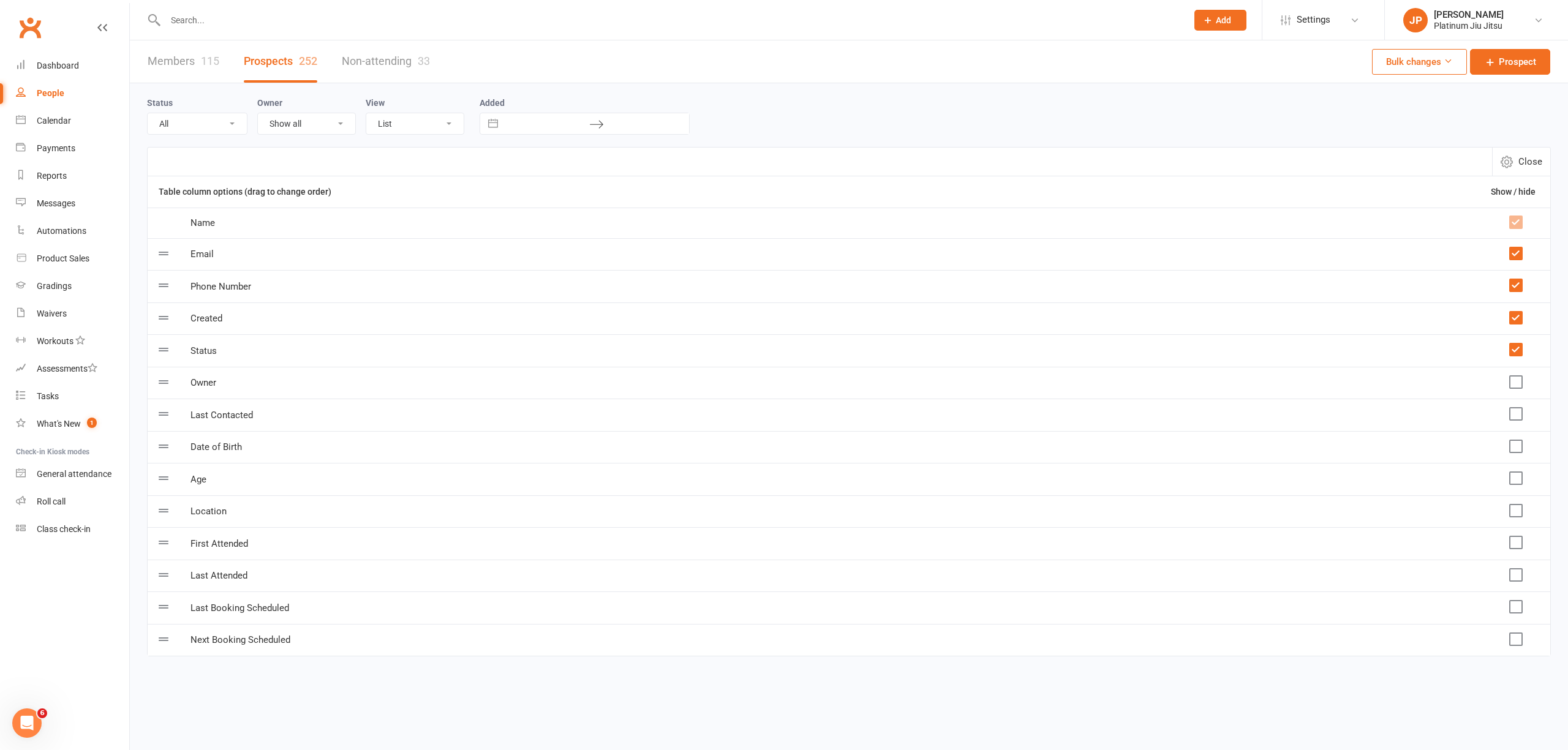
click at [400, 130] on select "List Kanban" at bounding box center [415, 124] width 97 height 21
click at [431, 101] on div "View List Kanban" at bounding box center [419, 115] width 108 height 39
click at [322, 129] on select "Show all Check In System [PERSON_NAME] [PERSON_NAME] [PERSON_NAME]" at bounding box center [307, 124] width 97 height 21
click at [338, 97] on div "Owner Show all Check In System [PERSON_NAME] [PERSON_NAME] [PERSON_NAME]" at bounding box center [311, 115] width 108 height 39
click at [206, 123] on select "All (No status set) (Invalid status) Initial Contact Follow-up Call Follow-up E…" at bounding box center [197, 124] width 99 height 21
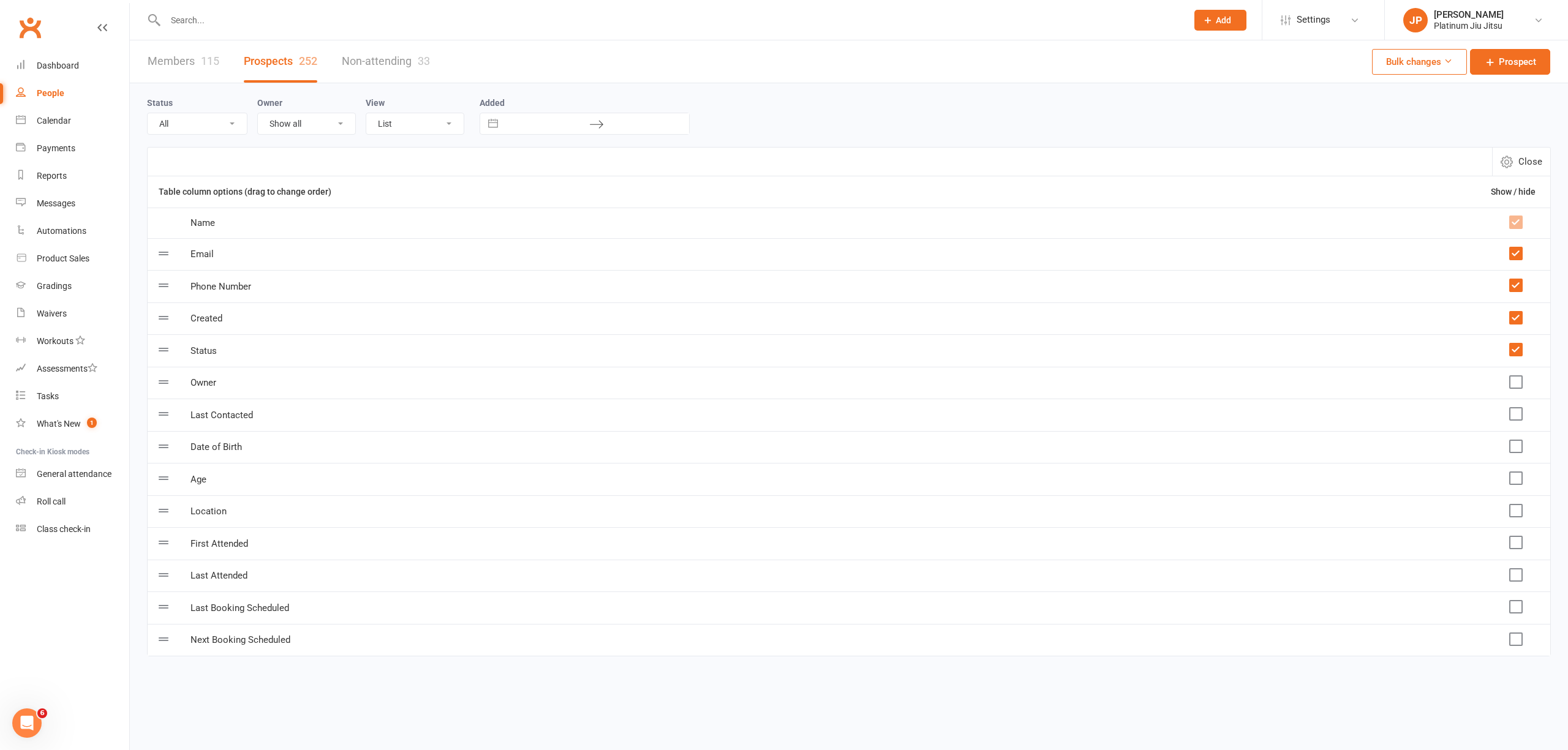
click at [569, 130] on input "text" at bounding box center [547, 124] width 85 height 21
select select "7"
select select "2025"
select select "8"
select select "2025"
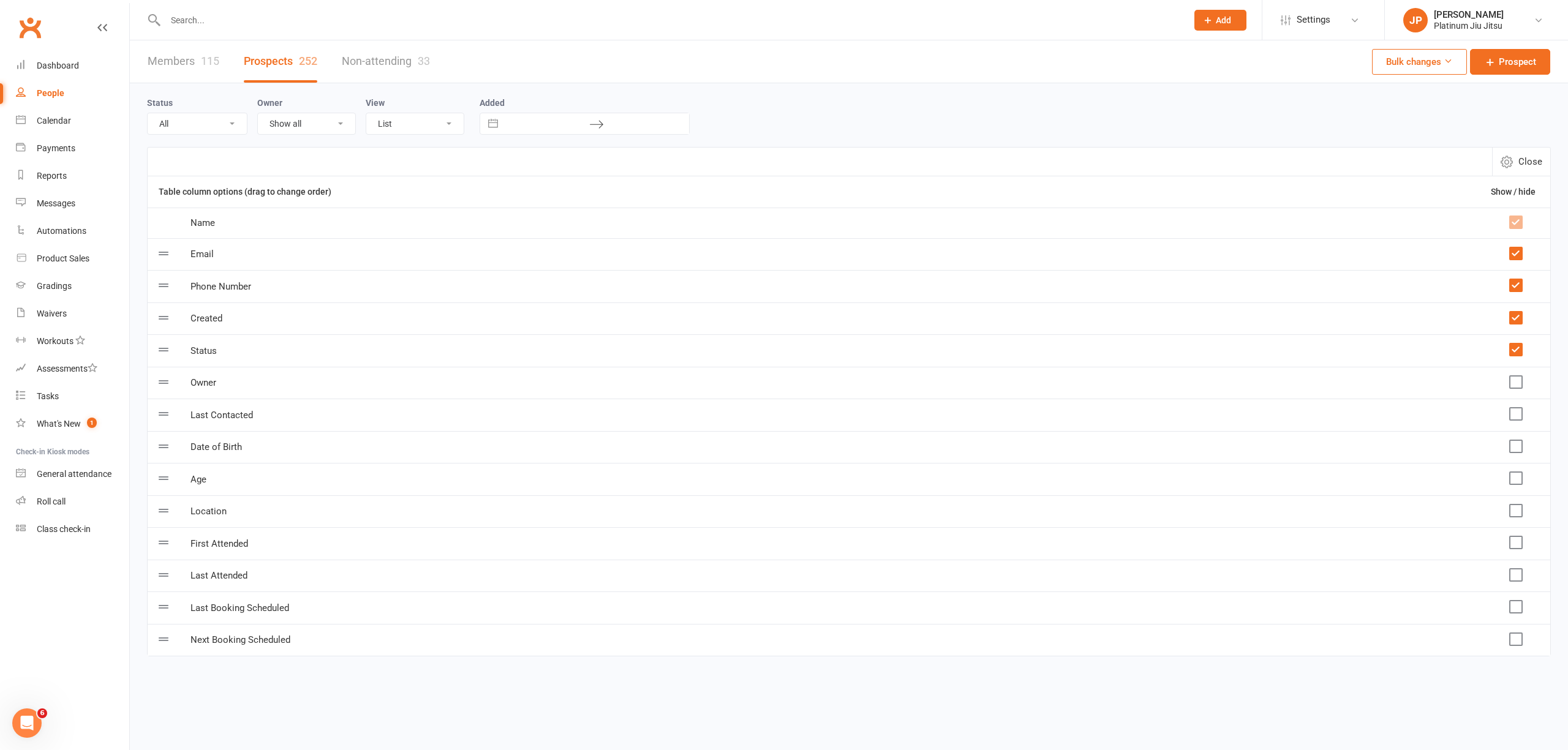
select select "9"
select select "2025"
select select "10"
select select "2025"
click at [549, 96] on div "Status All (No status set) (Invalid status) Initial Contact Follow-up Call Foll…" at bounding box center [849, 115] width 1404 height 39
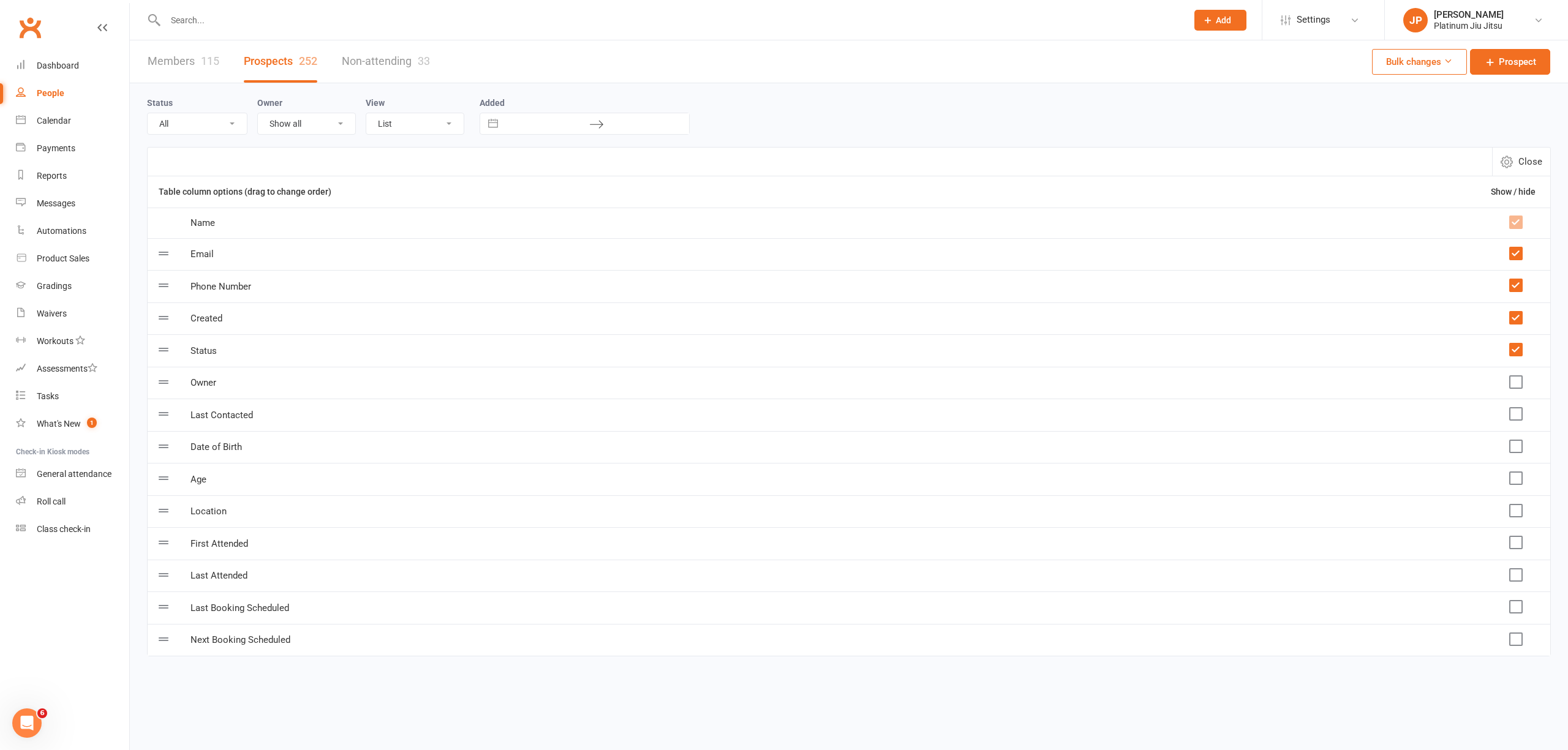
click at [1526, 167] on span "Close" at bounding box center [1530, 161] width 24 height 15
select select "100"
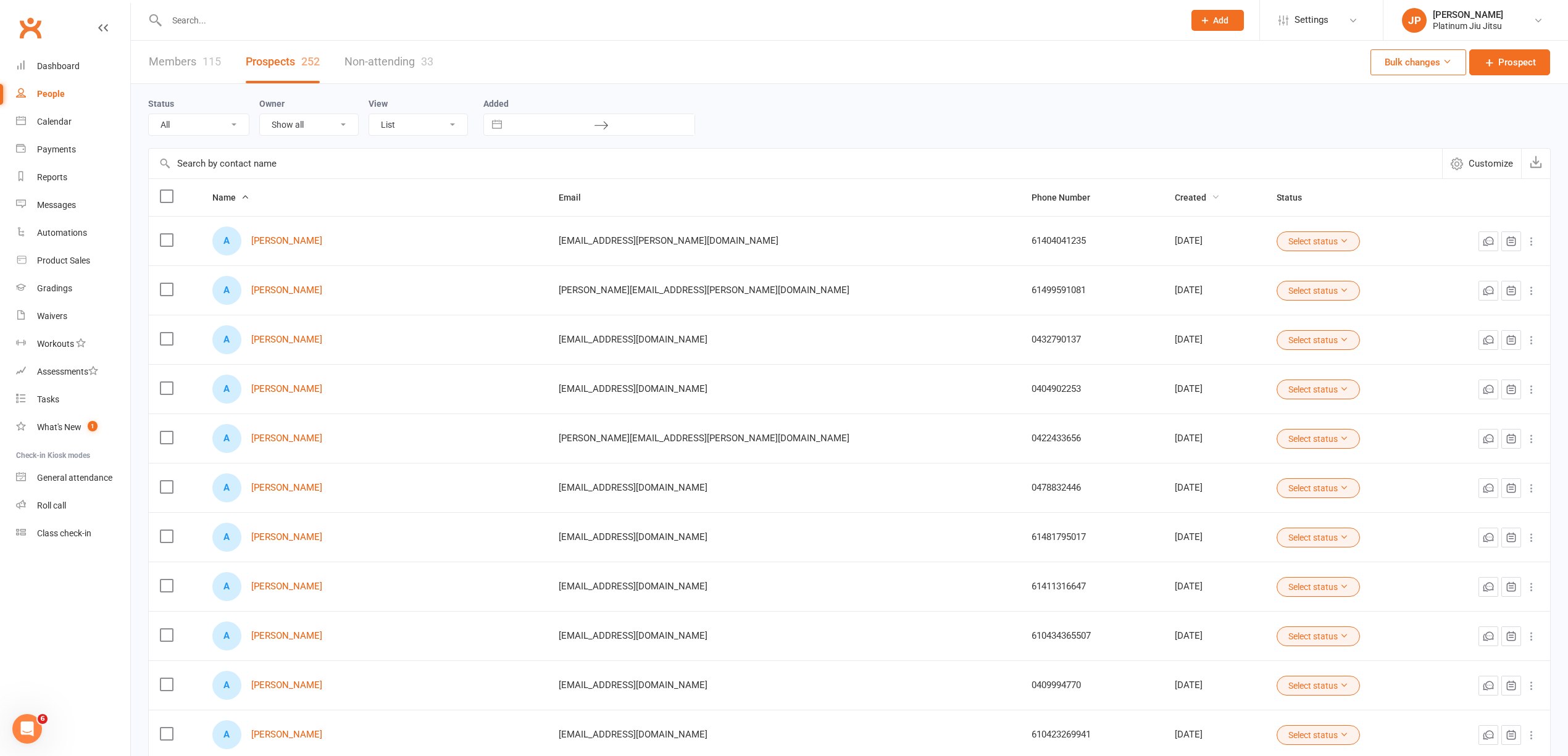
click at [1211, 199] on icon "button" at bounding box center [1215, 196] width 9 height 9
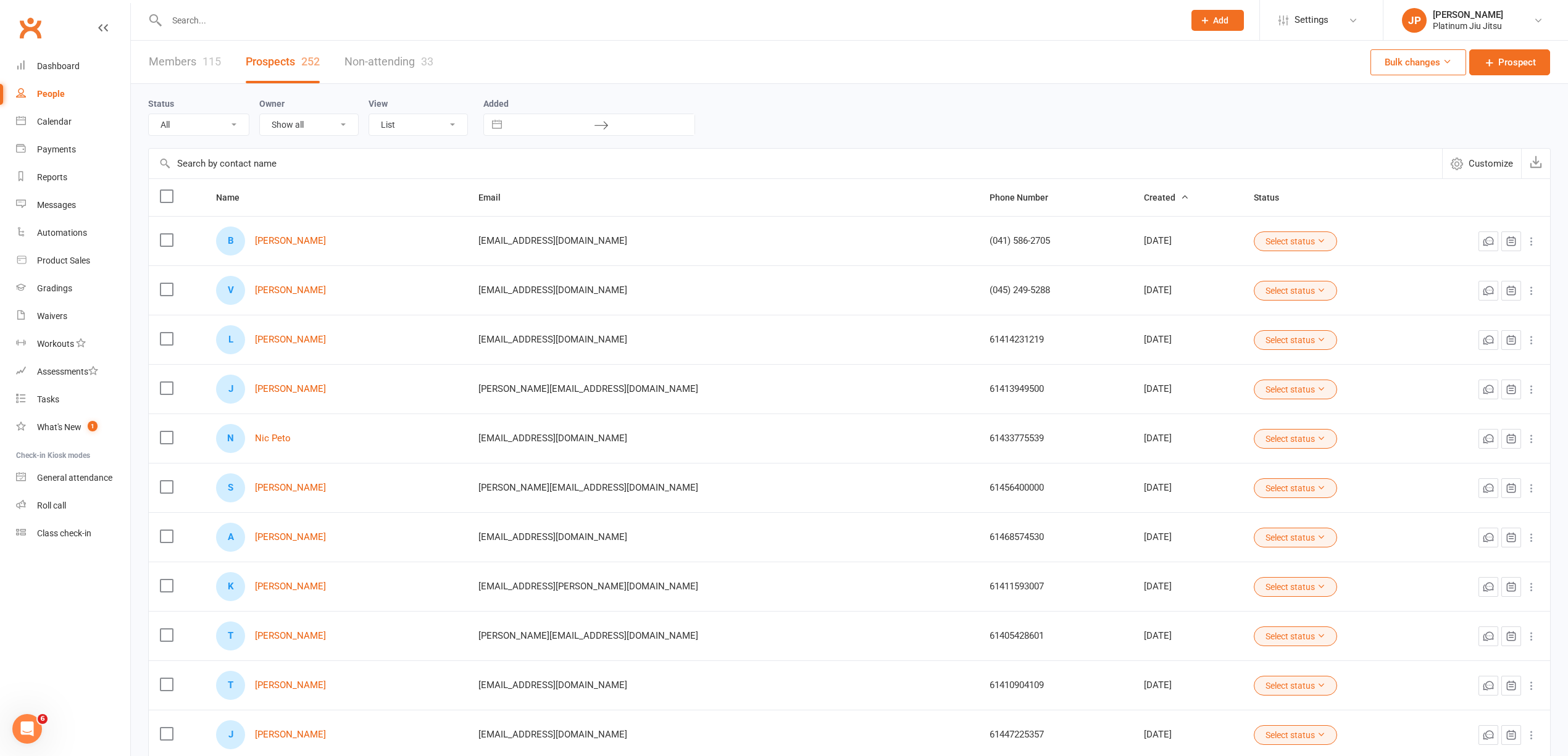
click at [1180, 201] on icon "button" at bounding box center [1184, 196] width 9 height 9
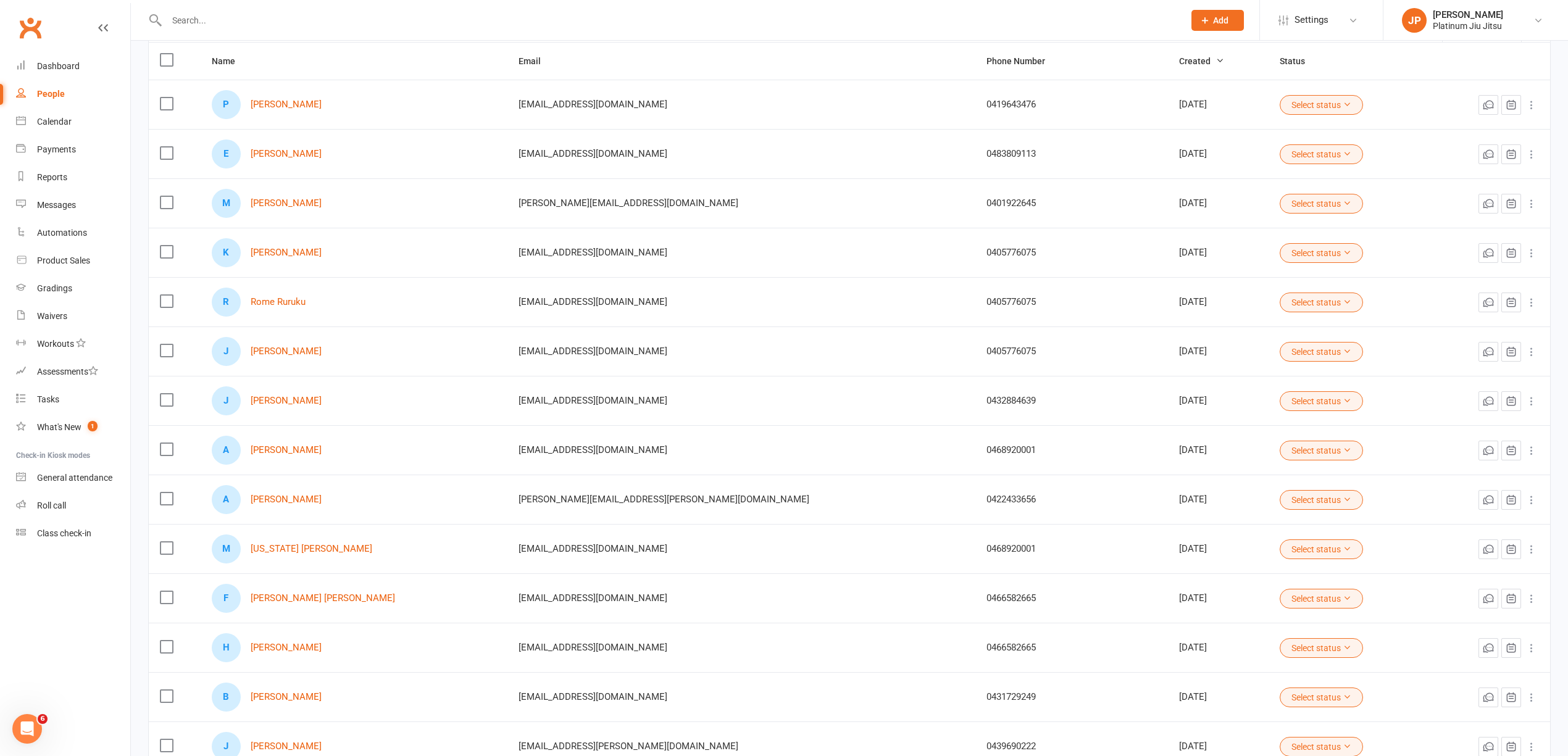
scroll to position [164, 0]
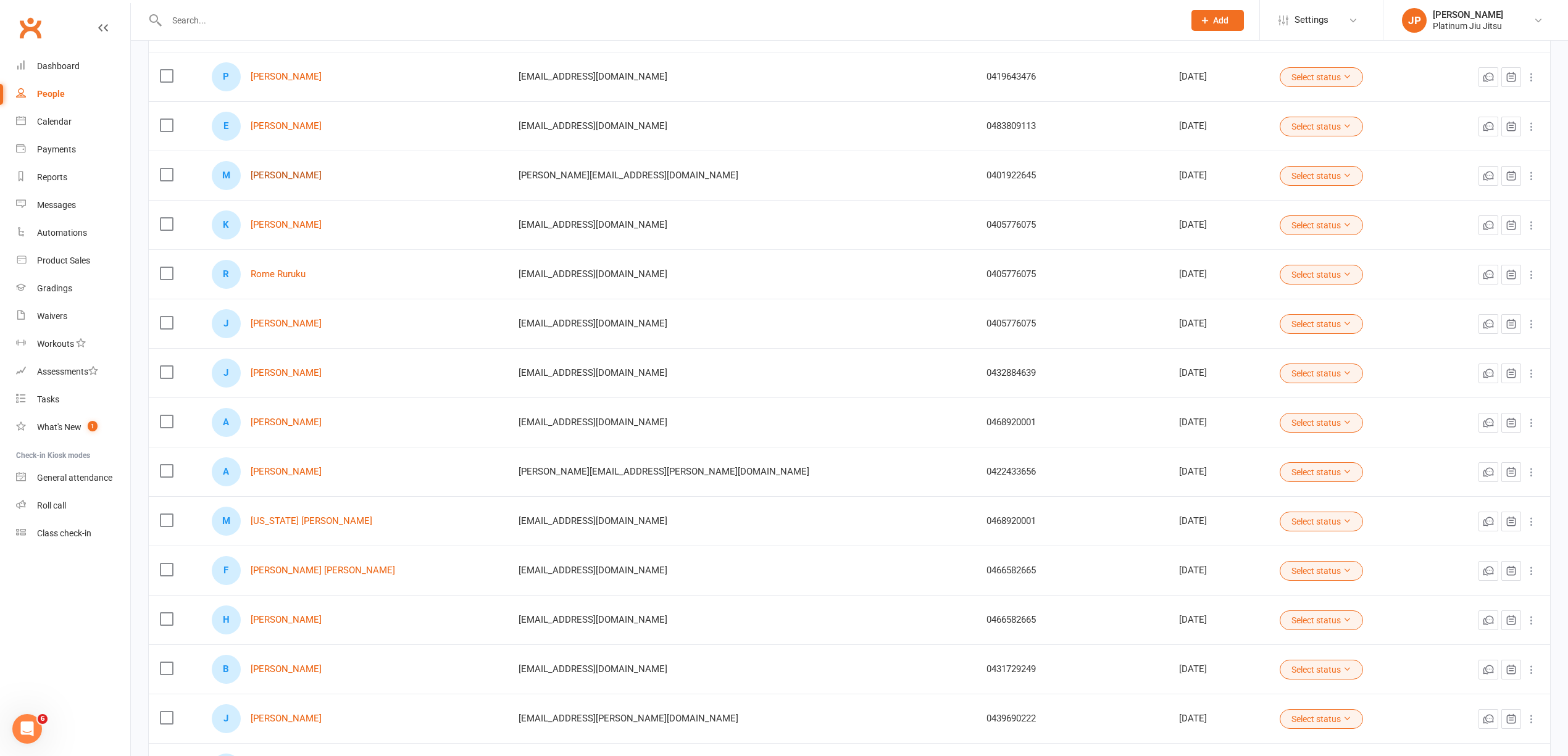
click at [297, 176] on link "[PERSON_NAME]" at bounding box center [286, 175] width 71 height 10
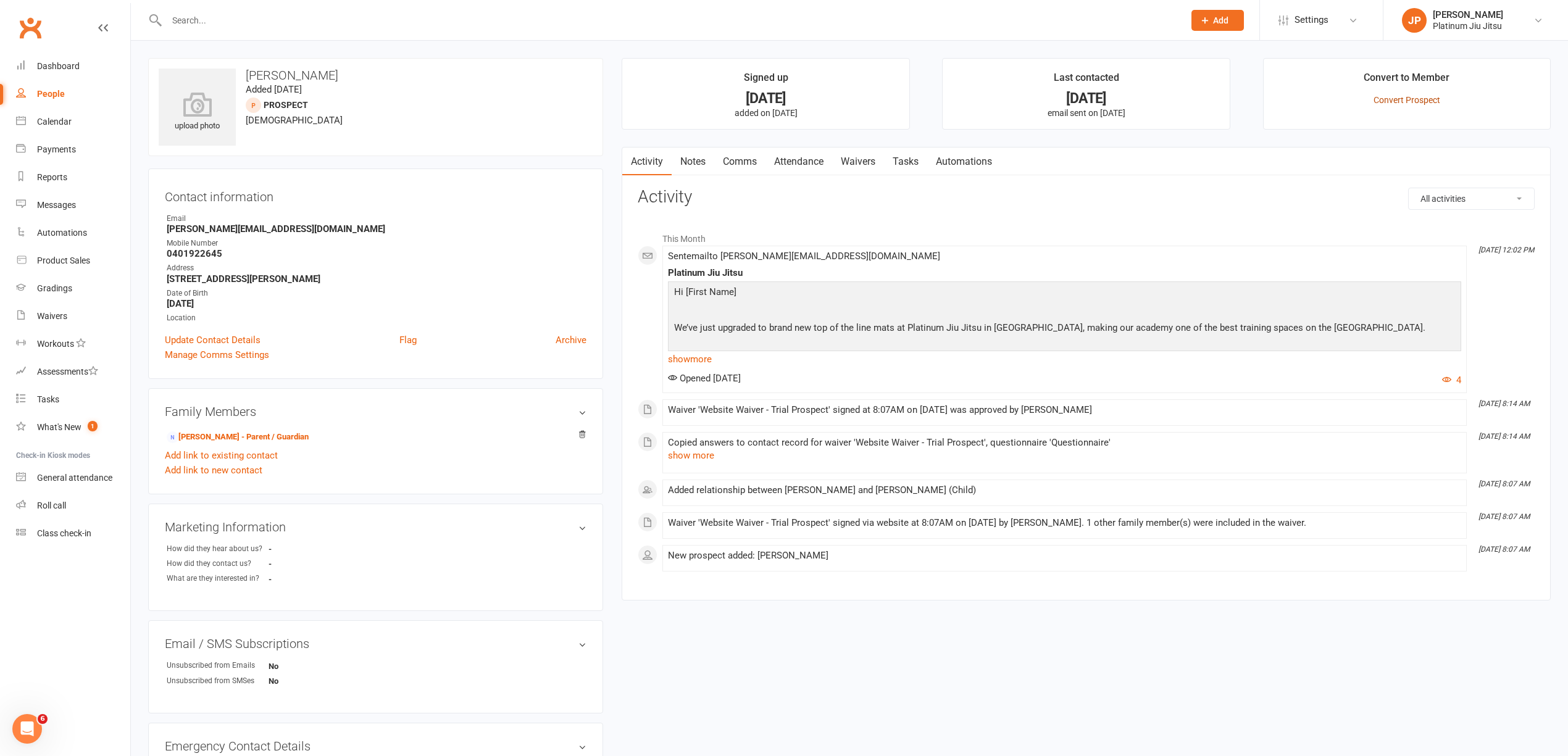
click at [1410, 100] on link "Convert Prospect" at bounding box center [1408, 100] width 67 height 10
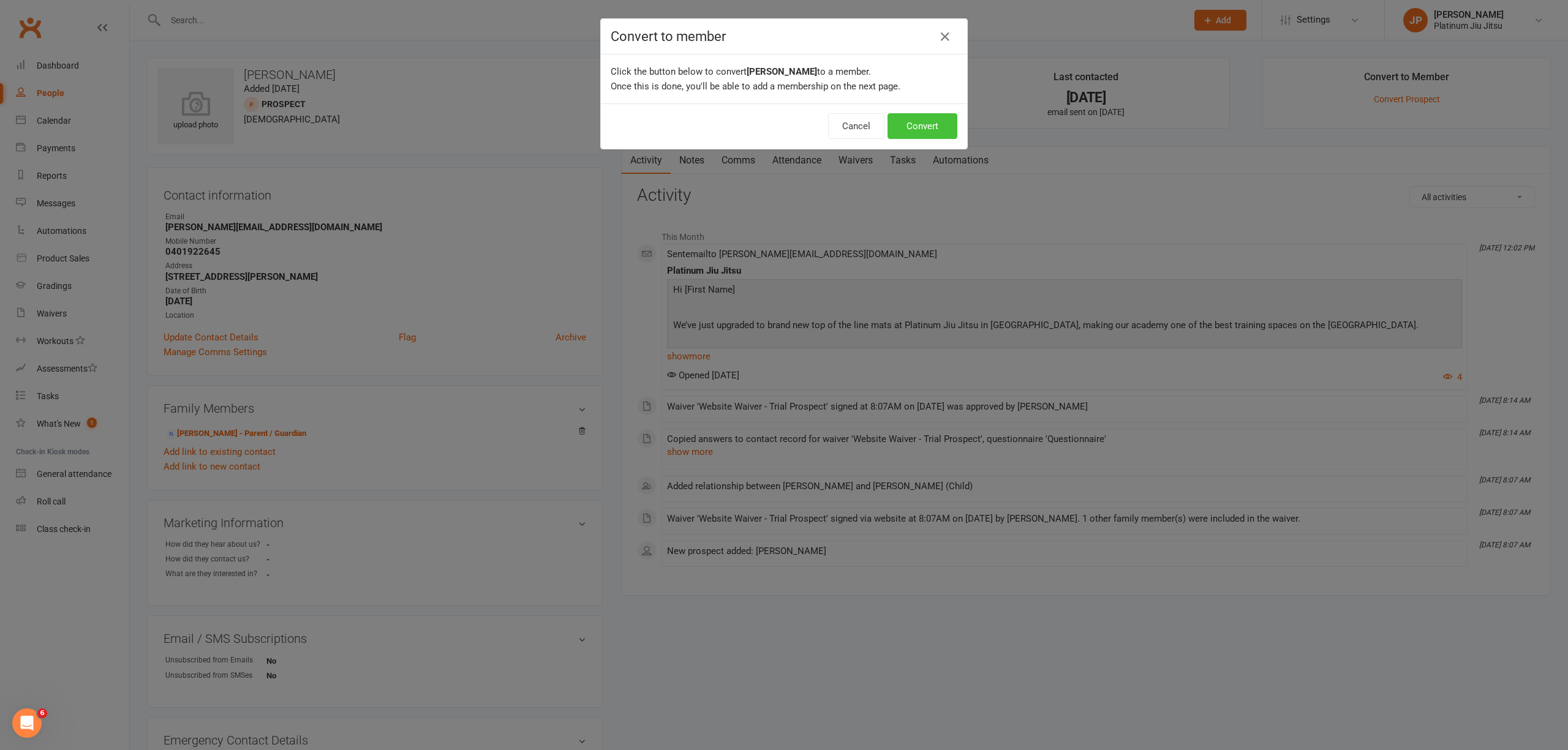
click at [931, 124] on button "Convert" at bounding box center [922, 126] width 70 height 25
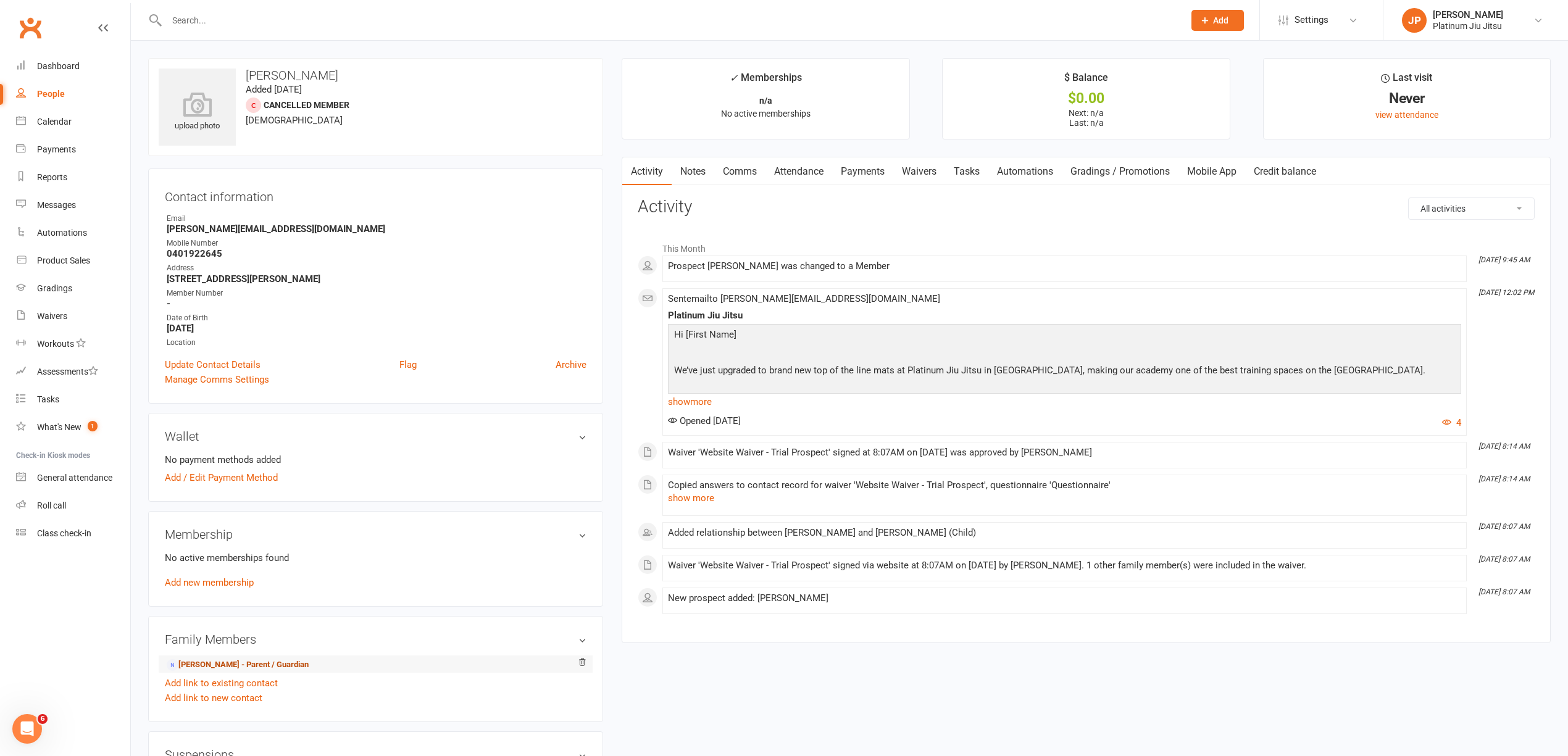
click at [252, 670] on link "[PERSON_NAME] - Parent / Guardian" at bounding box center [237, 665] width 142 height 13
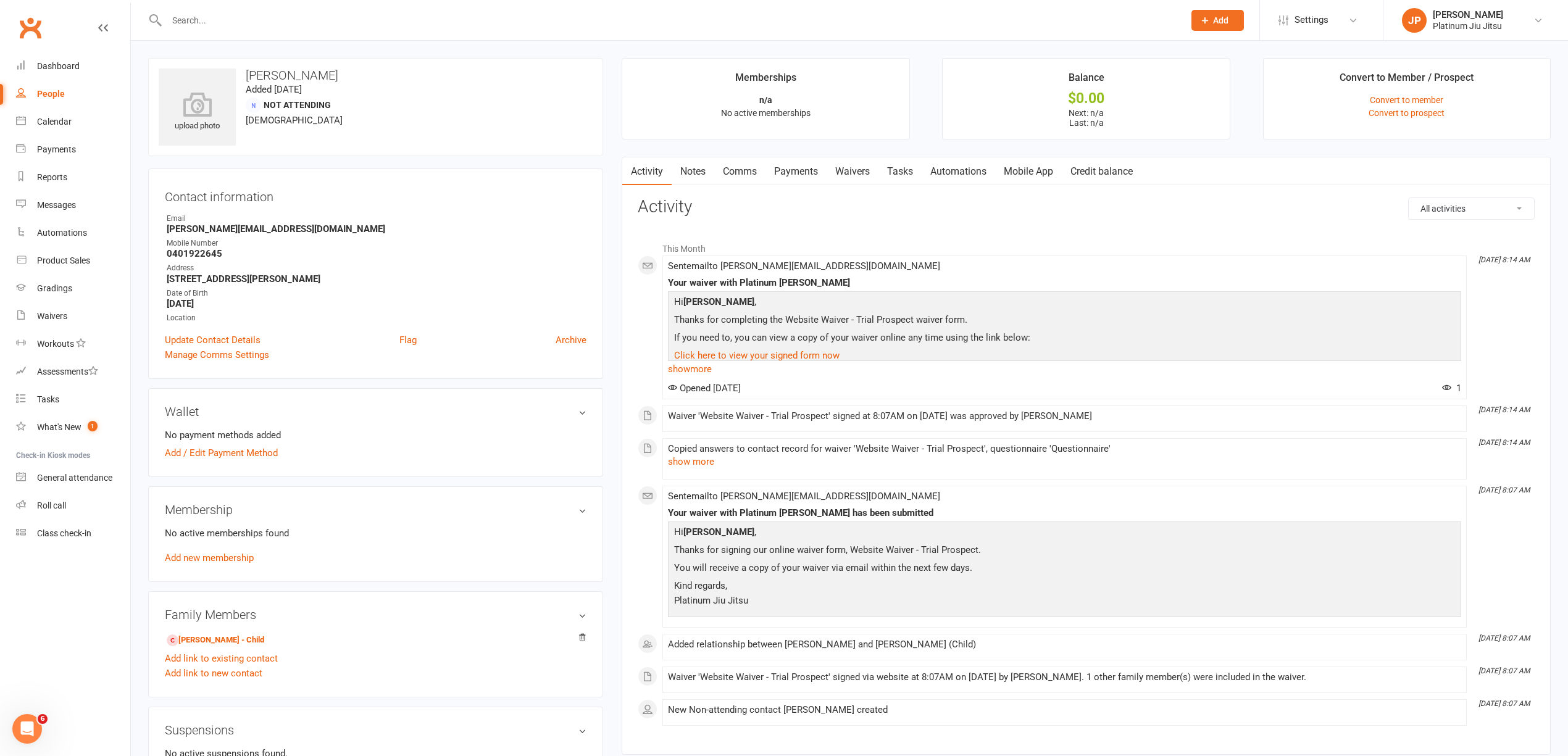
click at [849, 169] on link "Waivers" at bounding box center [853, 171] width 52 height 28
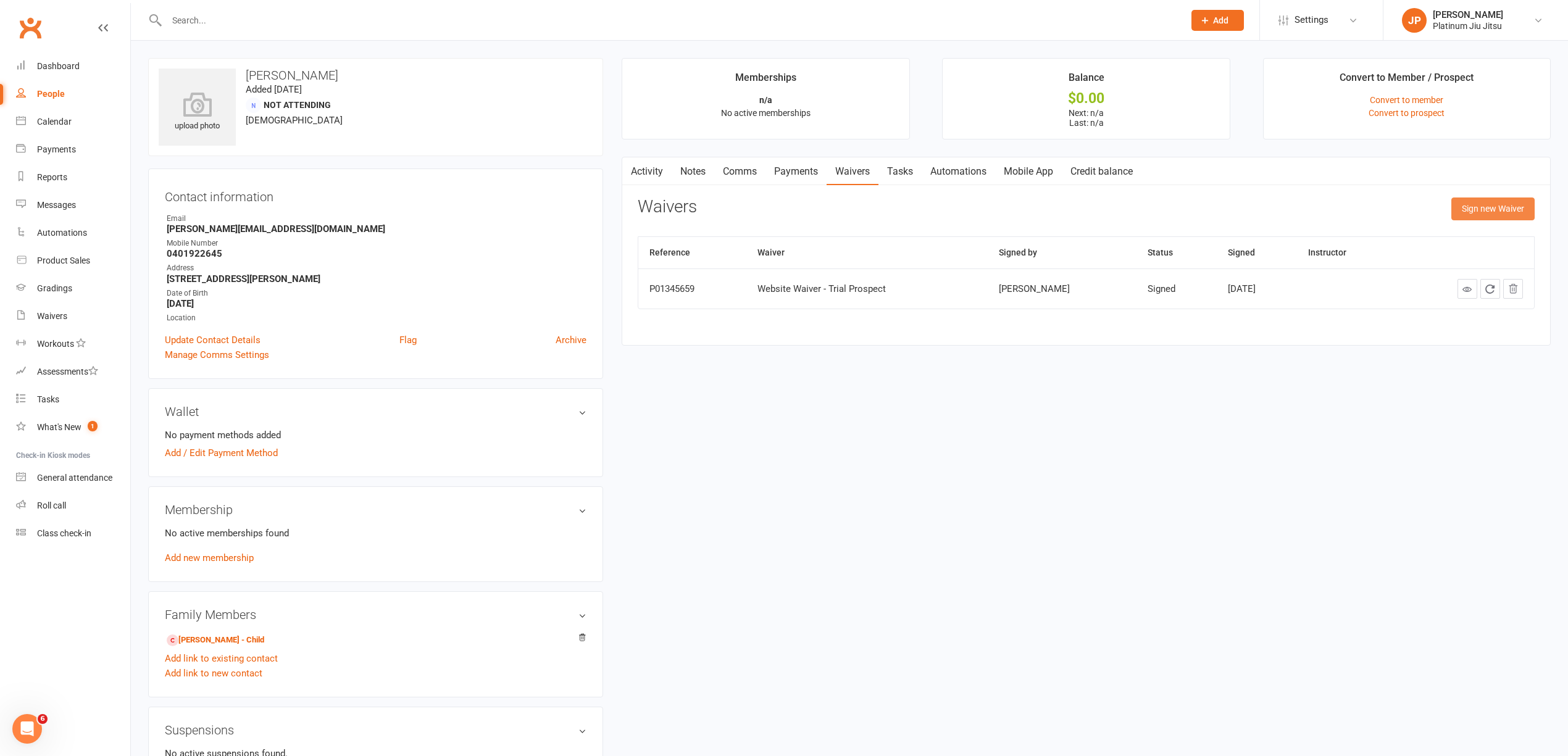
click at [1485, 210] on button "Sign new Waiver" at bounding box center [1492, 209] width 83 height 23
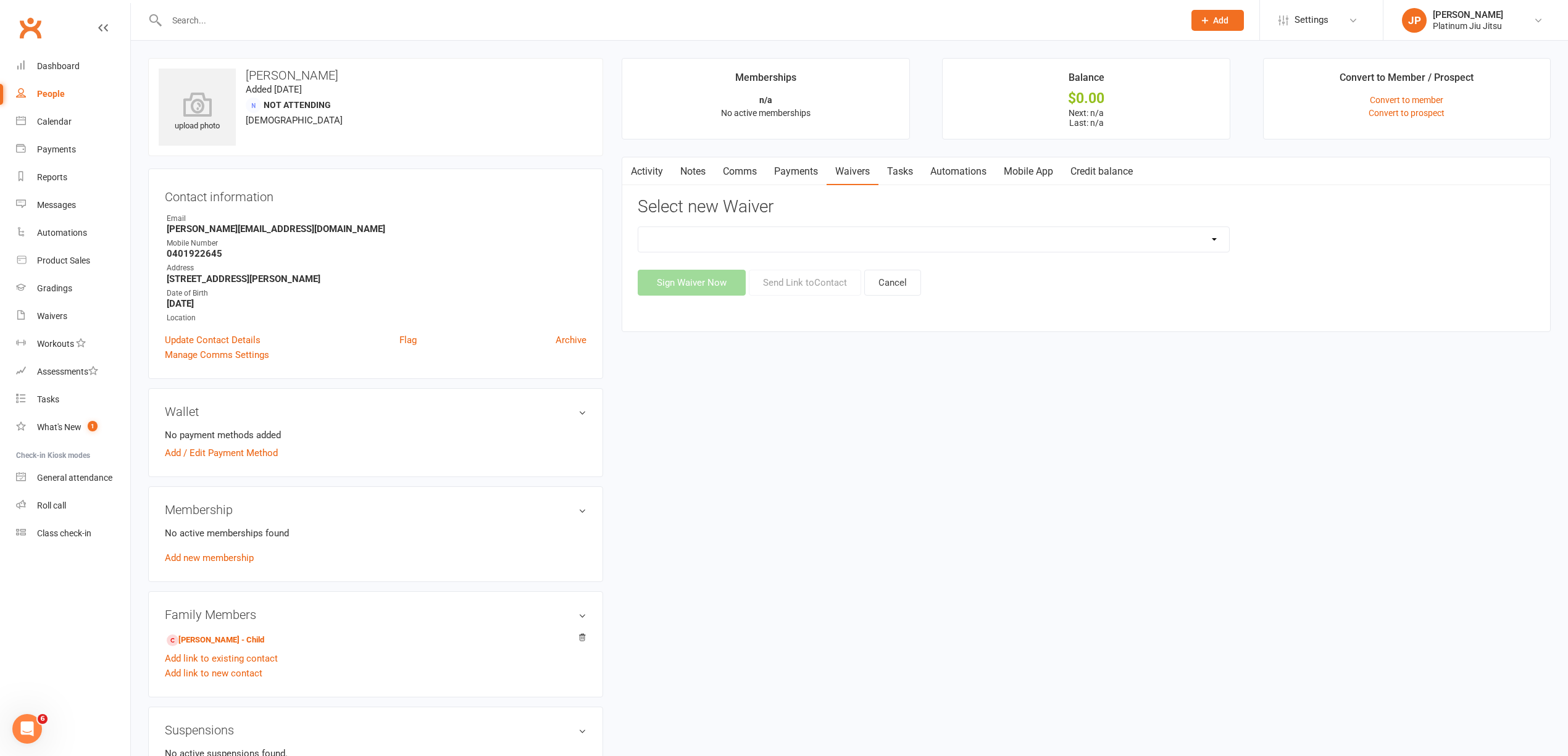
click at [777, 252] on select "Payment Authority Waiver Platinum Jiu Jitsu Membership Waiver Platinum Jiu Jits…" at bounding box center [933, 240] width 590 height 25
select select "14172"
click at [638, 228] on select "Payment Authority Waiver Platinum Jiu Jitsu Membership Waiver Platinum Jiu Jits…" at bounding box center [933, 240] width 590 height 25
click at [791, 290] on button "Send Link to Contact" at bounding box center [805, 283] width 112 height 26
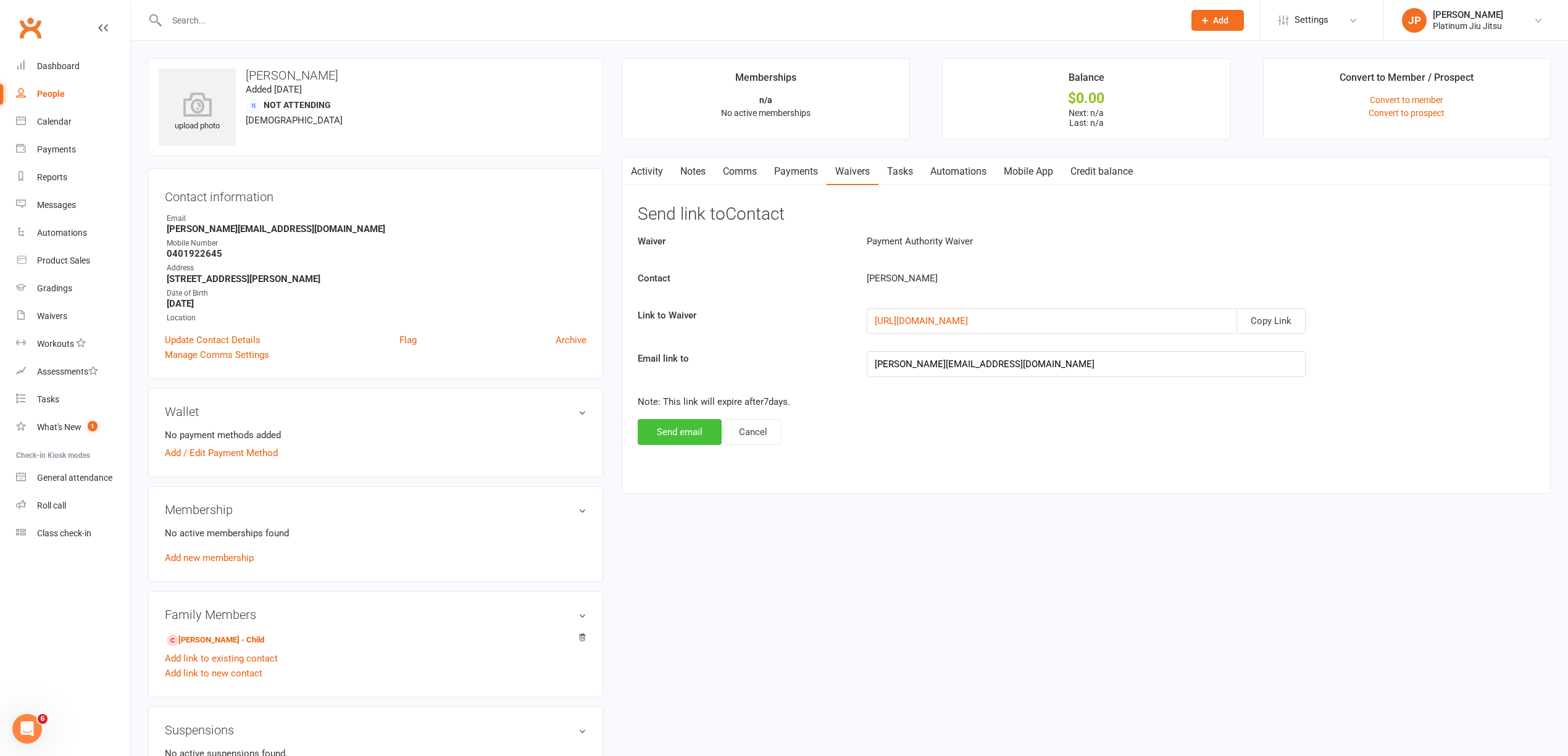
click at [691, 431] on button "Send email" at bounding box center [680, 431] width 84 height 26
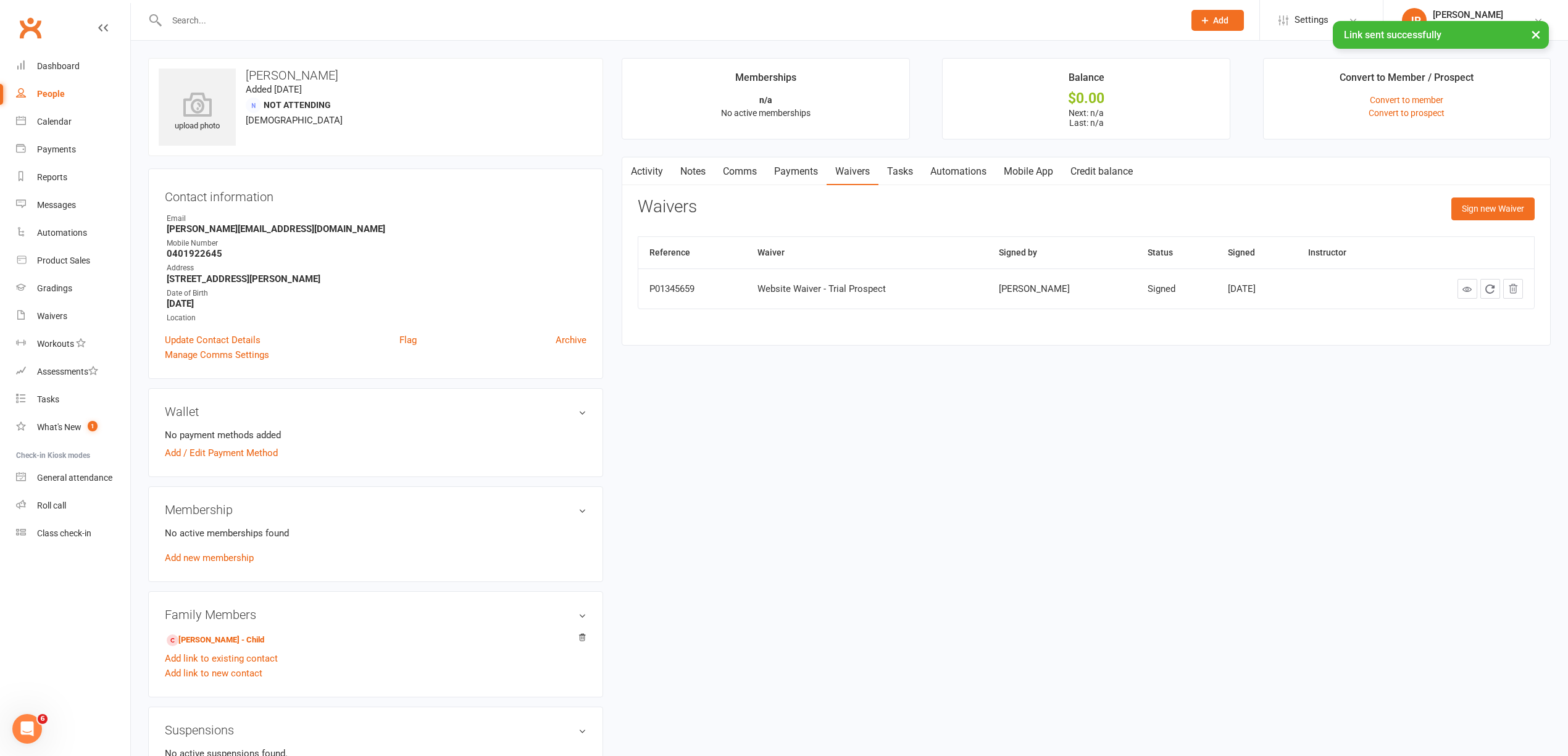
click at [1025, 171] on link "Mobile App" at bounding box center [1028, 171] width 67 height 28
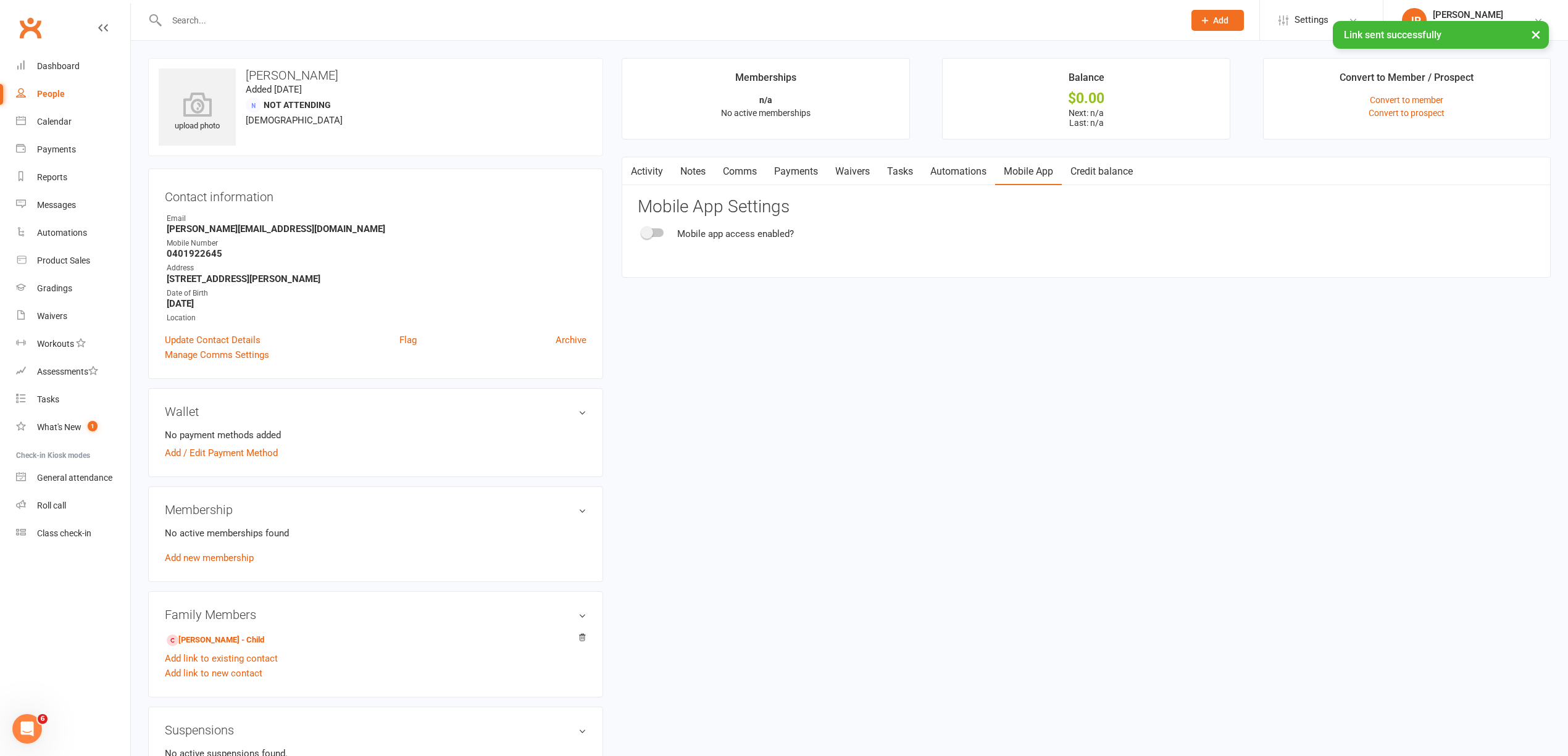
click at [655, 232] on div at bounding box center [653, 232] width 21 height 9
click at [643, 231] on input "checkbox" at bounding box center [643, 231] width 0 height 0
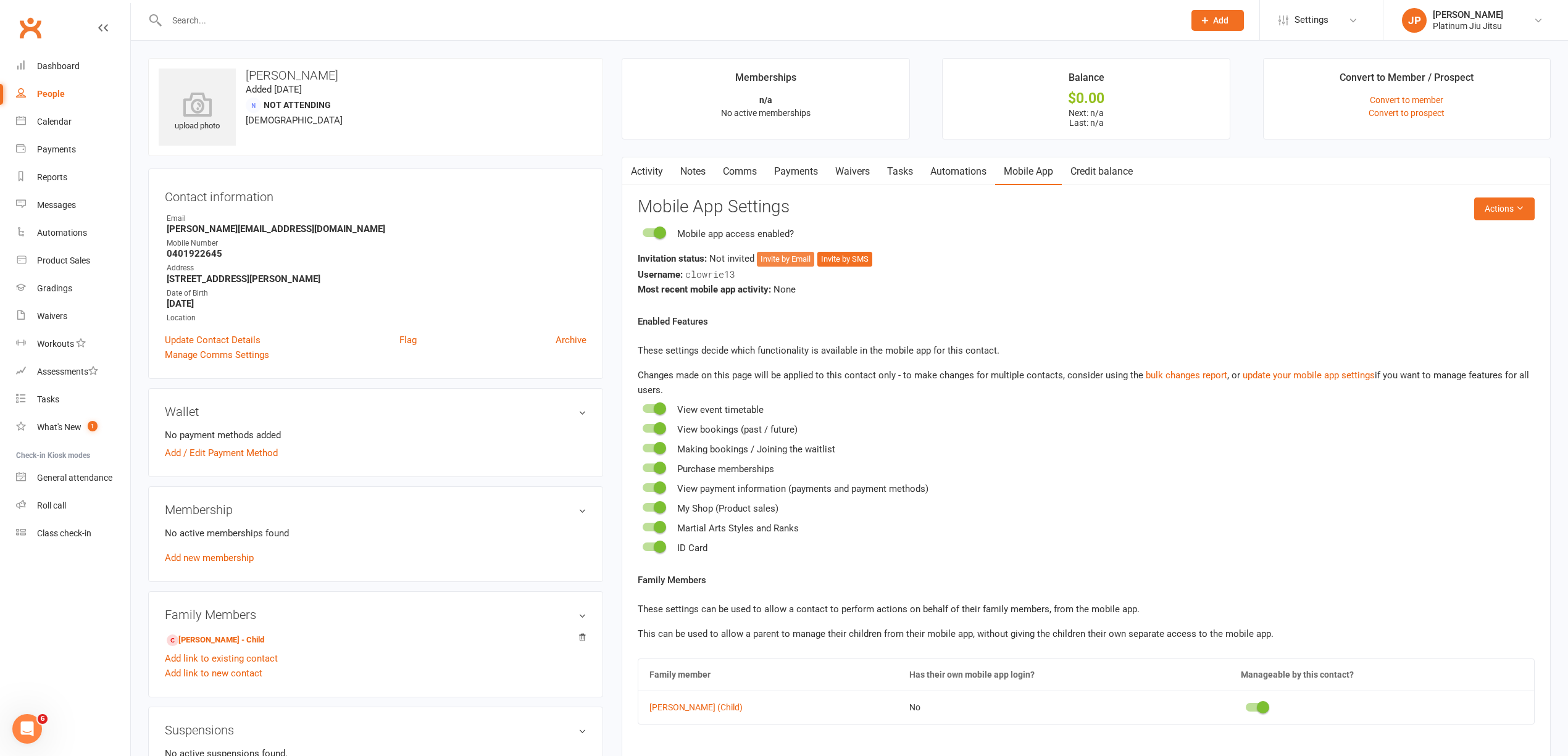
click at [774, 259] on button "Invite by Email" at bounding box center [786, 259] width 58 height 15
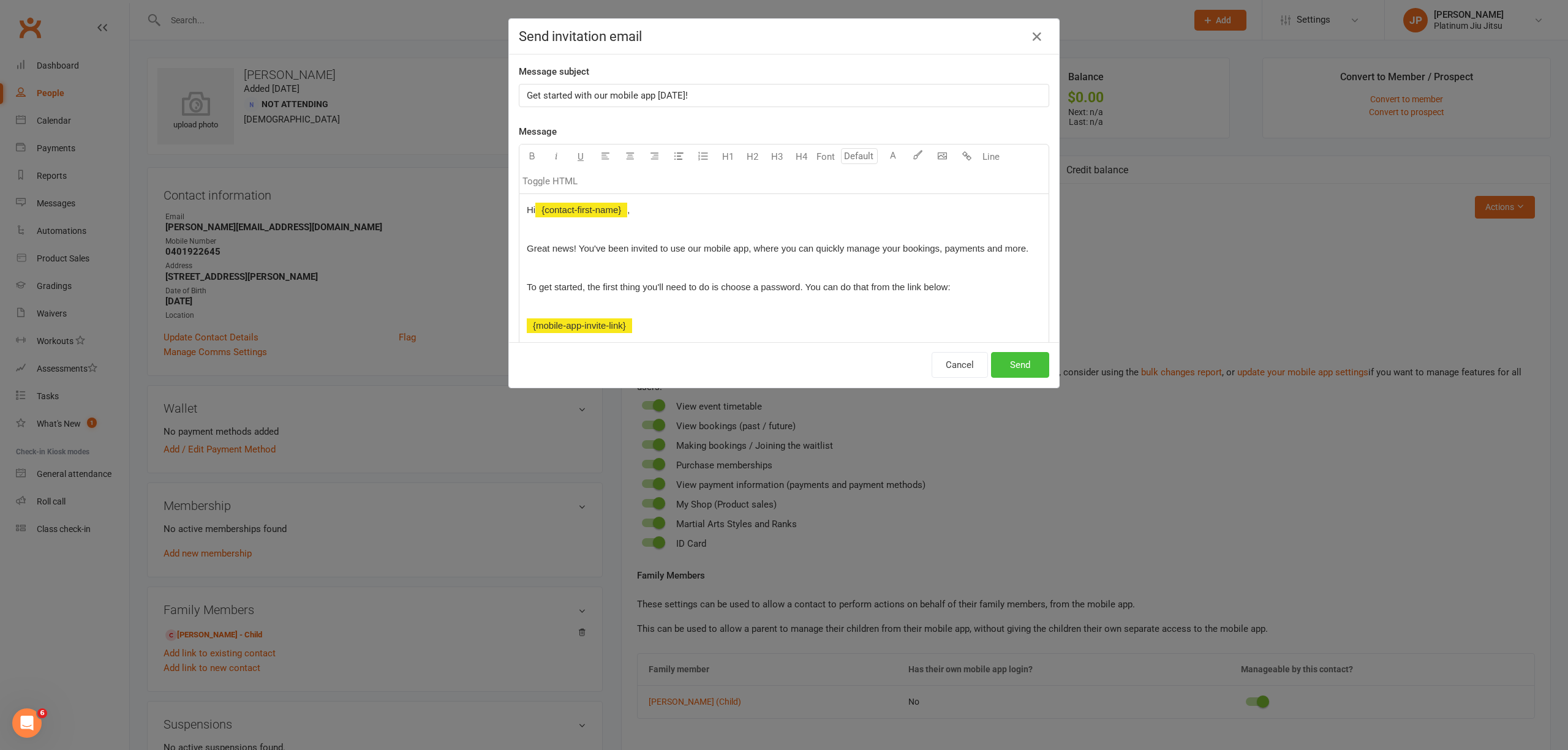
click at [1008, 365] on button "Send" at bounding box center [1020, 365] width 58 height 25
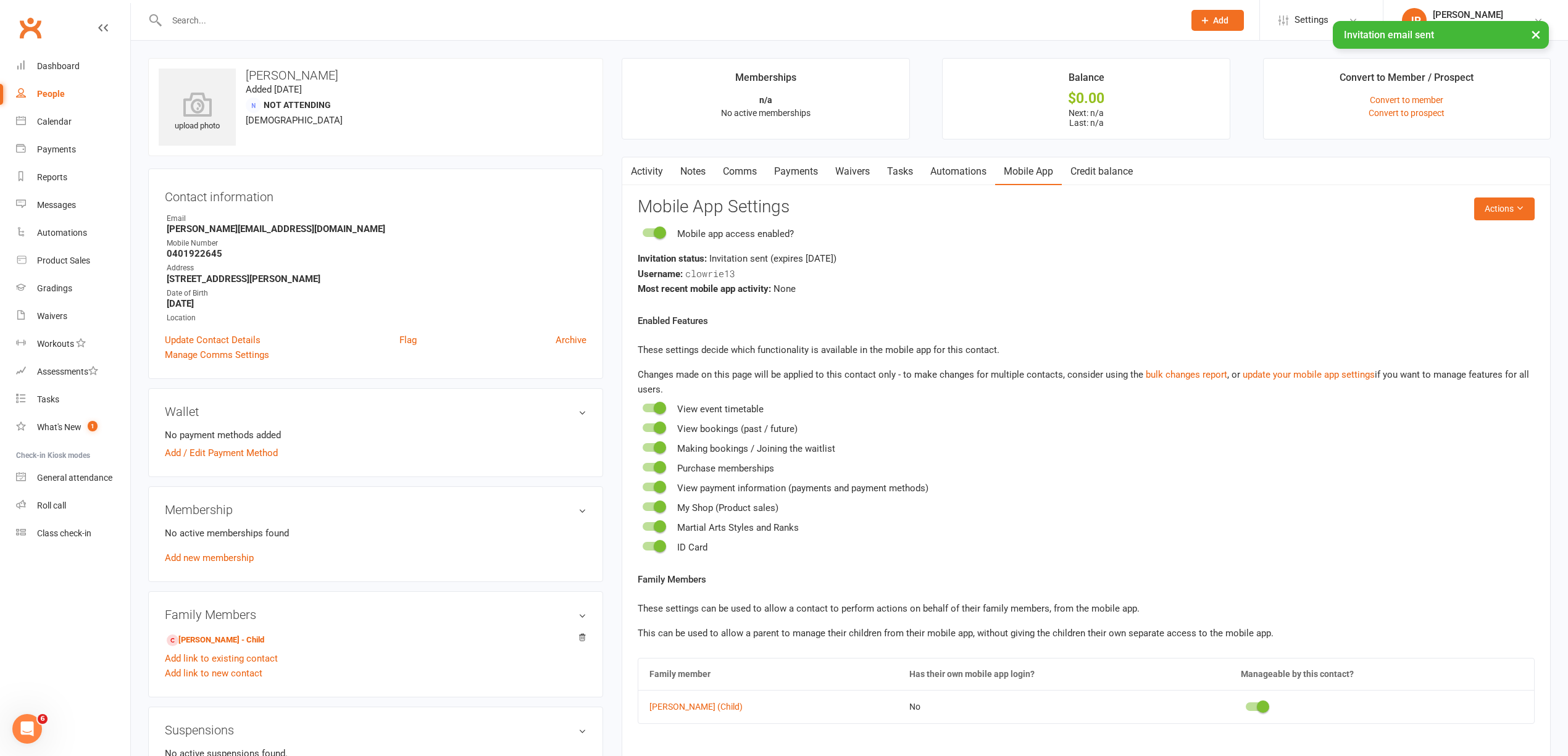
click at [957, 174] on link "Automations" at bounding box center [958, 171] width 73 height 28
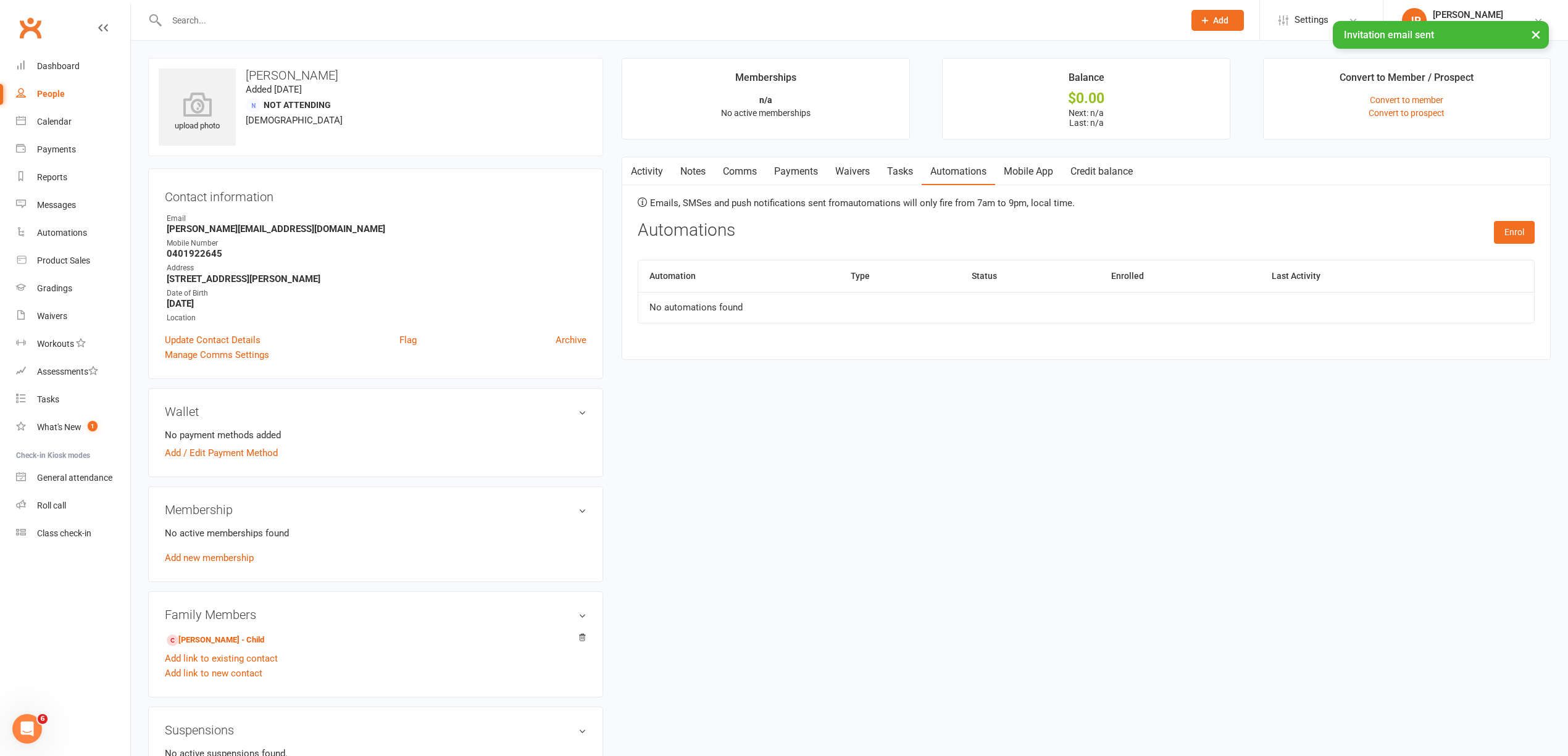
click at [895, 171] on link "Tasks" at bounding box center [900, 171] width 44 height 28
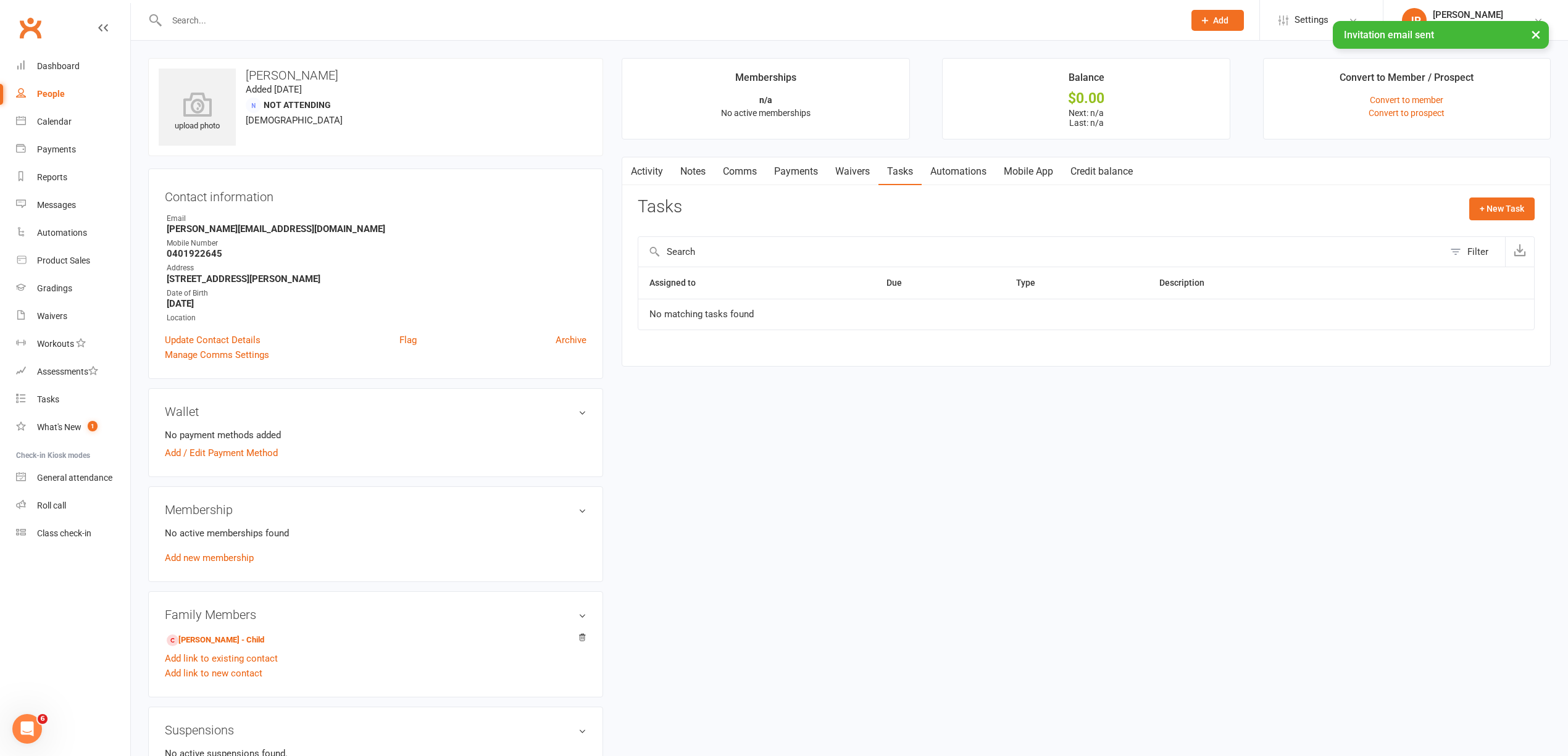
click at [842, 171] on link "Waivers" at bounding box center [853, 171] width 52 height 28
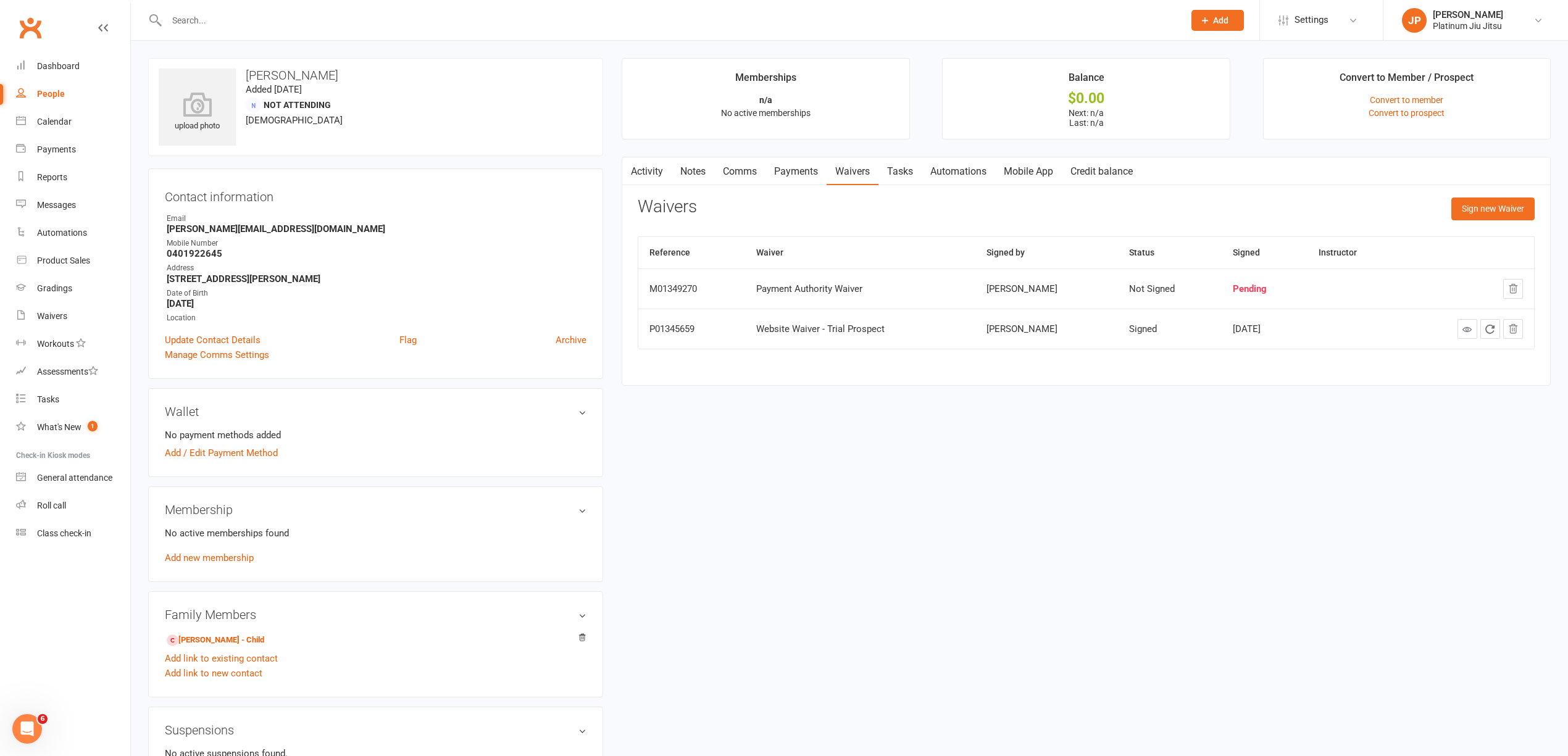
click at [798, 174] on link "Payments" at bounding box center [796, 171] width 62 height 28
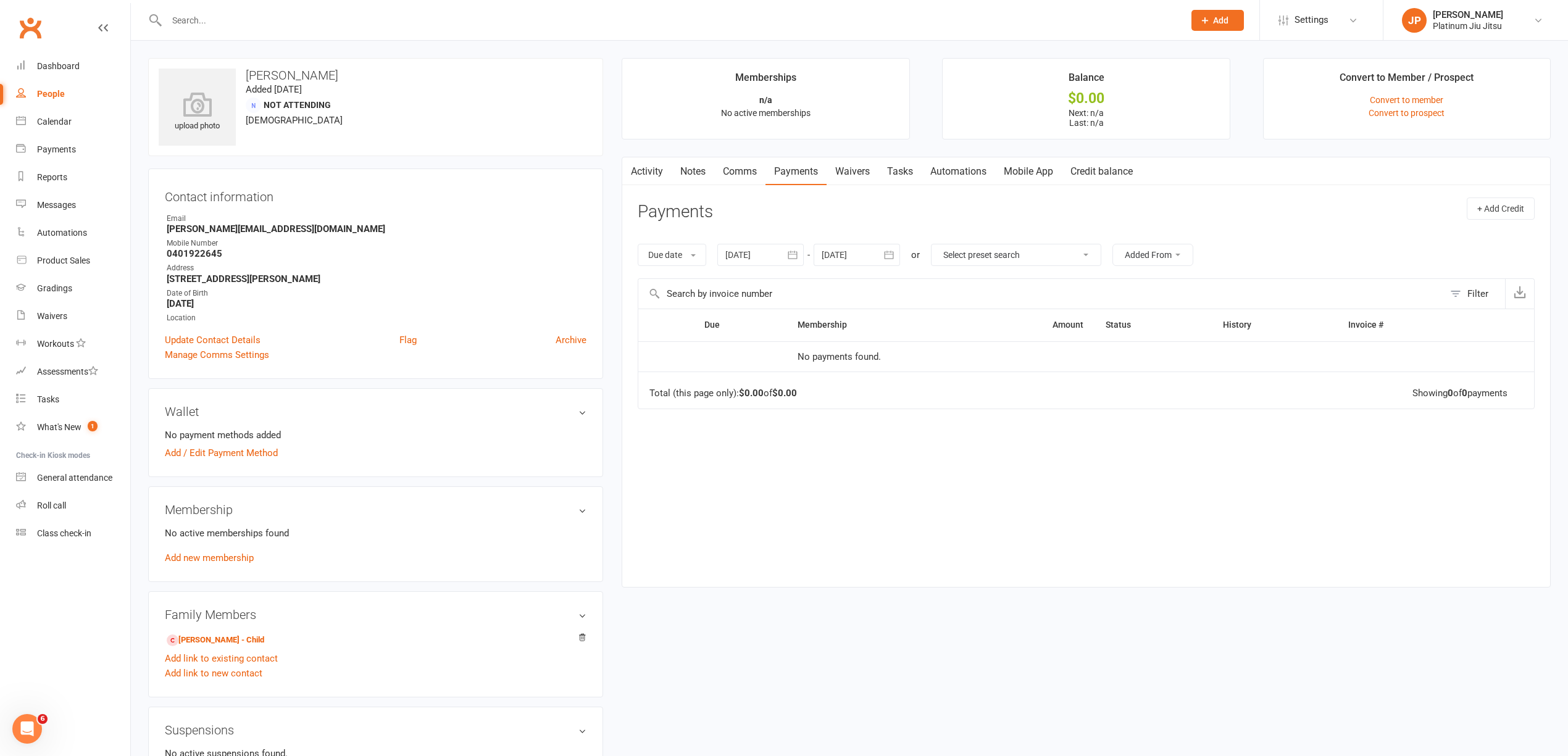
click at [643, 174] on link "Activity" at bounding box center [646, 171] width 49 height 28
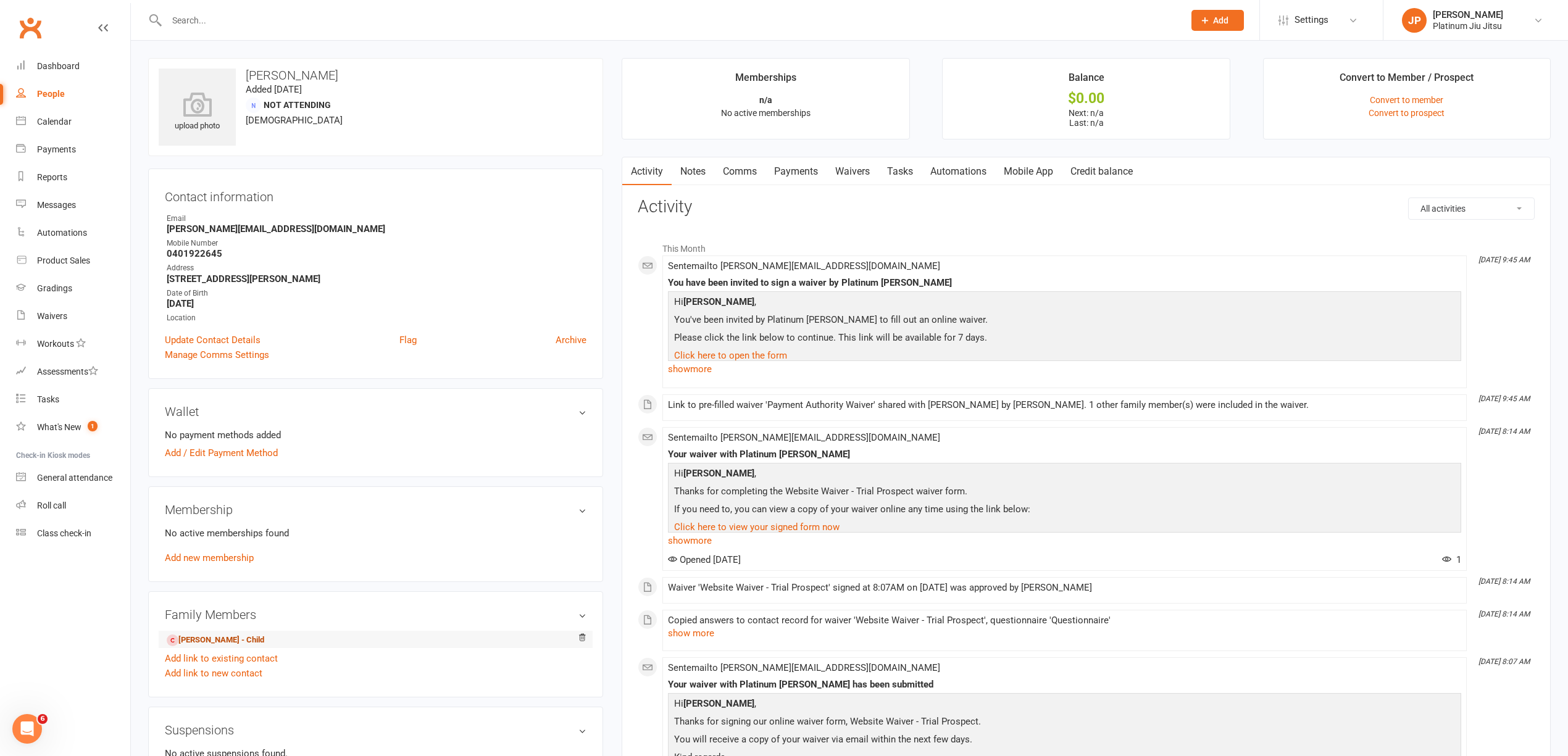
click at [213, 641] on link "[PERSON_NAME] - Child" at bounding box center [215, 640] width 97 height 13
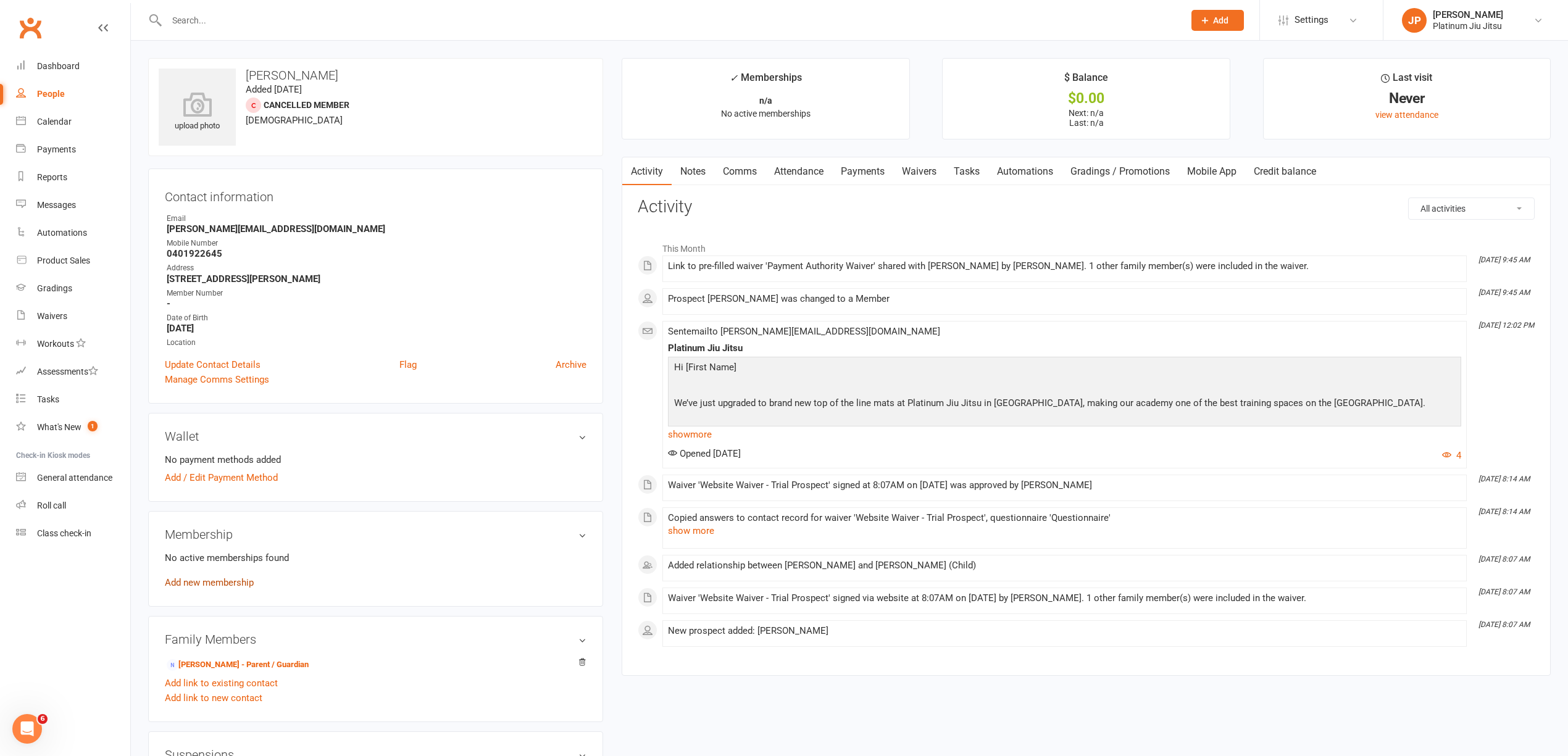
click at [223, 589] on link "Add new membership" at bounding box center [209, 582] width 89 height 11
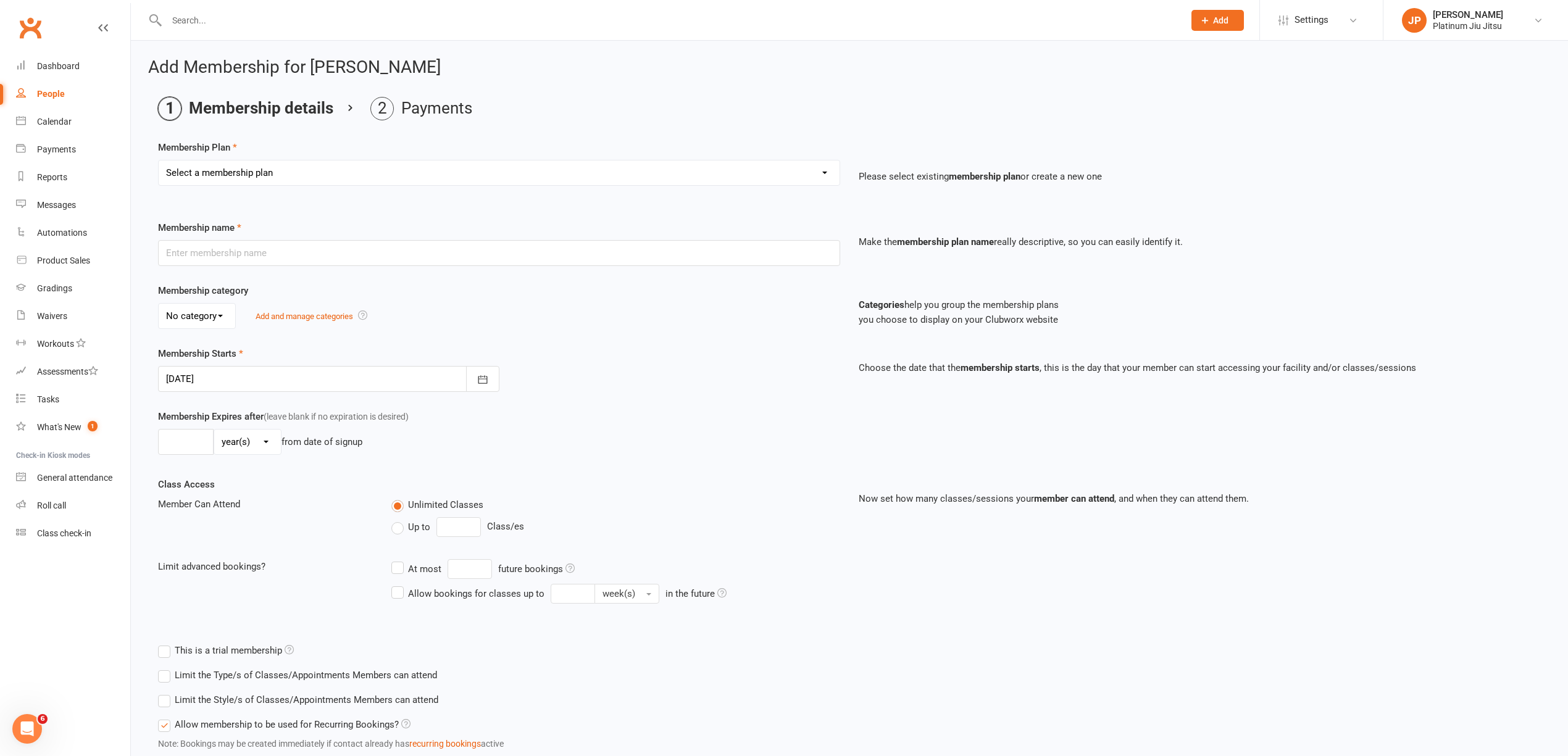
click at [243, 174] on select "Select a membership plan Create new Membership Plan Kids Unlimited Adults Unlim…" at bounding box center [499, 173] width 681 height 25
select select "7"
click at [159, 160] on select "Select a membership plan Create new Membership Plan Kids Unlimited Adults Unlim…" at bounding box center [499, 173] width 681 height 25
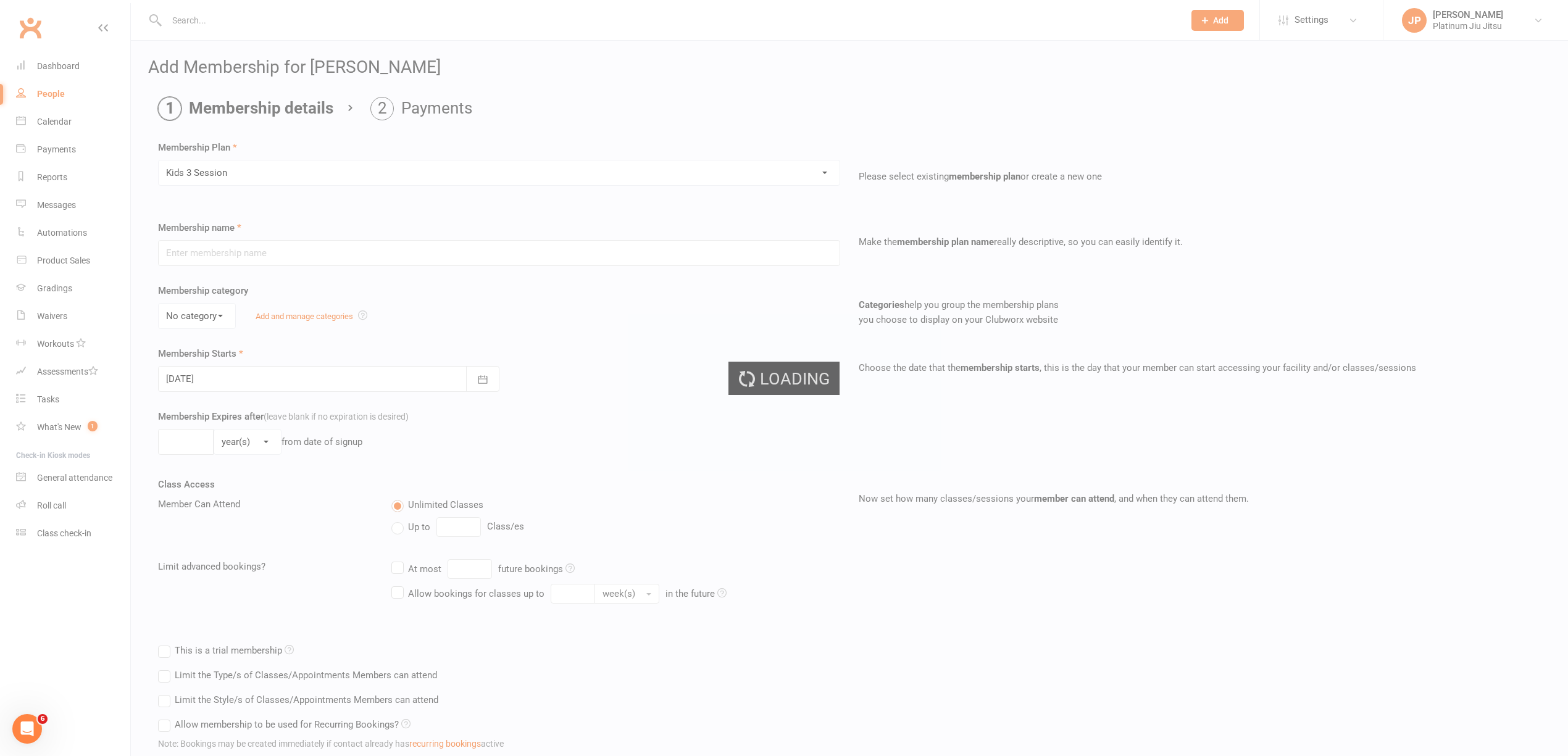
type input "Kids 3 Session"
select select "1"
type input "0"
type input "3"
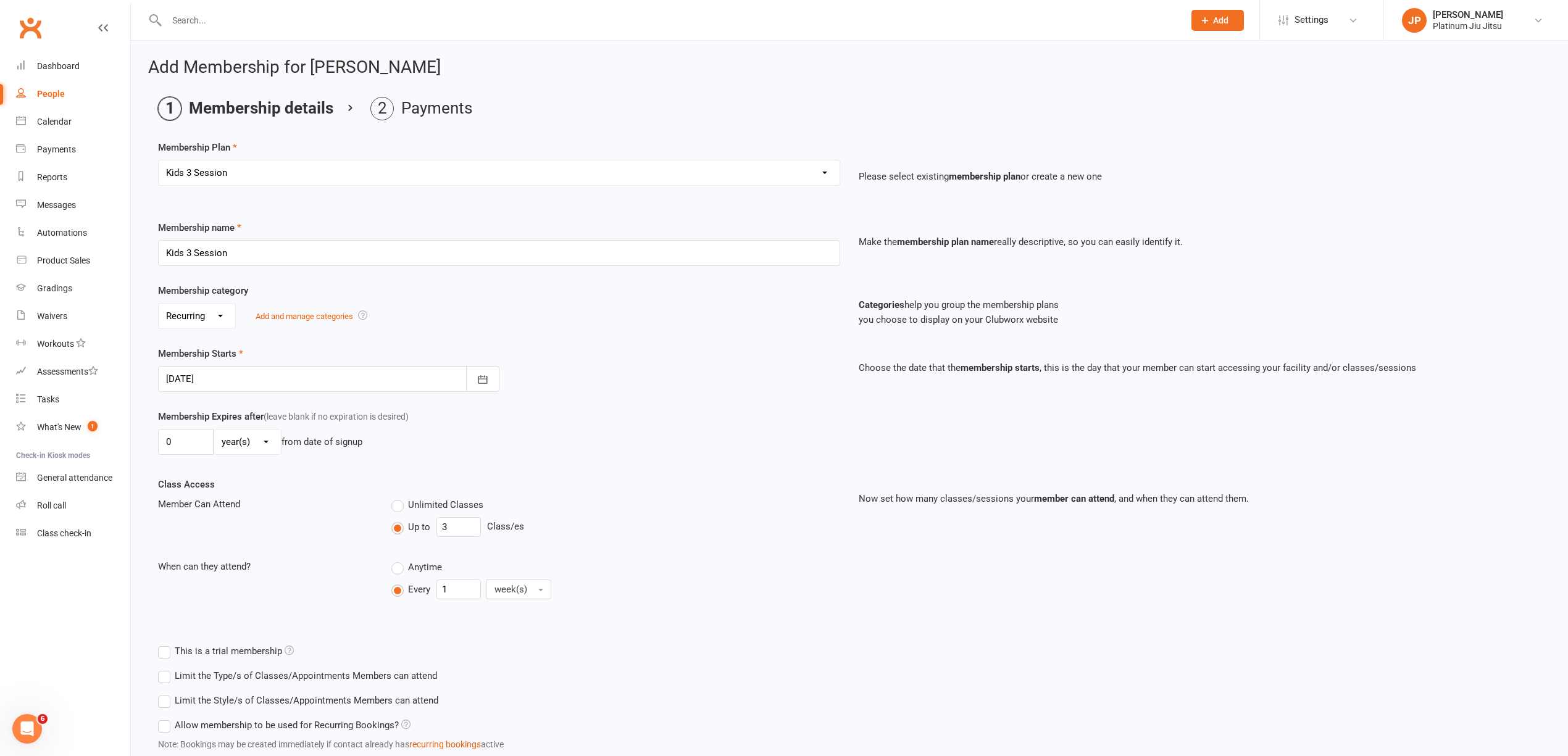
click at [207, 379] on div at bounding box center [329, 378] width 342 height 26
click at [316, 507] on span "18" at bounding box center [316, 505] width 10 height 10
click at [647, 379] on div "Membership Starts [DATE] [DATE] Sun Mon Tue Wed Thu Fri Sat 36 31 01 02 03 04 0…" at bounding box center [499, 369] width 701 height 46
click at [188, 382] on div at bounding box center [329, 378] width 342 height 26
click at [339, 502] on span "19" at bounding box center [343, 505] width 10 height 10
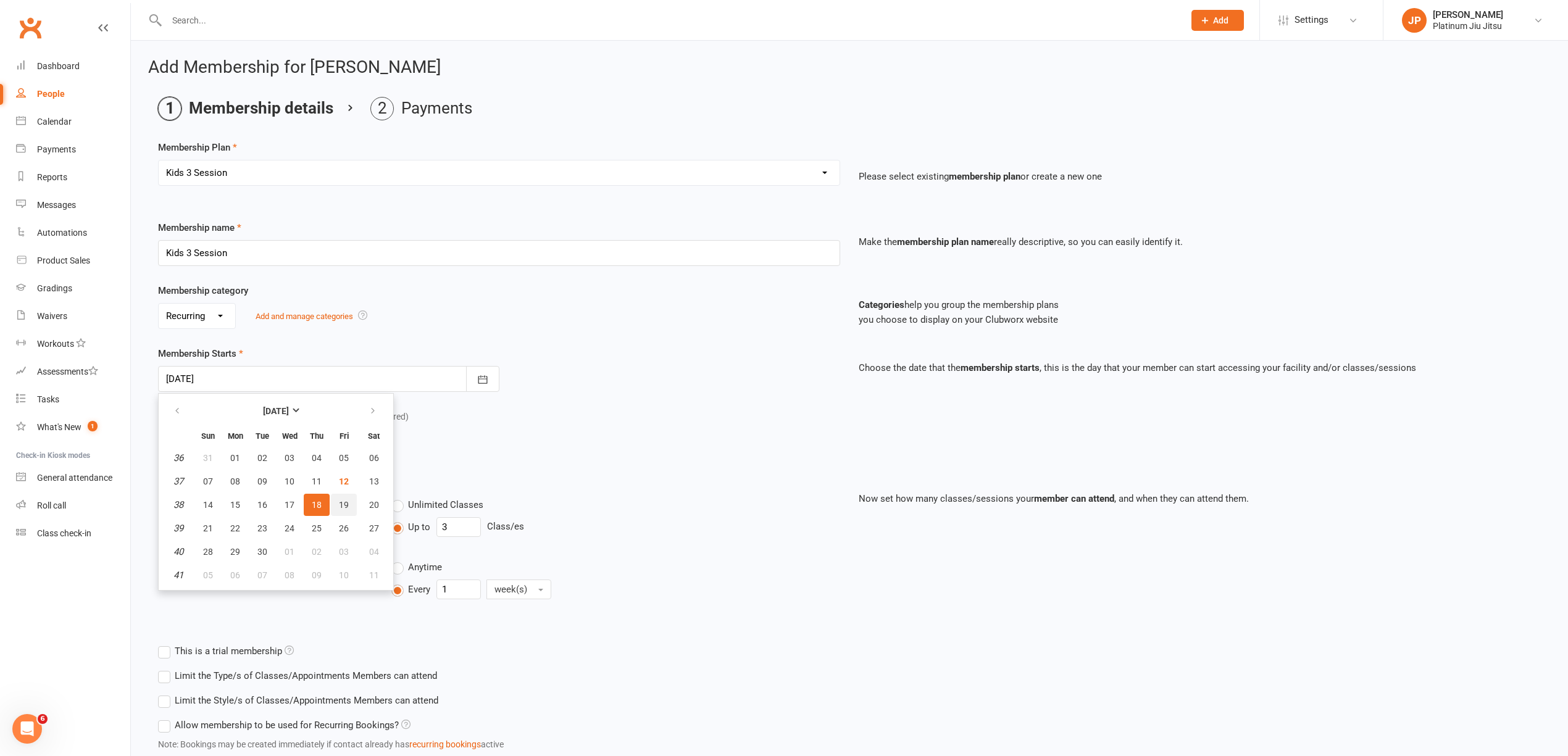
type input "[DATE]"
click at [677, 420] on div "Membership Expires after (leave blank if no expiration is desired) 0 day(s) wee…" at bounding box center [499, 434] width 701 height 51
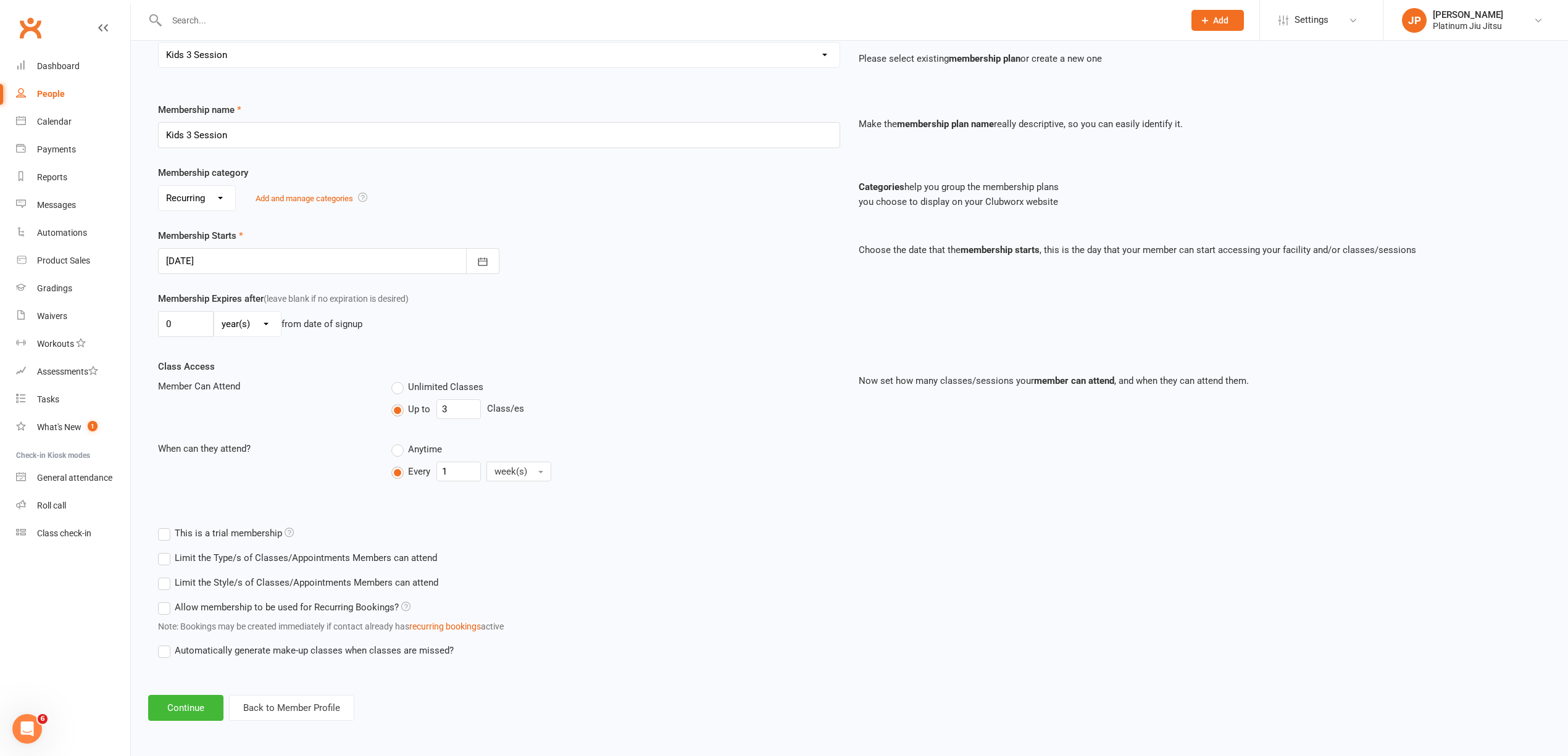
scroll to position [122, 0]
click at [184, 700] on button "Continue" at bounding box center [185, 708] width 76 height 26
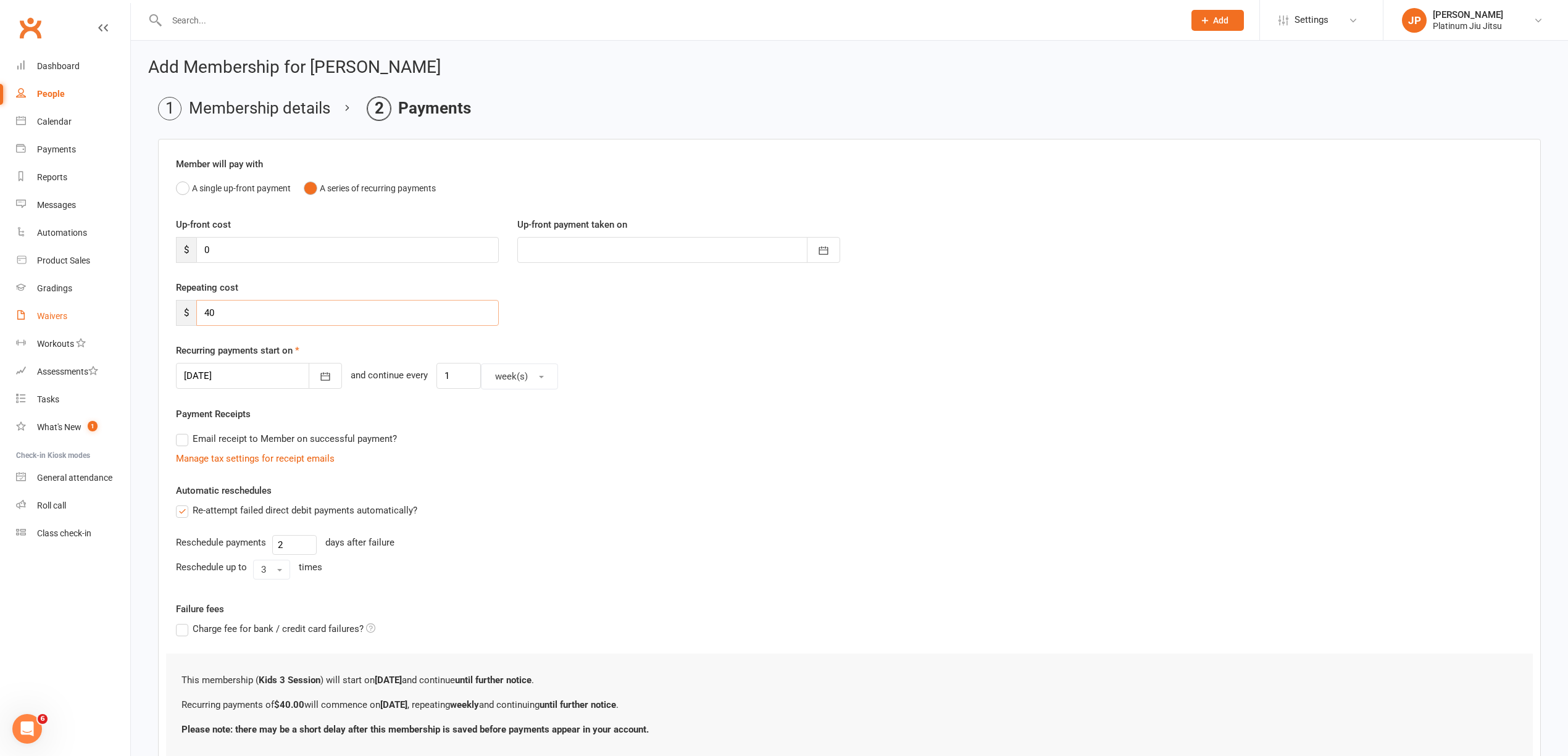
drag, startPoint x: 235, startPoint y: 314, endPoint x: 114, endPoint y: 309, distance: 121.1
click at [118, 309] on ui-view "Prospect Member Non-attending contact Class / event Appointment Grading event T…" at bounding box center [784, 417] width 1568 height 828
type input "45"
click at [754, 425] on div "Payment Receipts Email receipt to Member on successful payment? Manage tax sett…" at bounding box center [849, 437] width 1347 height 59
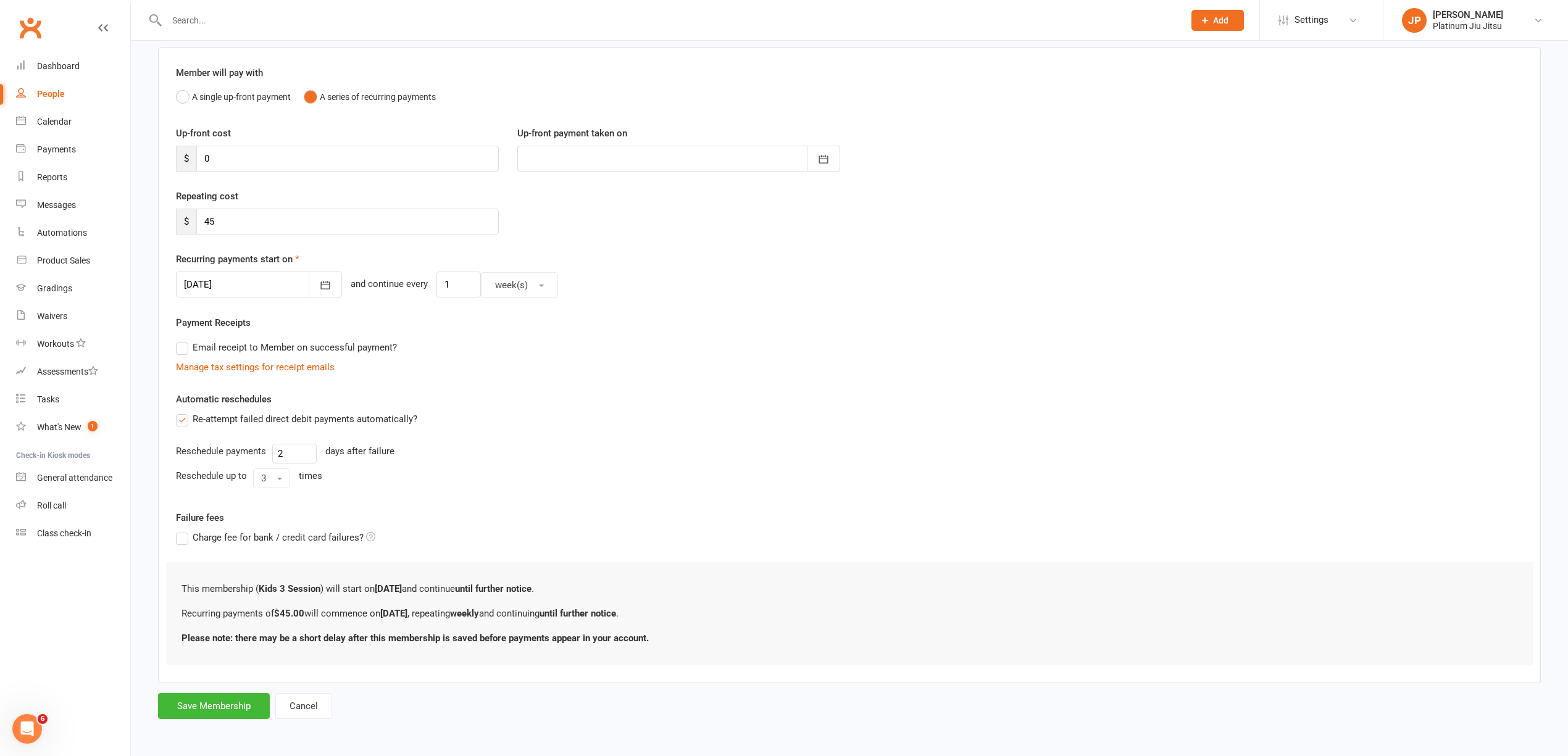
scroll to position [94, 0]
click at [208, 705] on button "Save Membership" at bounding box center [214, 705] width 112 height 26
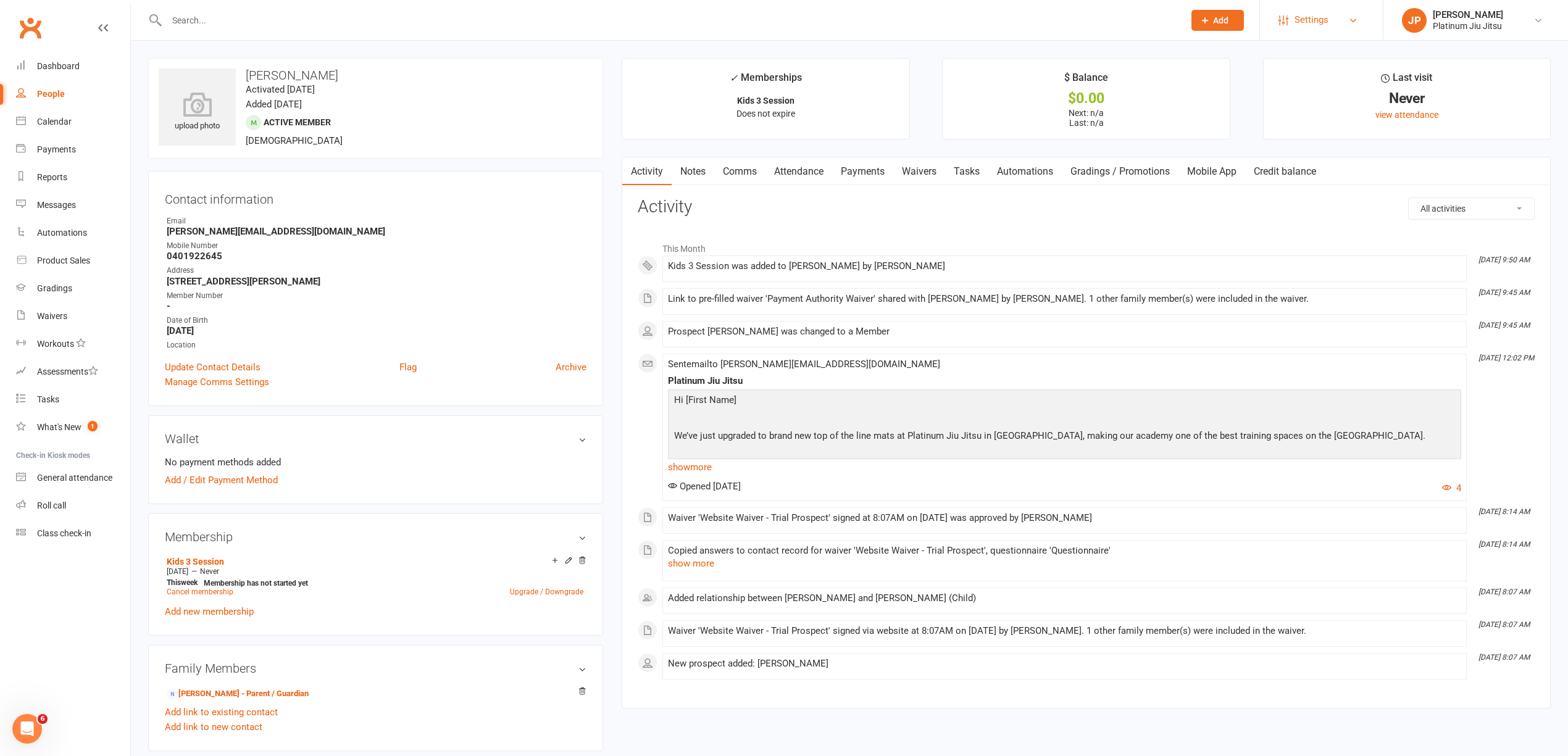
click at [1327, 25] on span "Settings" at bounding box center [1312, 20] width 34 height 28
click at [1322, 55] on link "Membership Plans" at bounding box center [1322, 55] width 123 height 28
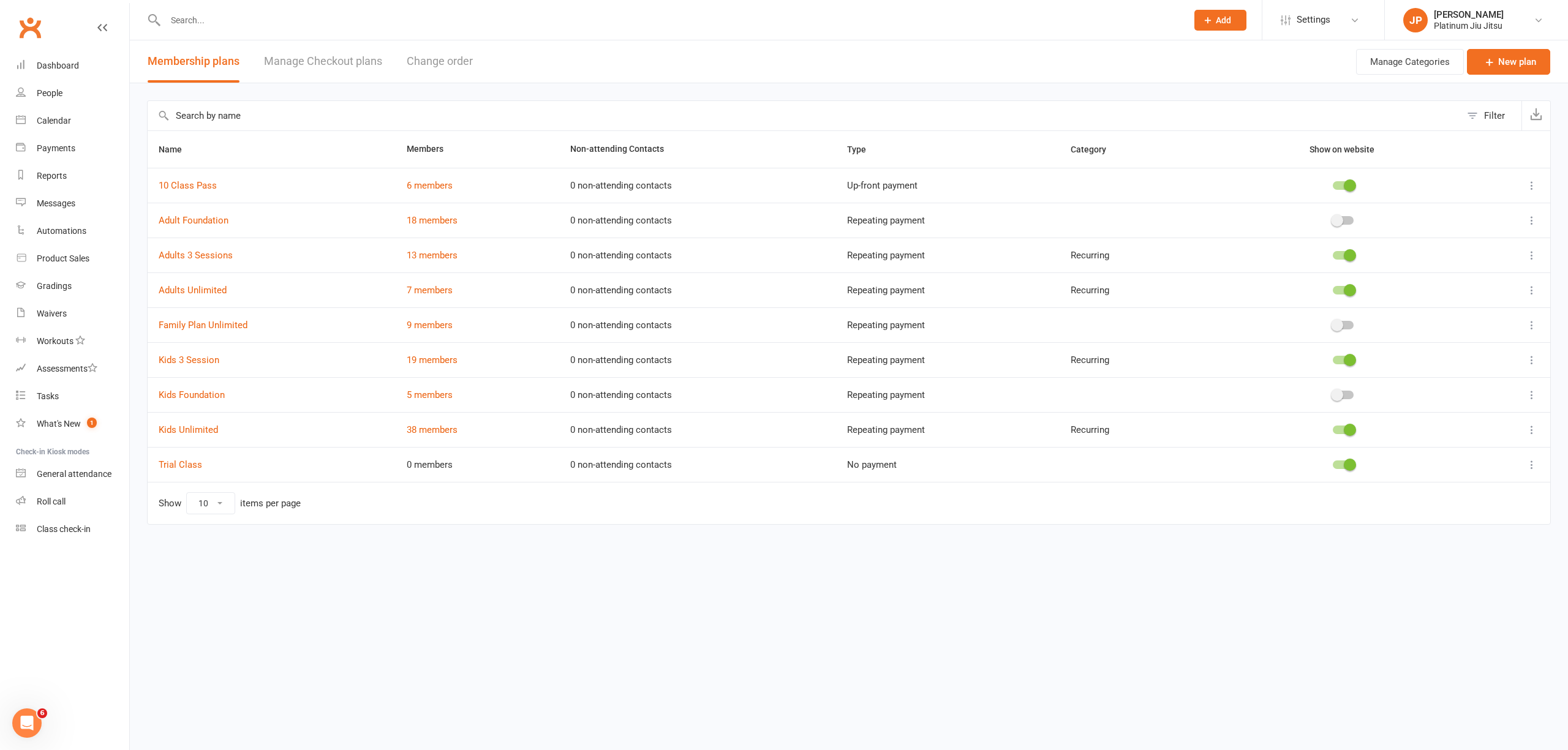
click at [1536, 439] on td at bounding box center [1509, 429] width 82 height 35
click at [1535, 436] on icon at bounding box center [1532, 430] width 12 height 12
click at [1478, 454] on link "Edit" at bounding box center [1478, 456] width 121 height 25
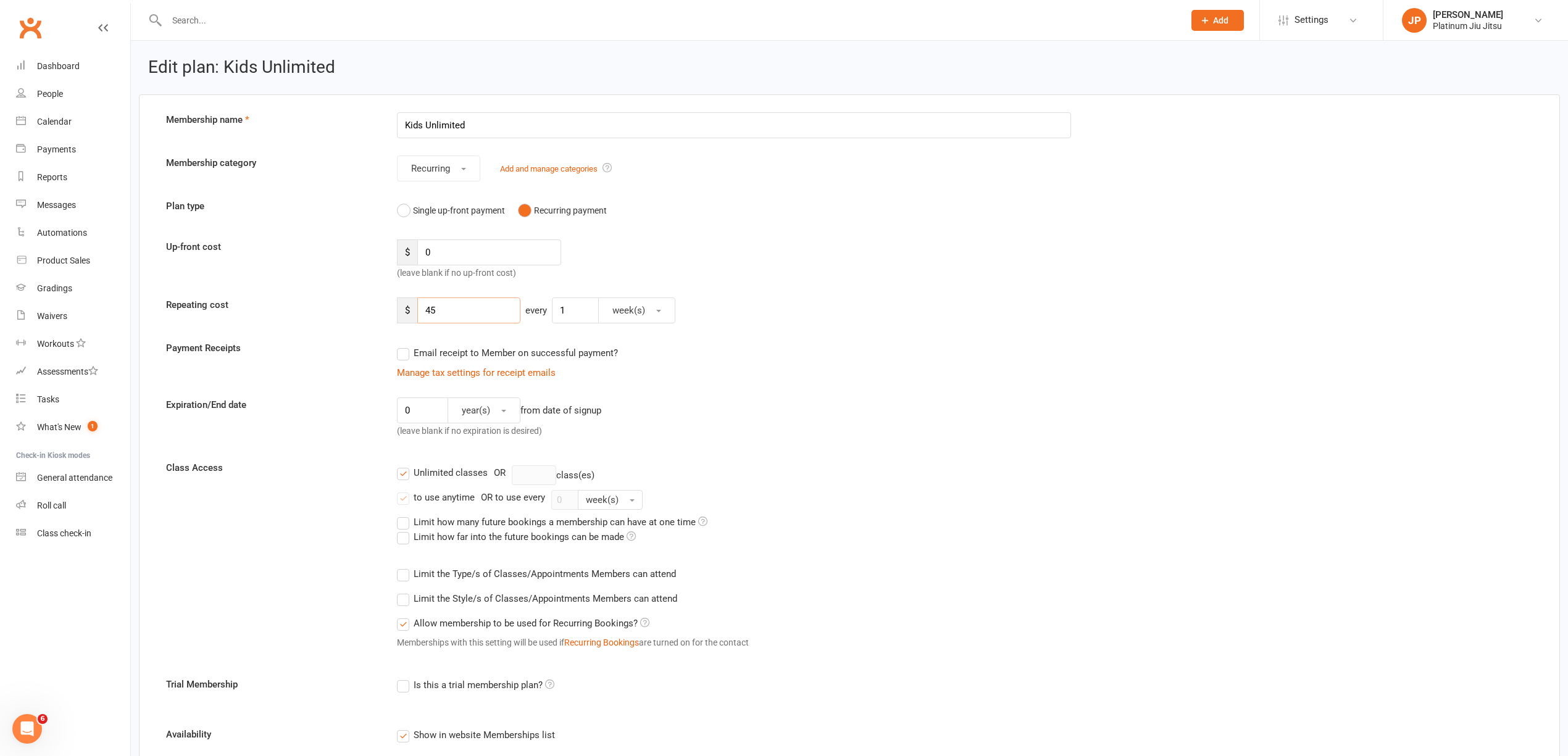
drag, startPoint x: 477, startPoint y: 311, endPoint x: 339, endPoint y: 308, distance: 138.0
click at [342, 309] on div "Repeating cost $ 45 every 1 week(s)" at bounding box center [849, 310] width 1386 height 26
type input "50"
click at [907, 361] on div "Email receipt to Member on successful payment?" at bounding box center [729, 353] width 684 height 25
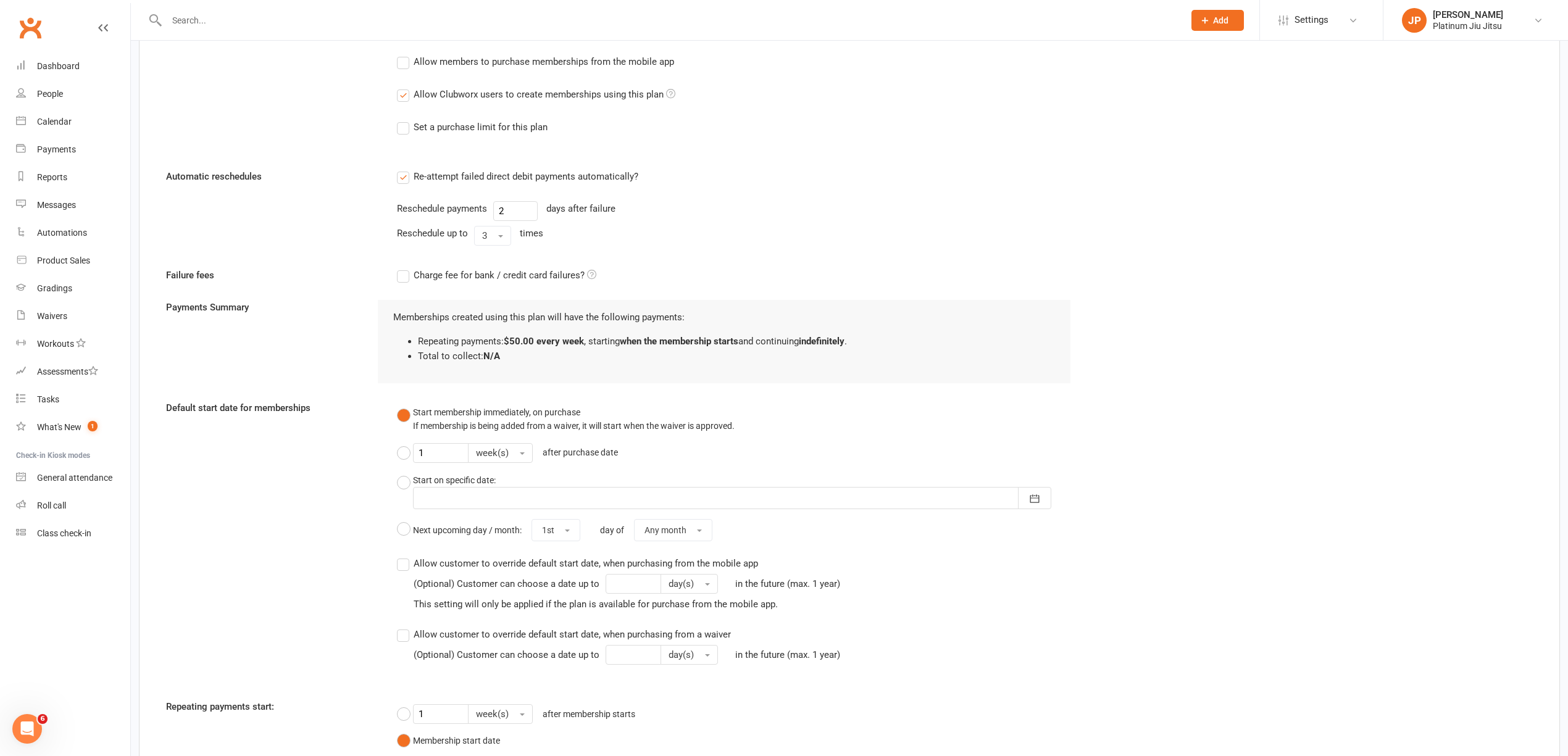
scroll to position [870, 0]
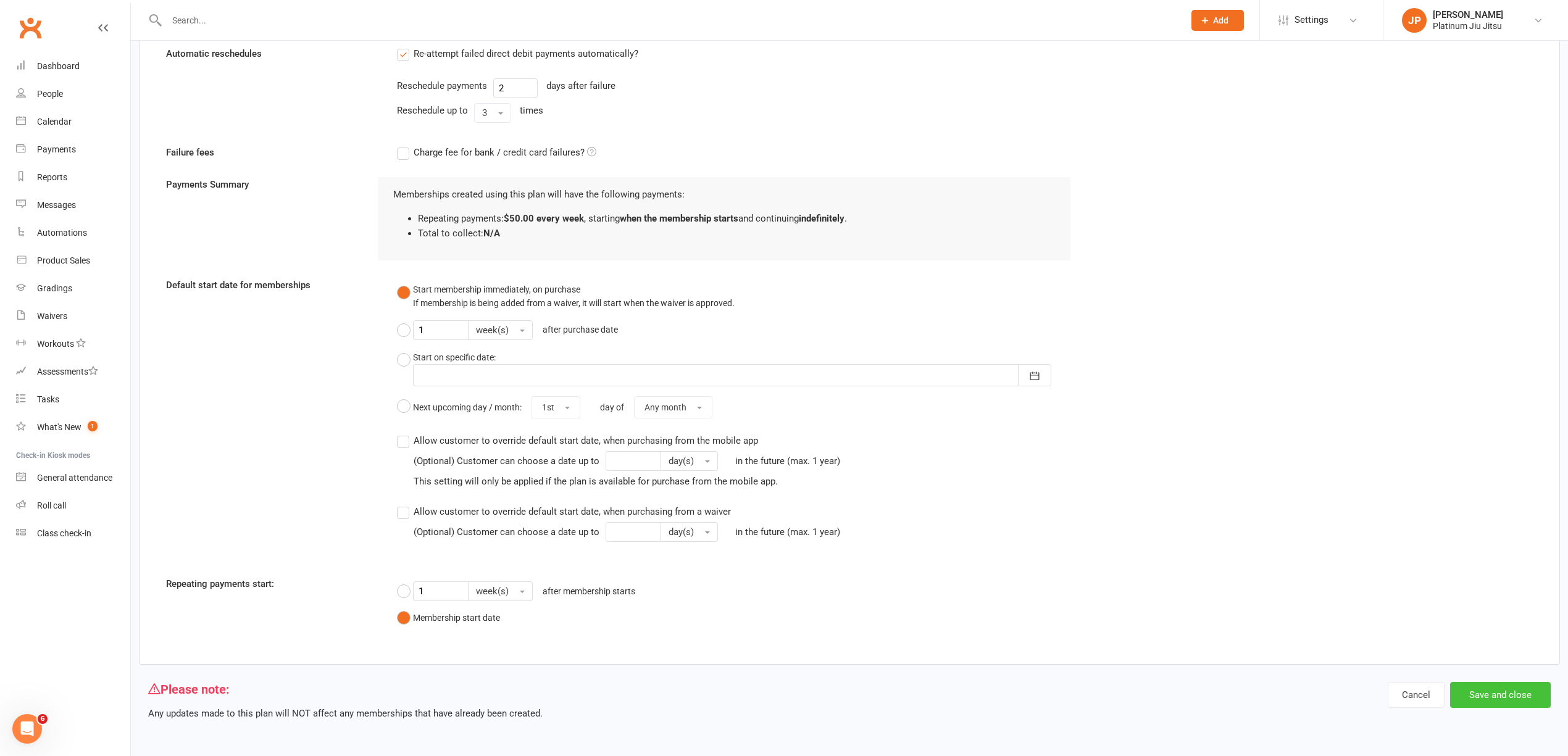
click at [1517, 694] on button "Save and close" at bounding box center [1500, 694] width 100 height 26
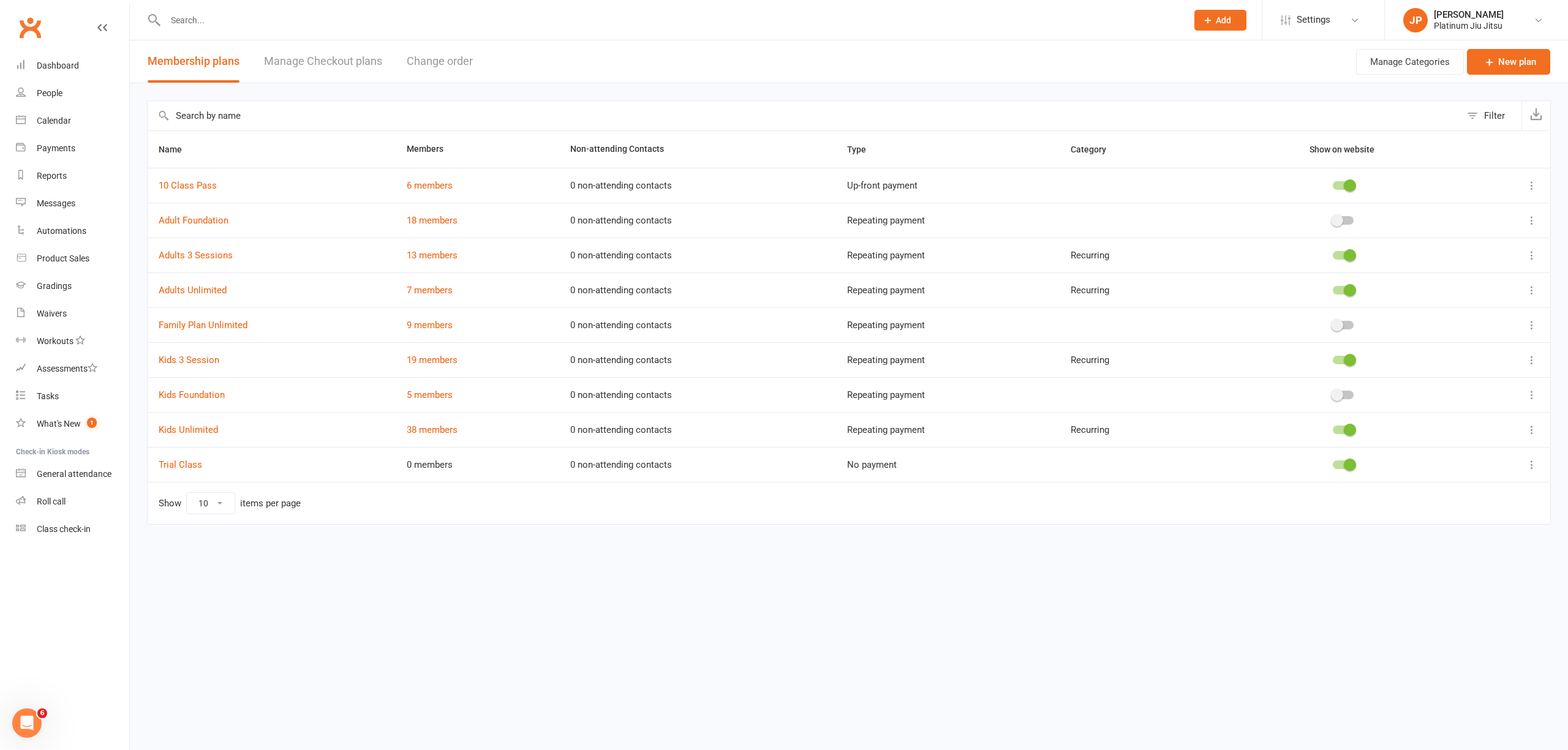
click at [1532, 364] on icon at bounding box center [1532, 360] width 12 height 12
click at [1487, 385] on link "Edit" at bounding box center [1478, 386] width 121 height 25
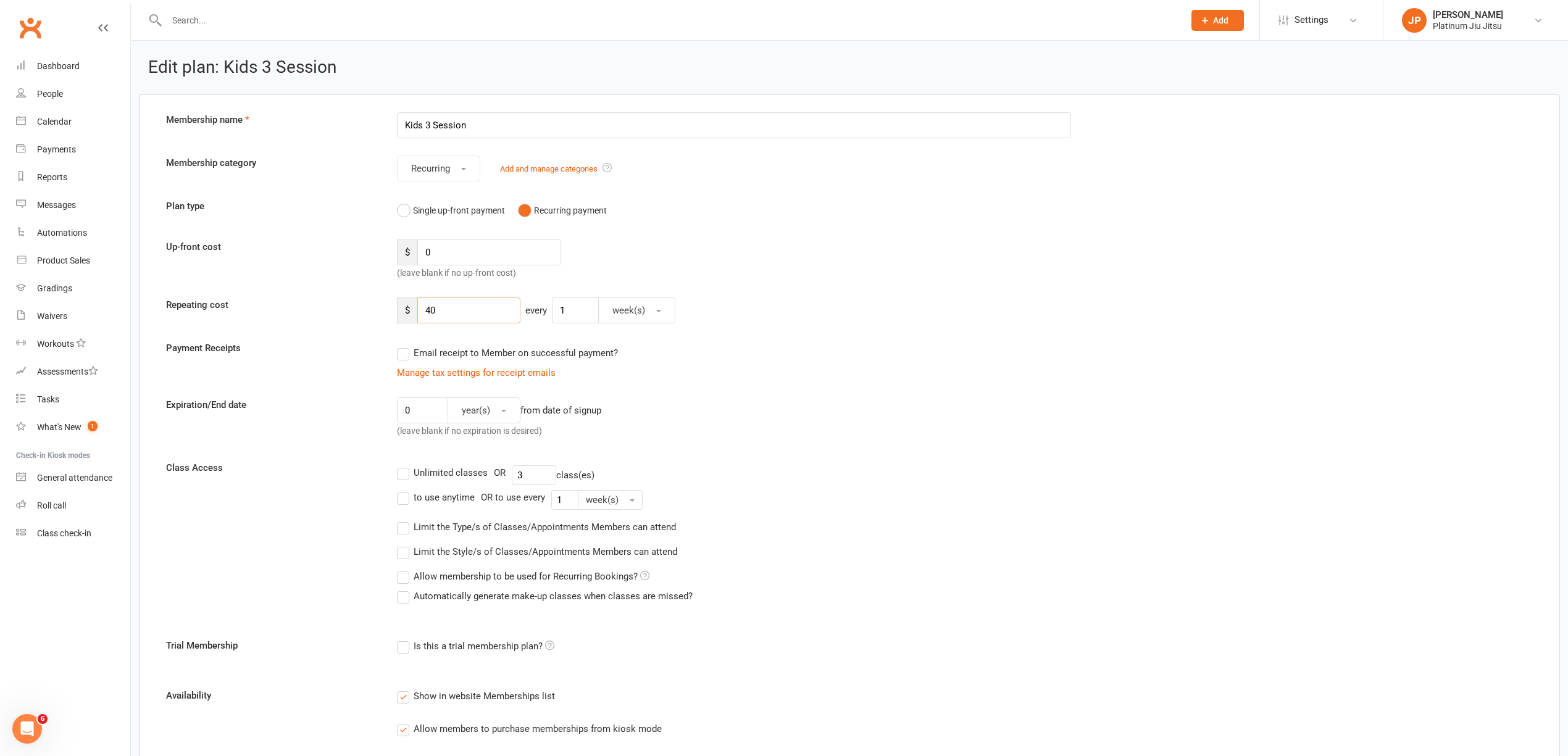
drag, startPoint x: 465, startPoint y: 311, endPoint x: 308, endPoint y: 300, distance: 157.4
click at [316, 303] on div "Repeating cost $ 40 every 1 week(s)" at bounding box center [849, 310] width 1386 height 26
type input "45"
click at [974, 315] on div "$ 45 every 1 week(s)" at bounding box center [907, 310] width 1039 height 26
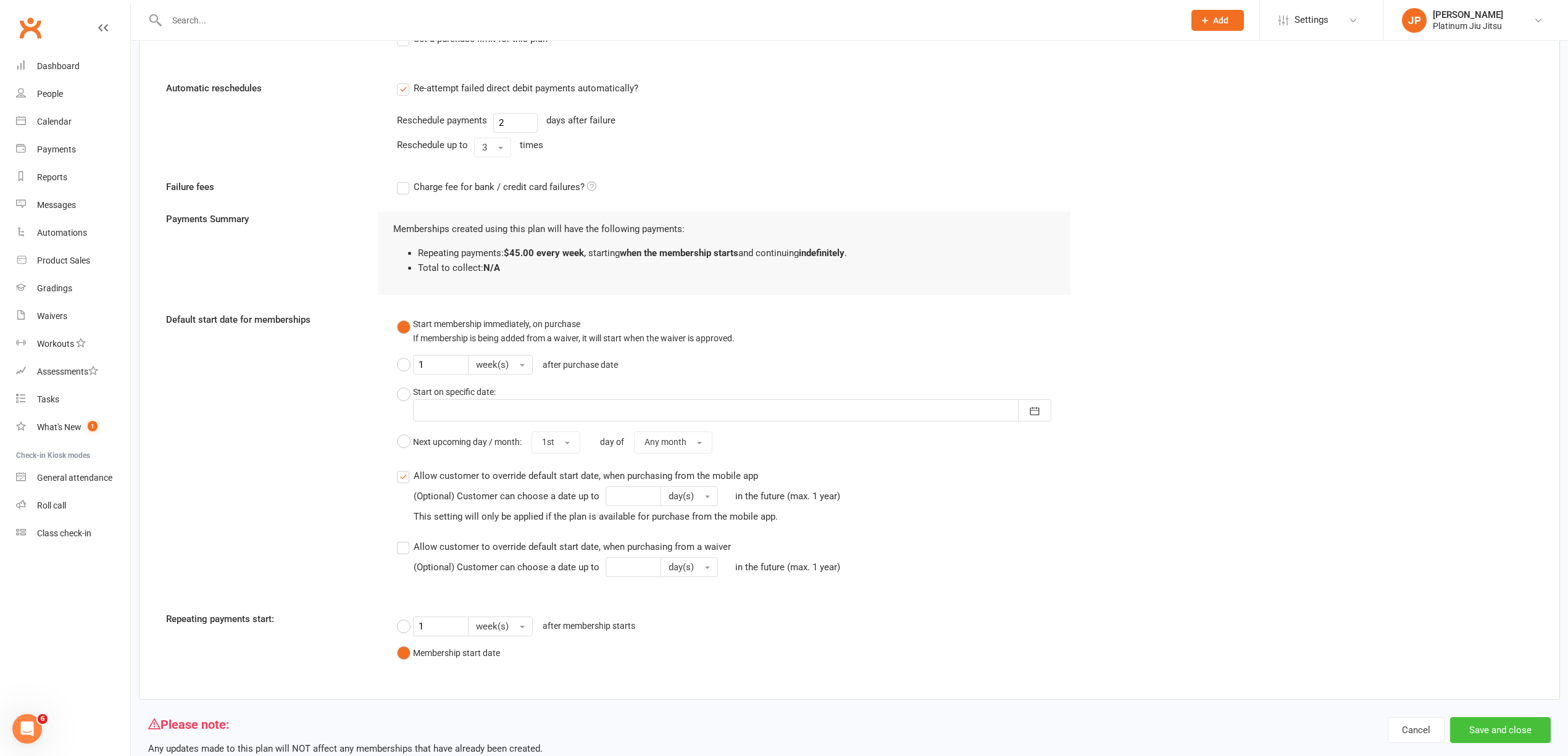
scroll to position [832, 0]
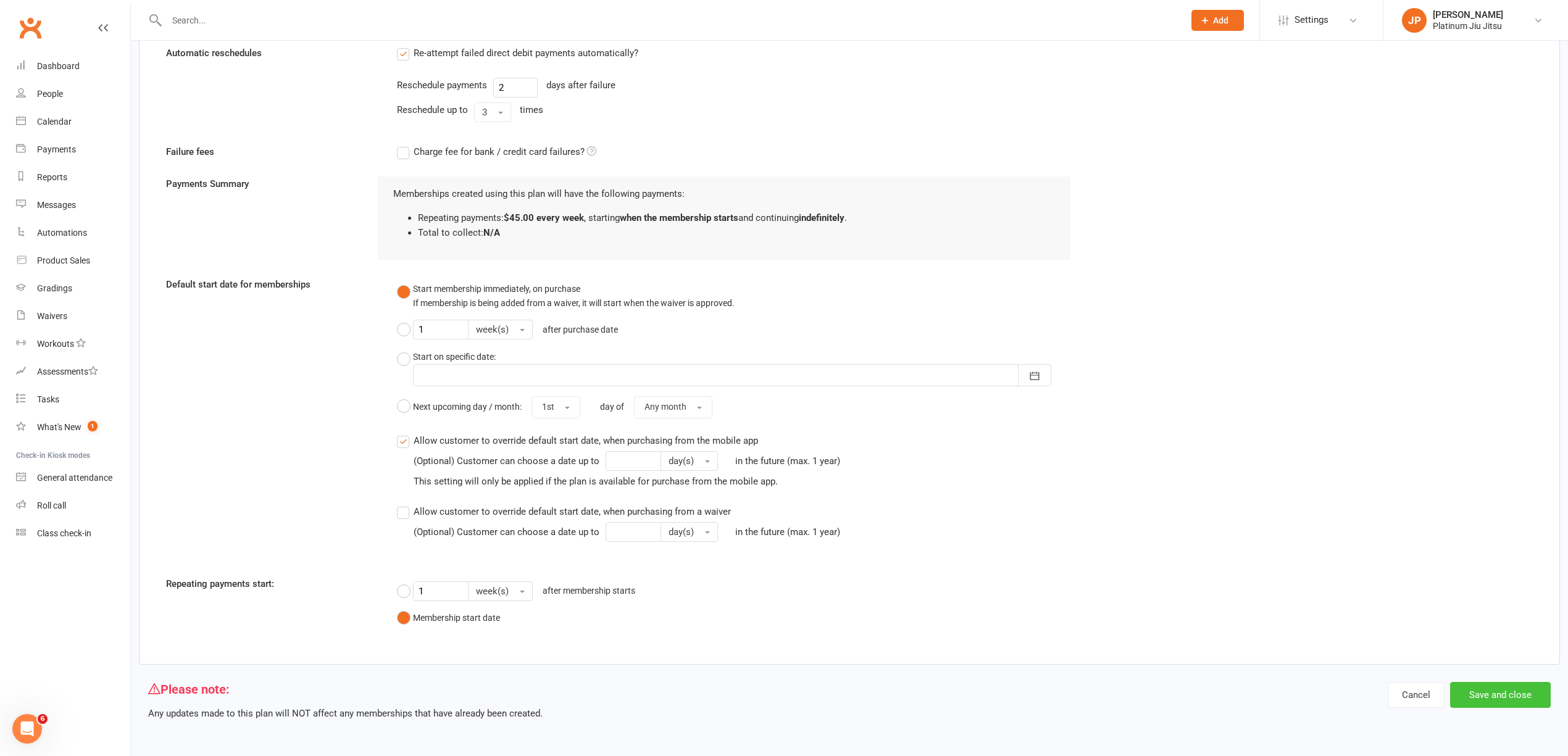
click at [1510, 693] on button "Save and close" at bounding box center [1500, 694] width 100 height 26
